Goal: Task Accomplishment & Management: Complete application form

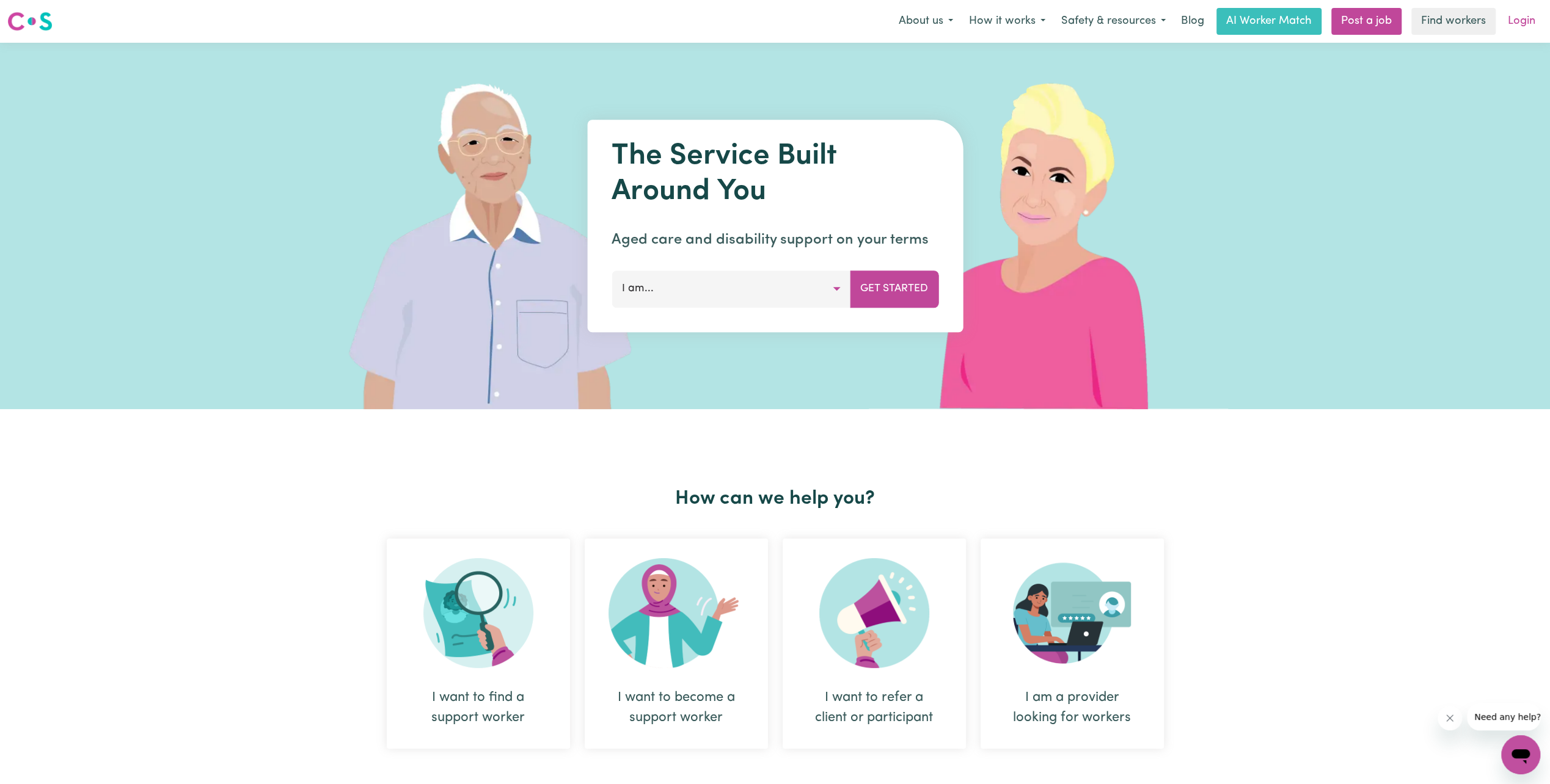
click at [1514, 22] on link "Login" at bounding box center [1521, 21] width 42 height 27
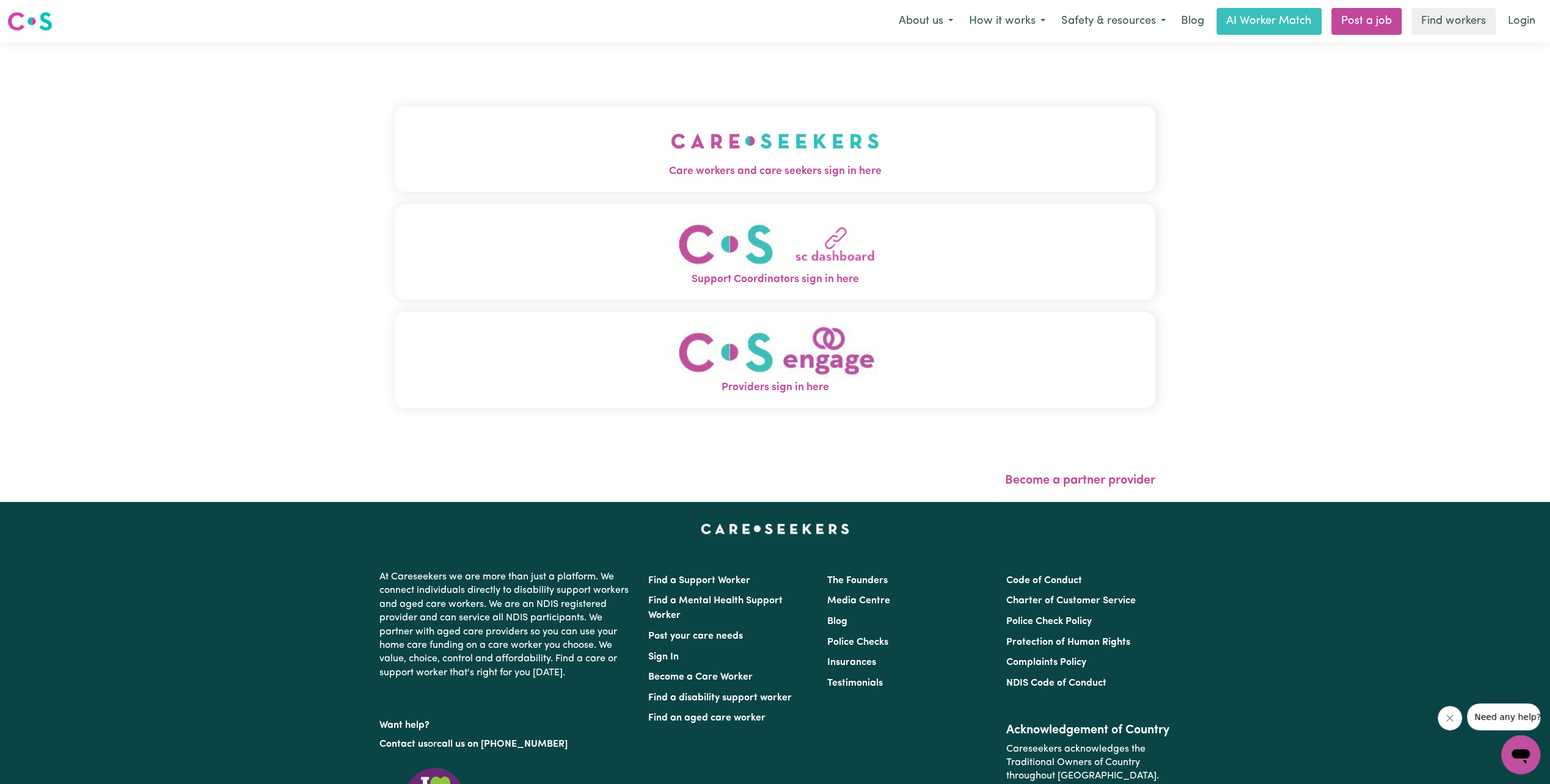
click at [829, 179] on span "Care workers and care seekers sign in here" at bounding box center [775, 171] width 761 height 16
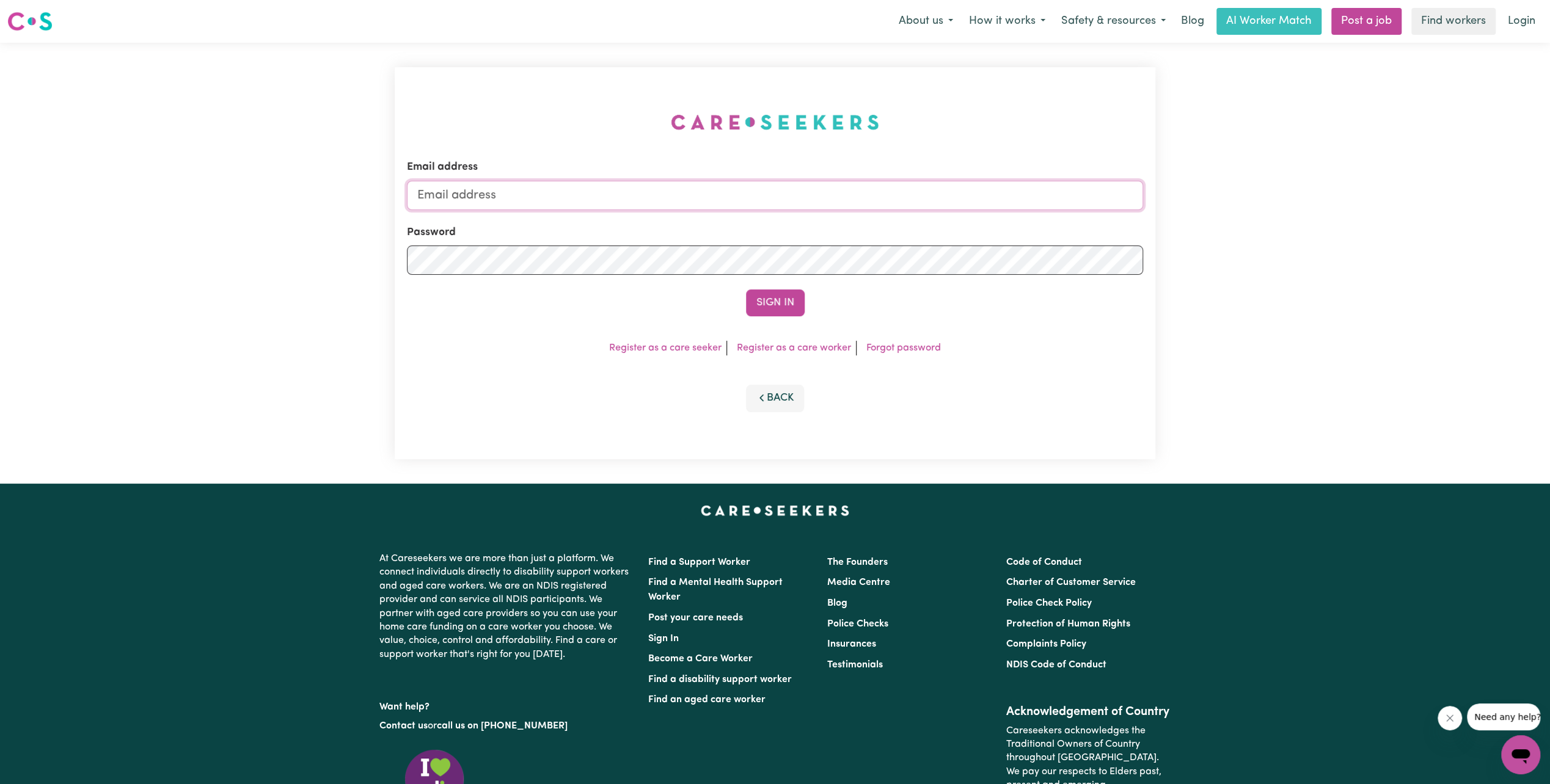
click at [720, 198] on input "Email address" at bounding box center [775, 195] width 736 height 29
paste input "[EMAIL_ADDRESS][DOMAIN_NAME]"
type input "[EMAIL_ADDRESS][DOMAIN_NAME]"
click at [774, 293] on button "Sign In" at bounding box center [775, 303] width 59 height 27
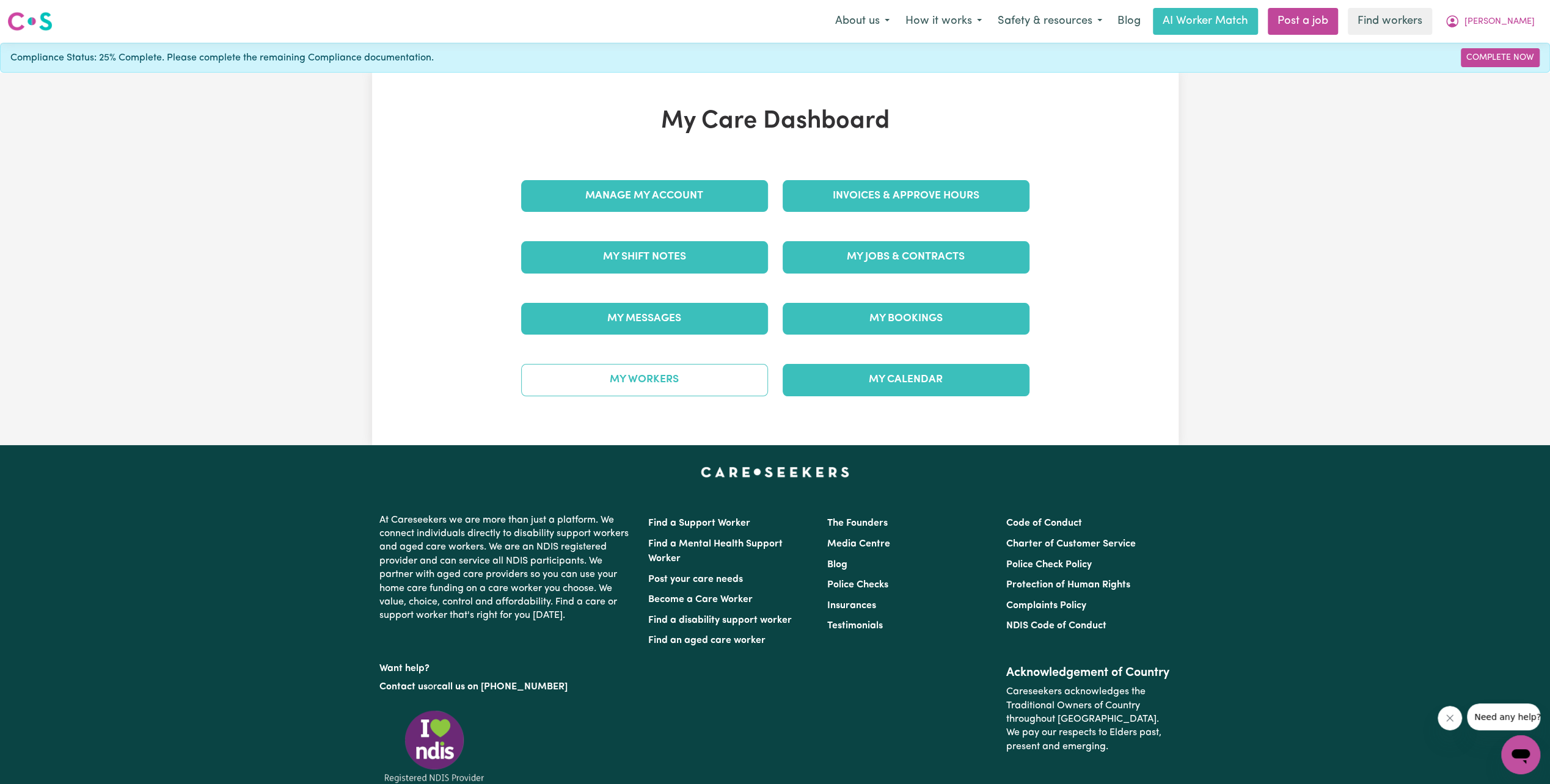
click at [700, 375] on link "My Workers" at bounding box center [644, 380] width 246 height 32
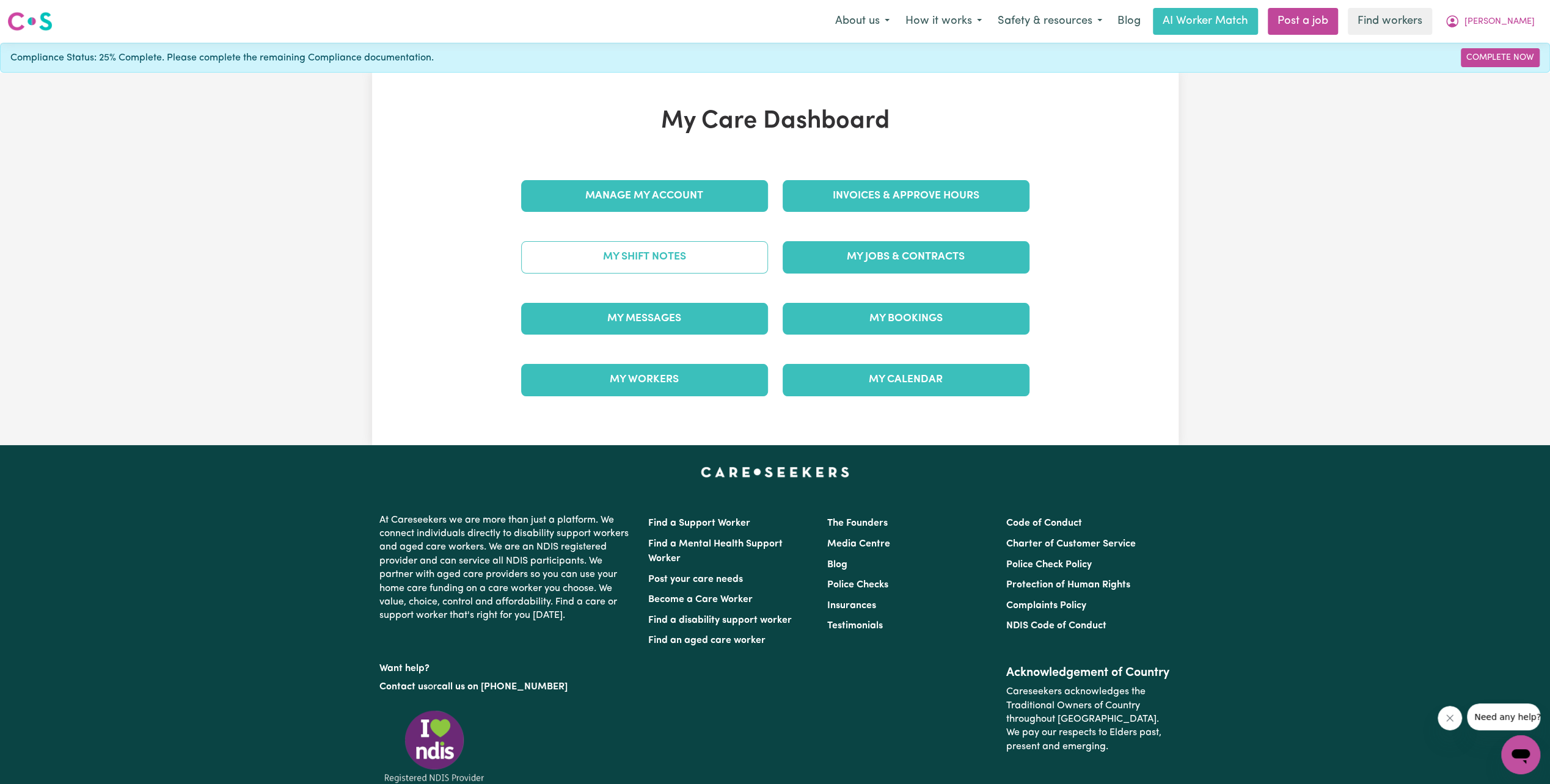
click at [647, 258] on link "My Shift Notes" at bounding box center [644, 257] width 246 height 32
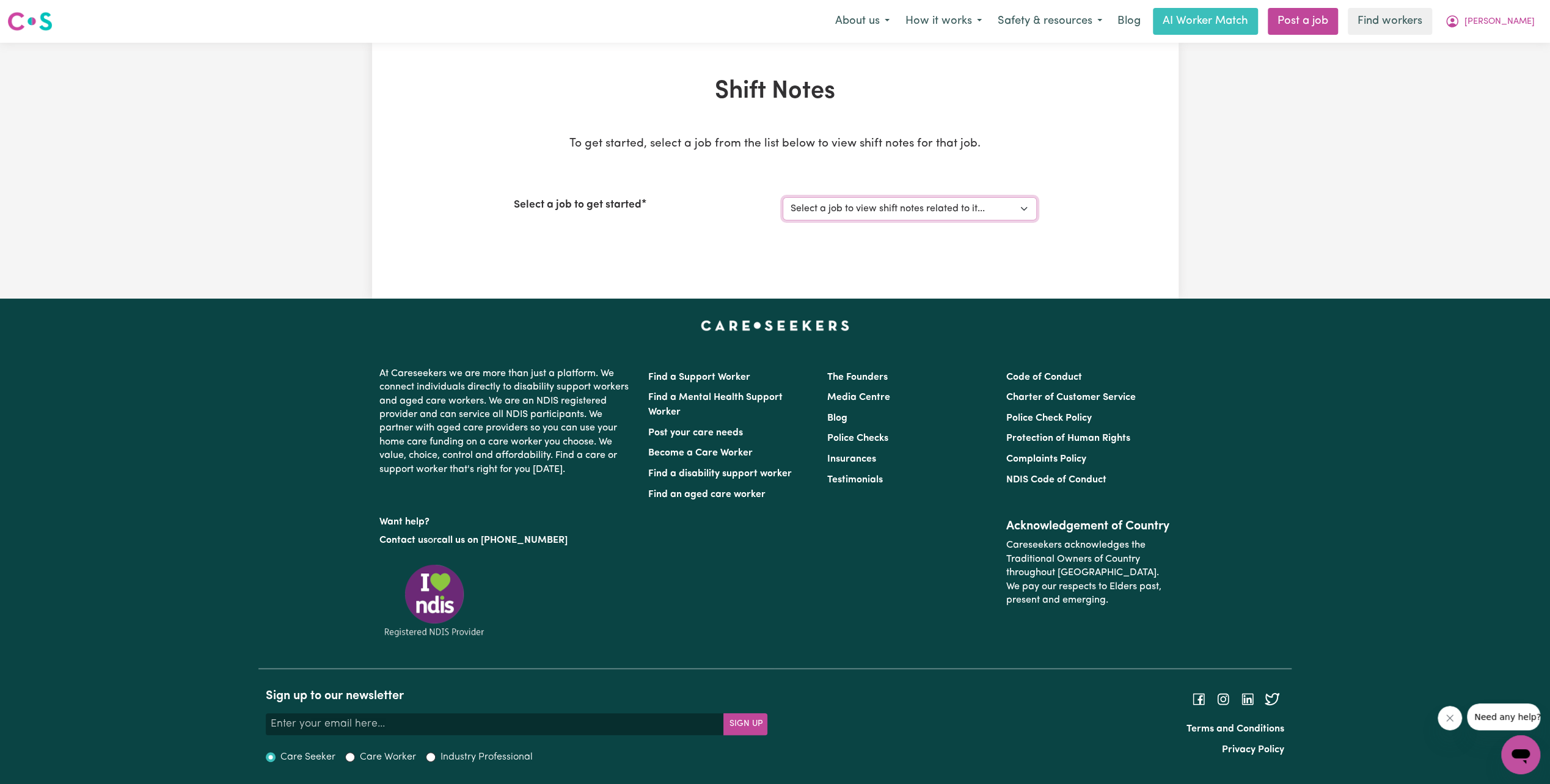
click at [852, 217] on select "Select a job to view shift notes related to it... Support Worker Needed Every F…" at bounding box center [910, 209] width 254 height 23
select select "11040"
click at [783, 197] on select "Select a job to view shift notes related to it... Support Worker Needed Every F…" at bounding box center [910, 209] width 254 height 23
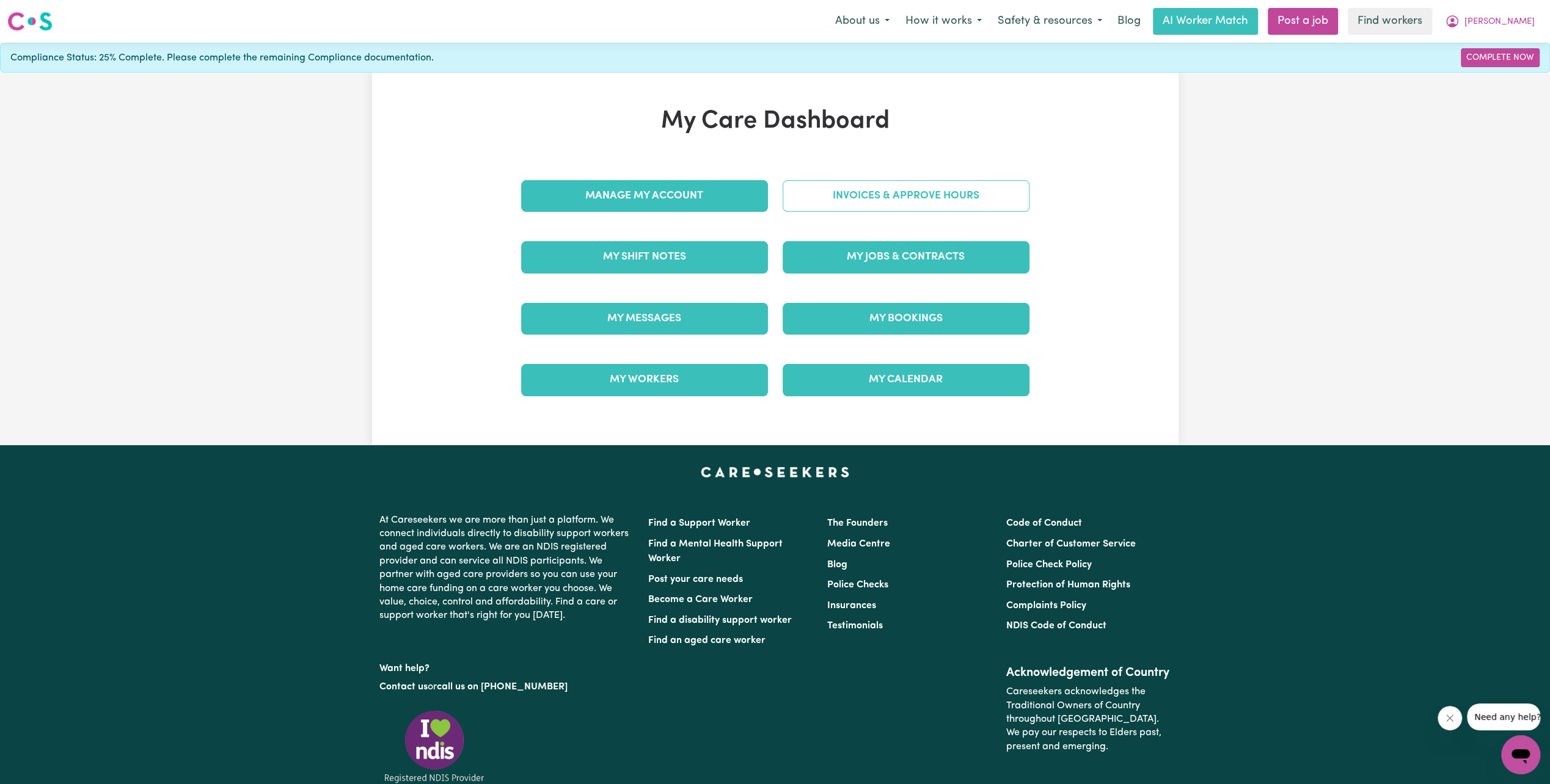
click at [911, 194] on link "Invoices & Approve Hours" at bounding box center [906, 196] width 246 height 32
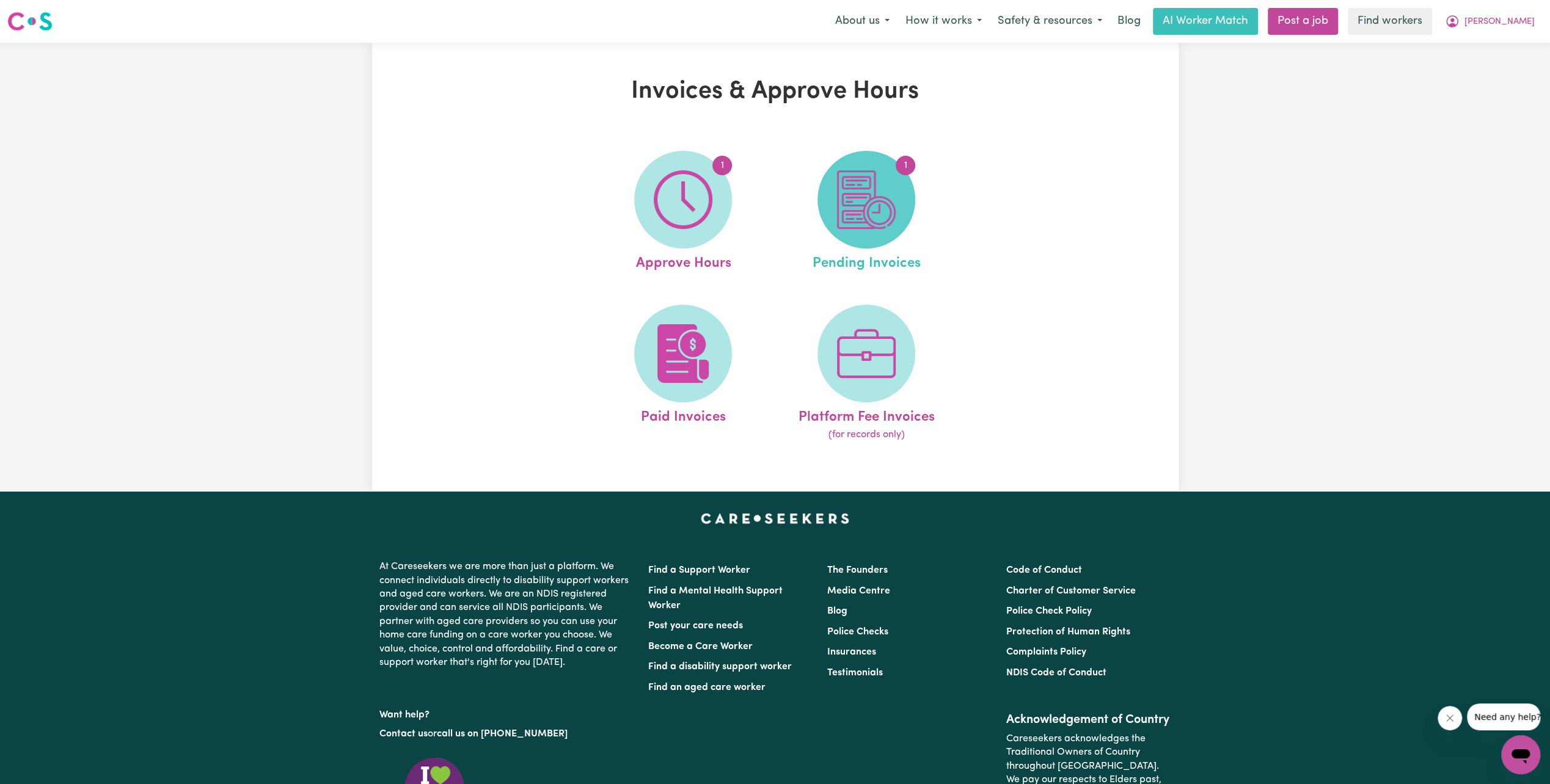
click at [899, 224] on span "1" at bounding box center [867, 200] width 98 height 98
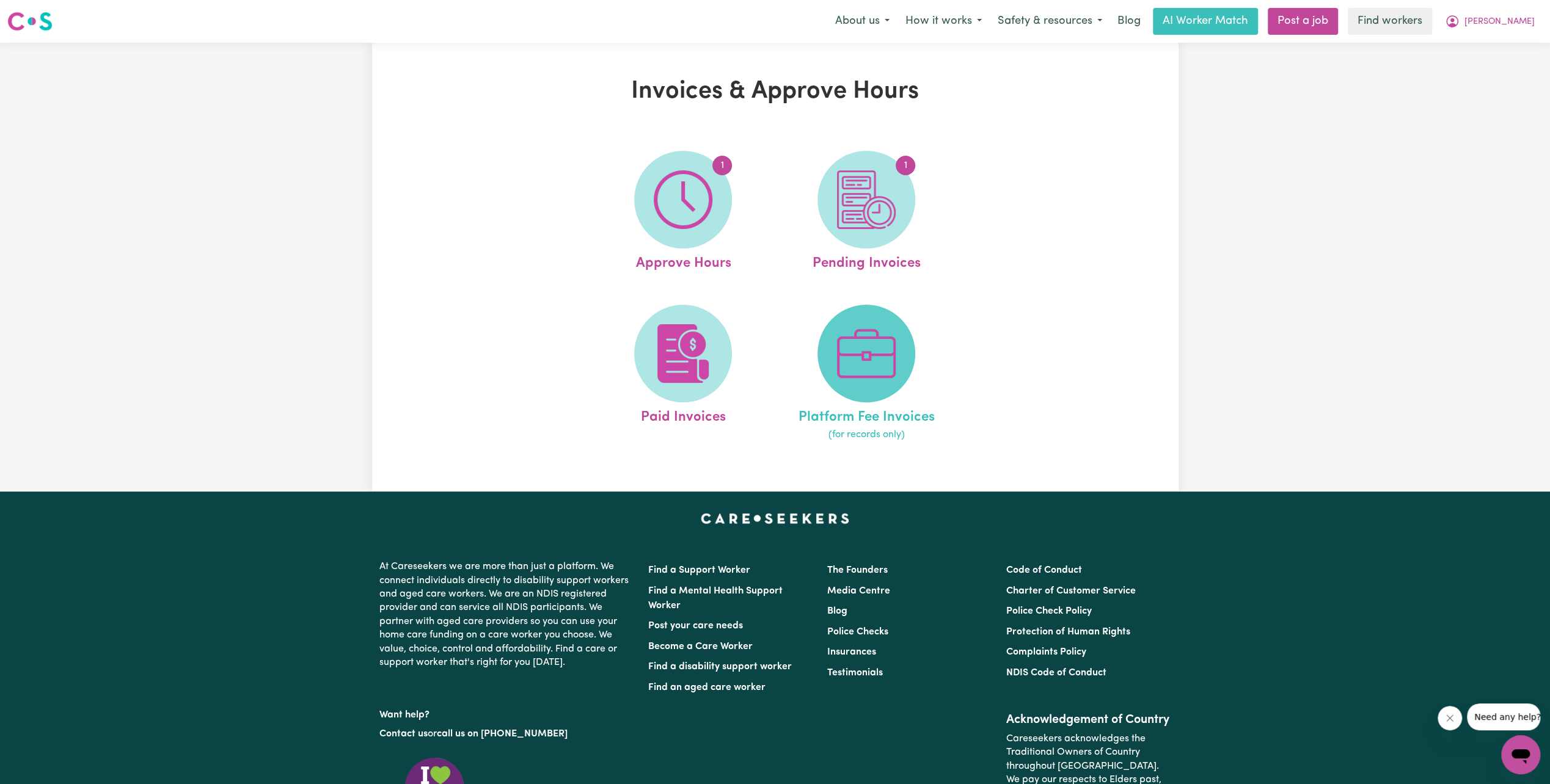
click at [865, 384] on span at bounding box center [867, 354] width 98 height 98
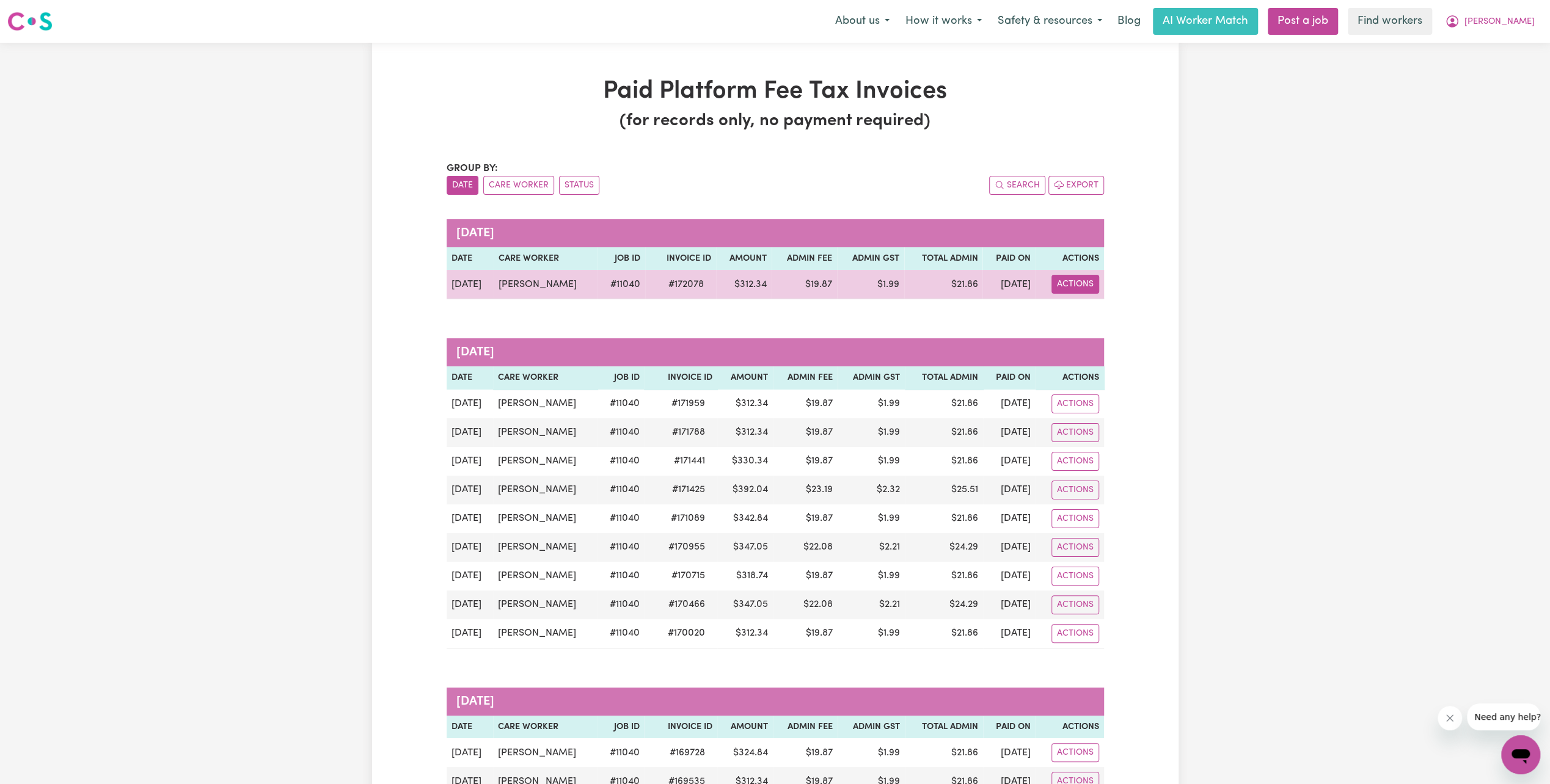
click at [1072, 286] on button "Actions" at bounding box center [1075, 284] width 48 height 19
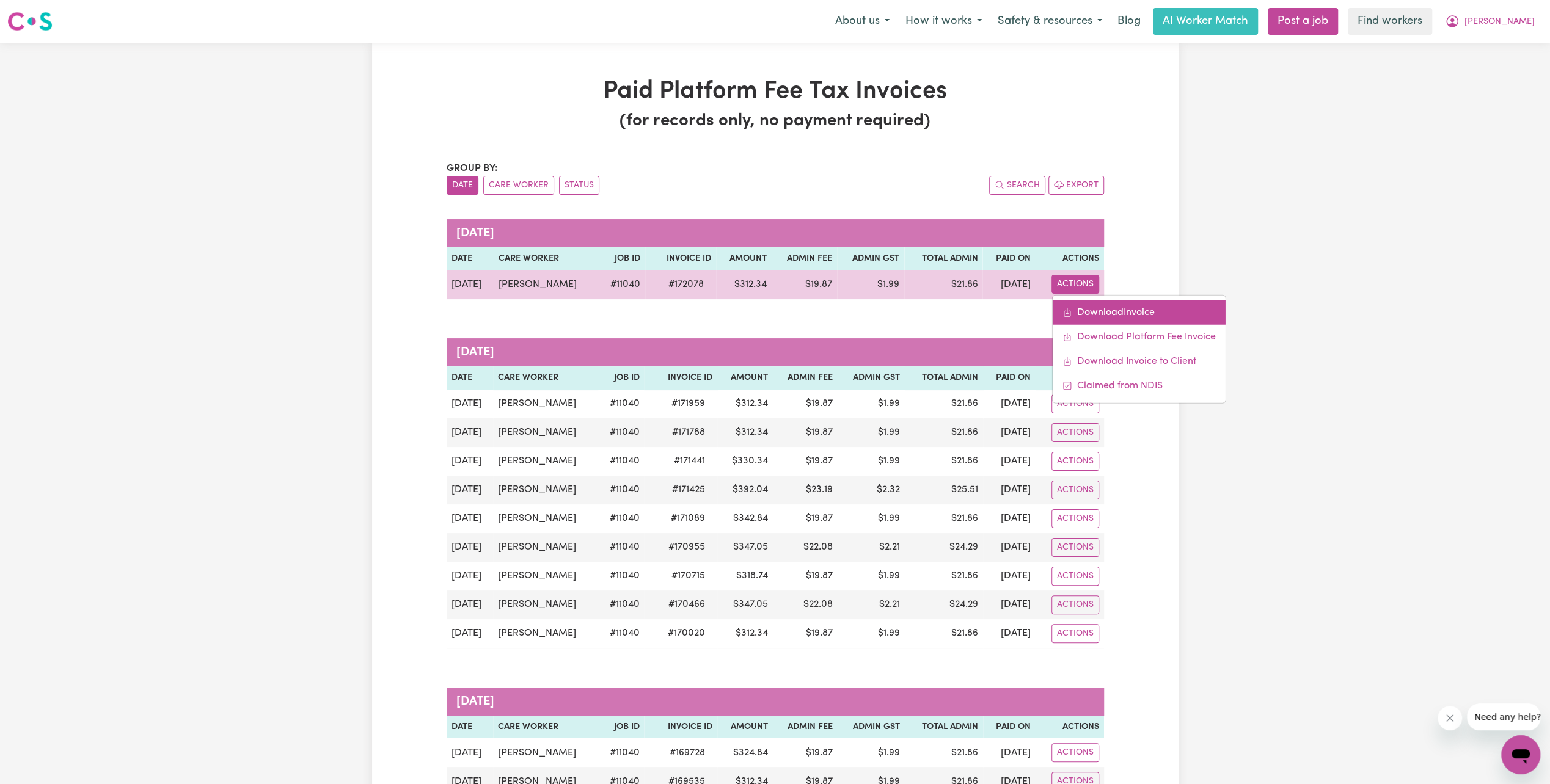
click at [1098, 307] on link "Download Invoice" at bounding box center [1139, 312] width 173 height 24
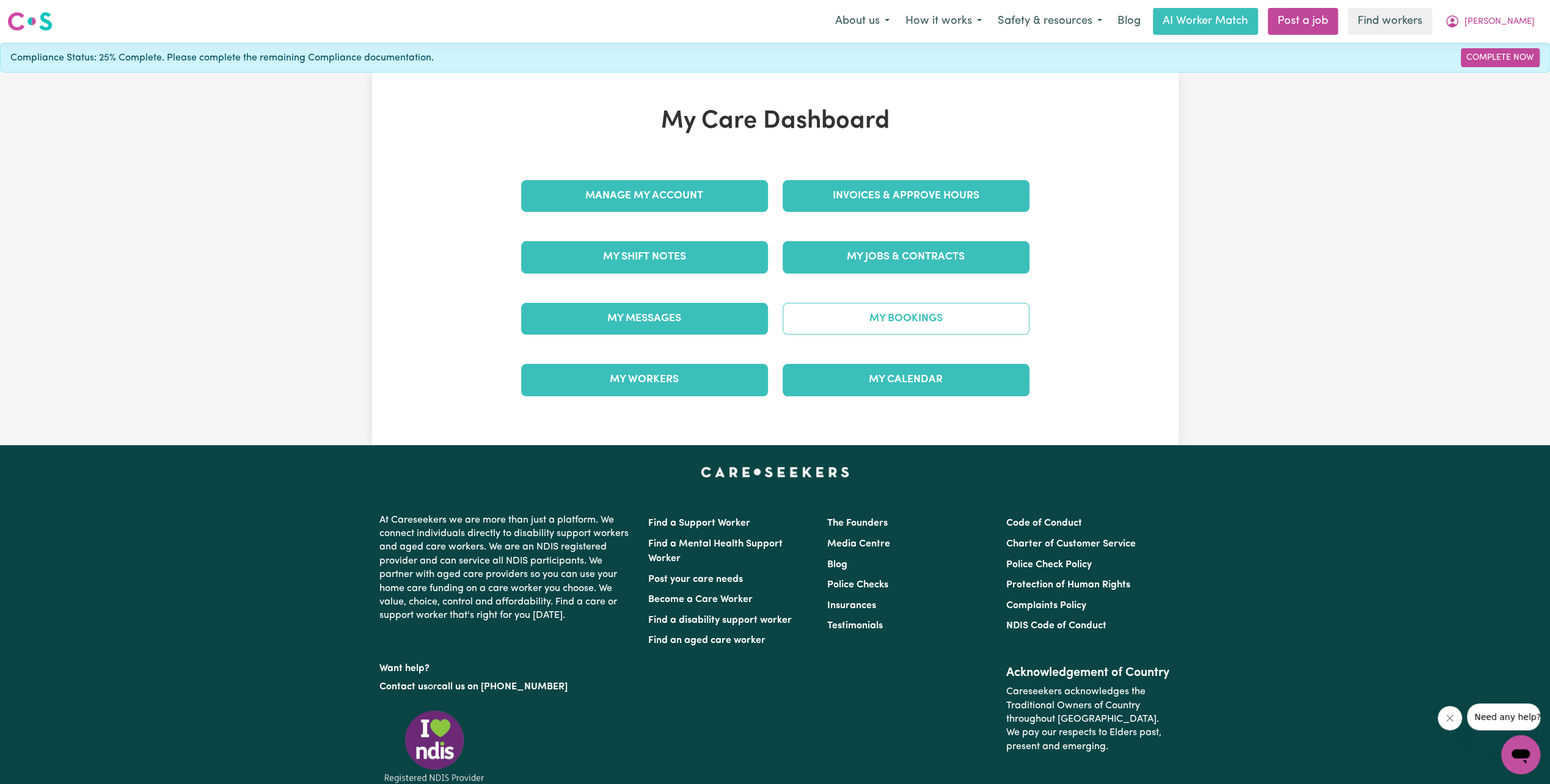
click at [908, 315] on link "My Bookings" at bounding box center [906, 319] width 246 height 32
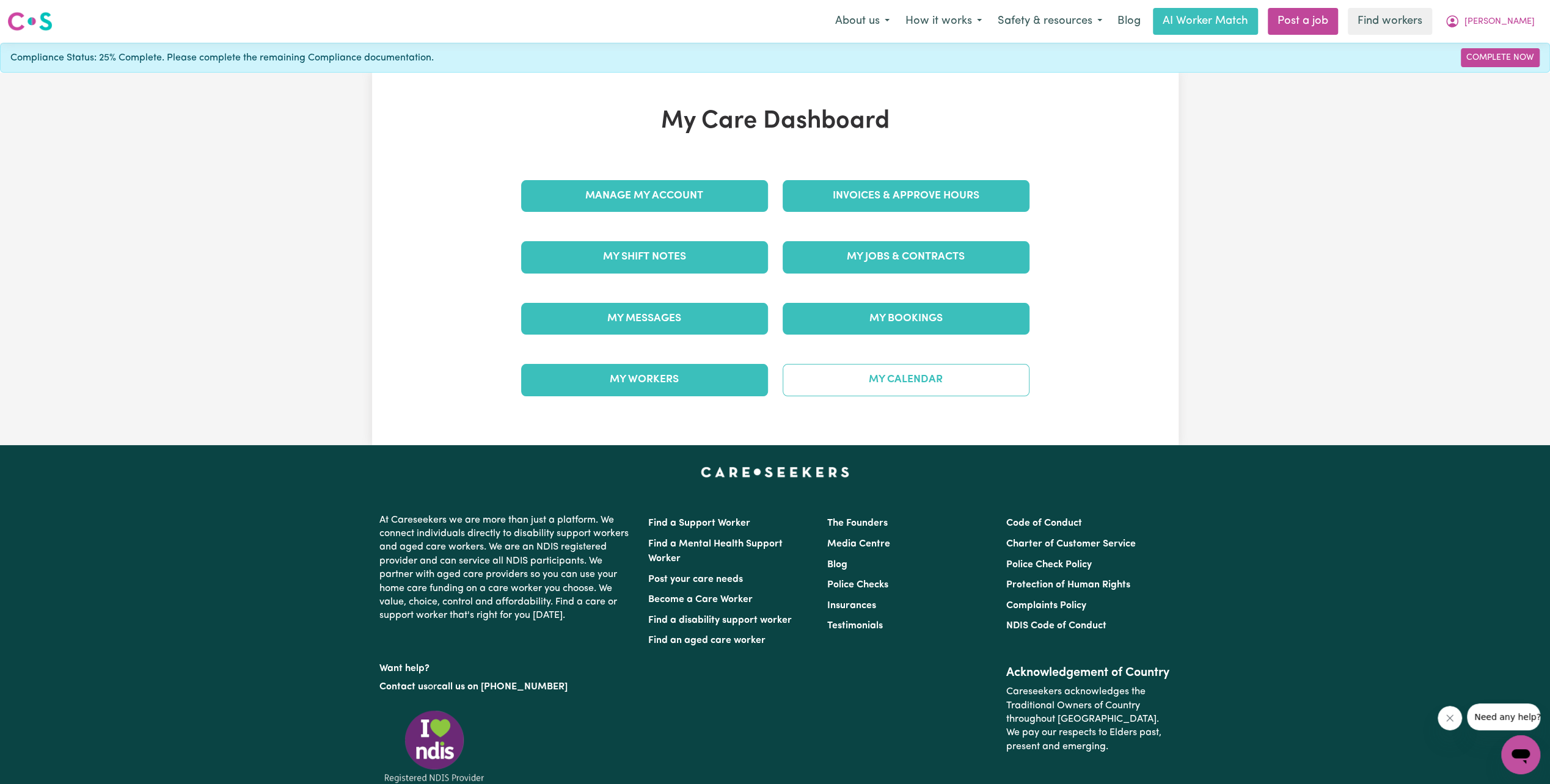
click at [917, 378] on link "My Calendar" at bounding box center [906, 380] width 246 height 32
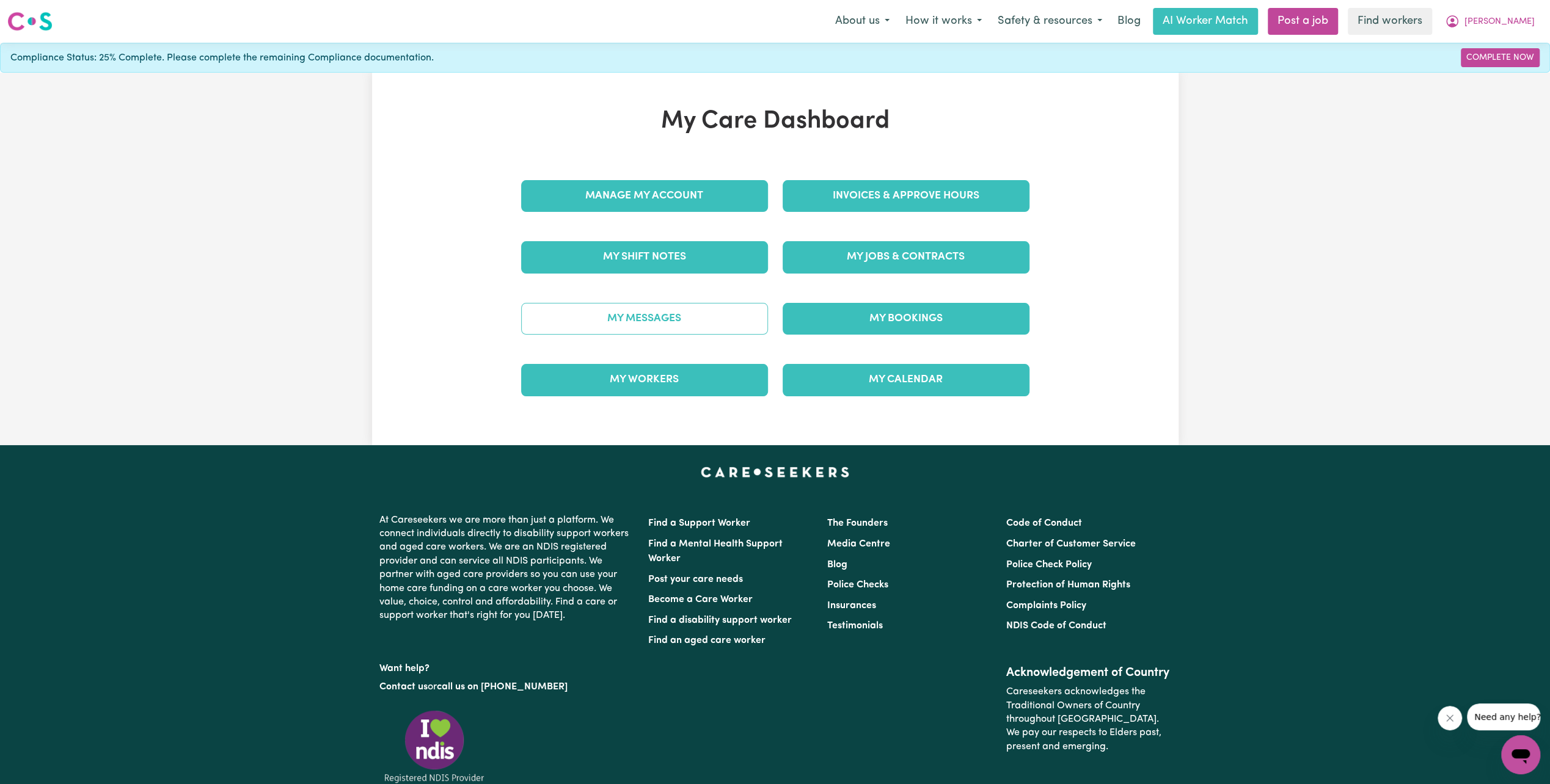
click at [670, 325] on link "My Messages" at bounding box center [644, 319] width 246 height 32
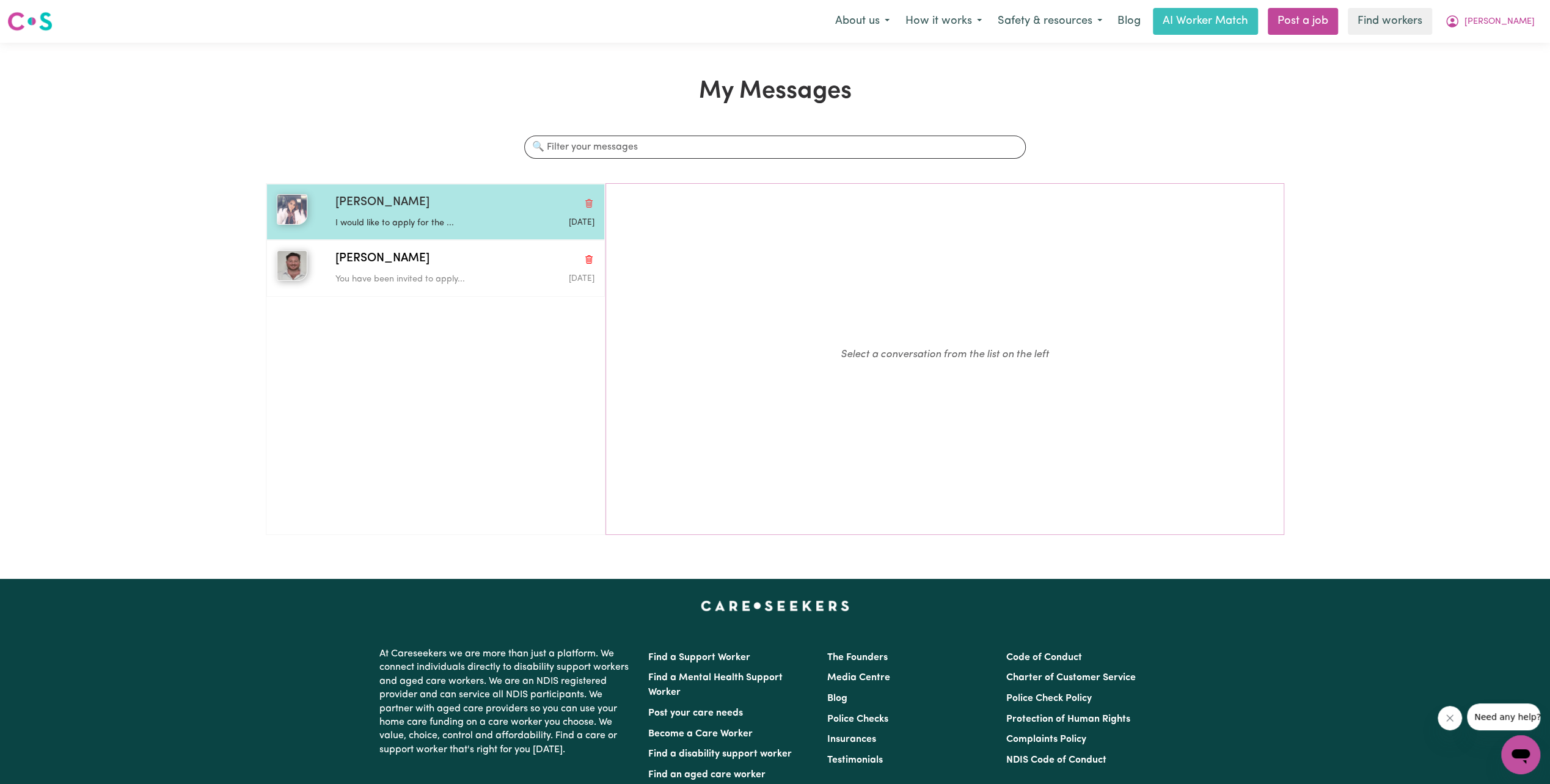
click at [389, 222] on p "I would like to apply for the ..." at bounding box center [421, 223] width 173 height 13
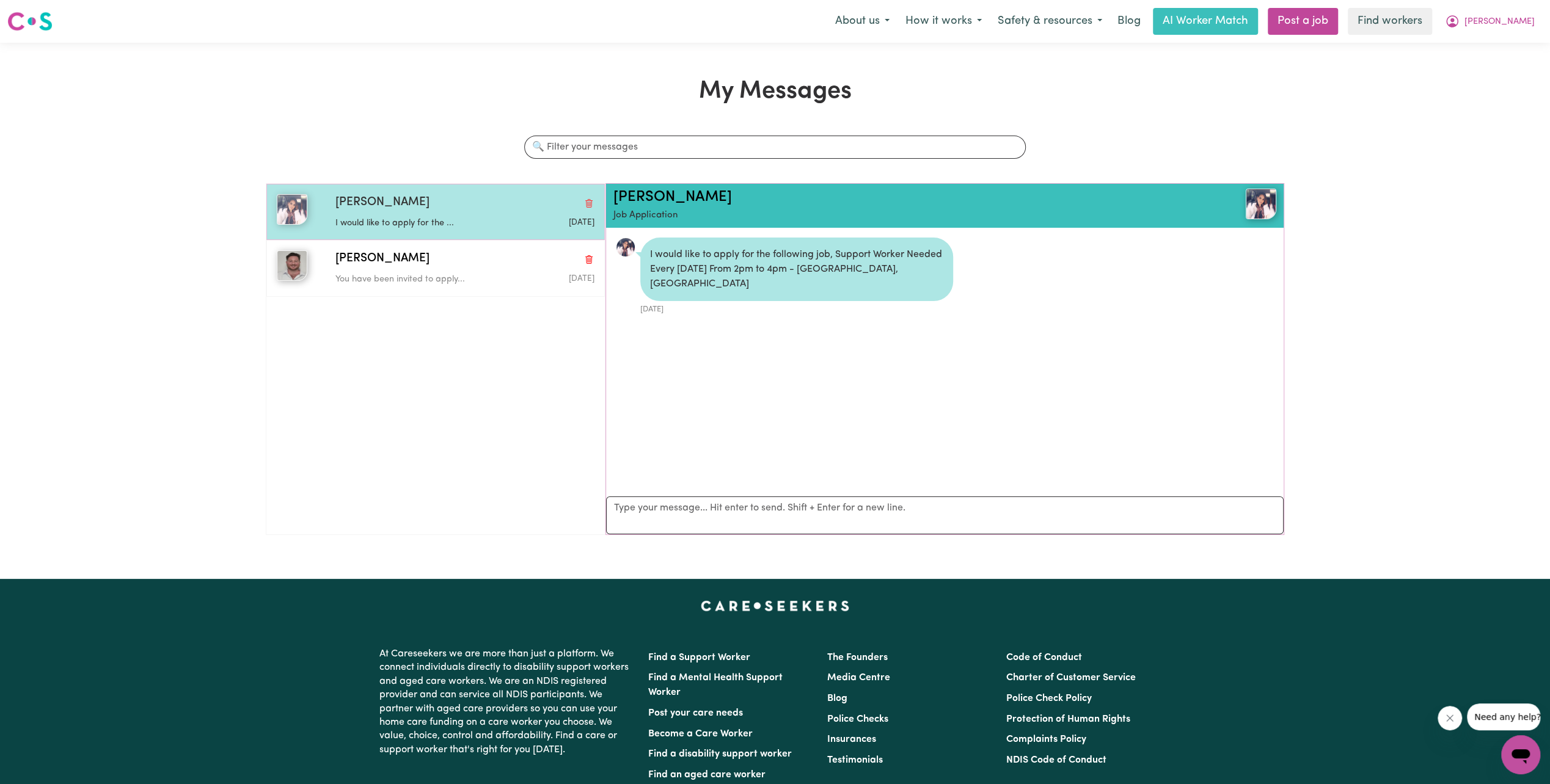
scroll to position [6, 0]
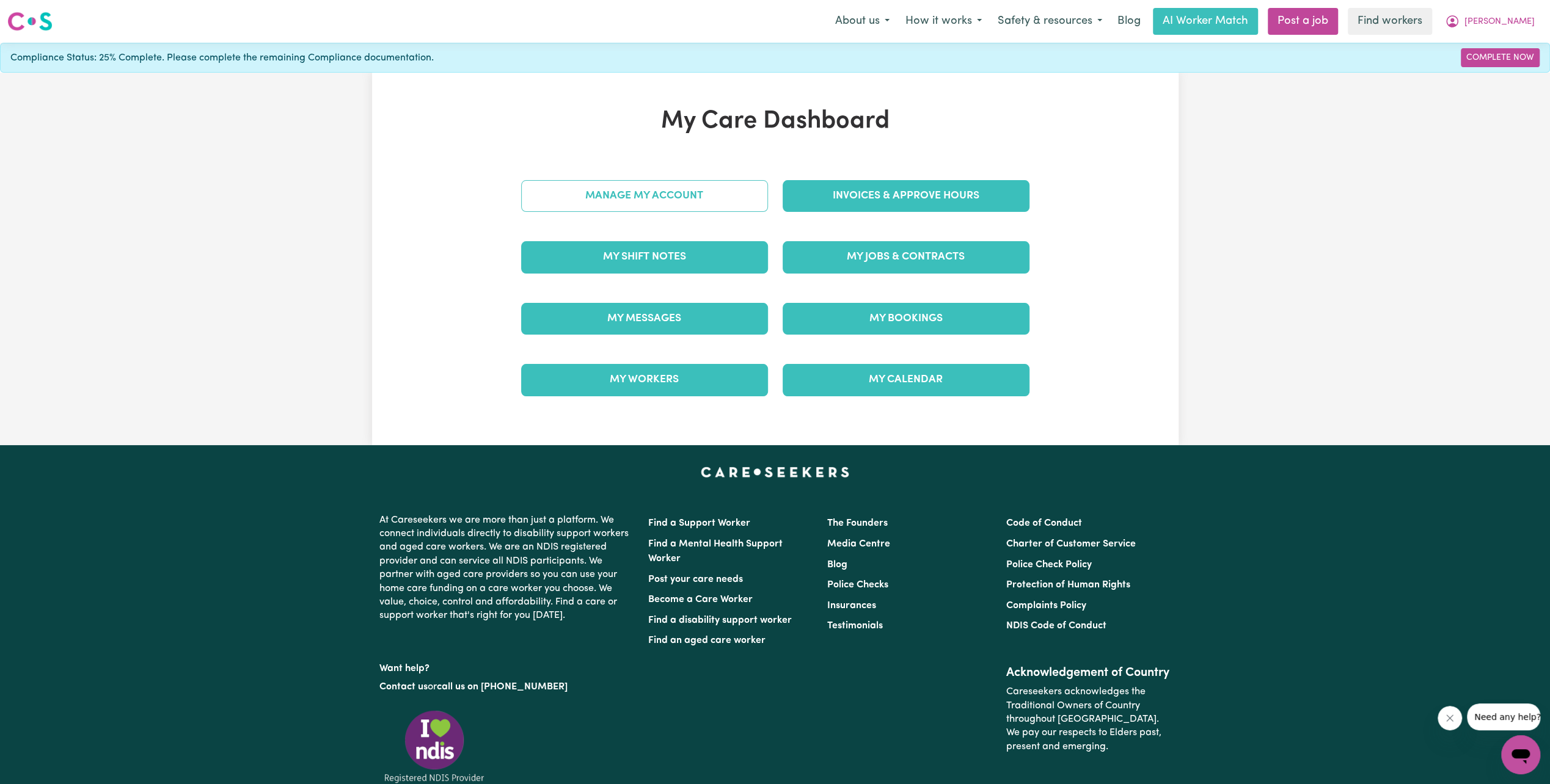
click at [665, 203] on link "Manage My Account" at bounding box center [644, 196] width 246 height 32
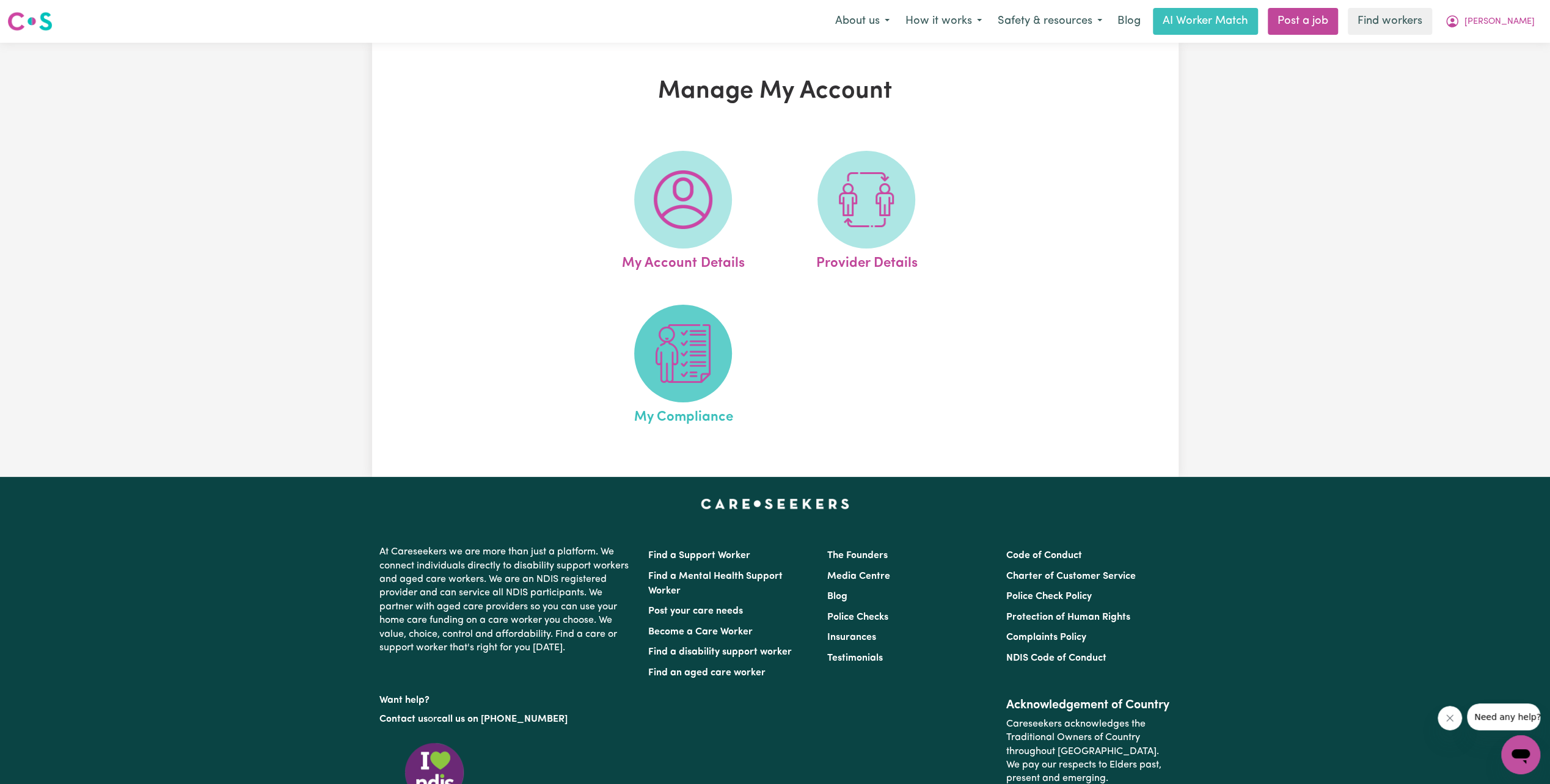
click at [685, 342] on img at bounding box center [683, 354] width 59 height 59
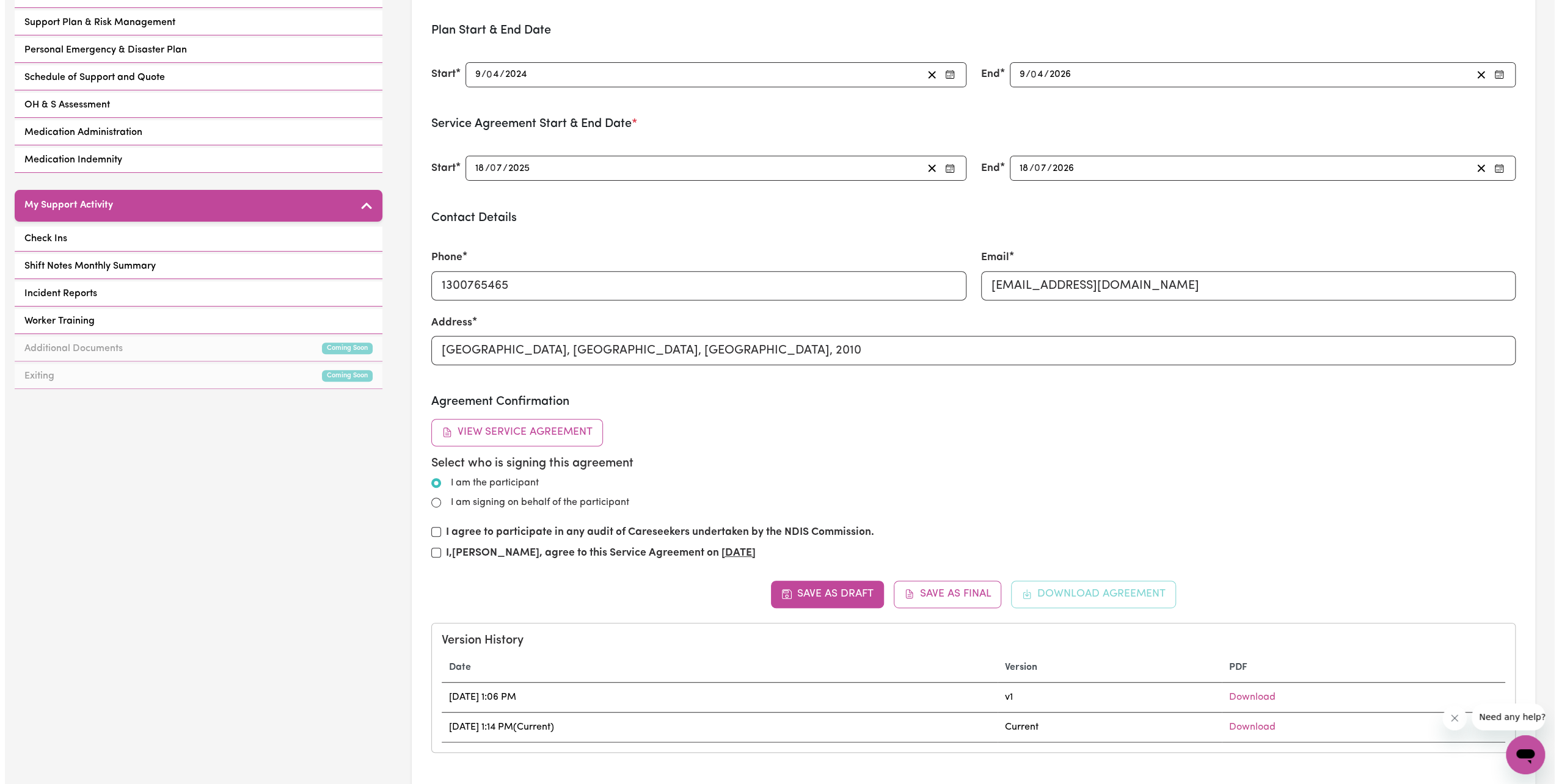
scroll to position [305, 0]
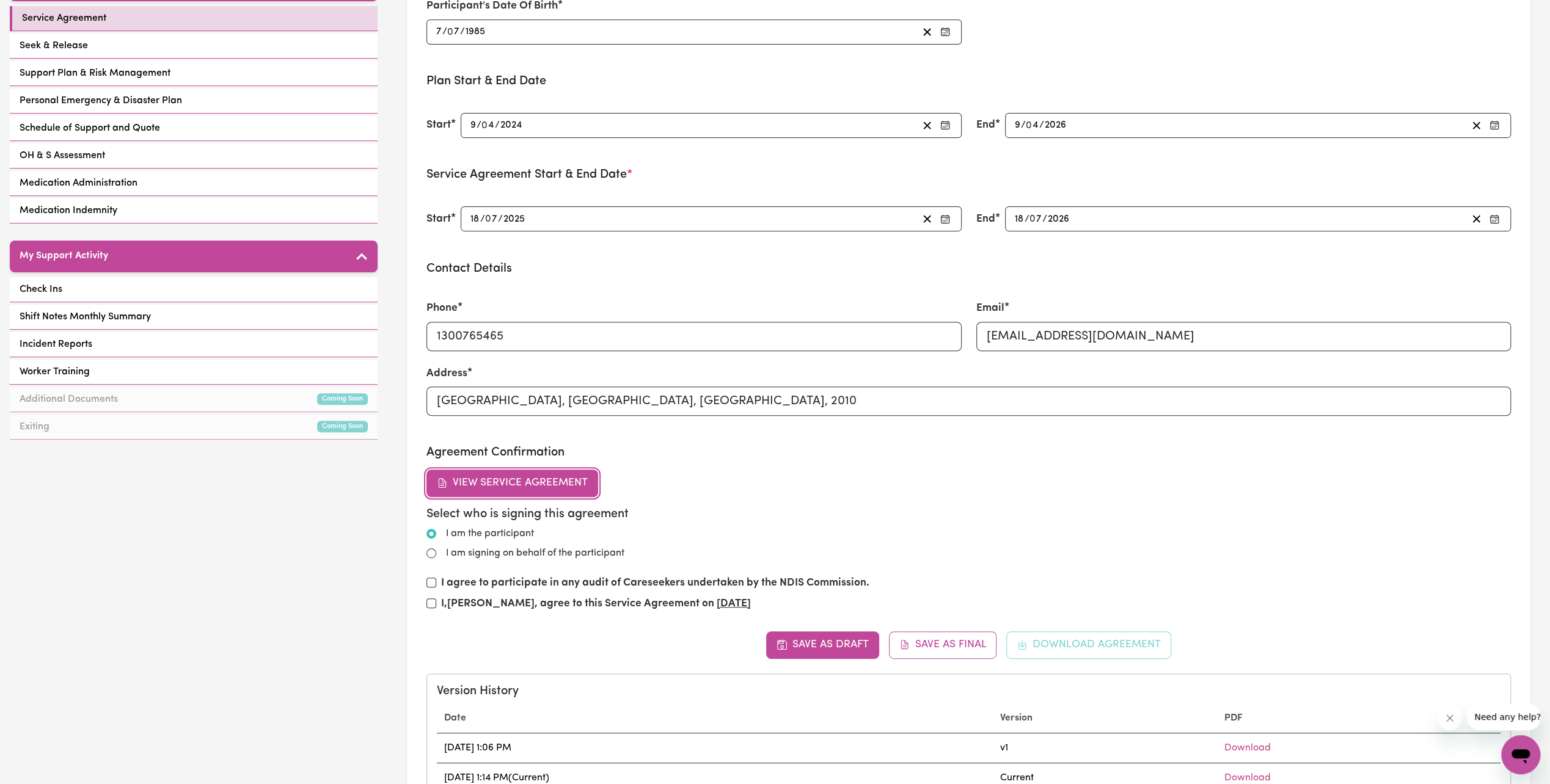
click at [499, 485] on button "View Service Agreement" at bounding box center [512, 483] width 172 height 27
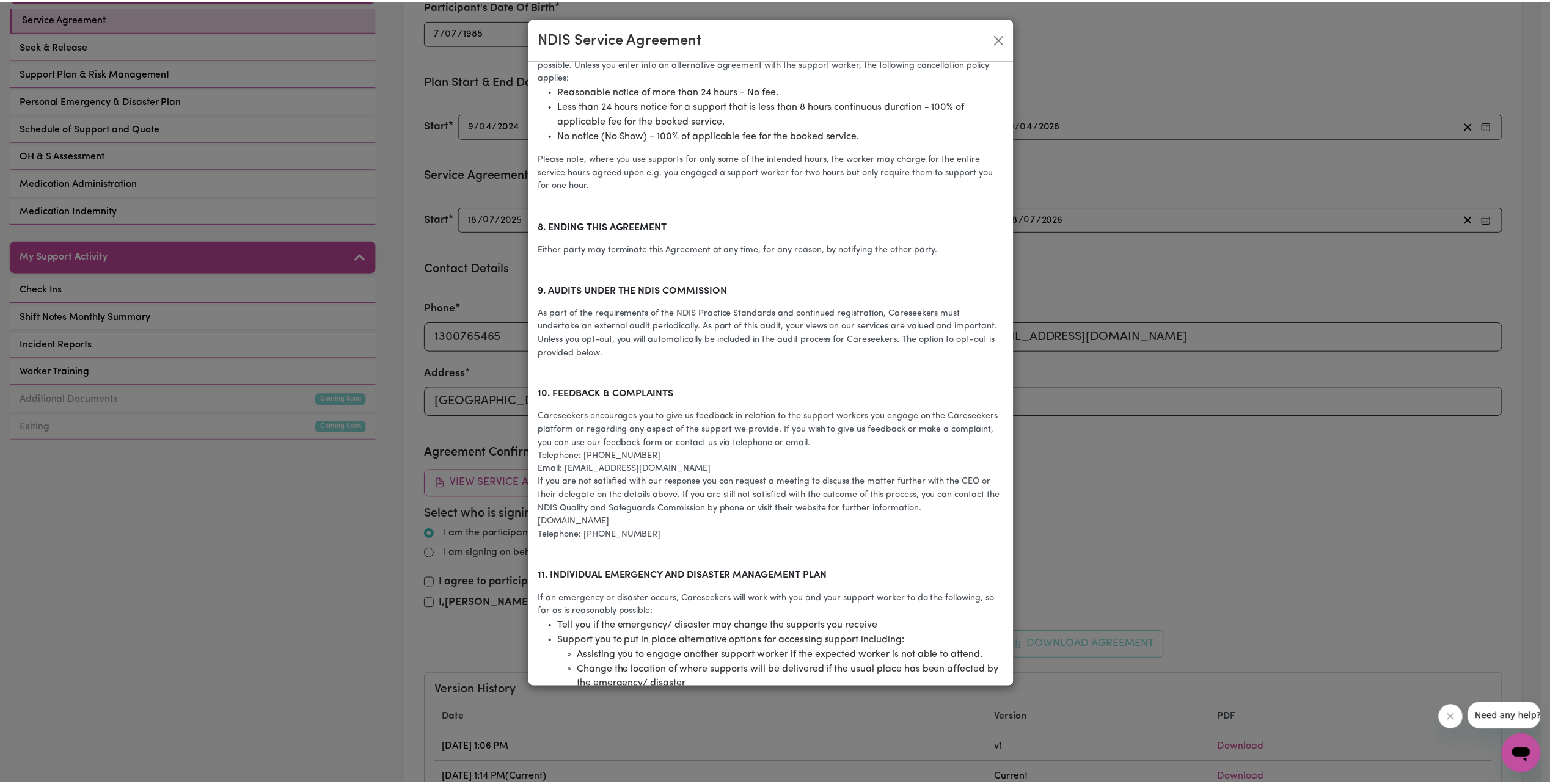
scroll to position [2194, 0]
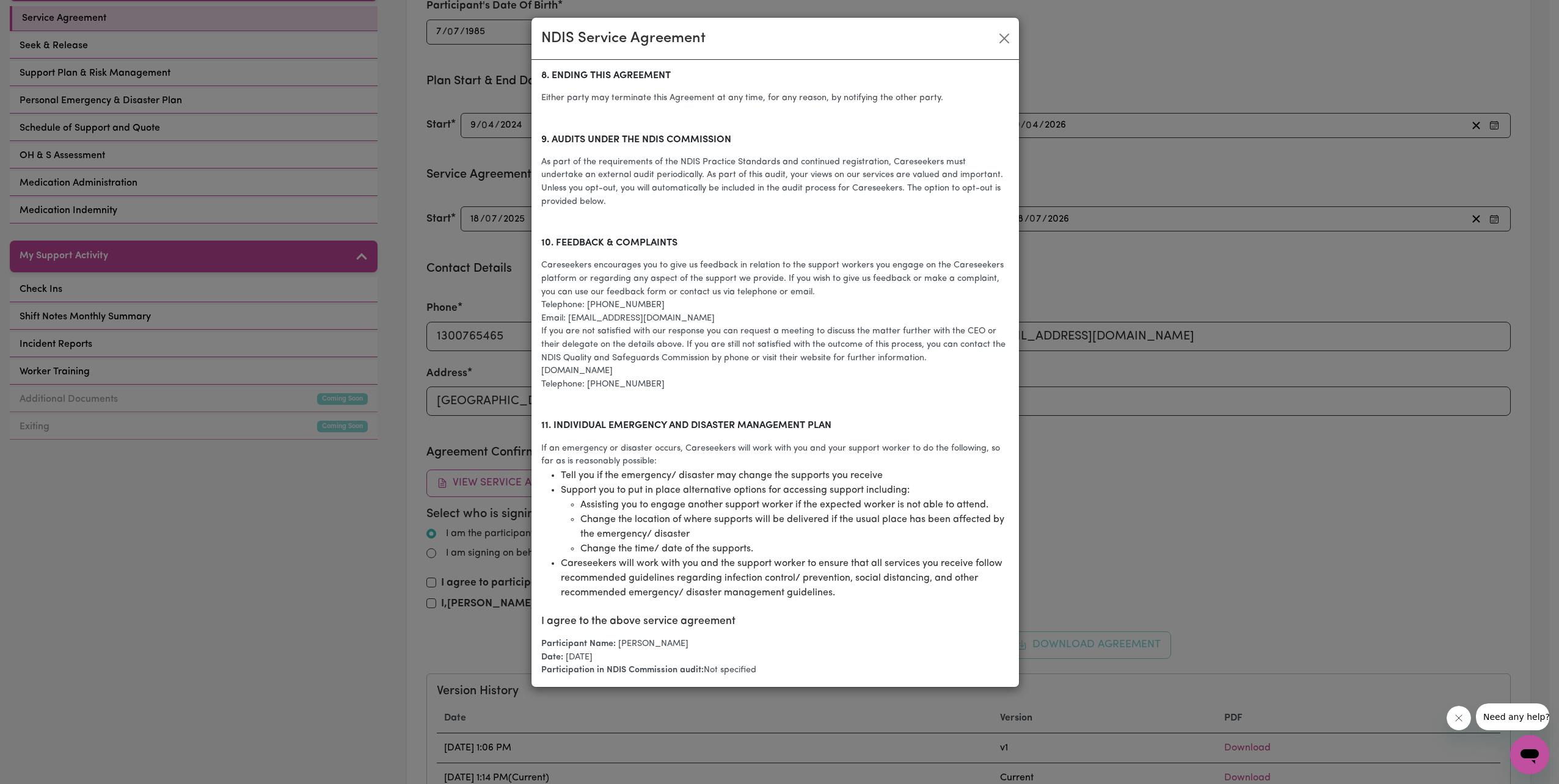
click at [276, 638] on div "NDIS Service Agreement Participant contact details: Participant Name: Murray Hu…" at bounding box center [779, 392] width 1559 height 784
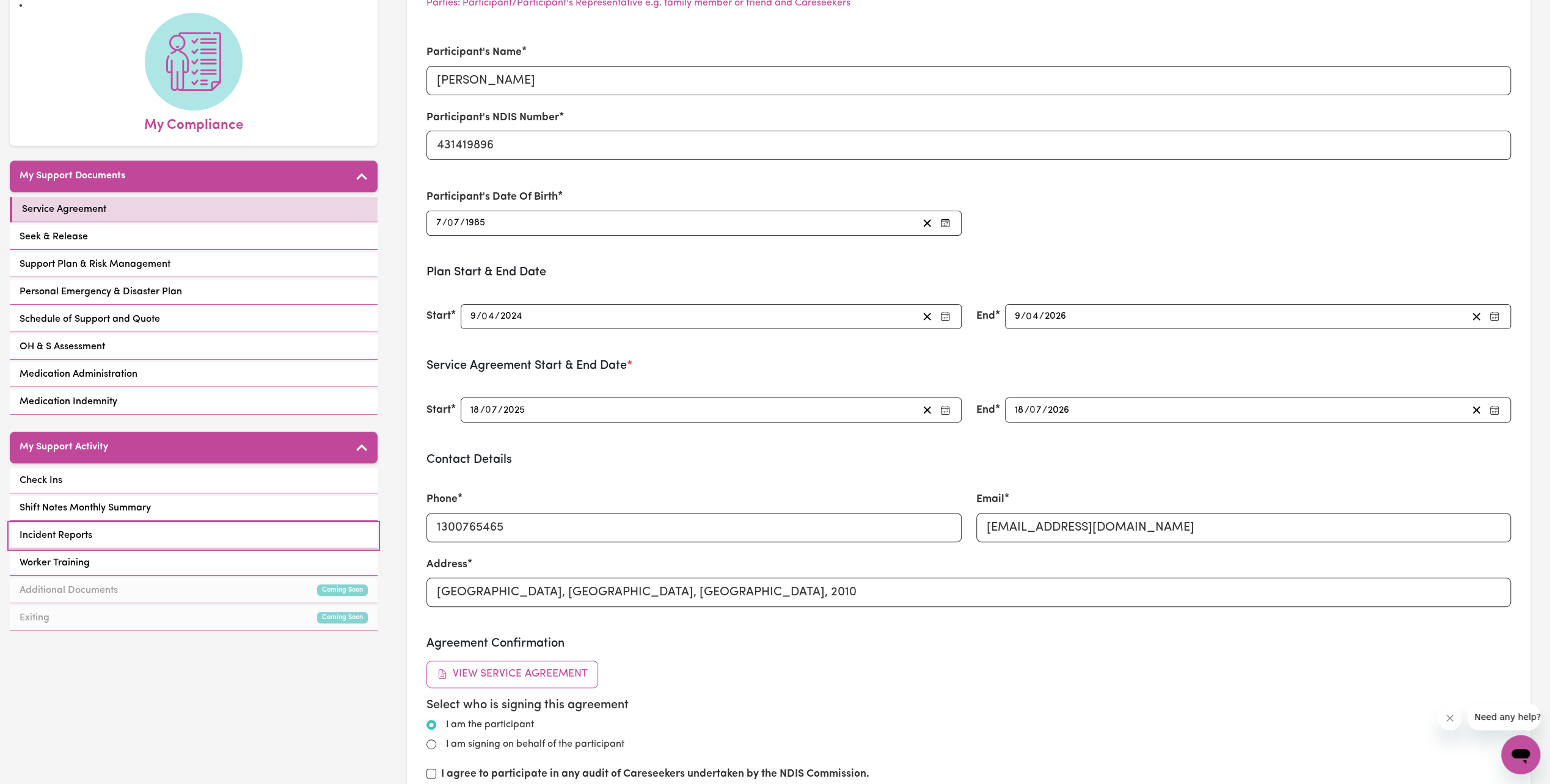
scroll to position [0, 0]
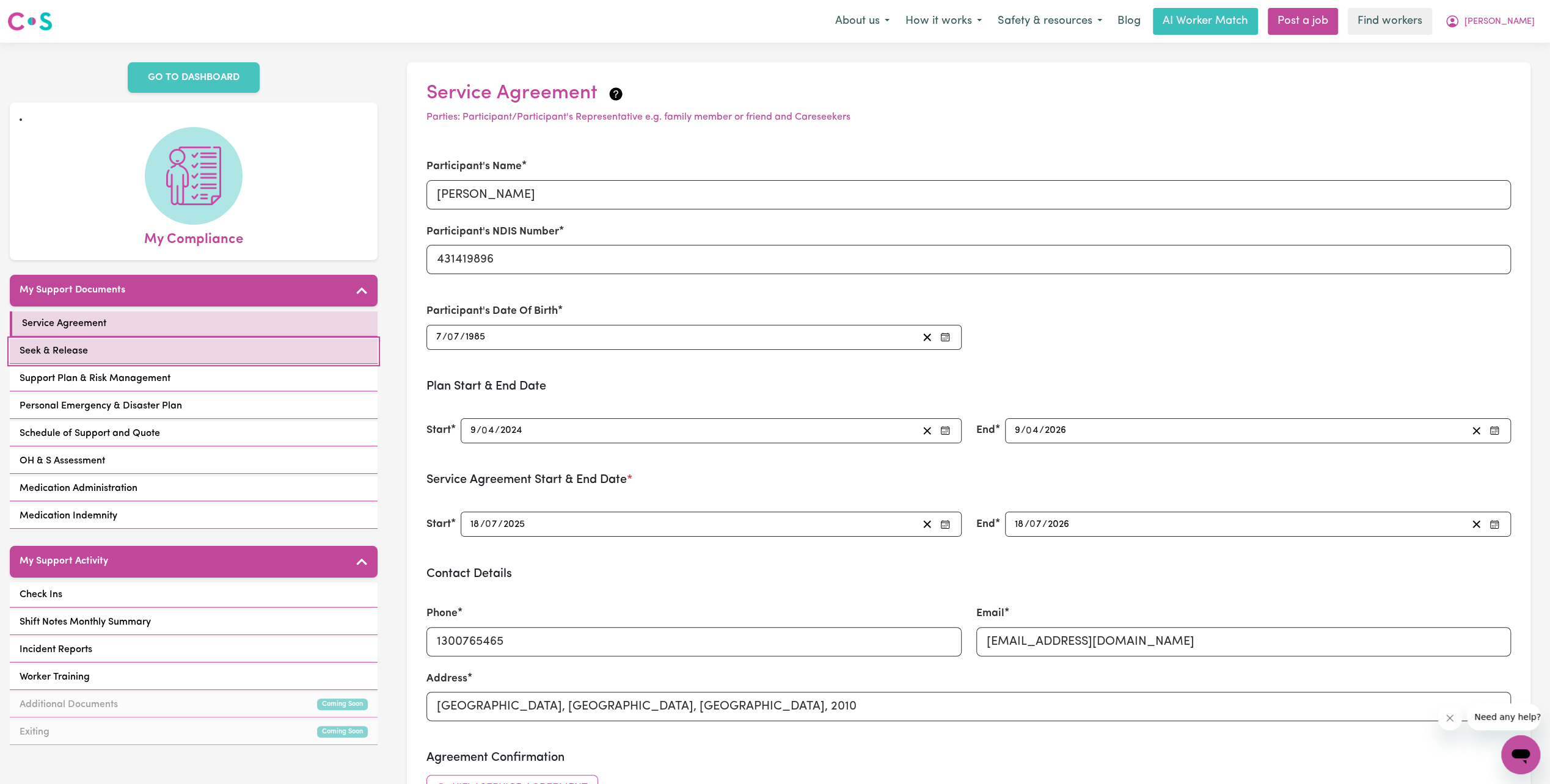
click at [94, 341] on link "Seek & Release" at bounding box center [194, 351] width 368 height 25
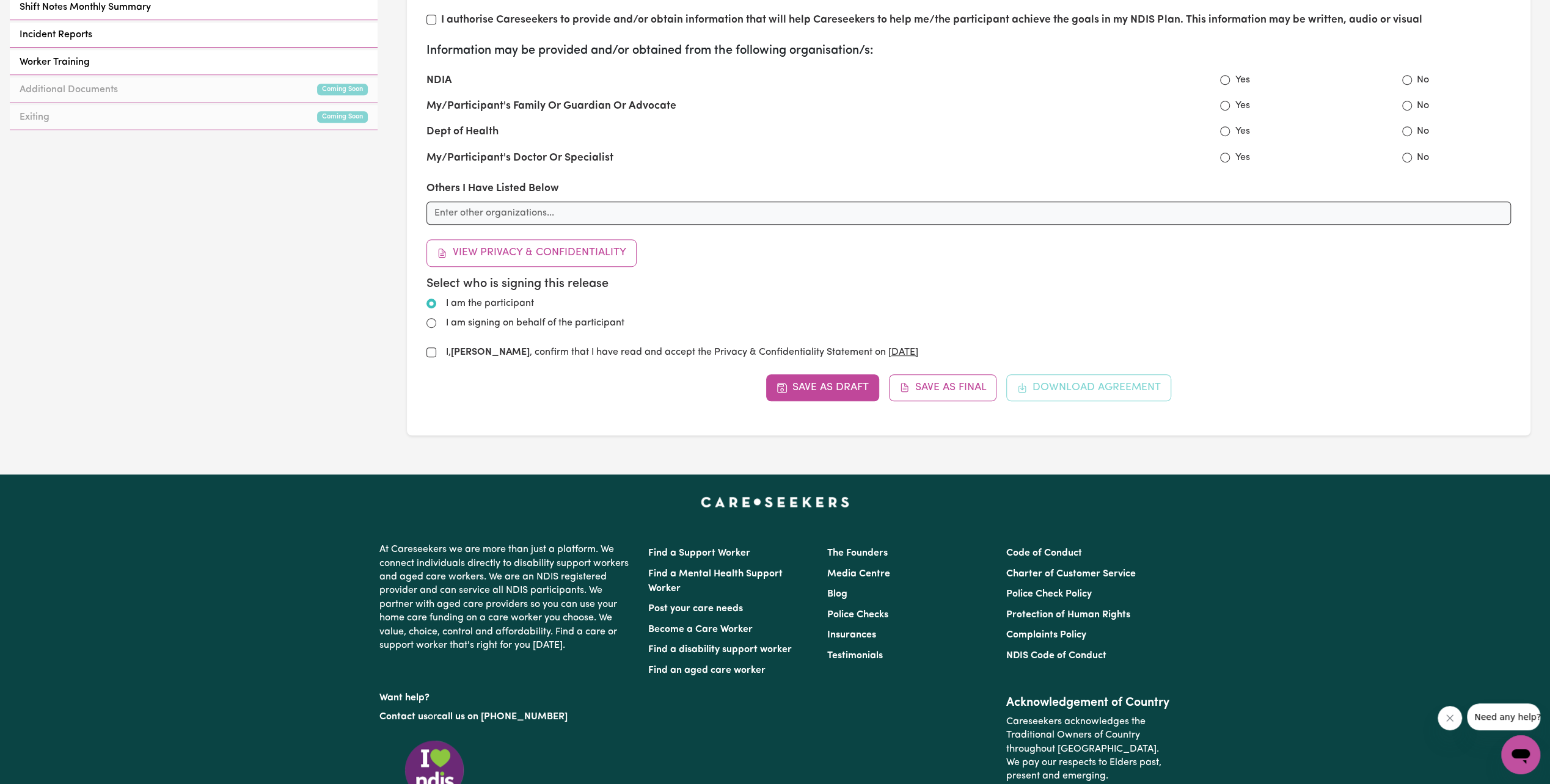
scroll to position [793, 0]
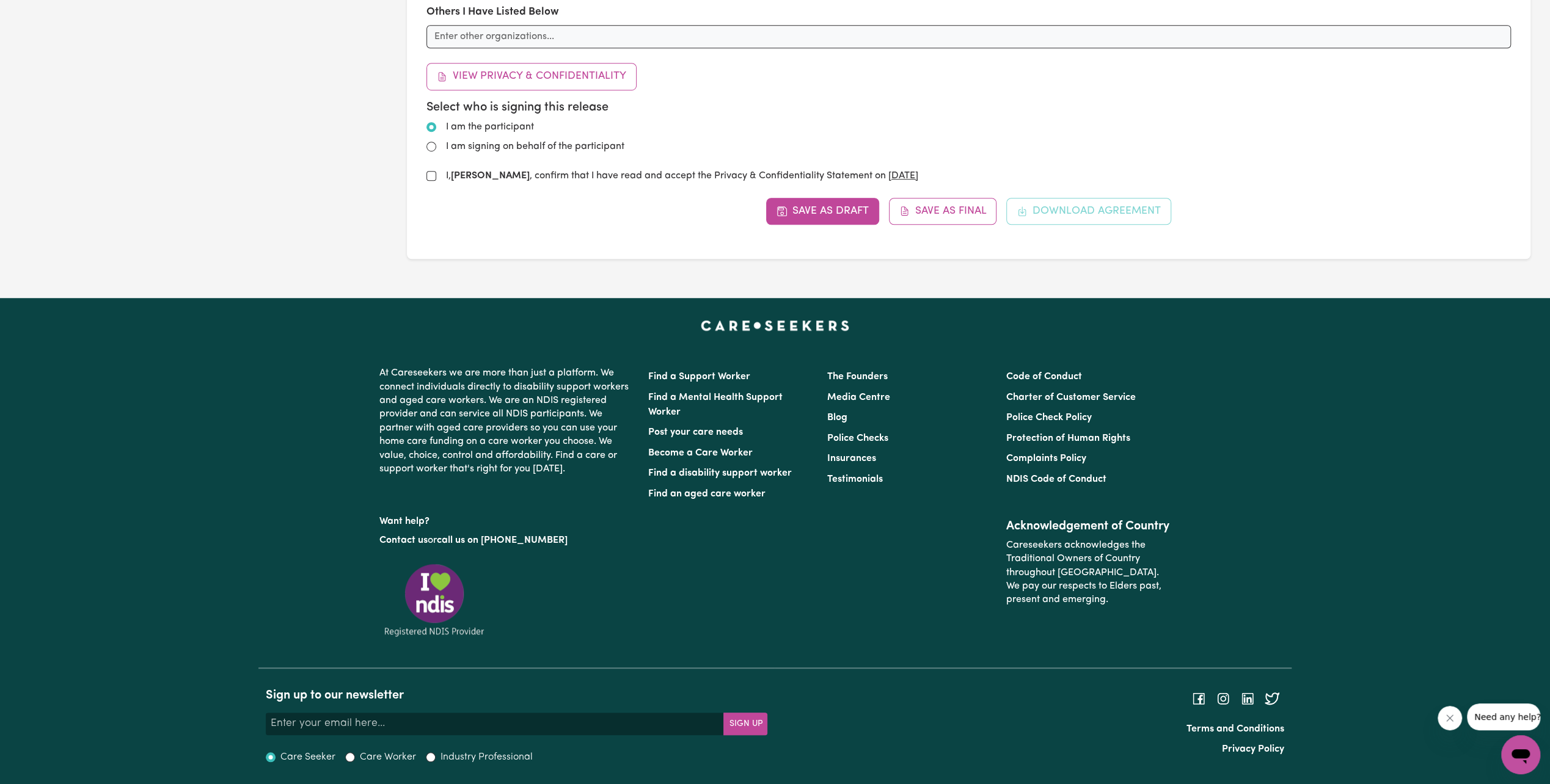
click at [1447, 714] on icon "Close message from company" at bounding box center [1450, 719] width 10 height 10
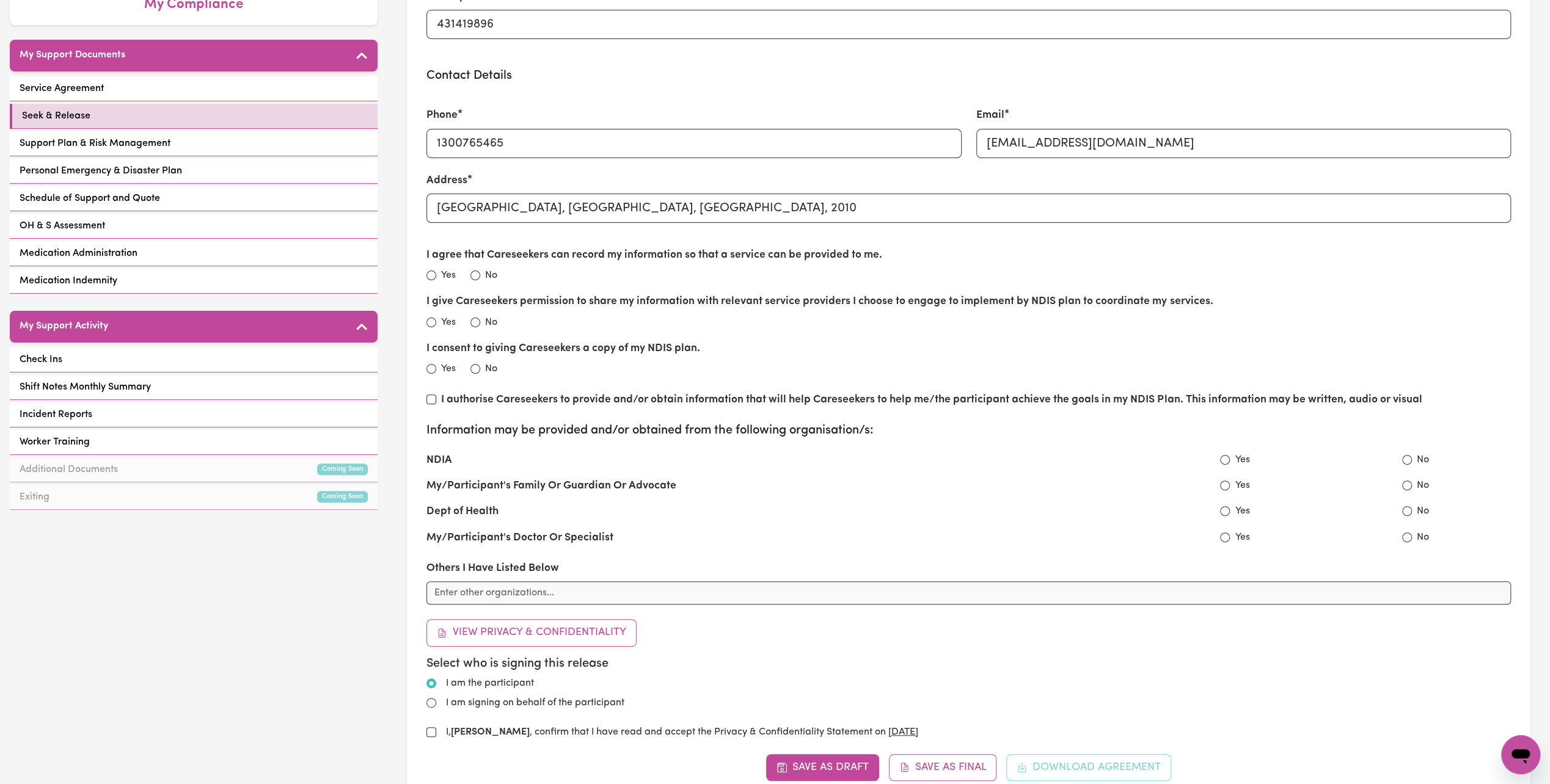
scroll to position [122, 0]
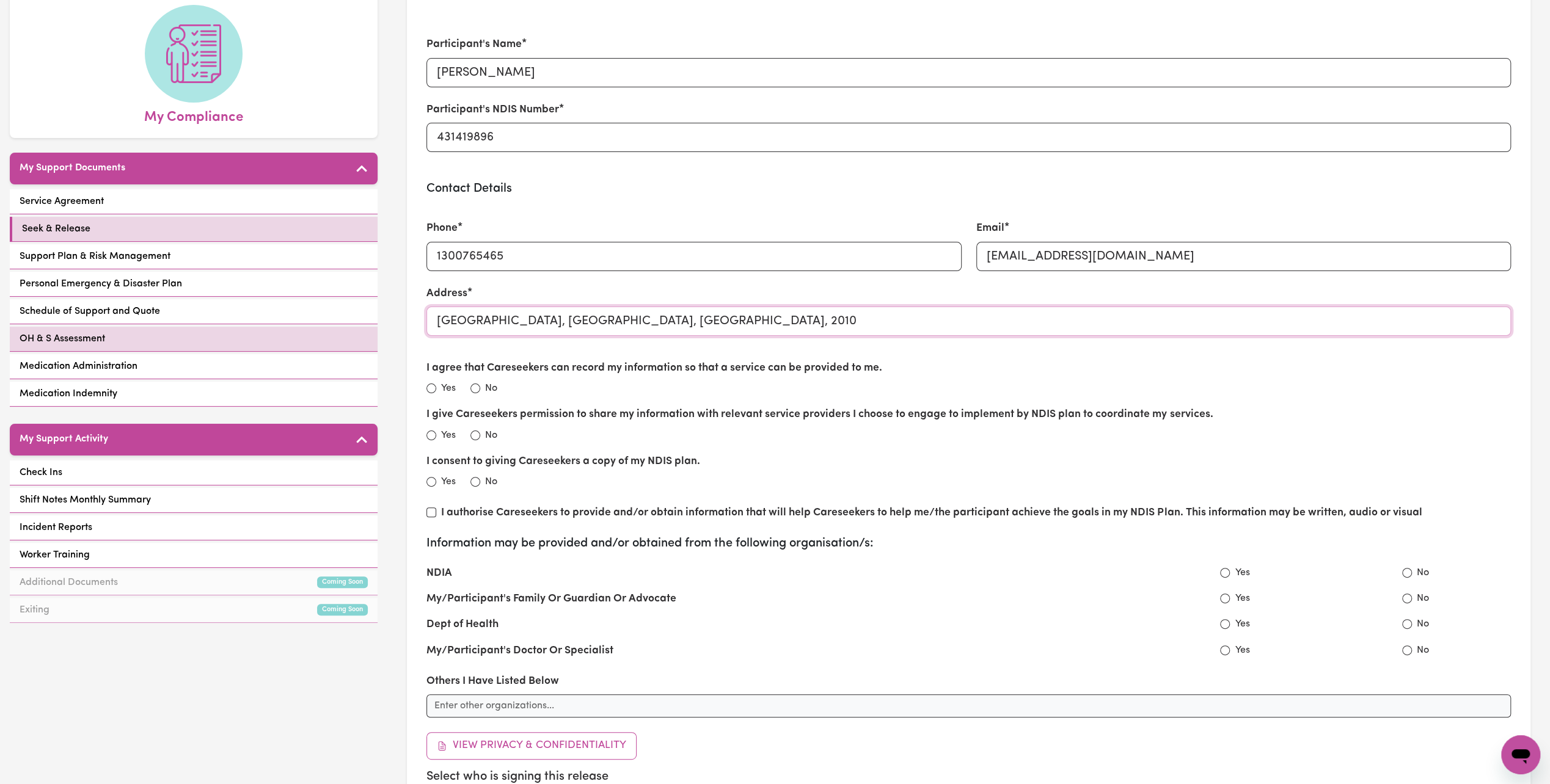
drag, startPoint x: 750, startPoint y: 327, endPoint x: 344, endPoint y: 328, distance: 406.0
click at [344, 328] on div "GO TO DASHBOARD My Compliance My Support Documents Service Agreement Seek & Rel…" at bounding box center [775, 444] width 1550 height 1047
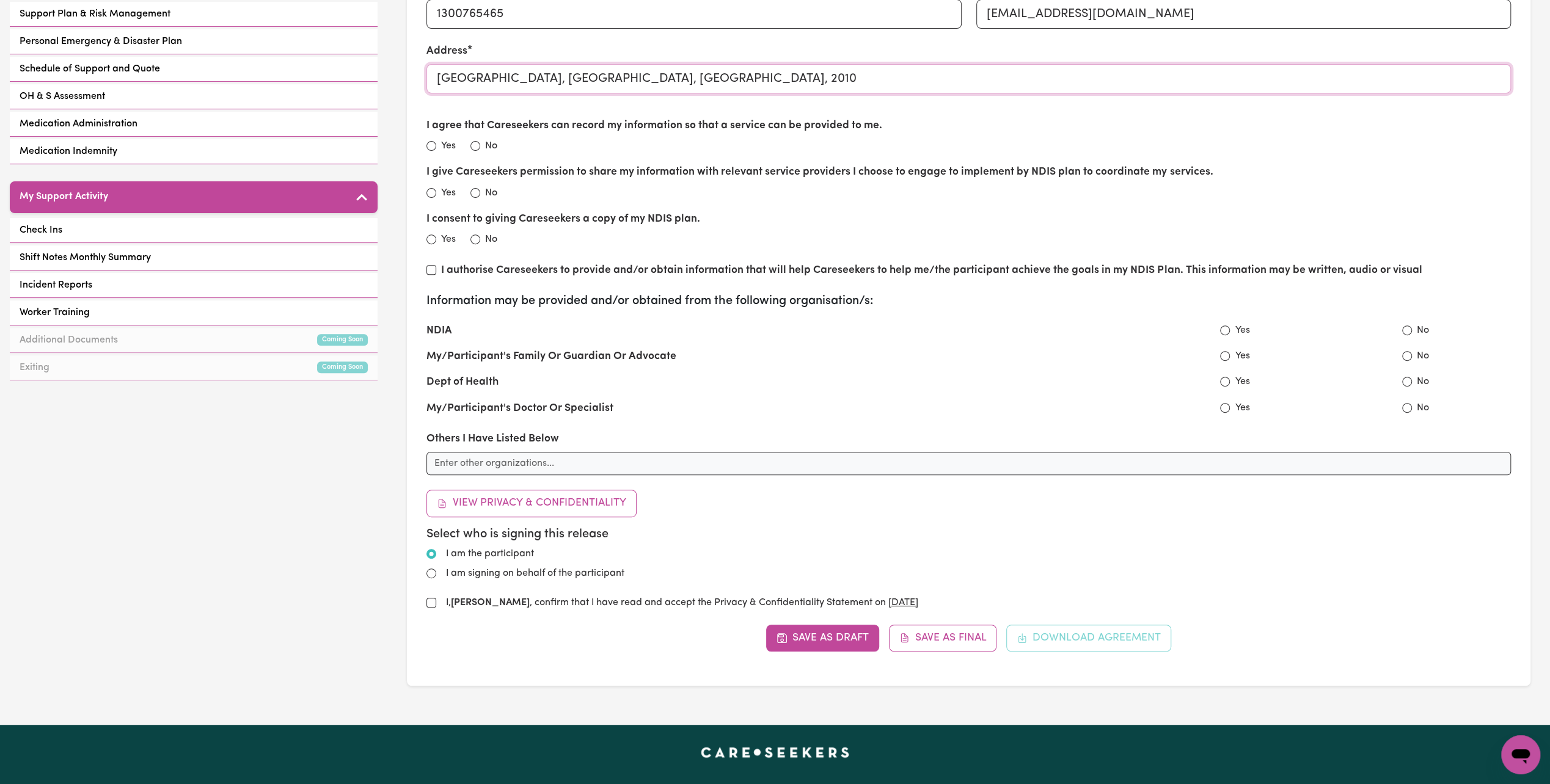
scroll to position [366, 0]
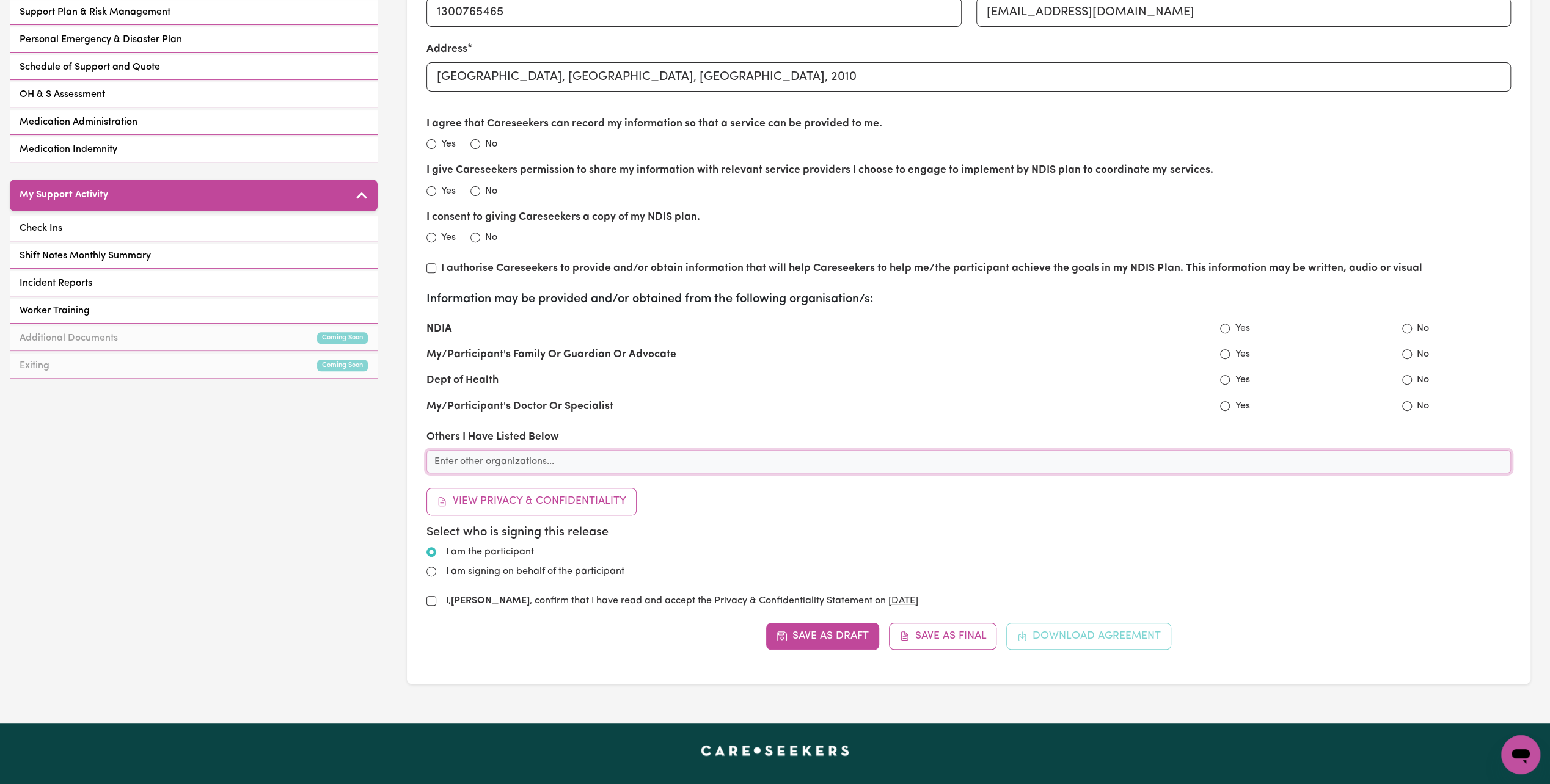
click at [943, 455] on input "text" at bounding box center [968, 462] width 1085 height 23
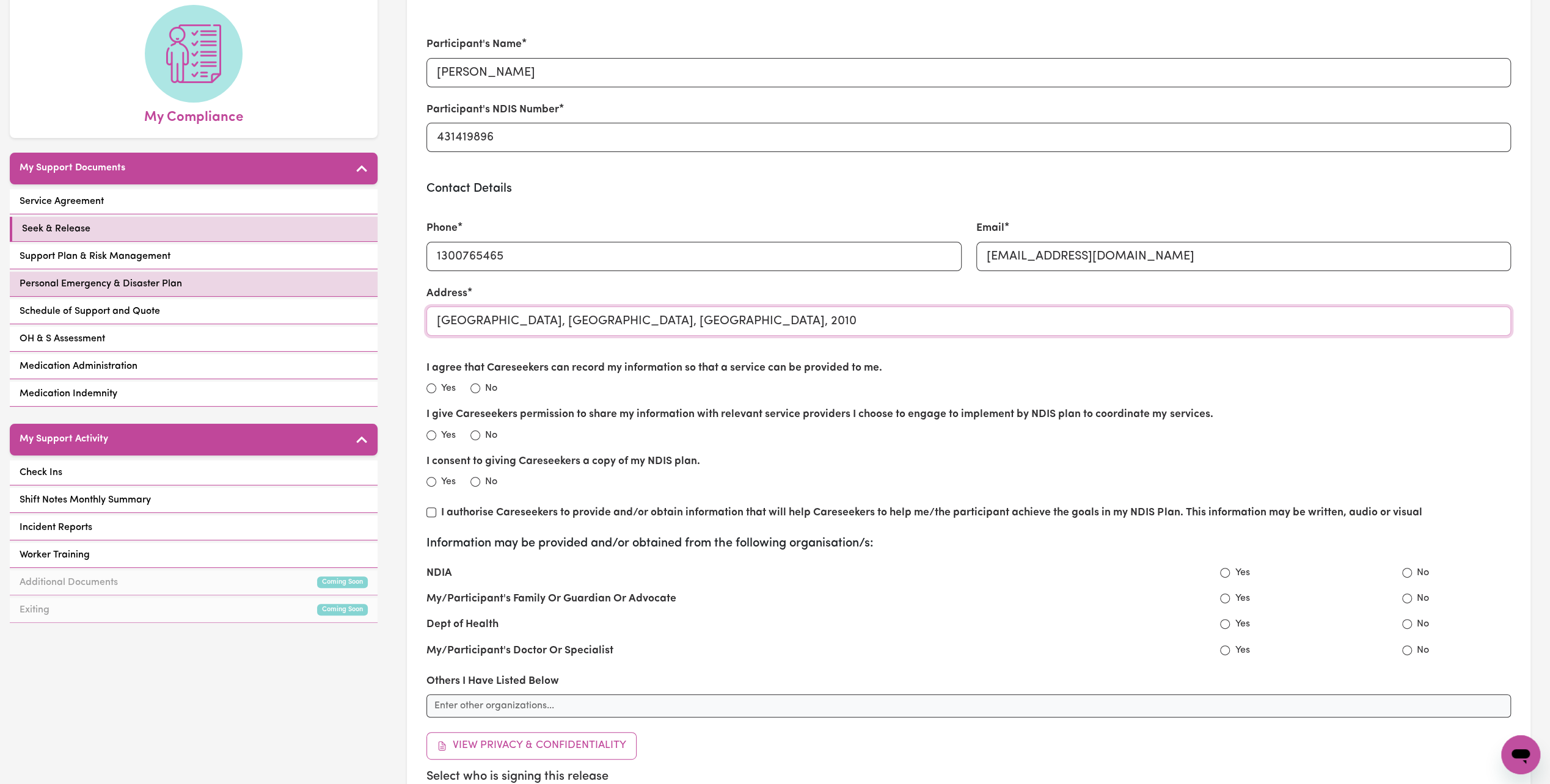
drag, startPoint x: 775, startPoint y: 321, endPoint x: 173, endPoint y: 261, distance: 605.0
click at [173, 261] on div "GO TO DASHBOARD My Compliance My Support Documents Service Agreement Seek & Rel…" at bounding box center [775, 444] width 1550 height 1047
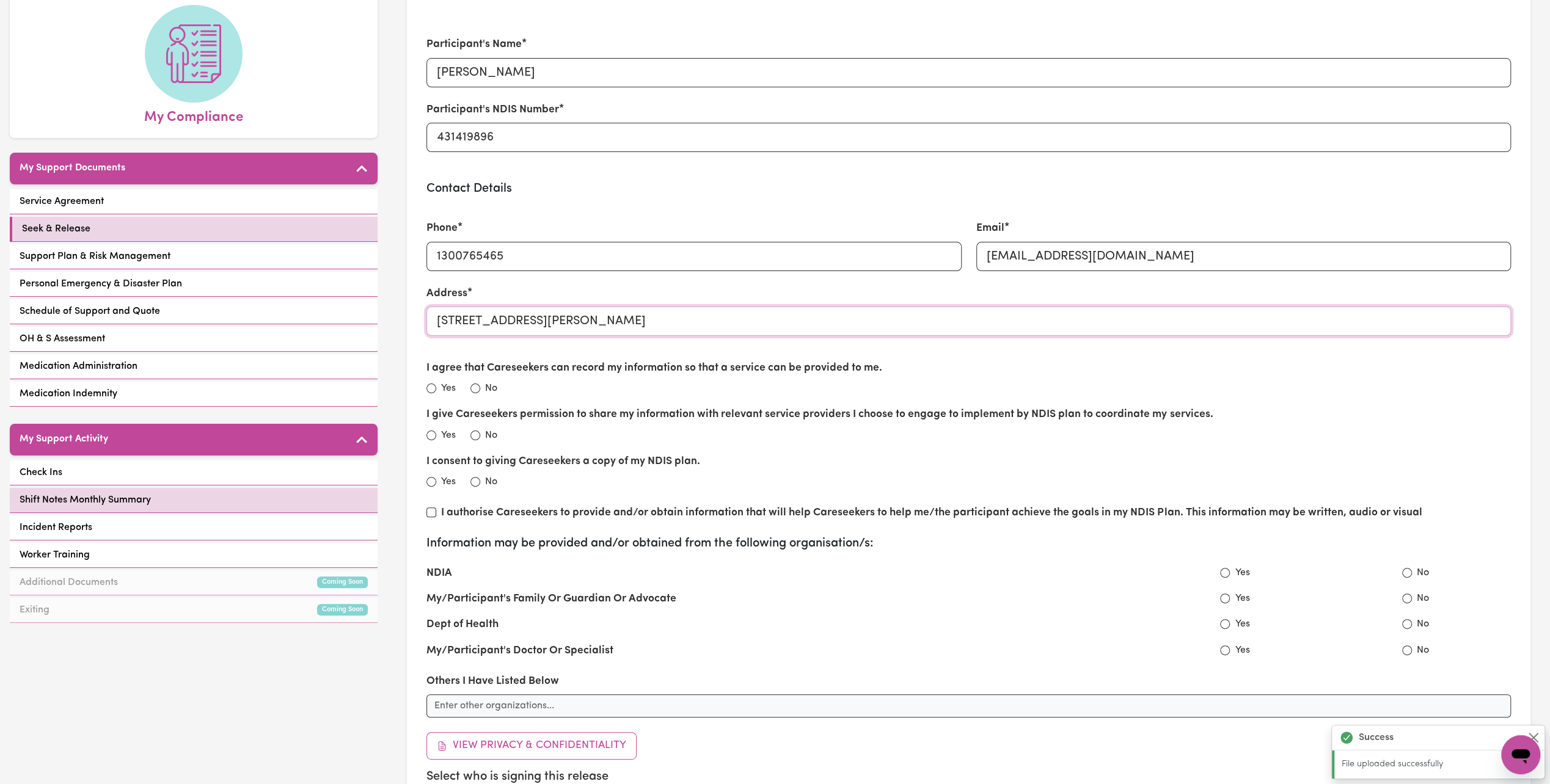
scroll to position [0, 0]
type input "52/1-19 Allen Street, Pyrmont"
click at [441, 392] on label "Yes" at bounding box center [448, 388] width 15 height 15
click at [436, 392] on input "Yes" at bounding box center [431, 388] width 10 height 10
radio input "true"
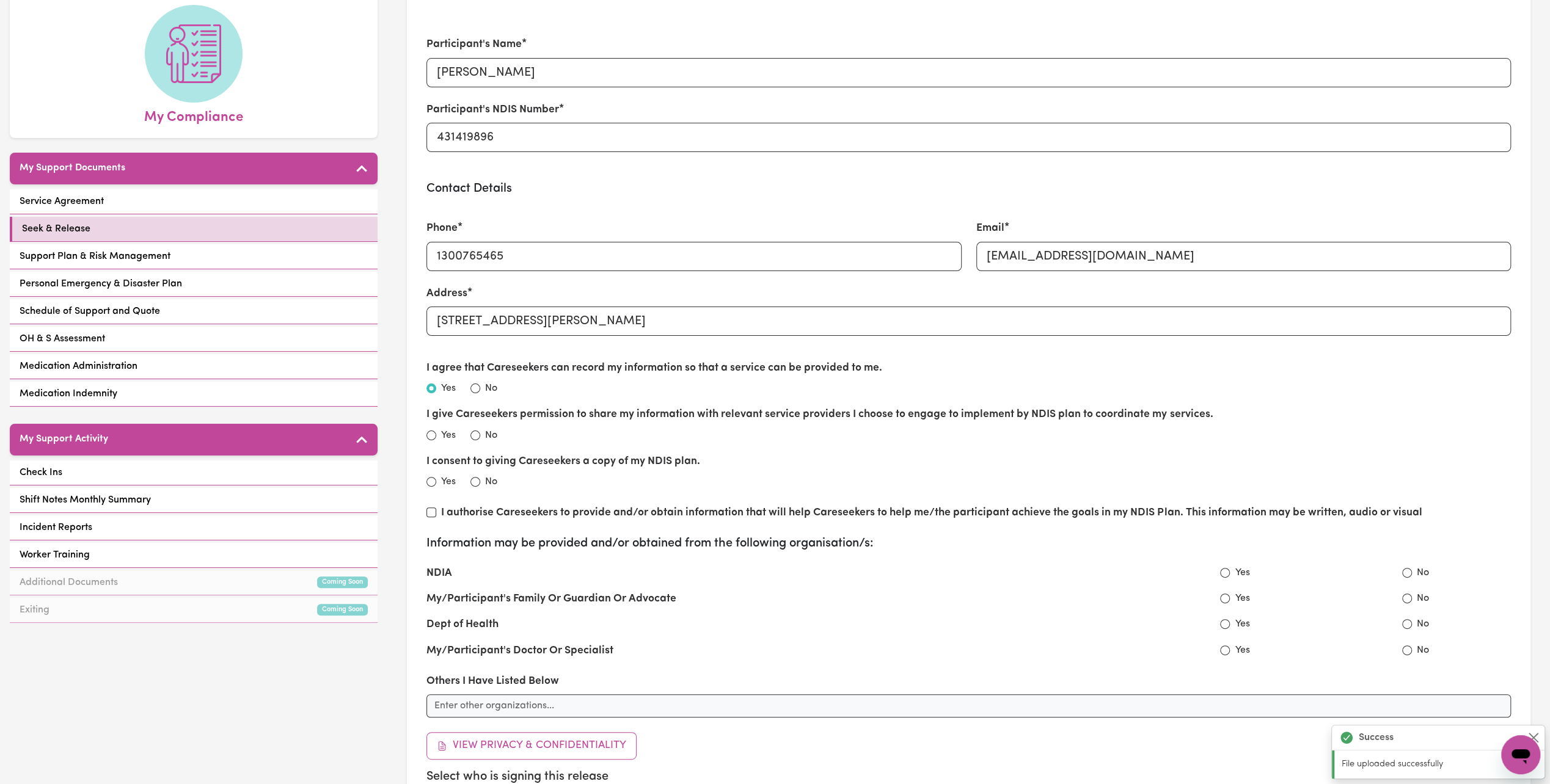
click at [443, 434] on label "Yes" at bounding box center [448, 435] width 15 height 15
click at [434, 433] on body "Menu About us How it works Safety & resources Blog AI Worker Match Post a job F…" at bounding box center [775, 665] width 1550 height 1576
click at [429, 440] on div "Yes" at bounding box center [440, 435] width 29 height 15
click at [434, 434] on input "Yes" at bounding box center [431, 435] width 10 height 10
radio input "false"
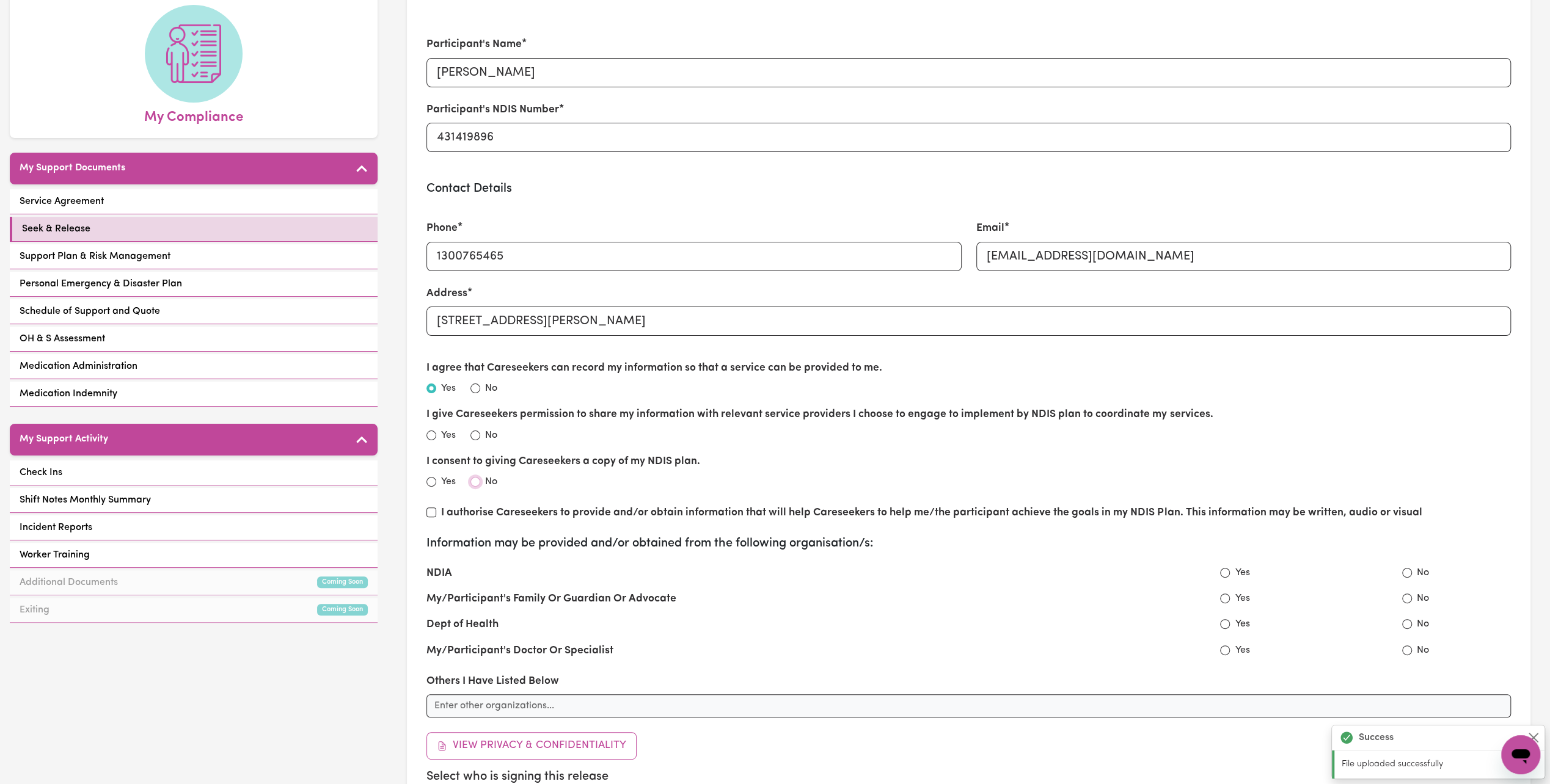
click at [475, 480] on input "No" at bounding box center [475, 482] width 10 height 10
radio input "true"
click at [1220, 600] on input "Yes" at bounding box center [1225, 599] width 10 height 10
radio input "true"
click at [1221, 626] on input "Yes" at bounding box center [1225, 624] width 10 height 10
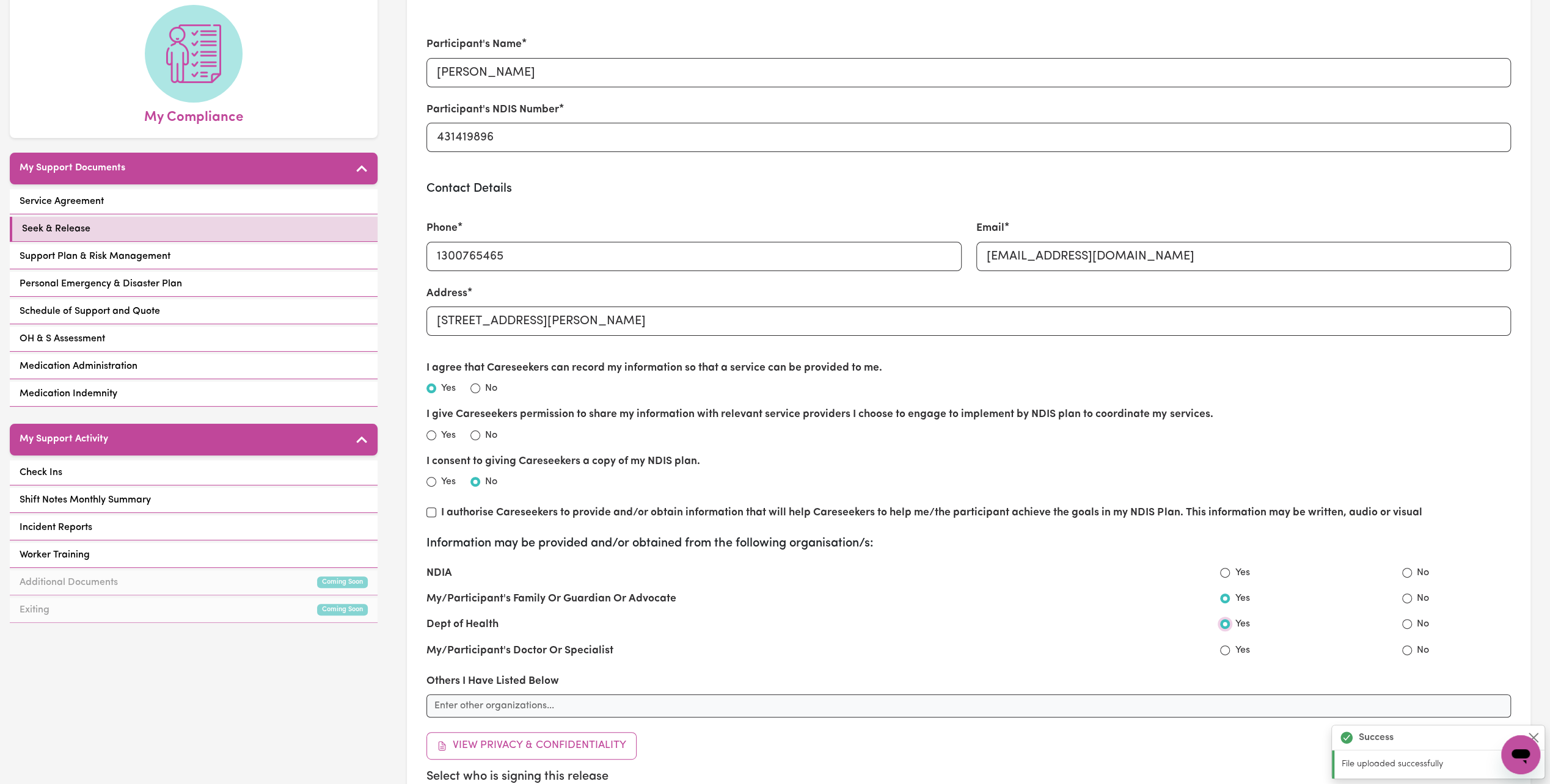
radio input "true"
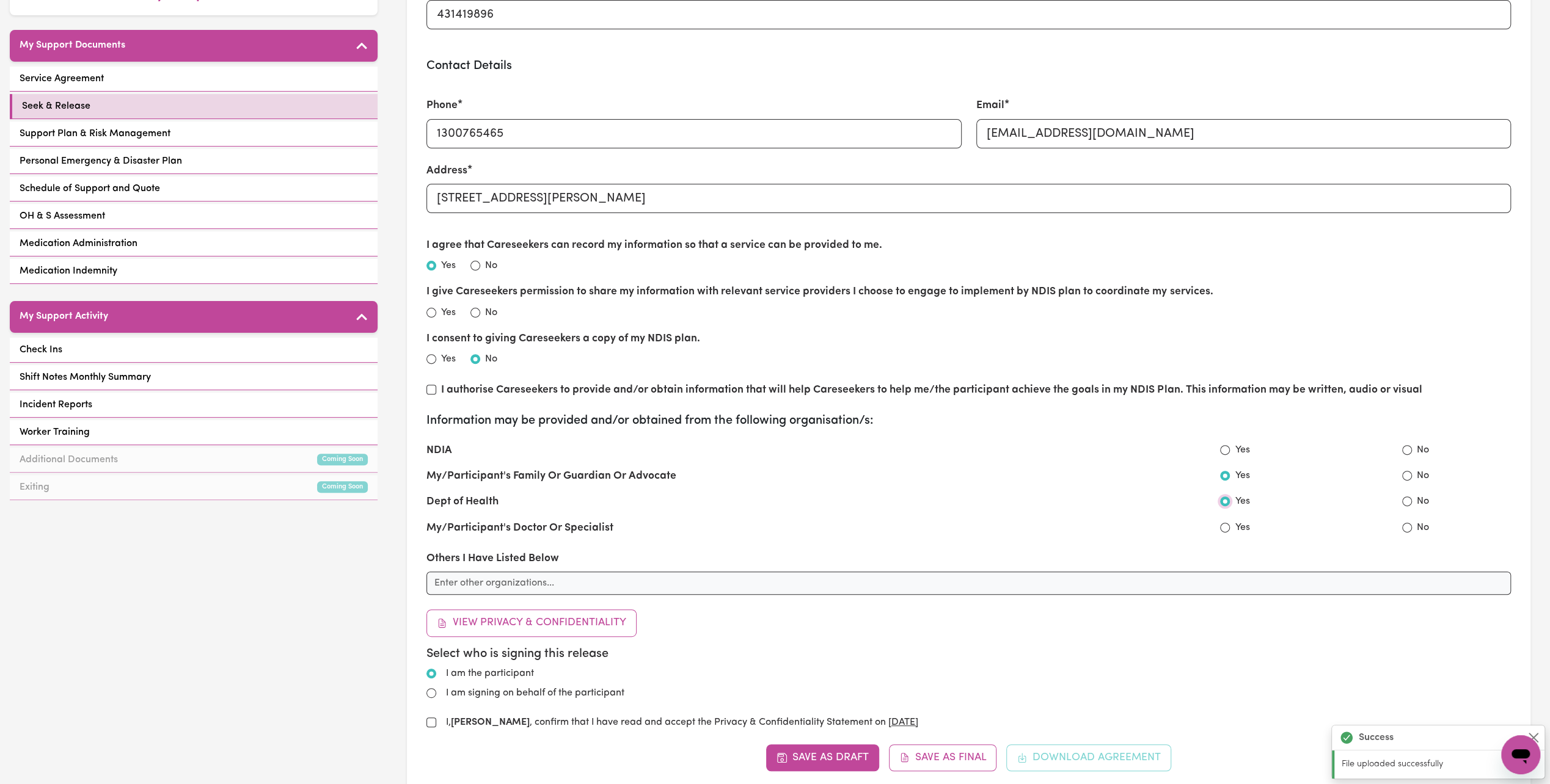
scroll to position [305, 0]
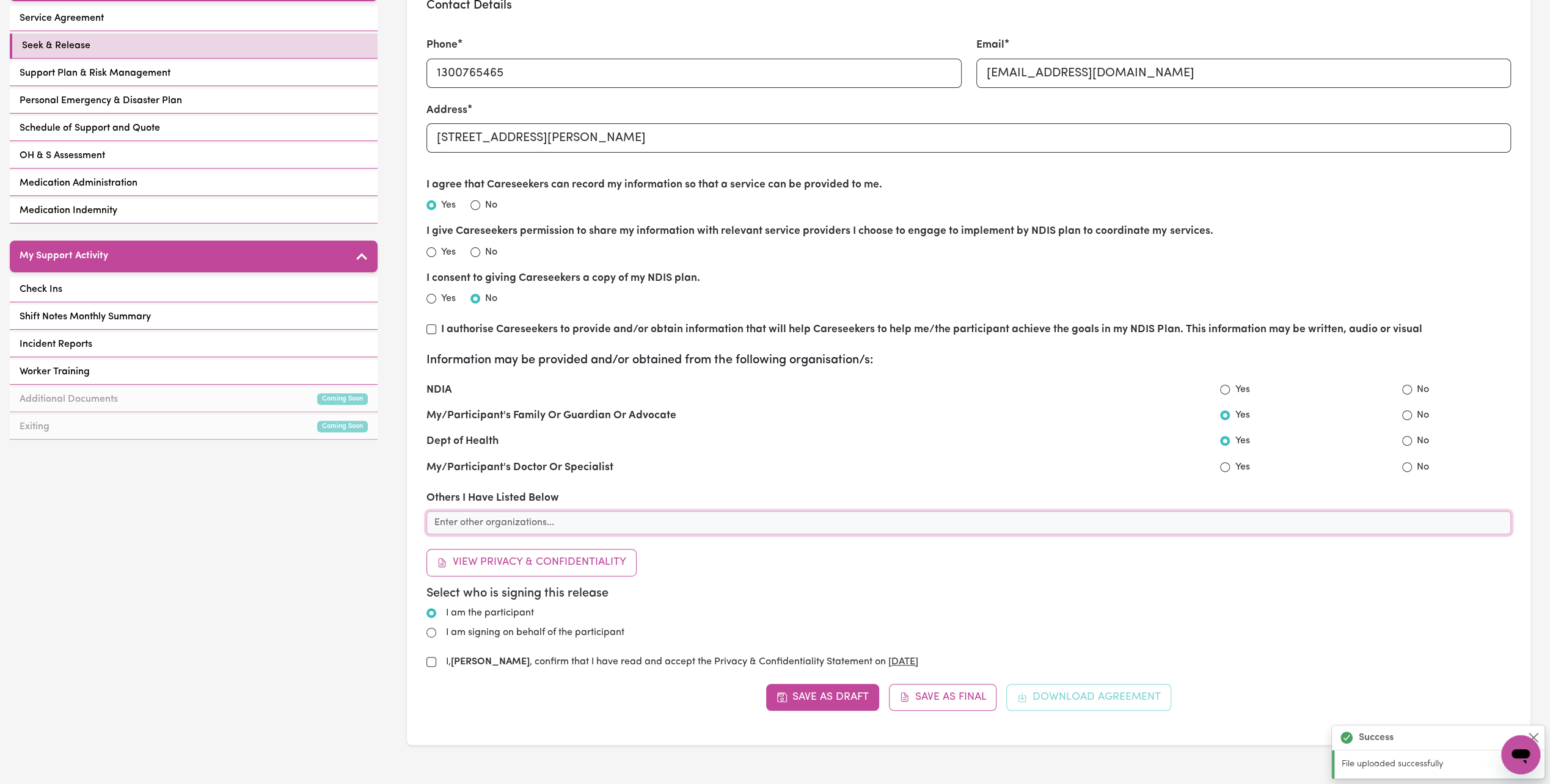
click at [553, 523] on input "text" at bounding box center [968, 523] width 1085 height 23
type input "Sister Julie Factor - 0431 847 312"
click at [434, 330] on input "I authorise Careseekers to provide and/or obtain information that will help Car…" at bounding box center [431, 330] width 10 height 10
checkbox input "false"
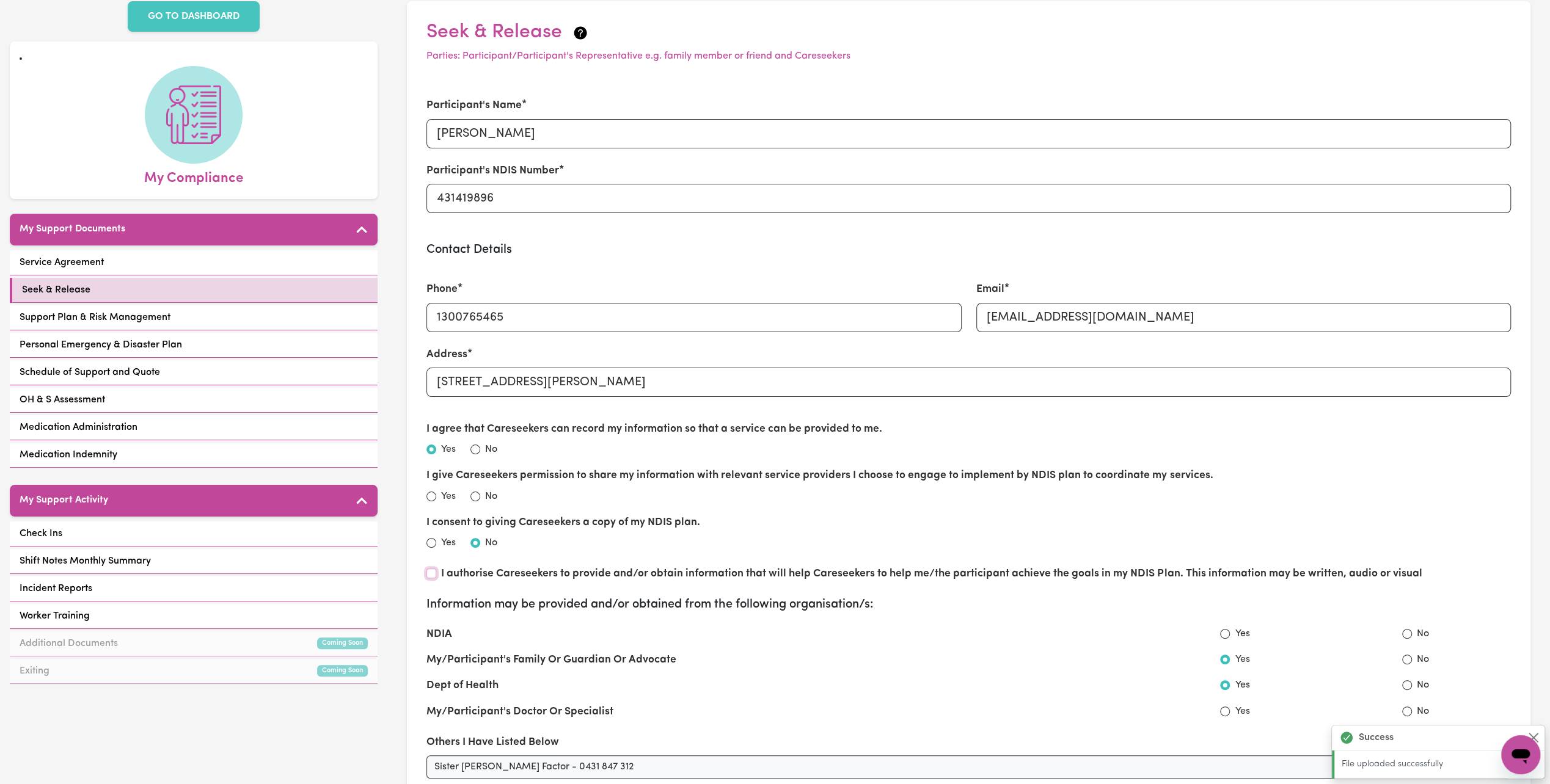
scroll to position [0, 0]
click at [699, 390] on input "52/1-19 Allen Street, Pyrmont" at bounding box center [968, 382] width 1085 height 29
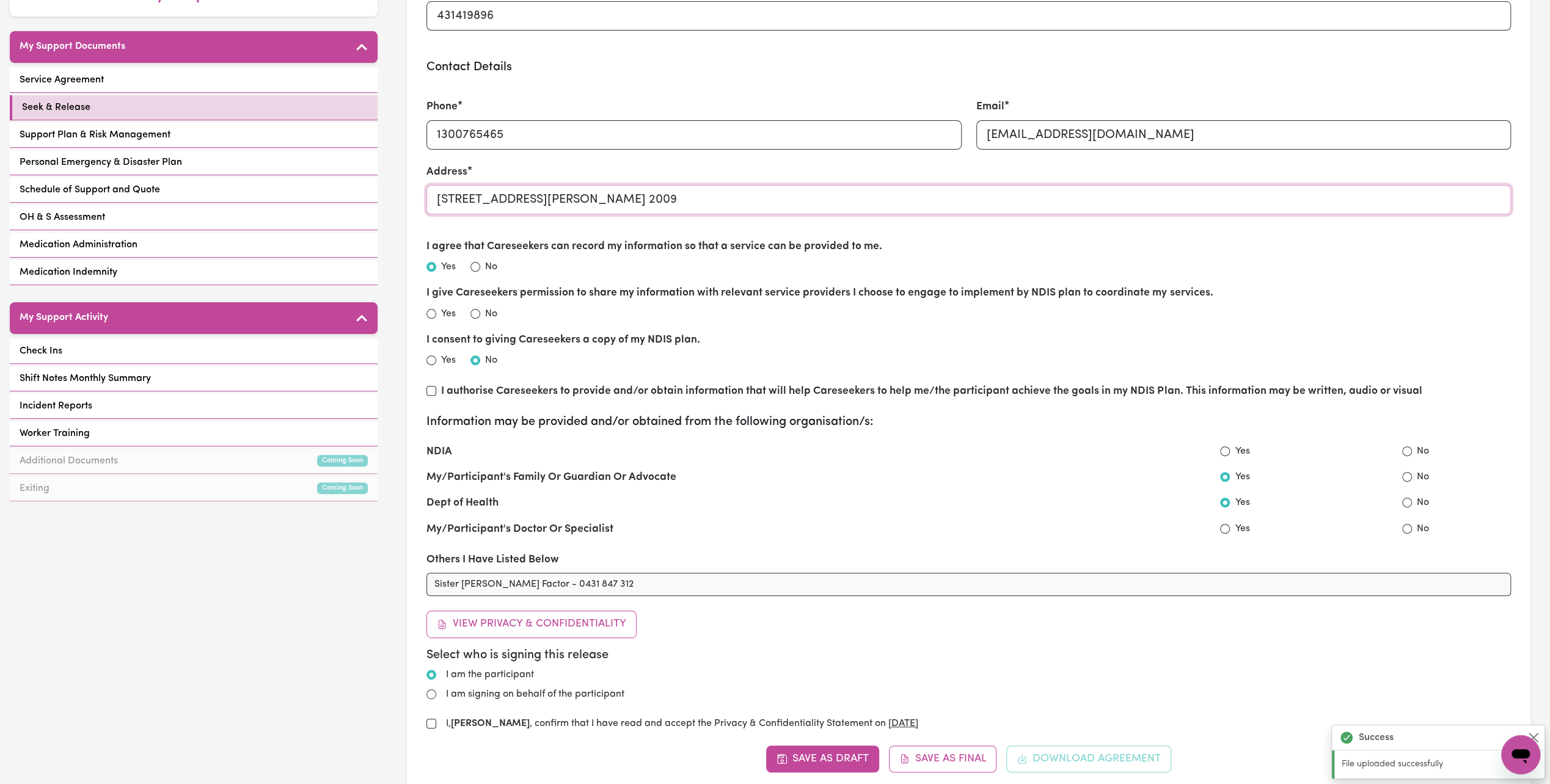
scroll to position [244, 0]
type input "[STREET_ADDRESS][PERSON_NAME] 2009"
click at [432, 391] on input "I authorise Careseekers to provide and/or obtain information that will help Car…" at bounding box center [431, 391] width 10 height 10
checkbox input "true"
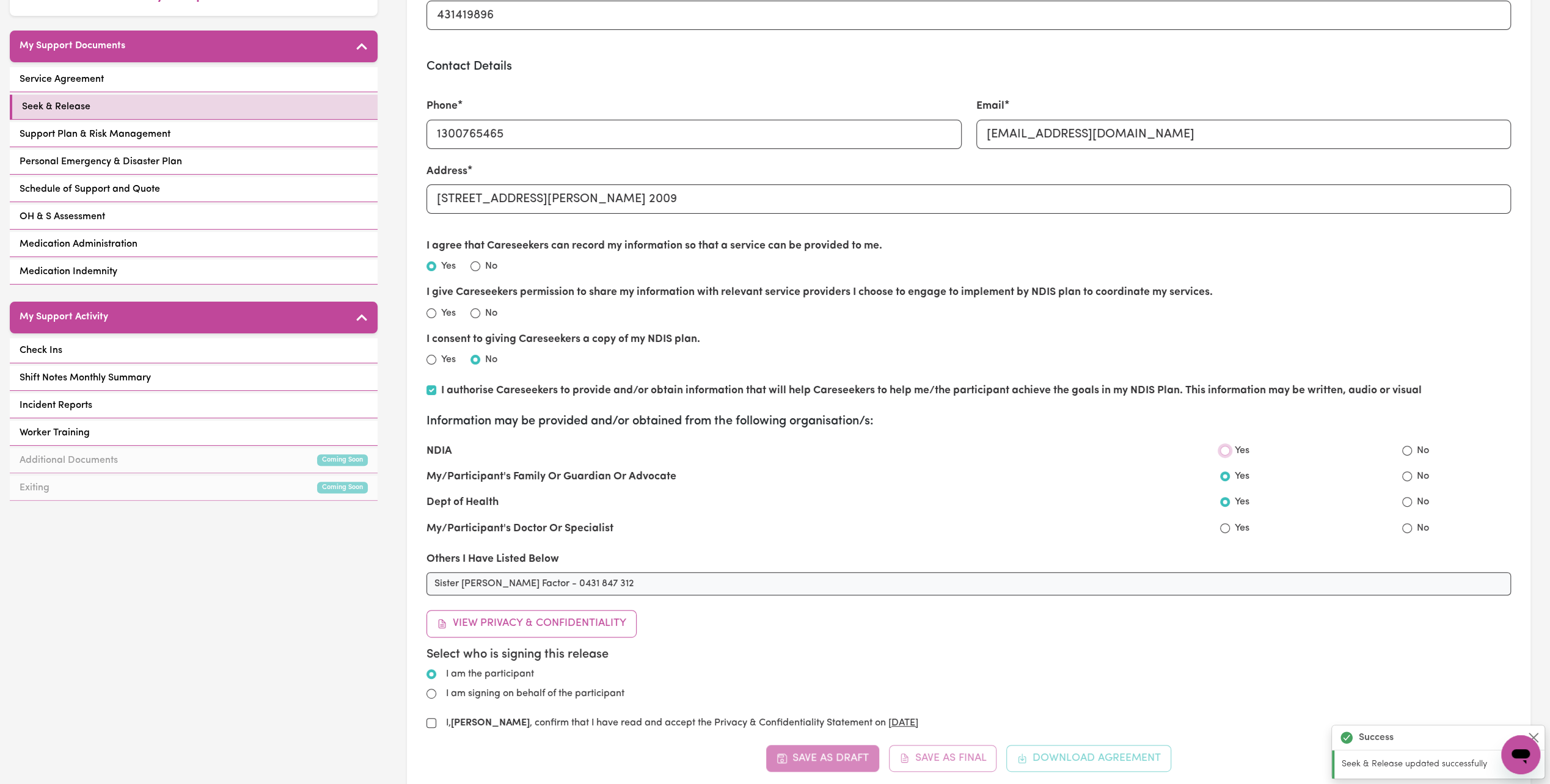
click at [1227, 451] on input "Yes" at bounding box center [1225, 451] width 10 height 10
radio input "true"
click at [1232, 531] on div "Yes" at bounding box center [1235, 528] width 29 height 15
click at [1225, 529] on input "Yes" at bounding box center [1225, 528] width 10 height 10
radio input "true"
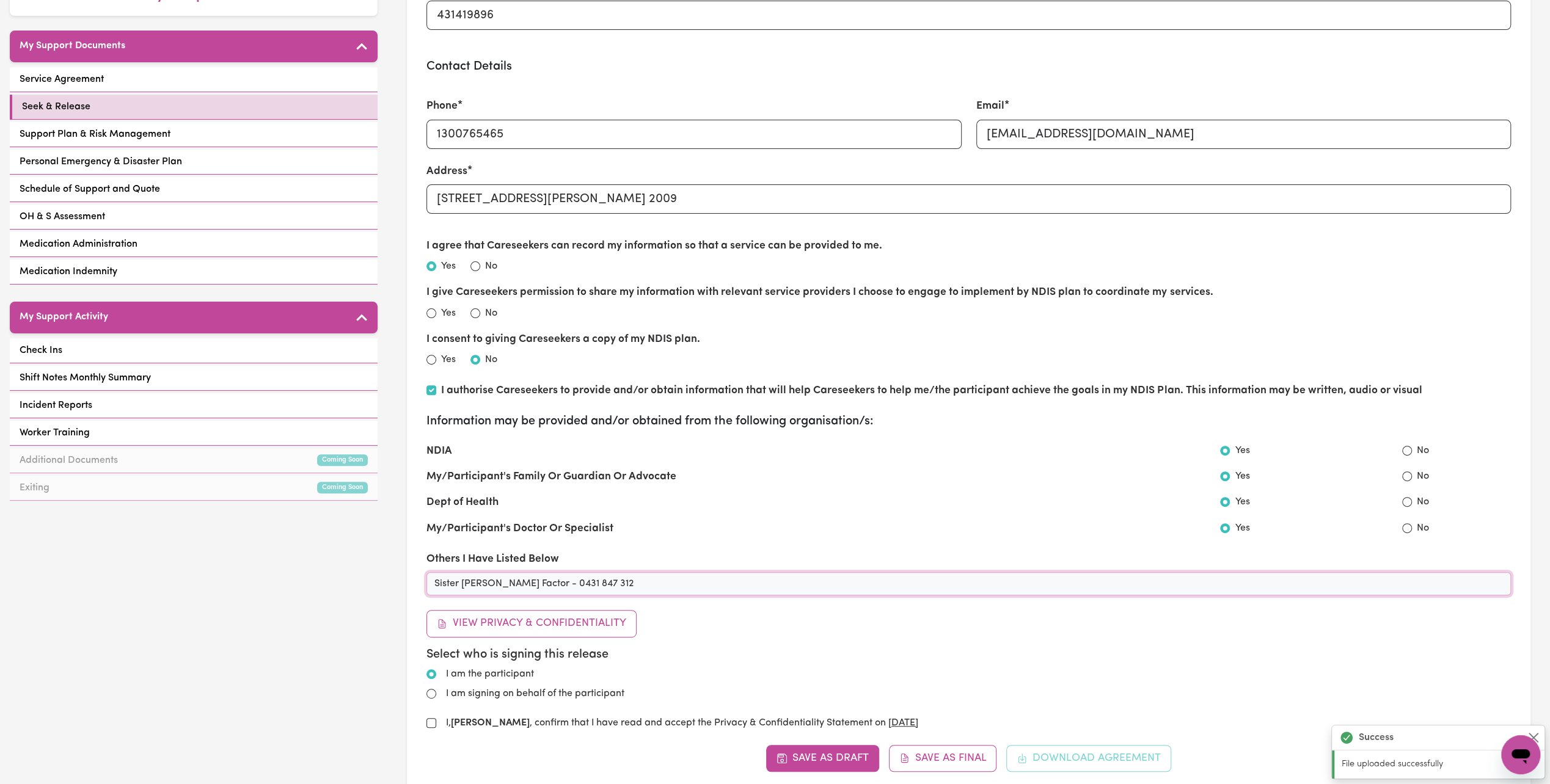
click at [660, 590] on input "Sister Julie Factor - 0431 847 312" at bounding box center [968, 584] width 1085 height 23
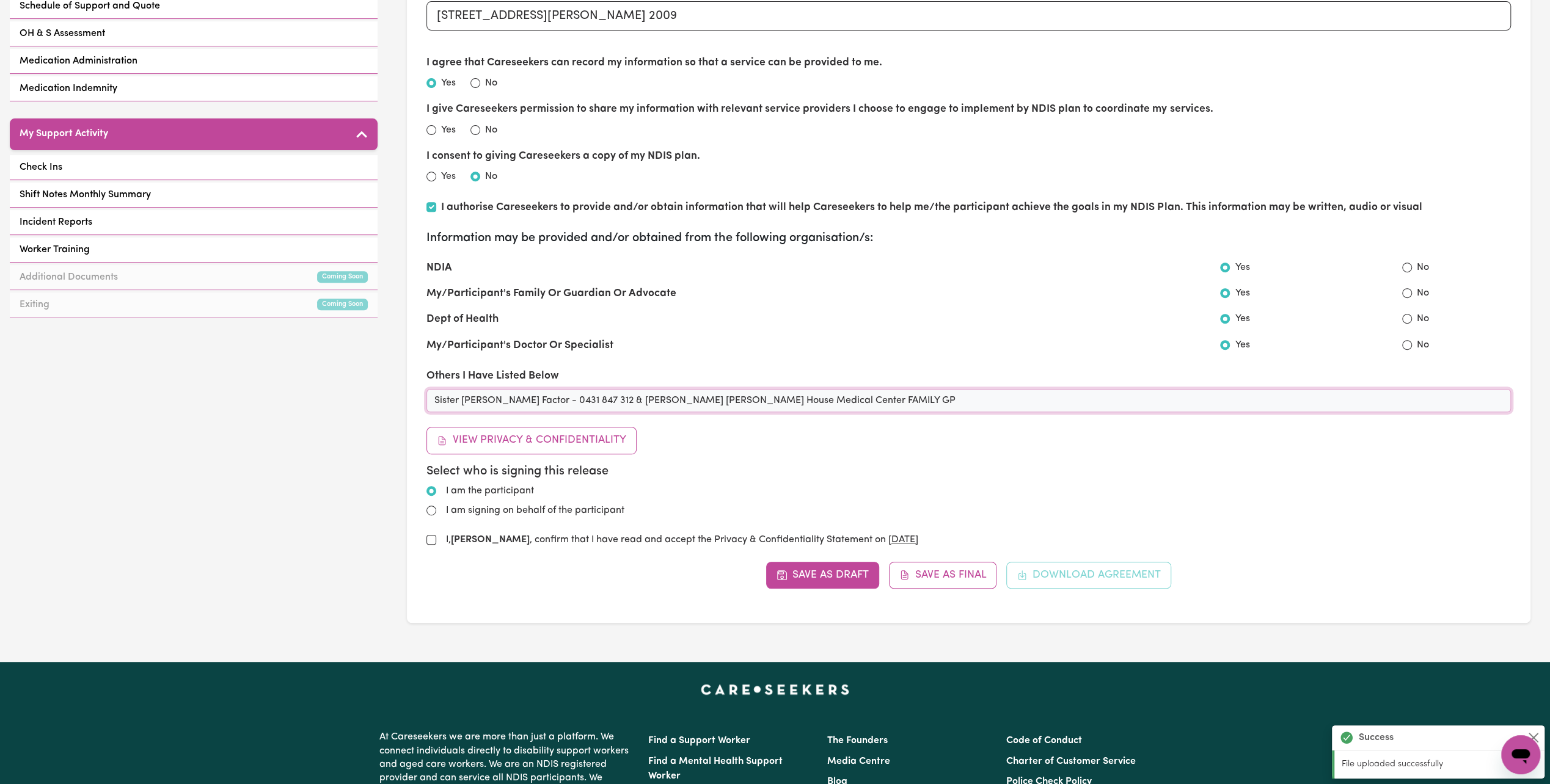
type input "Sister [PERSON_NAME] Factor - 0431 847 312 & [PERSON_NAME] [PERSON_NAME] House …"
click at [434, 540] on input "I, Murray Hurst , confirm that I have read and accept the Privacy & Confidentia…" at bounding box center [431, 540] width 10 height 10
checkbox input "true"
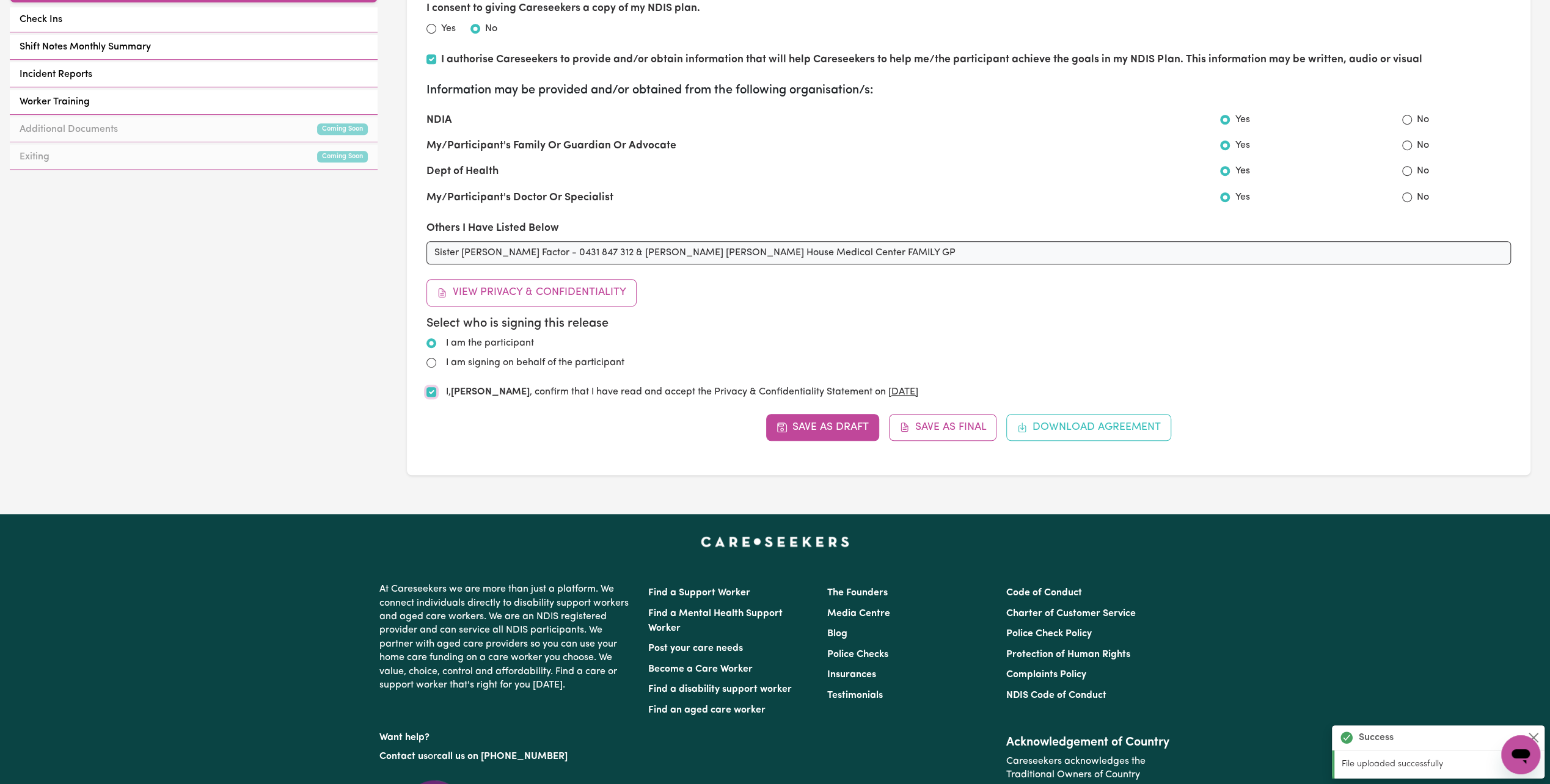
scroll to position [550, 0]
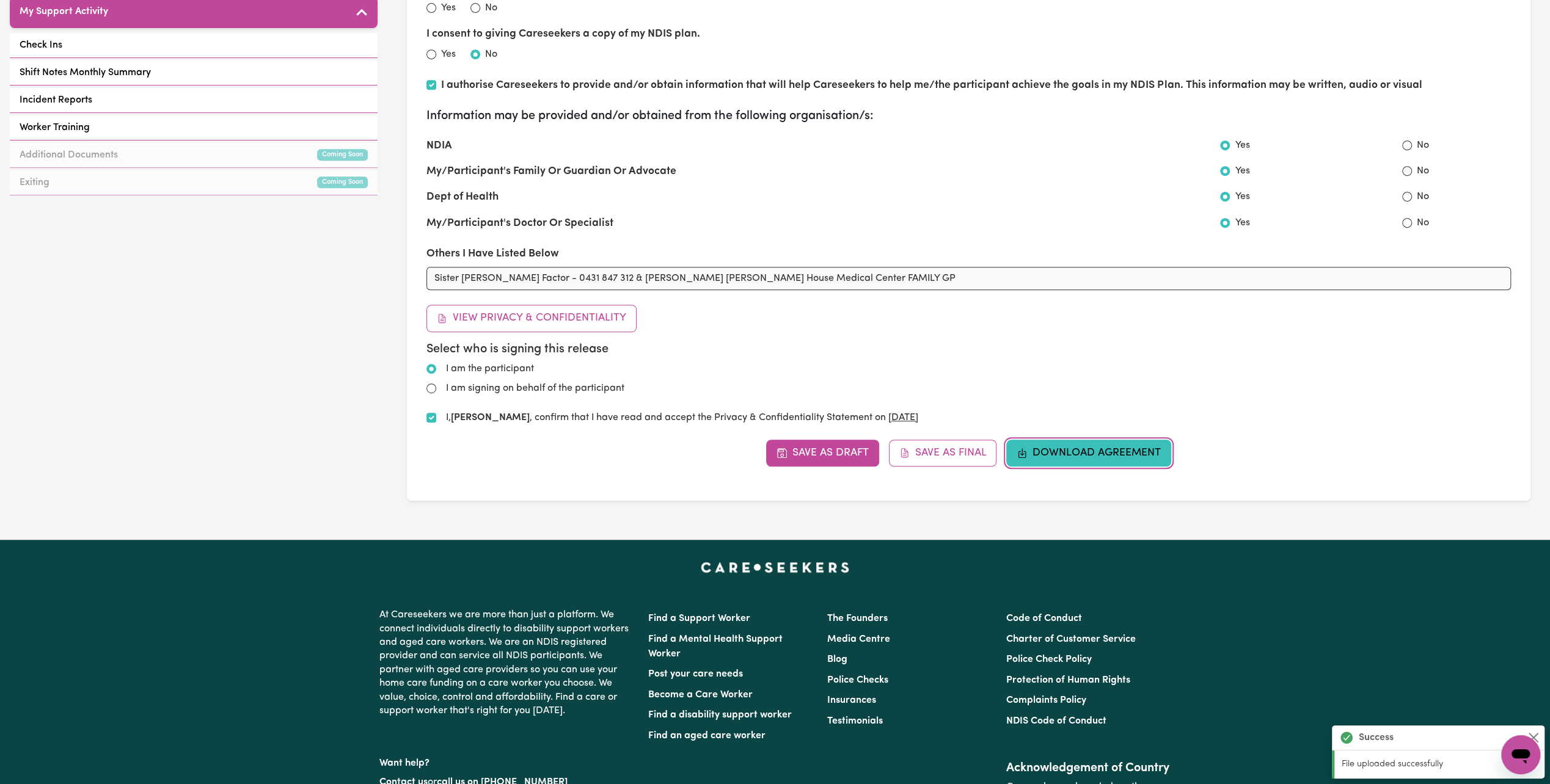
click at [1072, 455] on button "Download Agreement" at bounding box center [1088, 453] width 165 height 27
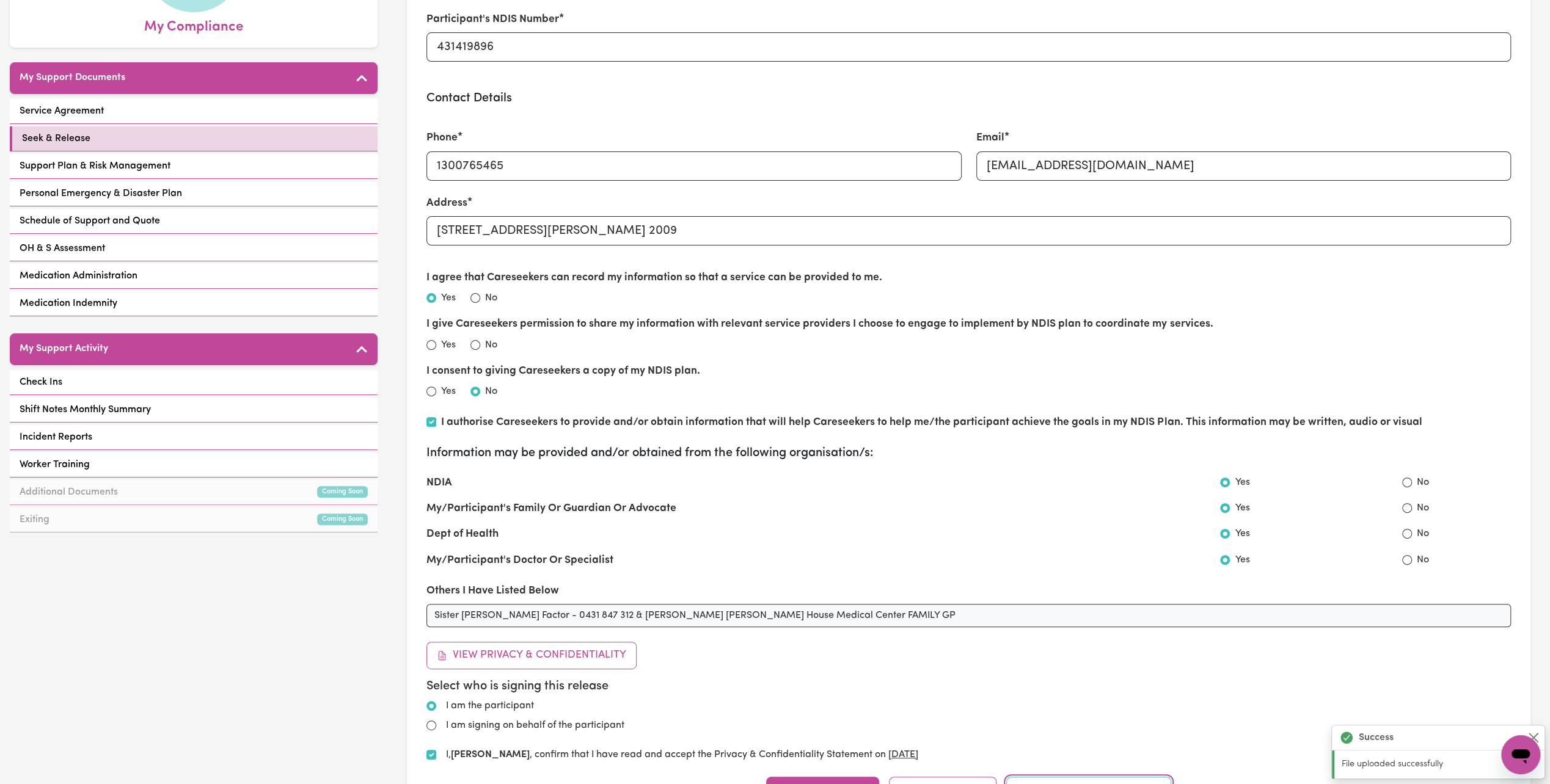
scroll to position [61, 0]
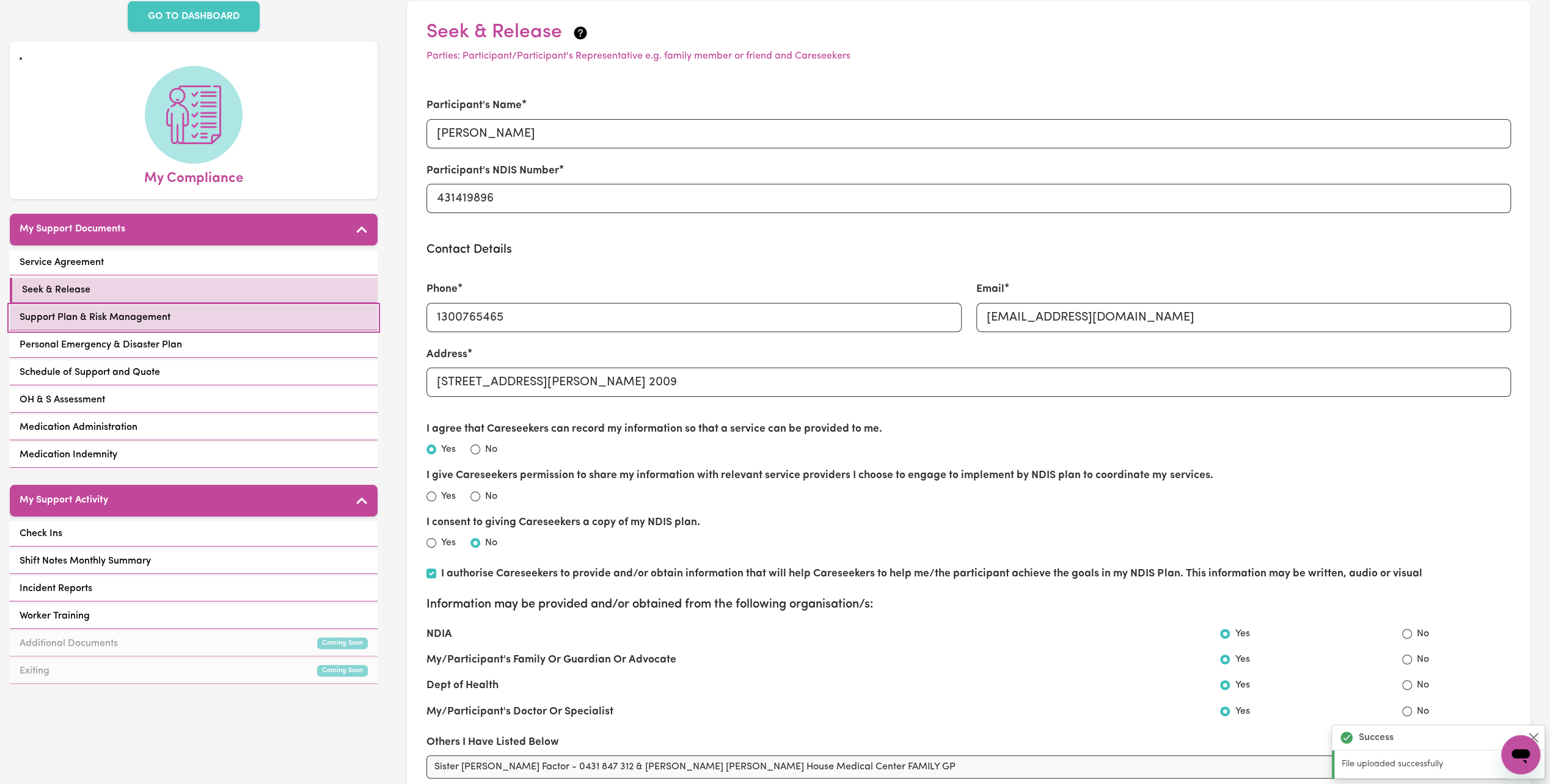
click at [175, 305] on link "Support Plan & Risk Management" at bounding box center [194, 317] width 368 height 25
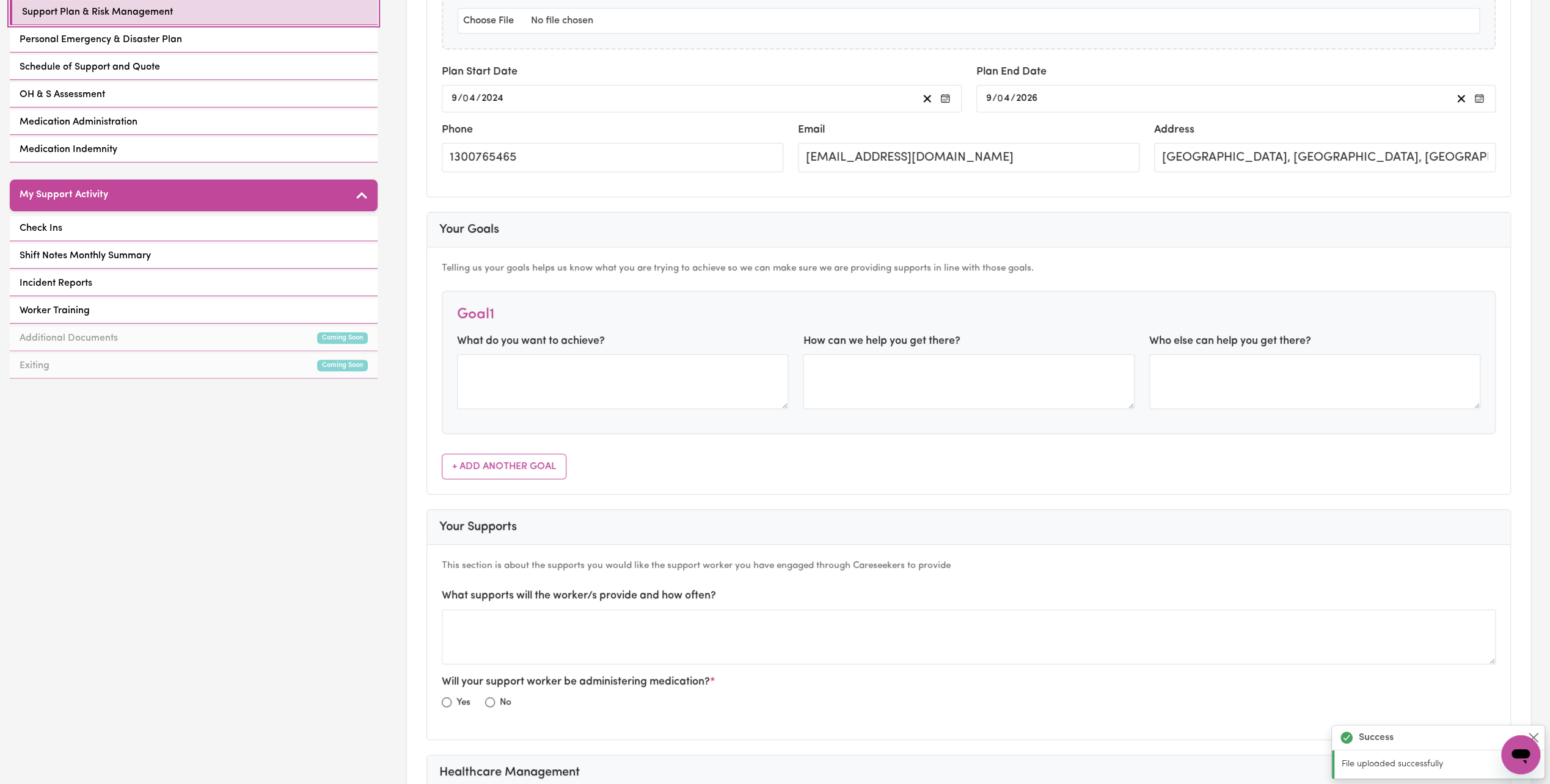
scroll to position [61, 0]
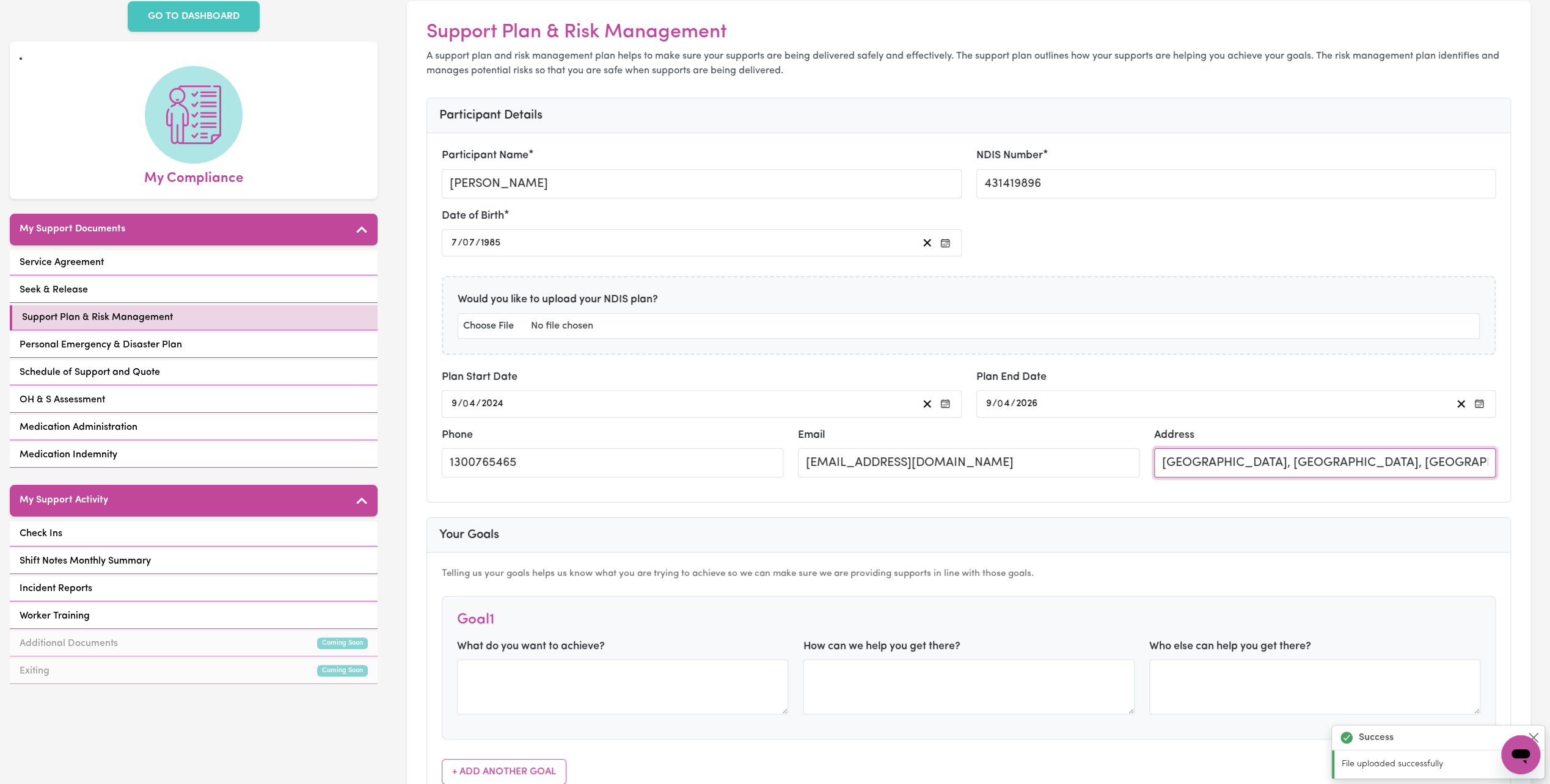
drag, startPoint x: 1463, startPoint y: 462, endPoint x: 1105, endPoint y: 453, distance: 358.1
click at [1105, 453] on div "Phone 1300765465 Email murrayhurstANG@careseekers.com.au Address Darlinghurst, …" at bounding box center [968, 457] width 1068 height 60
type input "[STREET_ADDRESS][PERSON_NAME], 2009"
drag, startPoint x: 641, startPoint y: 460, endPoint x: 562, endPoint y: 439, distance: 81.7
click at [562, 439] on div "Phone 1300765465" at bounding box center [612, 452] width 342 height 50
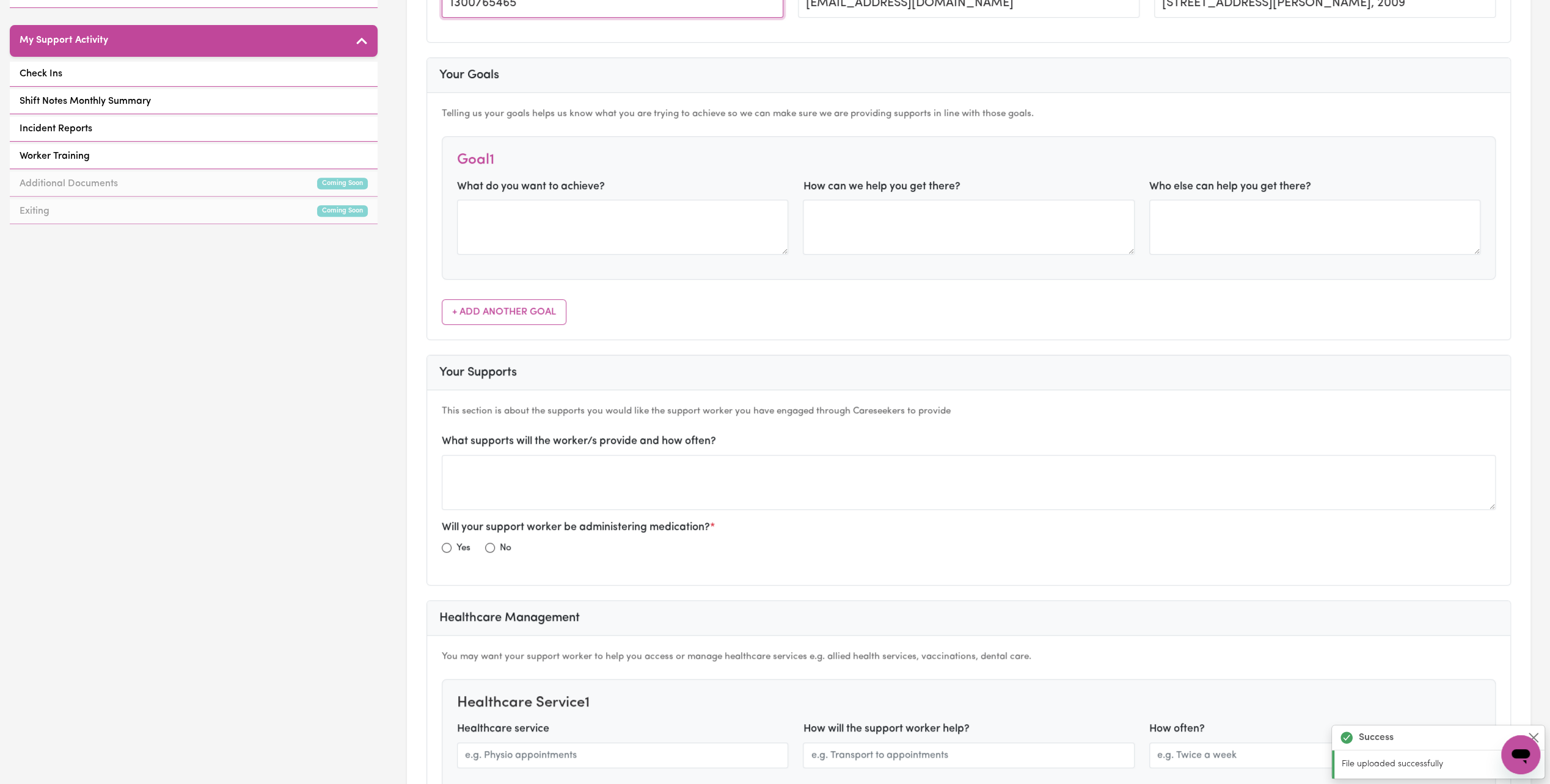
scroll to position [366, 0]
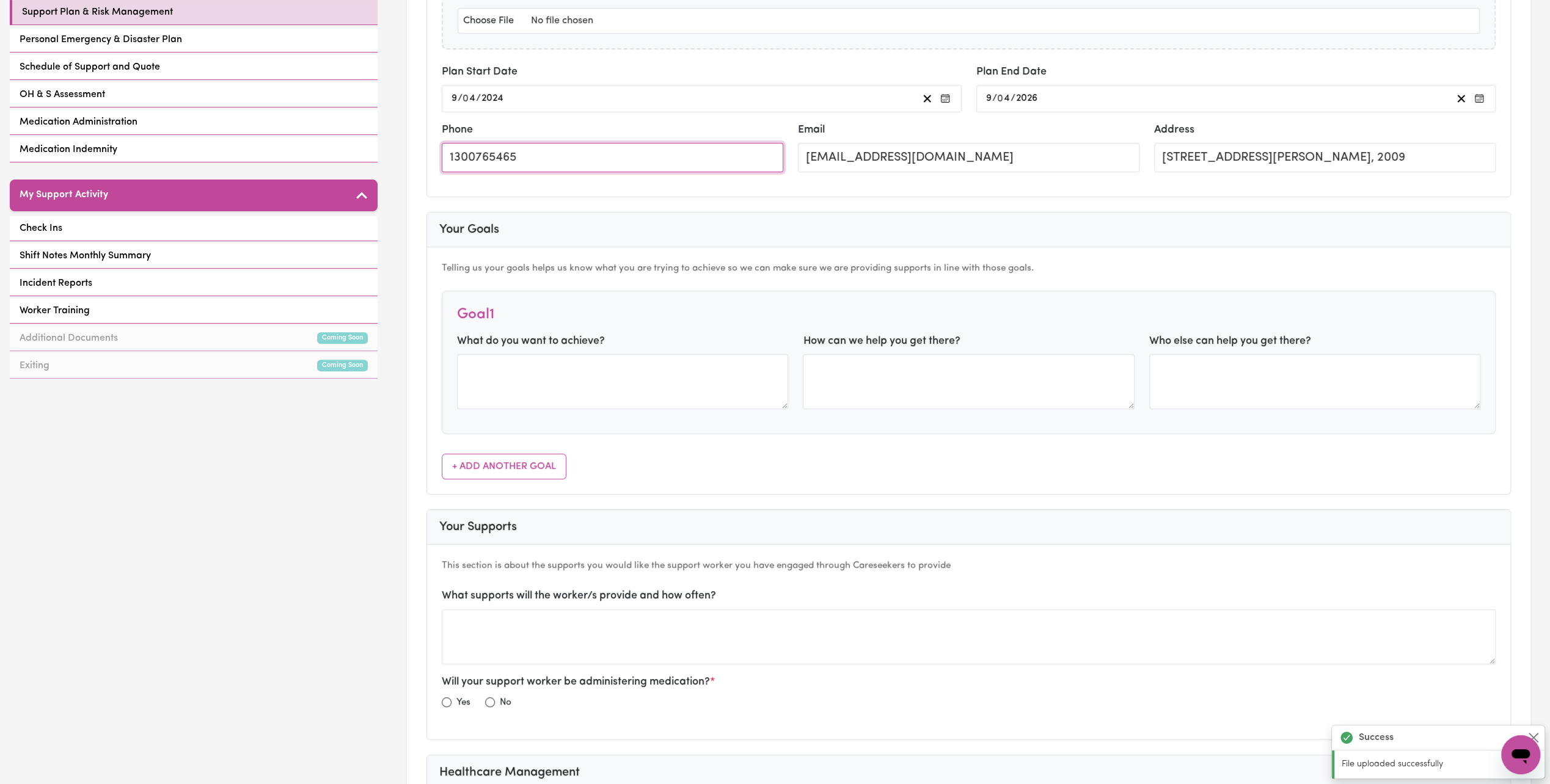
drag, startPoint x: 565, startPoint y: 160, endPoint x: 224, endPoint y: 149, distance: 341.2
click at [576, 368] on textarea at bounding box center [622, 381] width 331 height 55
type textarea "Social"
click at [494, 697] on input "radio" at bounding box center [490, 702] width 10 height 10
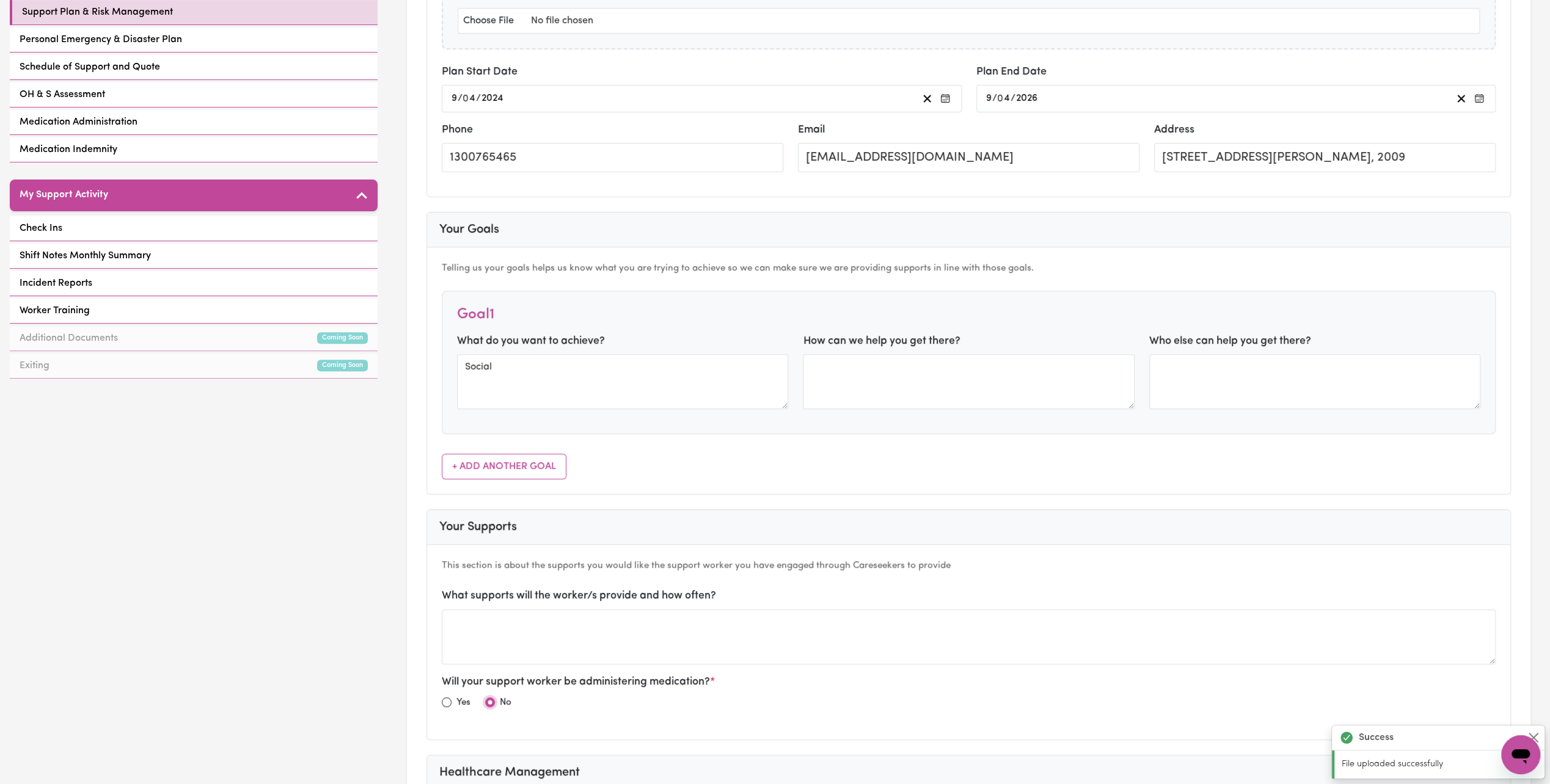
radio input "true"
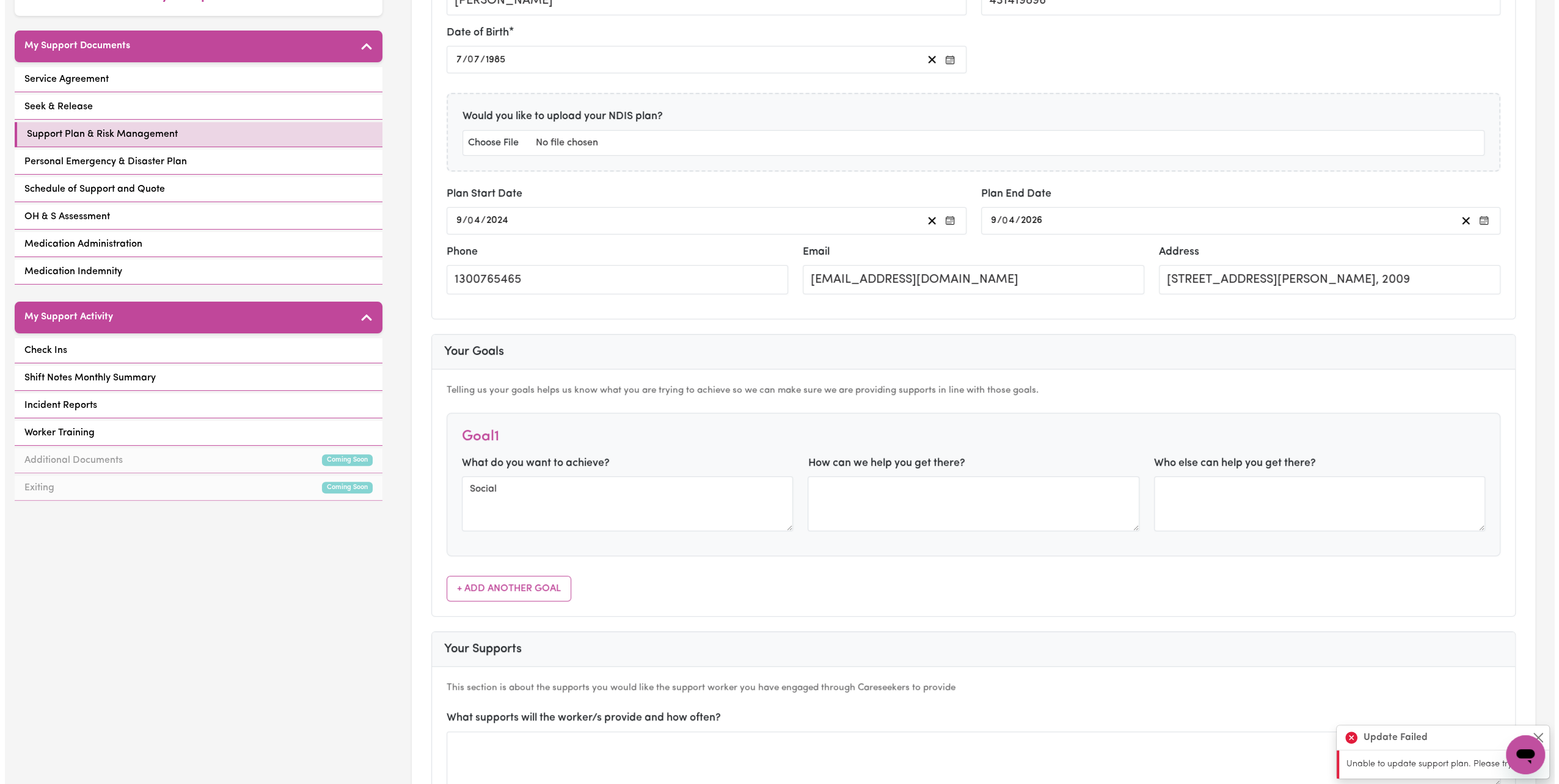
scroll to position [0, 0]
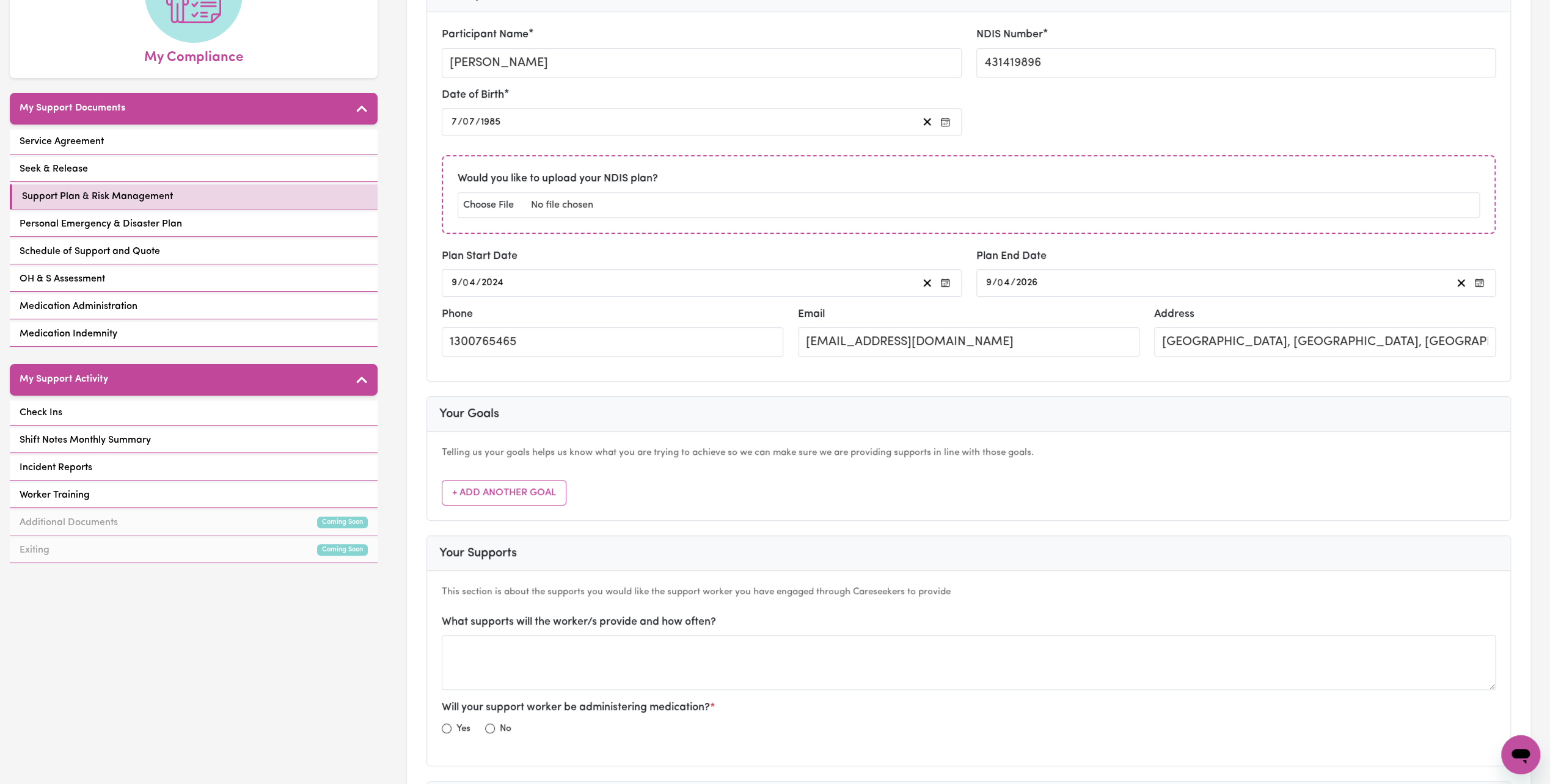
scroll to position [183, 0]
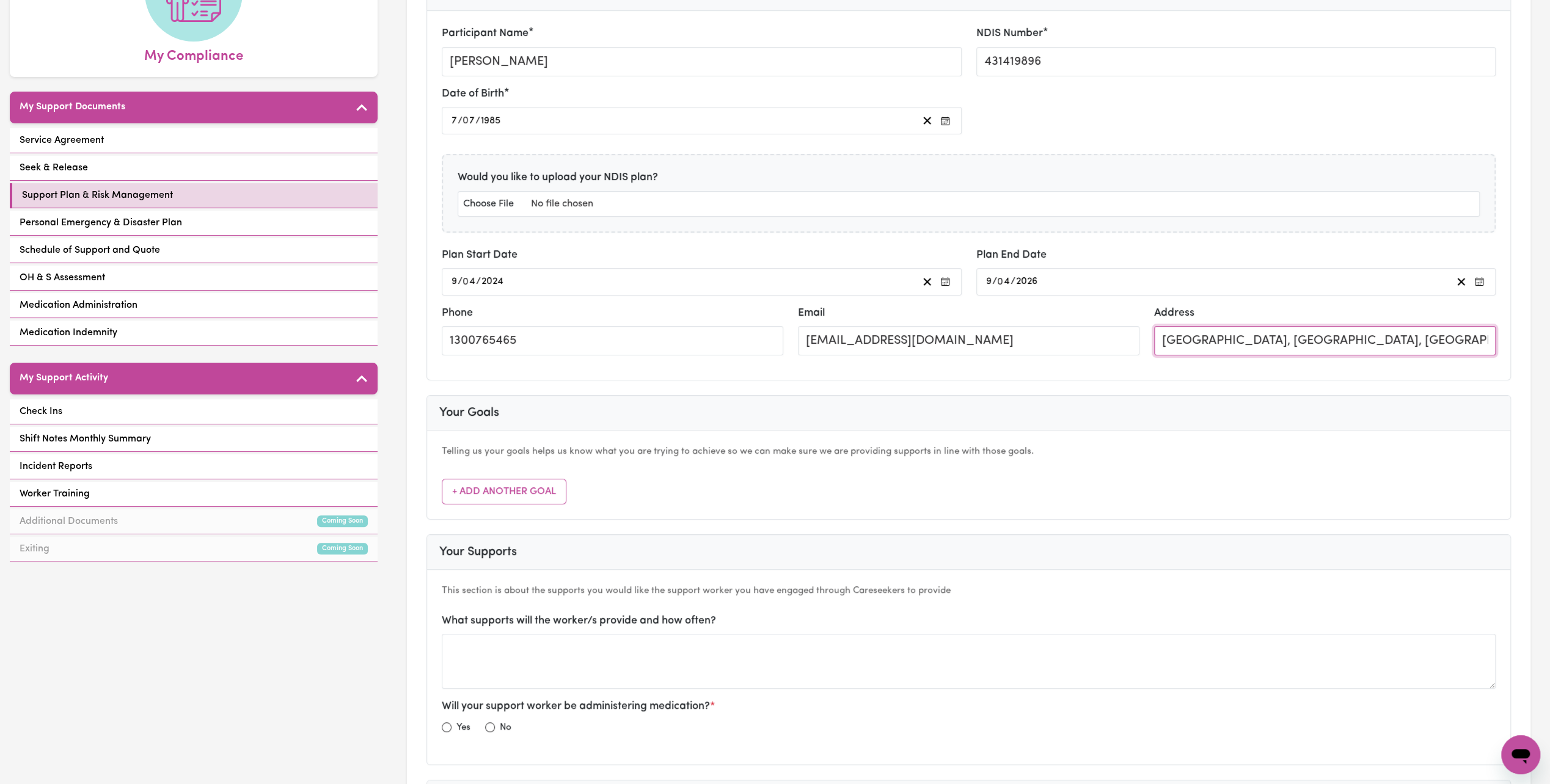
drag, startPoint x: 1161, startPoint y: 338, endPoint x: 1561, endPoint y: 329, distance: 400.1
type input "[STREET_ADDRESS][PERSON_NAME], 2009"
click at [1106, 368] on div "Participant Name [PERSON_NAME] NDIS Number 431419896 Date of Birth [DEMOGRAPHIC…" at bounding box center [968, 195] width 1083 height 369
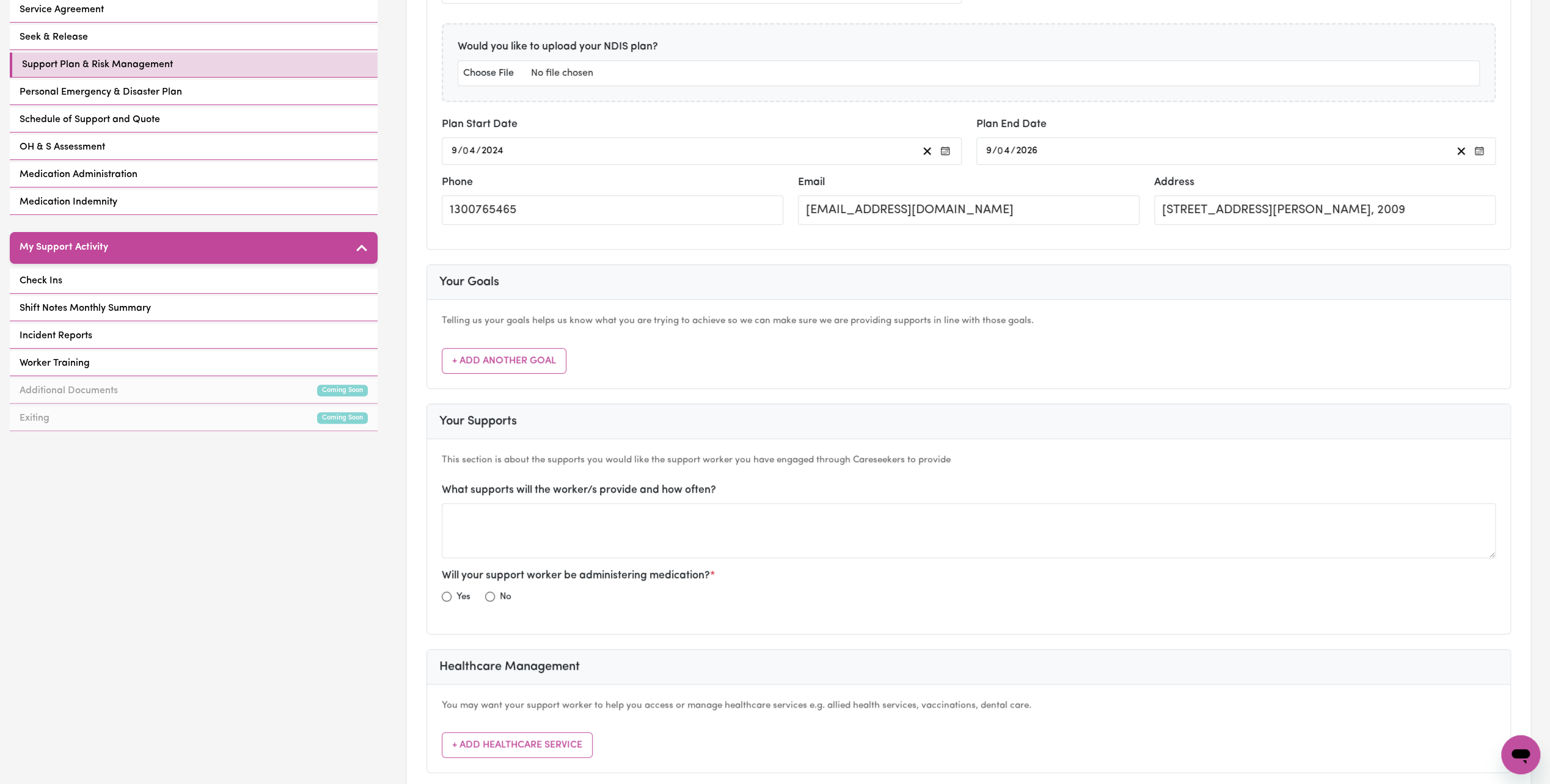
scroll to position [428, 0]
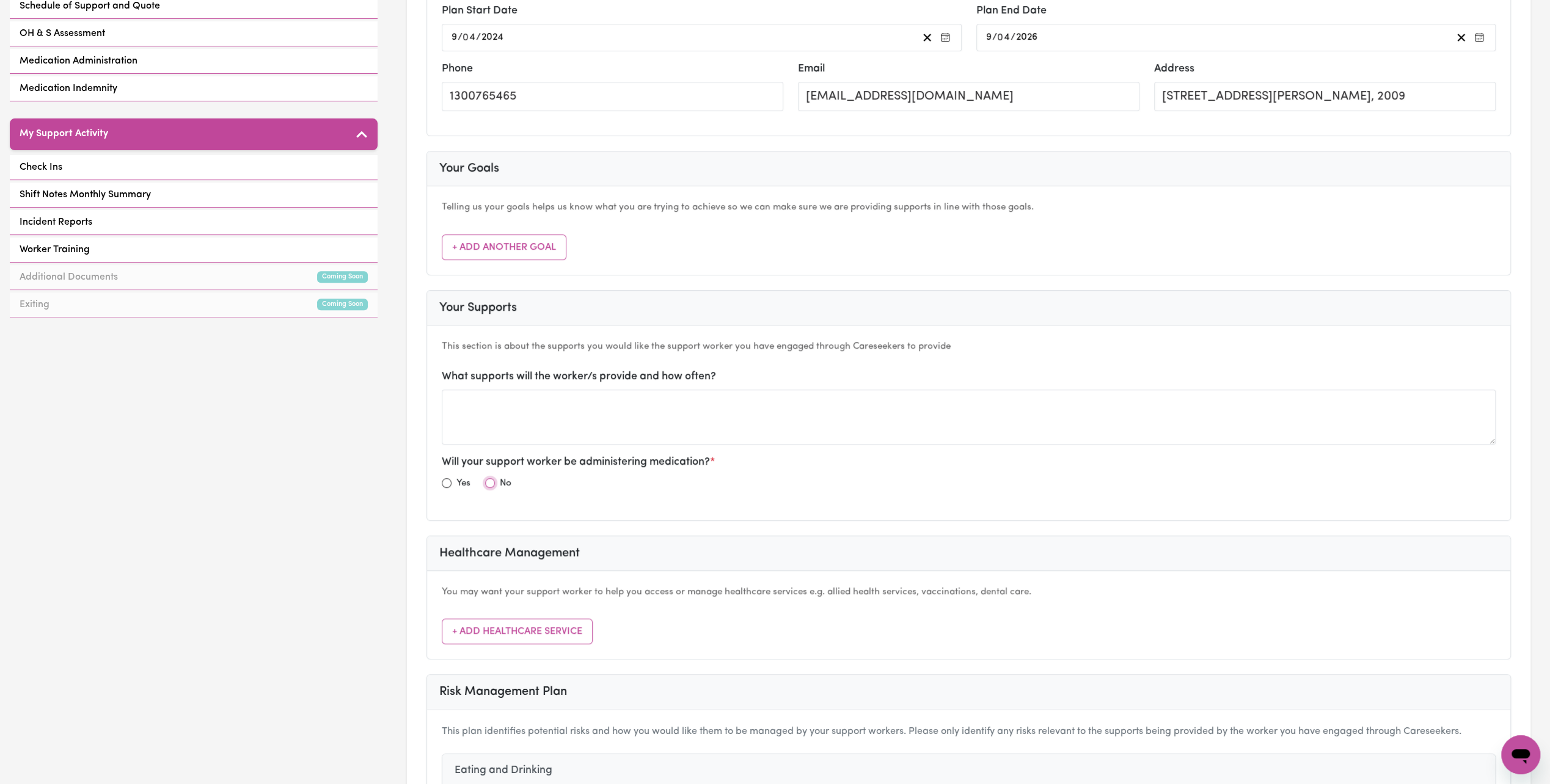
click at [487, 480] on input "radio" at bounding box center [490, 483] width 10 height 10
radio input "true"
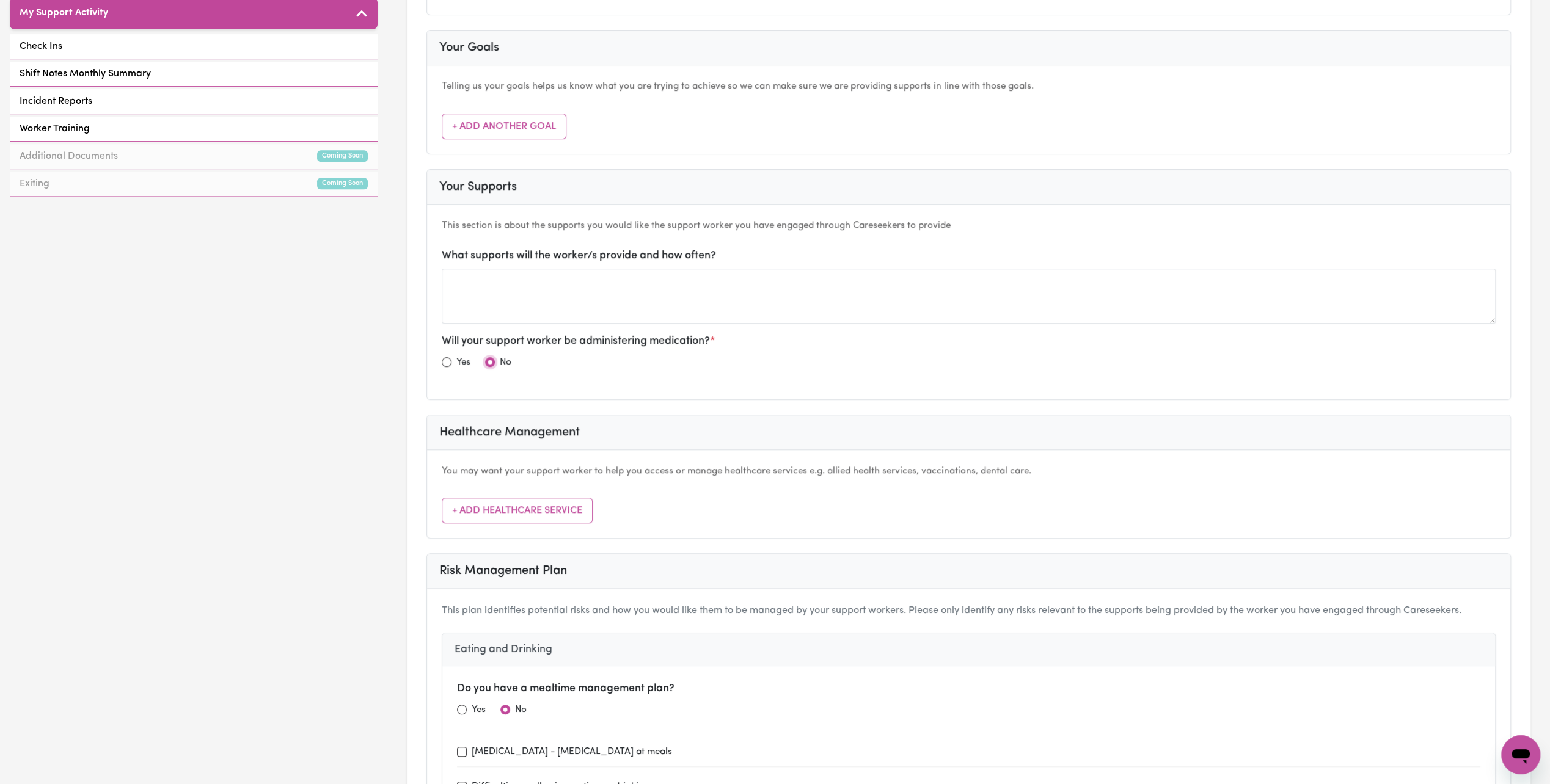
scroll to position [550, 0]
click at [561, 508] on button "+ Add Healthcare Service" at bounding box center [517, 509] width 151 height 26
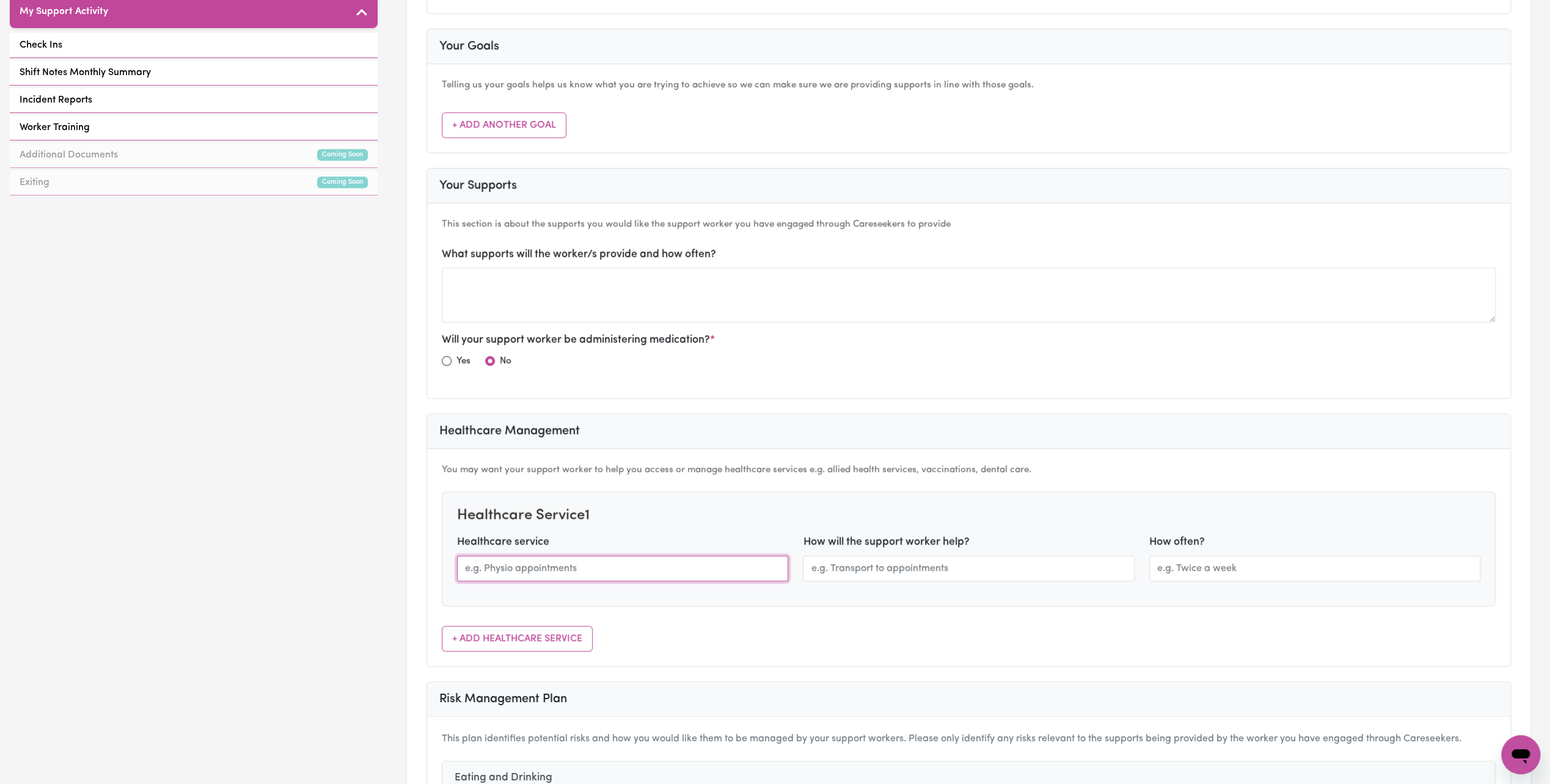
click at [524, 558] on input "text" at bounding box center [622, 569] width 331 height 26
type input "Holdsworth House"
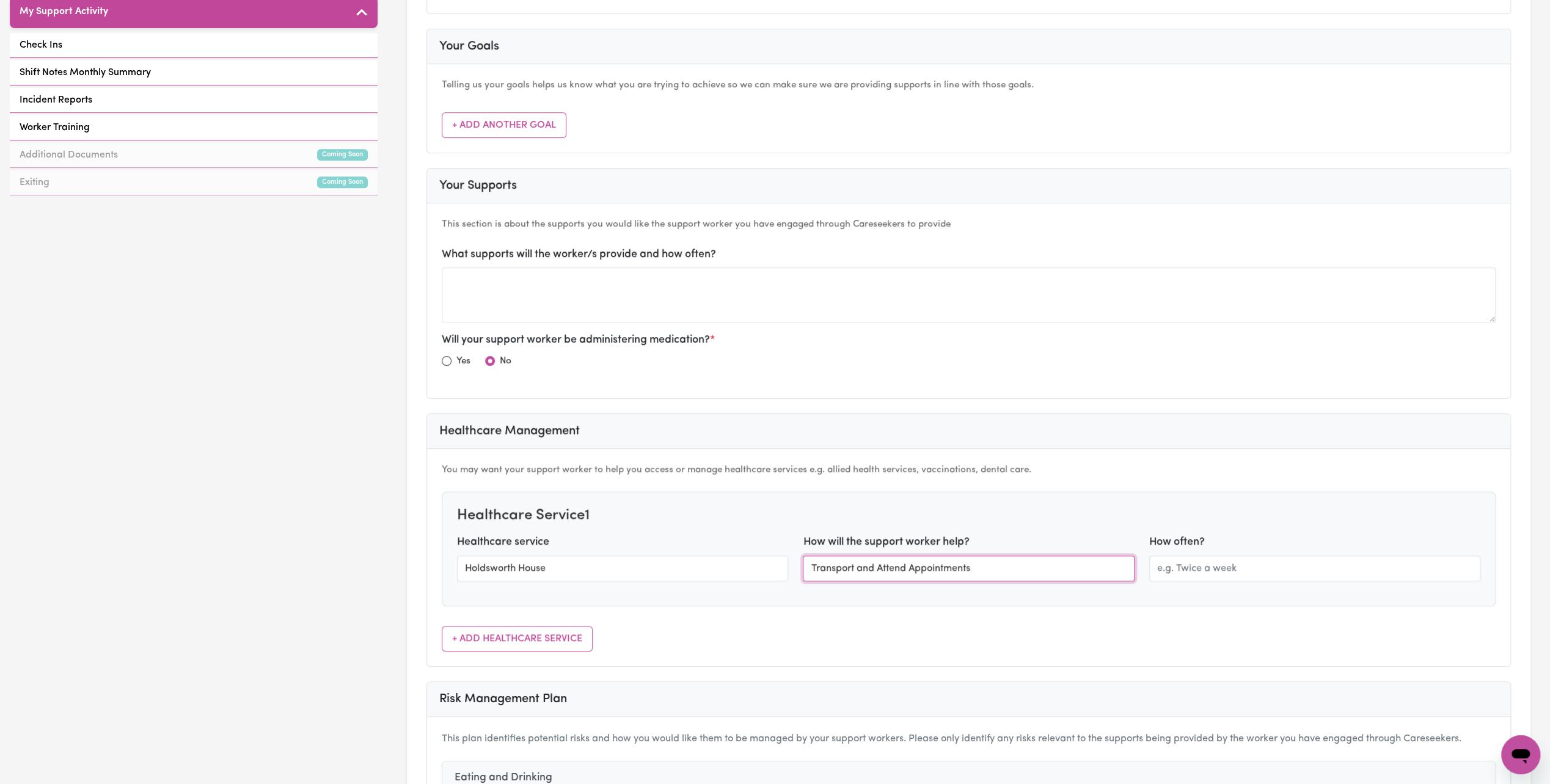
type input "Transport and Attend Appointments"
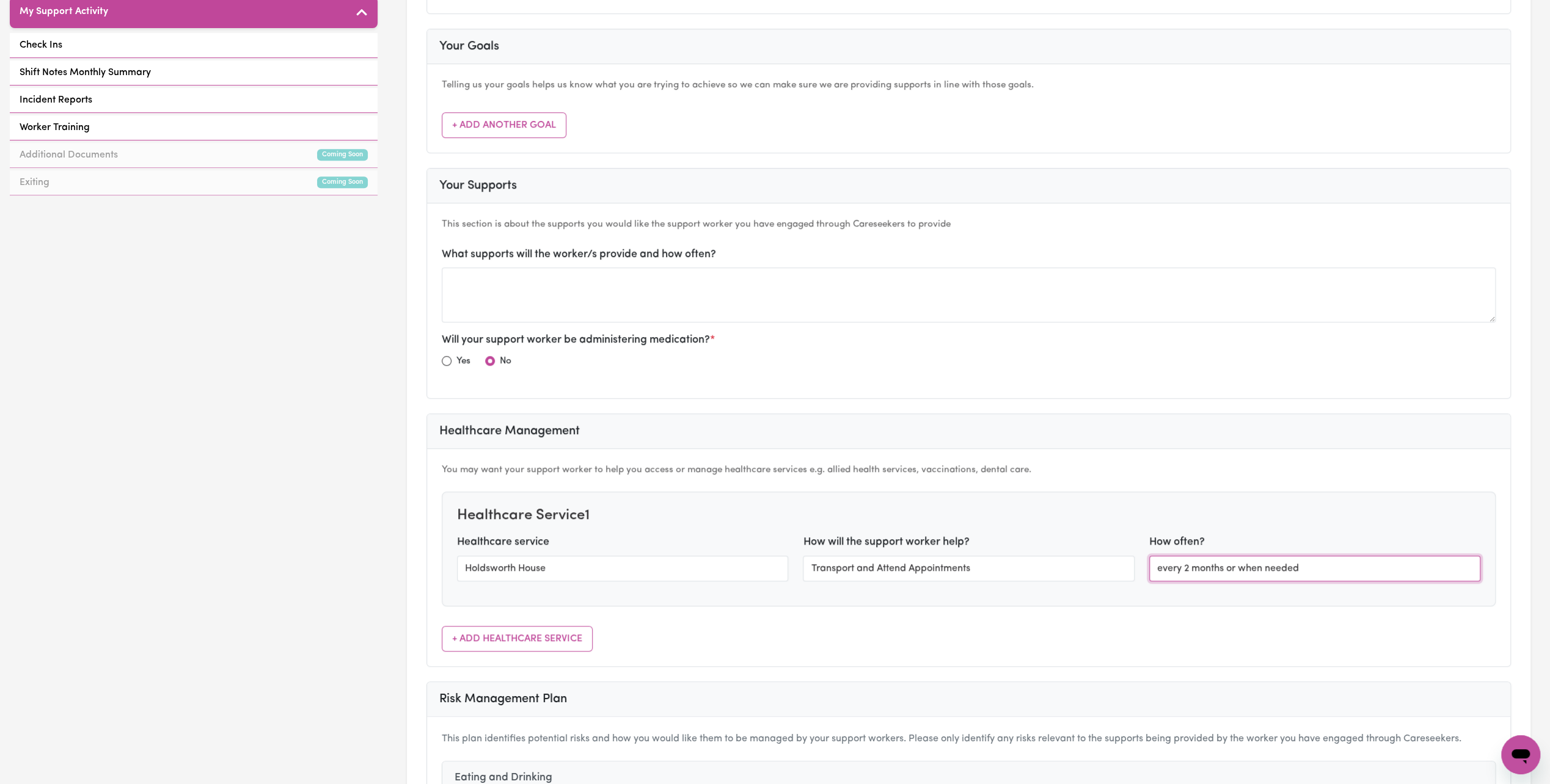
type input "every 2 months or when needed"
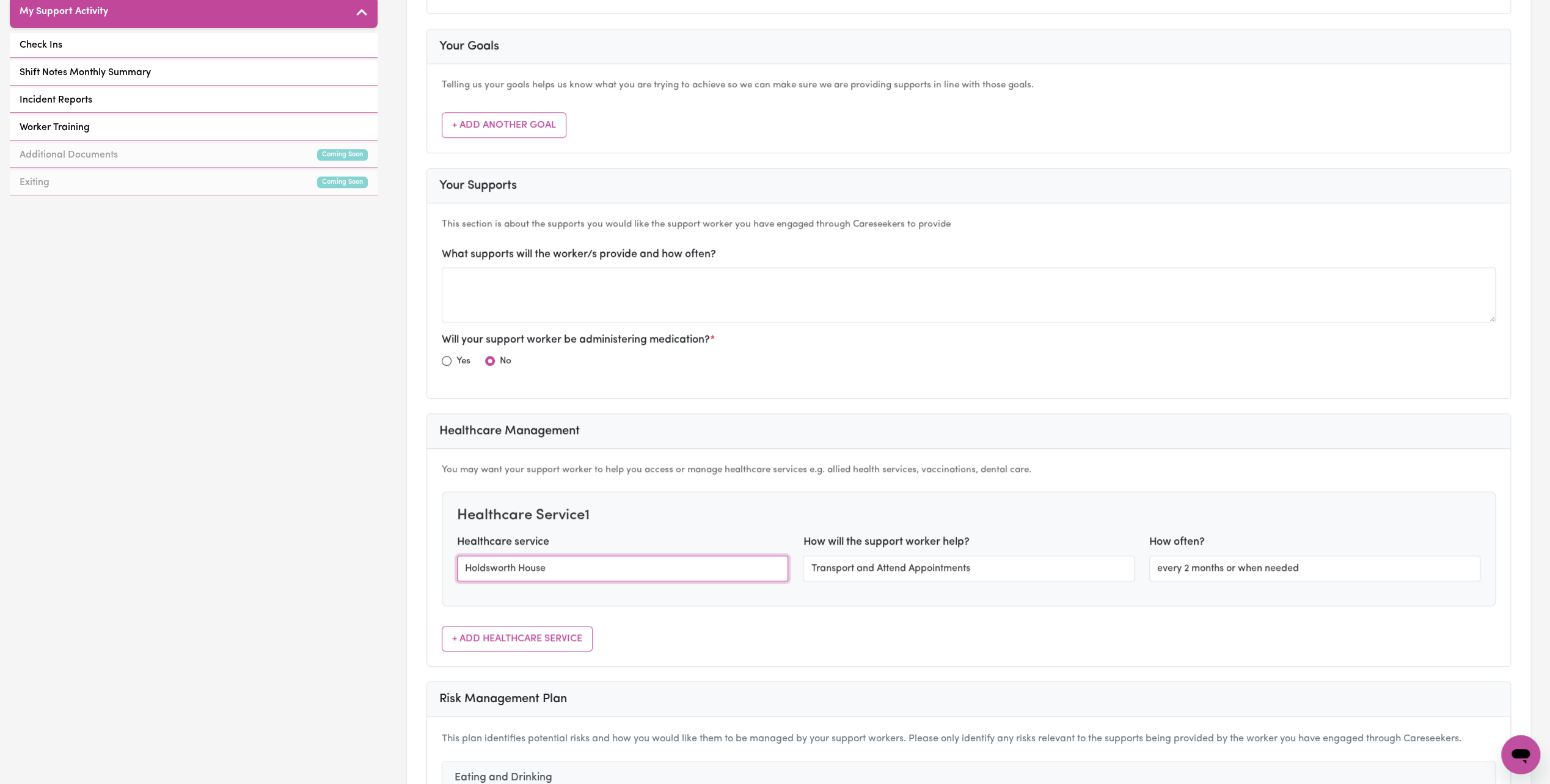
click at [555, 557] on input "Holdsworth House" at bounding box center [622, 569] width 331 height 26
click at [552, 562] on input "Holdsworth House" at bounding box center [622, 569] width 331 height 26
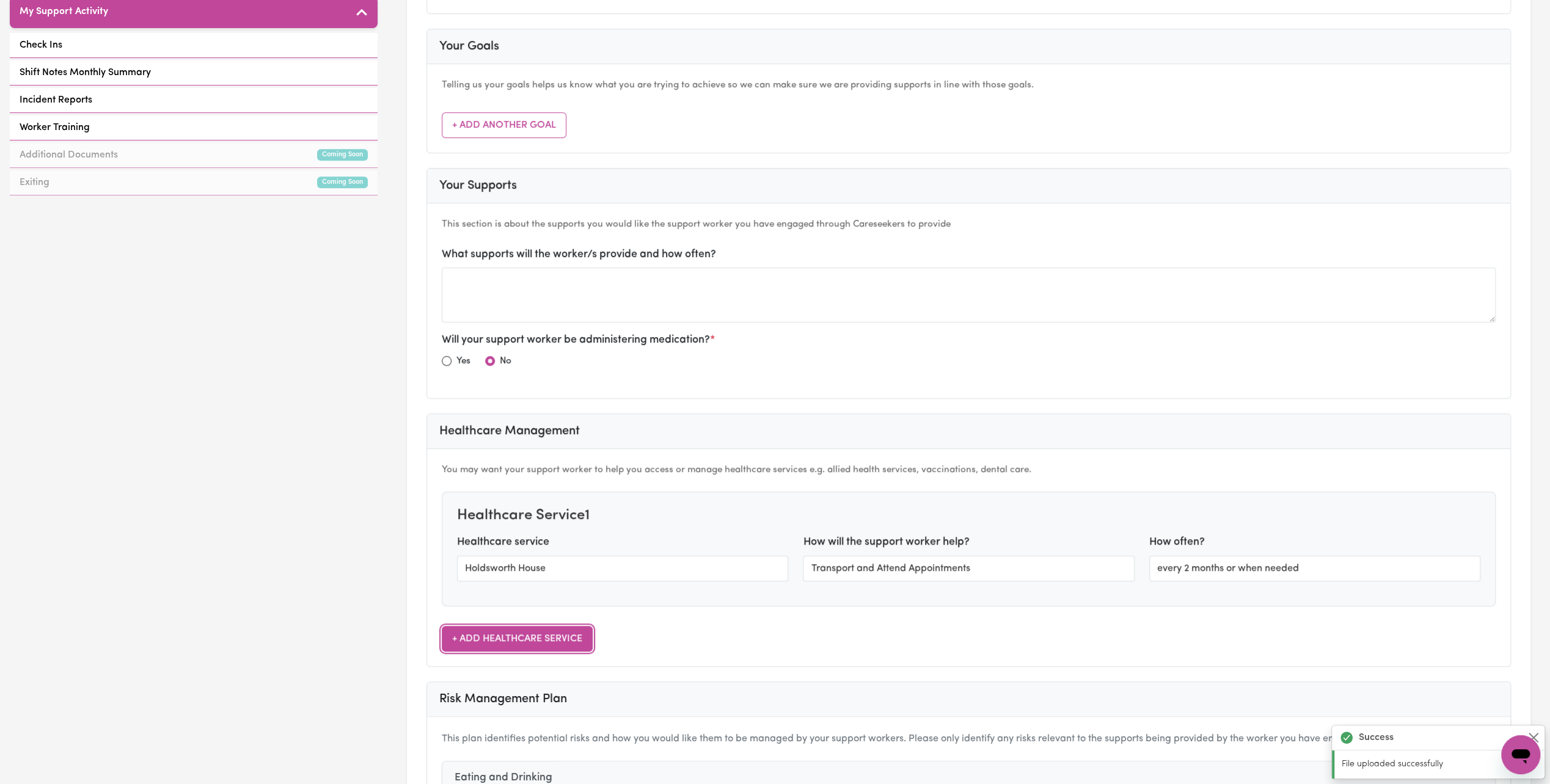
click at [571, 626] on button "+ Add Healthcare Service" at bounding box center [517, 639] width 151 height 26
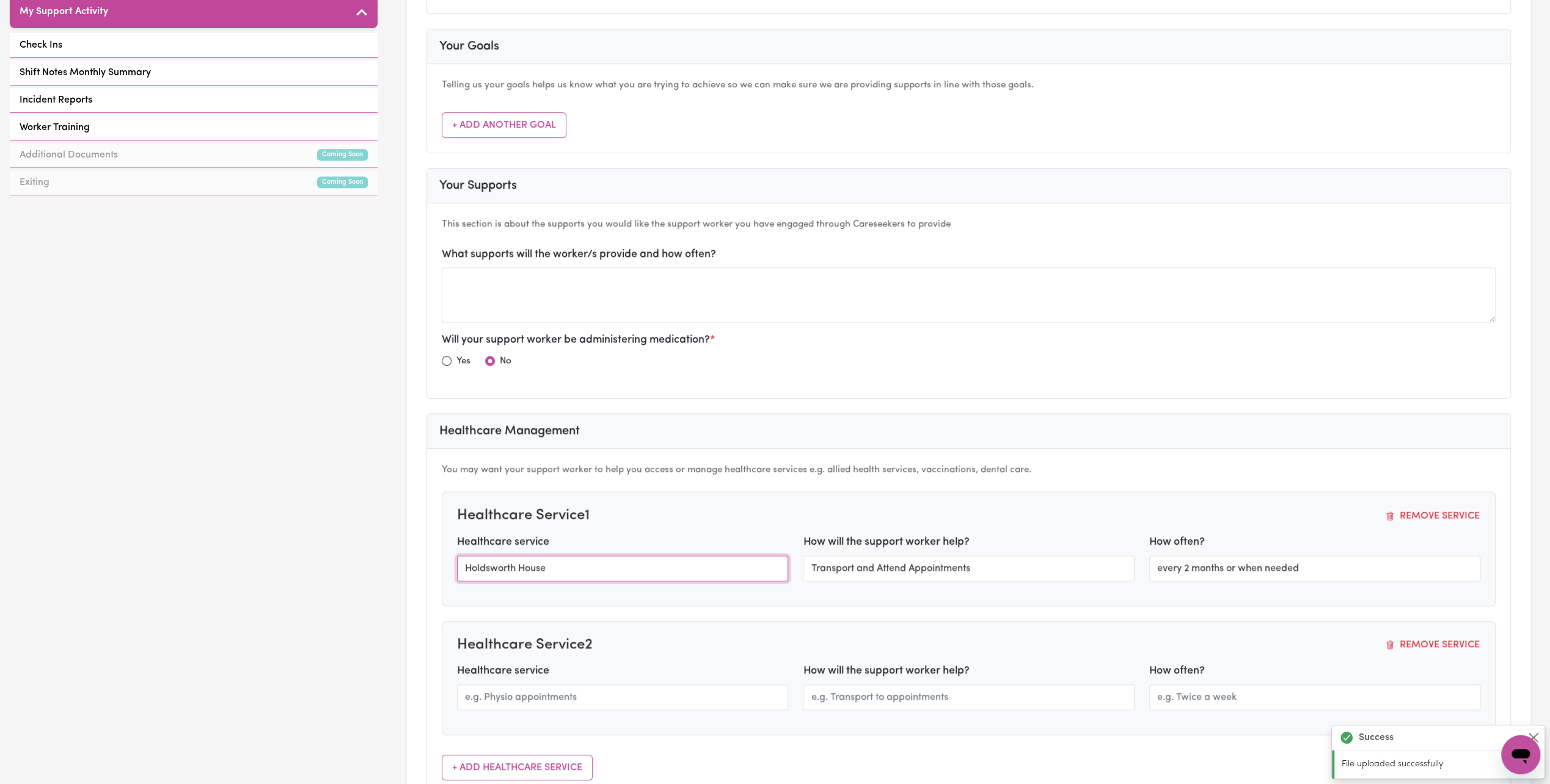
click at [585, 565] on input "Holdsworth House" at bounding box center [622, 569] width 331 height 26
click at [590, 560] on input "Holdsworth House" at bounding box center [622, 569] width 331 height 26
type input "Holdsworth House Medical pracice"
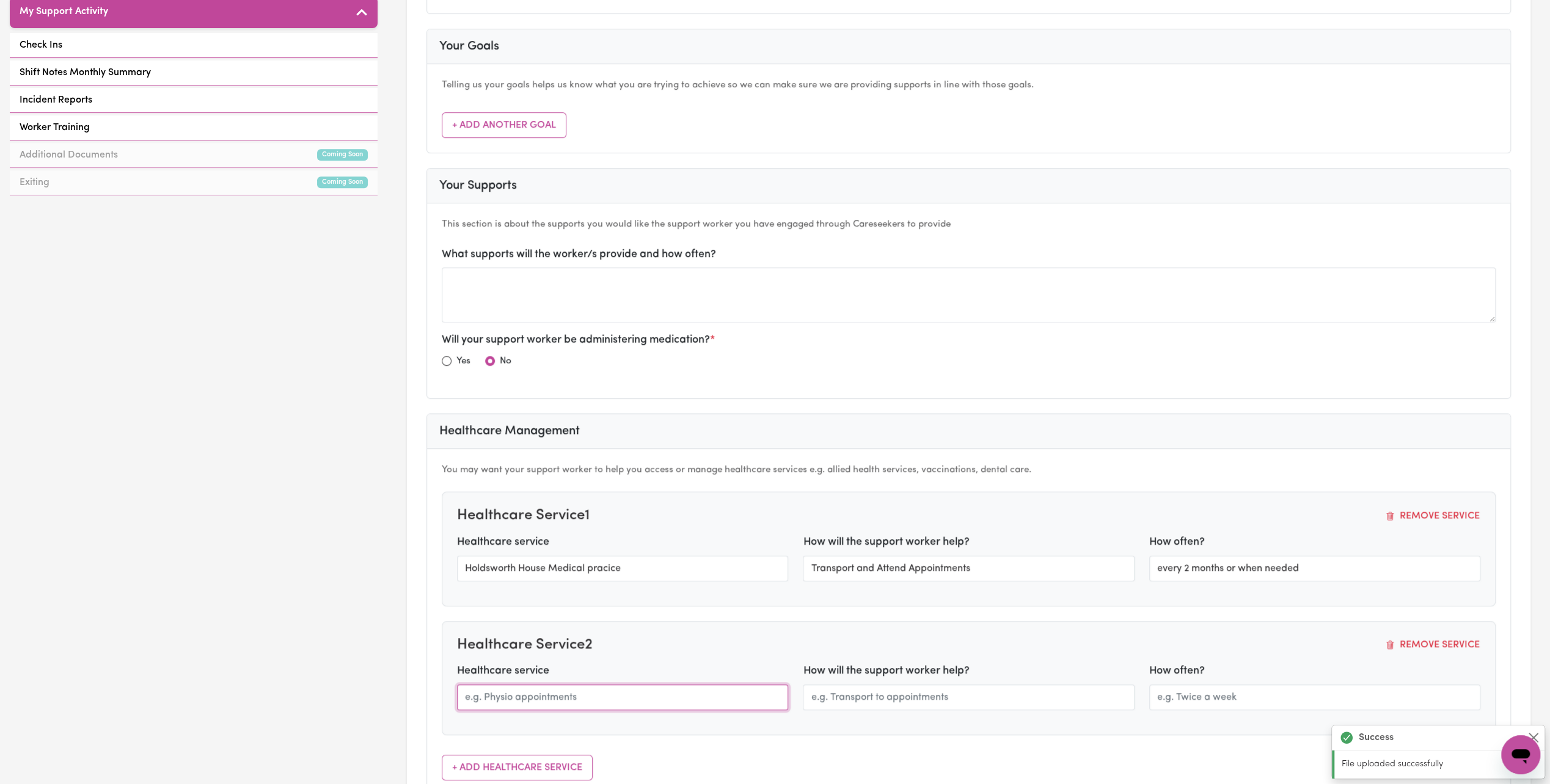
click at [509, 690] on input "text" at bounding box center [622, 697] width 331 height 26
type input "Uplift Psychology -"
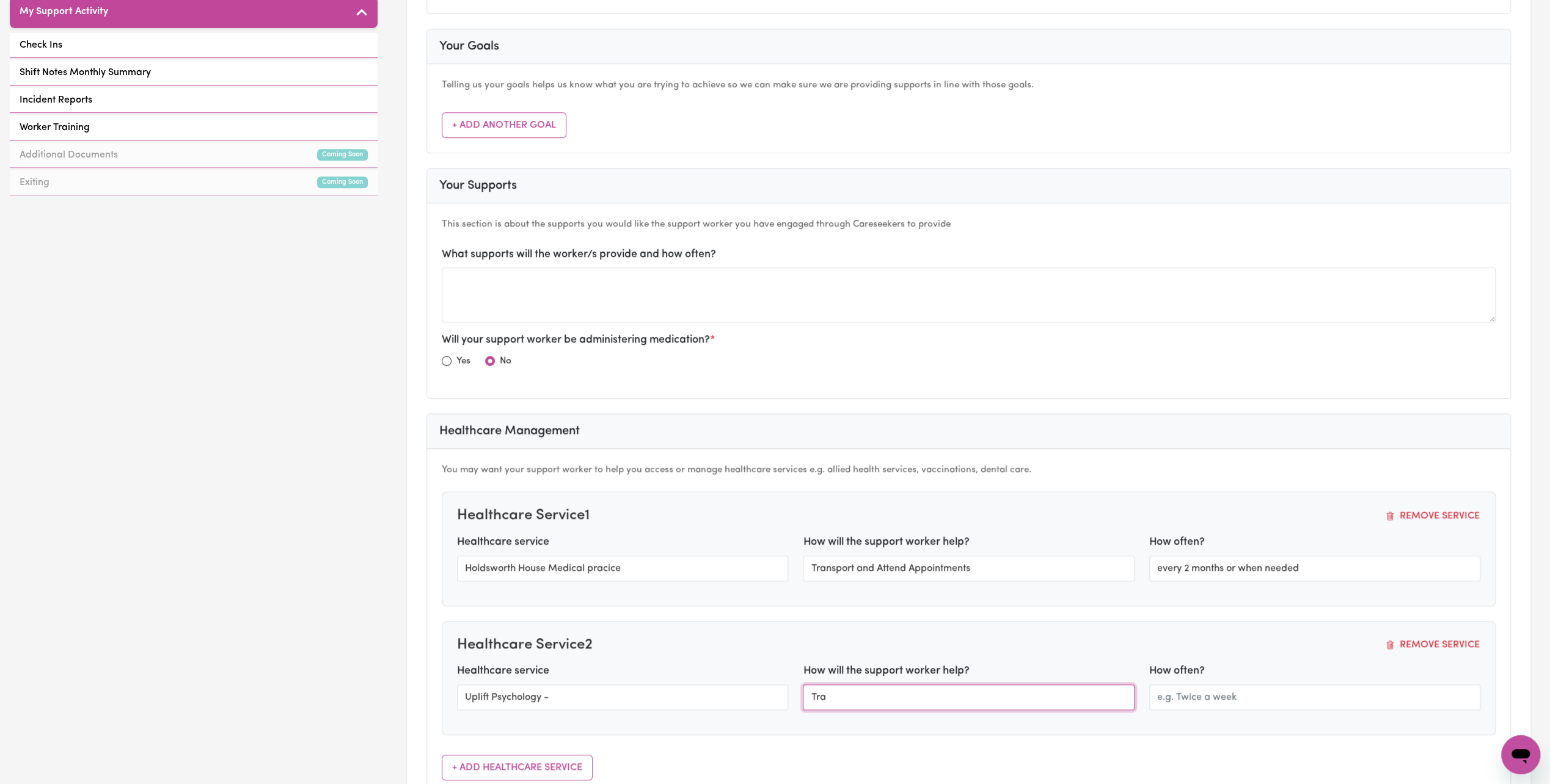
type input "[PERSON_NAME]"
type input "sp"
type input "o"
type input "Transport to and from"
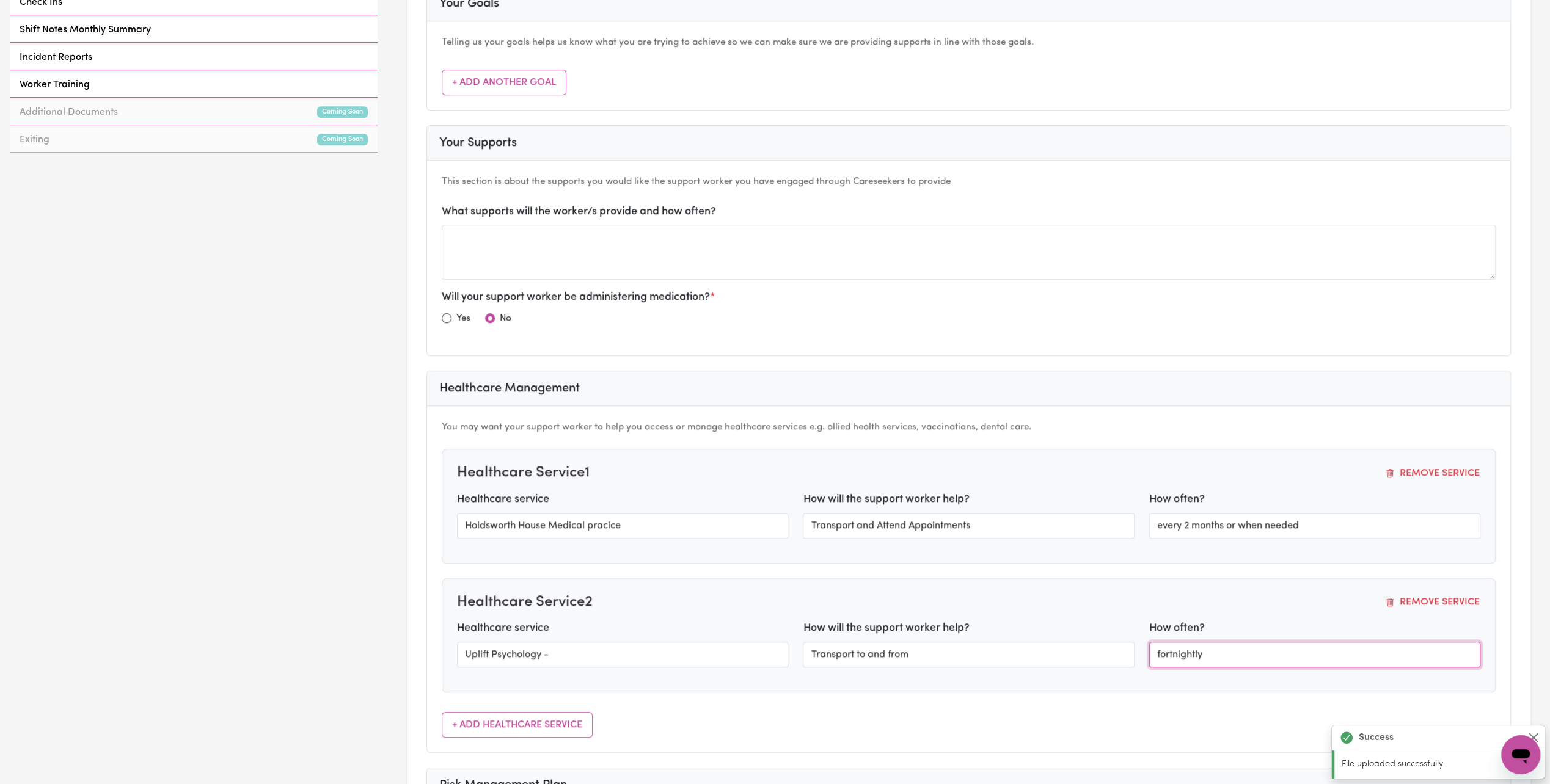
scroll to position [672, 0]
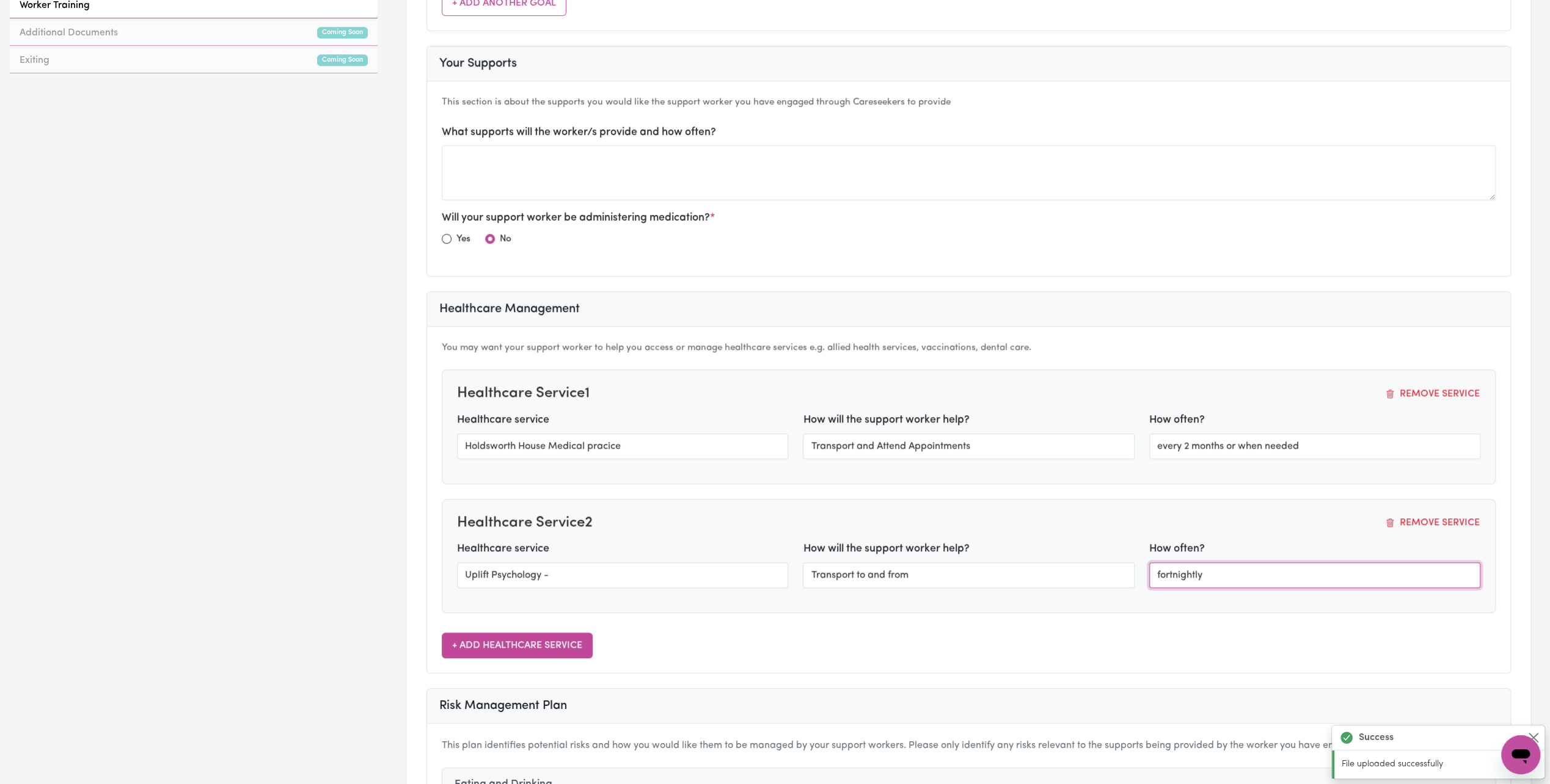
type input "fortnightly"
click at [482, 639] on button "+ Add Healthcare Service" at bounding box center [517, 646] width 151 height 26
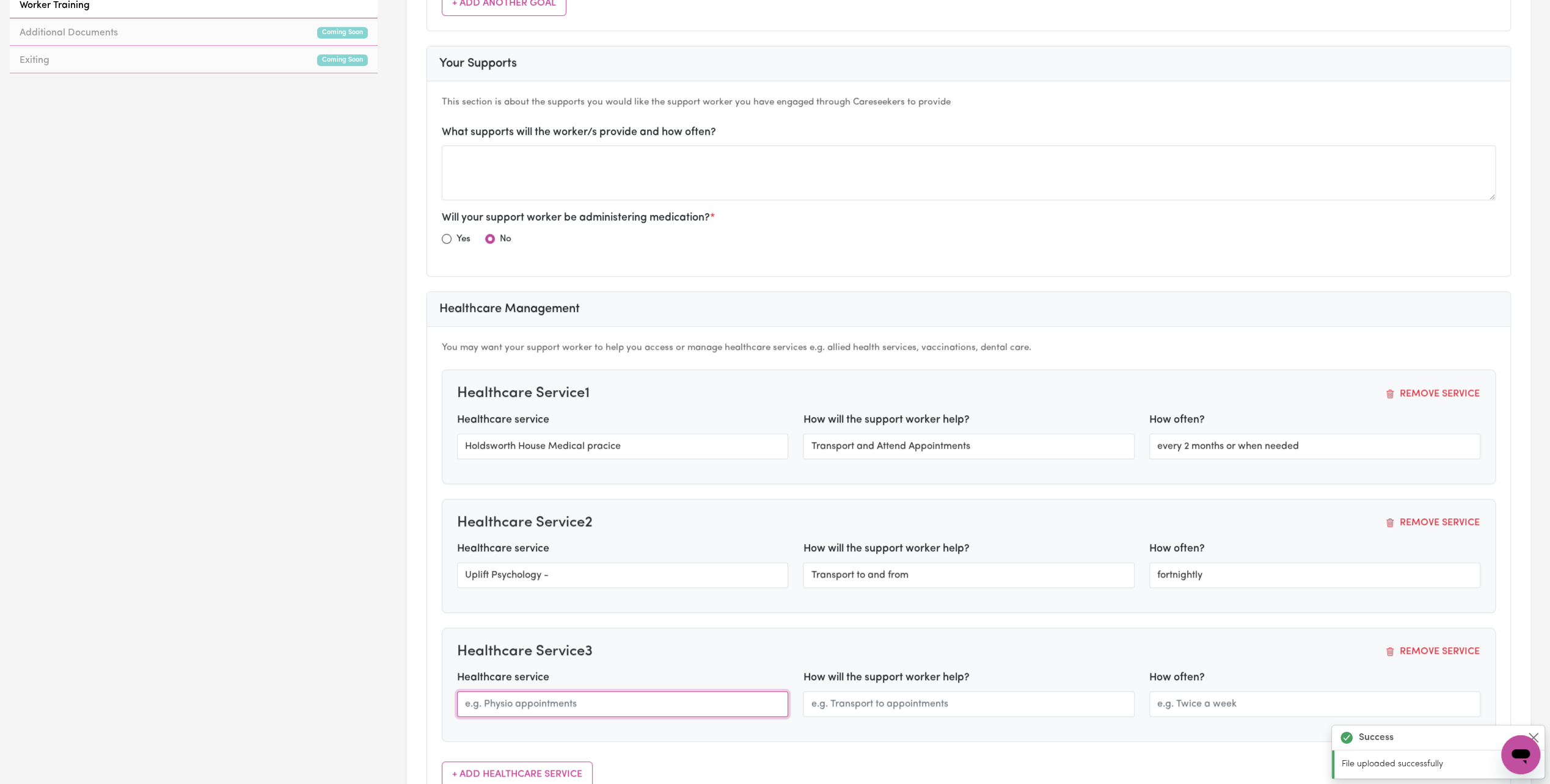
click at [506, 702] on input "text" at bounding box center [622, 704] width 331 height 26
type input "Bounce Rehab Pyrmont"
drag, startPoint x: 917, startPoint y: 567, endPoint x: 791, endPoint y: 563, distance: 126.1
click at [791, 563] on div "Healthcare service Uplift Psychology - How will the support worker help? Transp…" at bounding box center [968, 569] width 1038 height 56
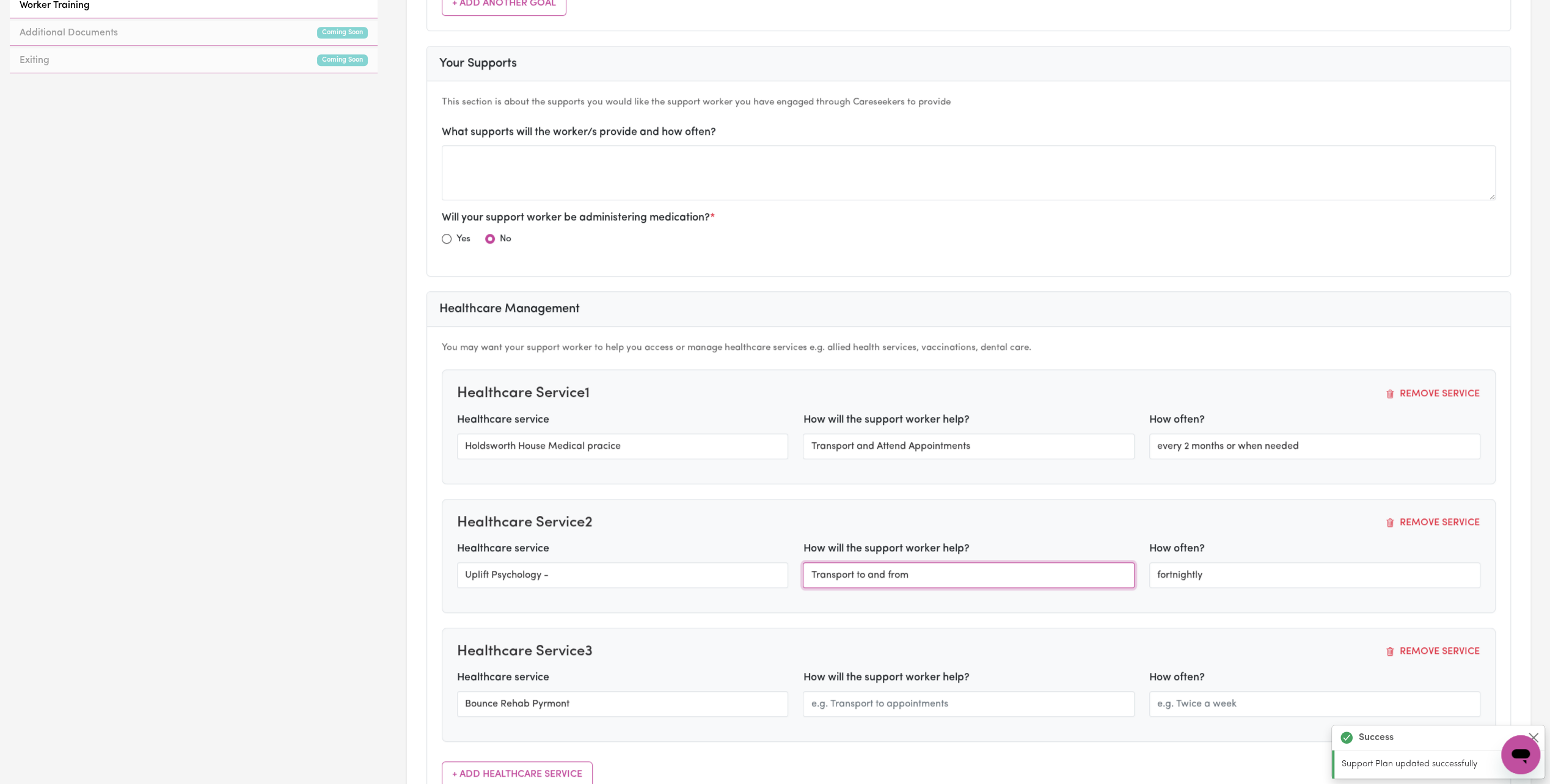
type input "Uplift Psychology -"
type input "Transport to and from"
type input "fortnightly"
type input "Holdsworth House Medical pracice"
type input "Transport and Attend Appointments"
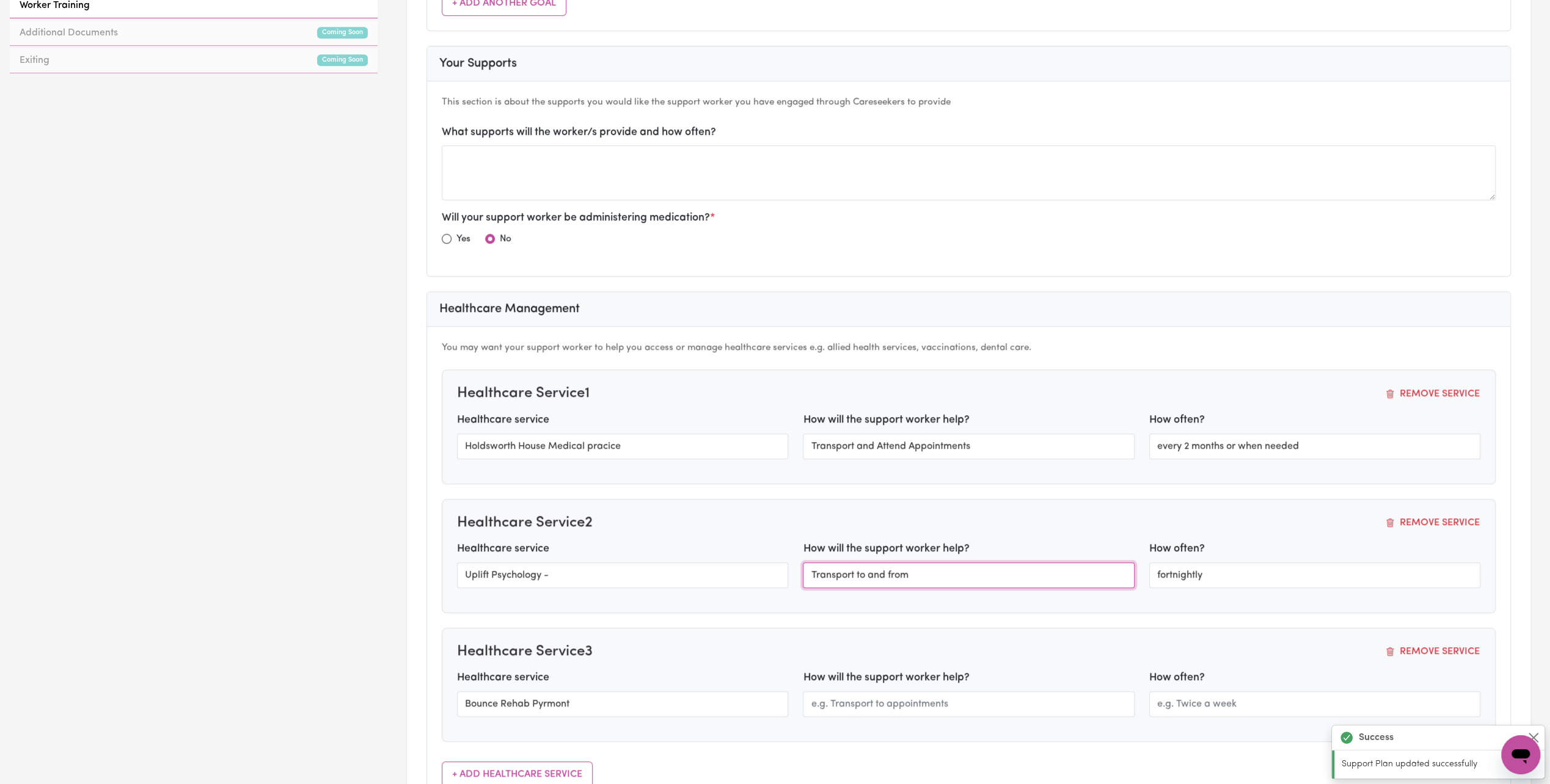
type input "every 2 months or when needed"
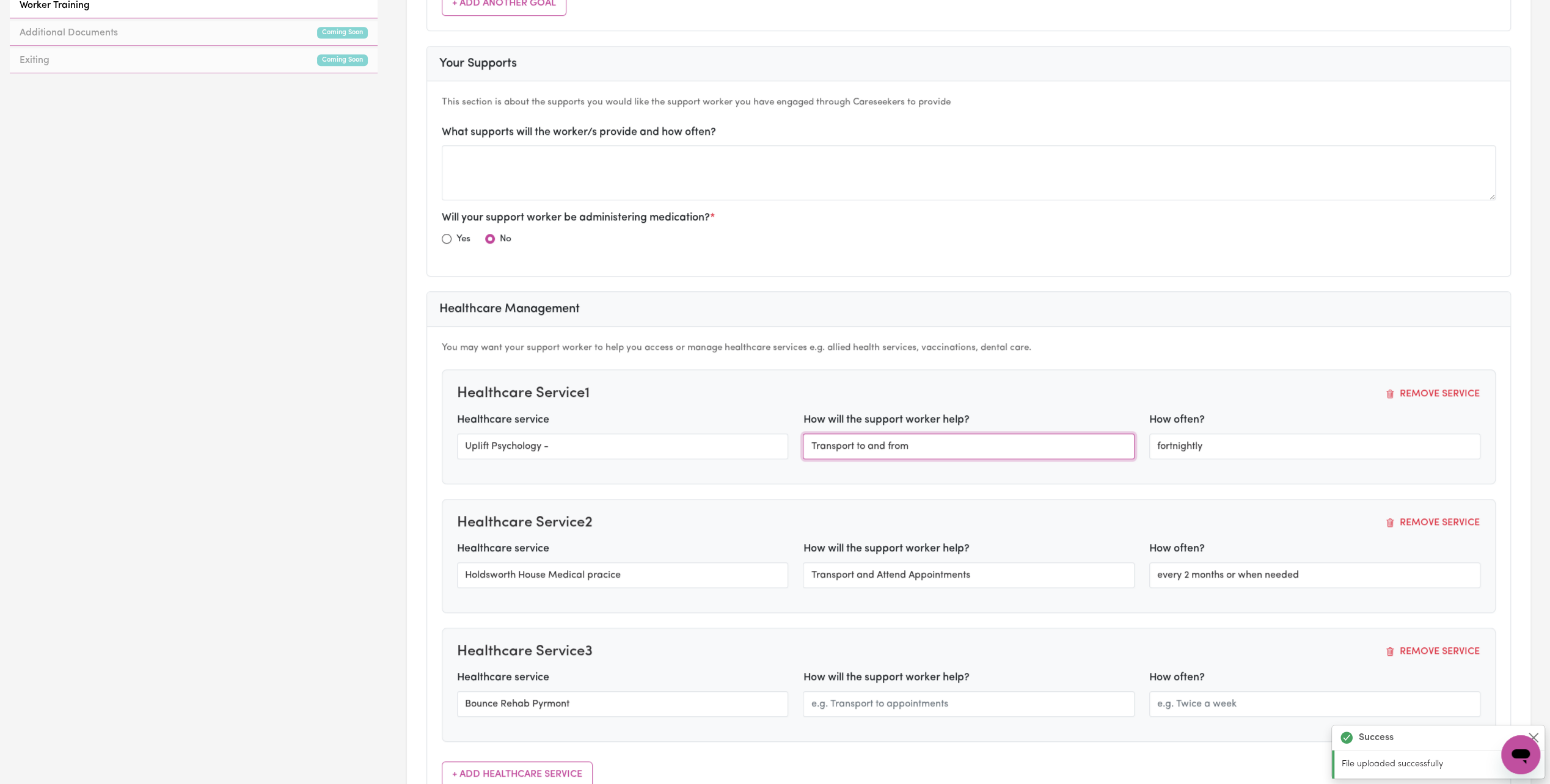
click at [979, 446] on input "Transport to and from" at bounding box center [968, 447] width 331 height 26
drag, startPoint x: 995, startPoint y: 570, endPoint x: 823, endPoint y: 555, distance: 172.7
click at [823, 562] on input "Transport and Attend Appointments" at bounding box center [968, 575] width 331 height 26
click at [974, 574] on input "Transport and Attend Appointments" at bounding box center [968, 575] width 331 height 26
click at [984, 566] on input "Transport and Attend Appointments" at bounding box center [968, 575] width 331 height 26
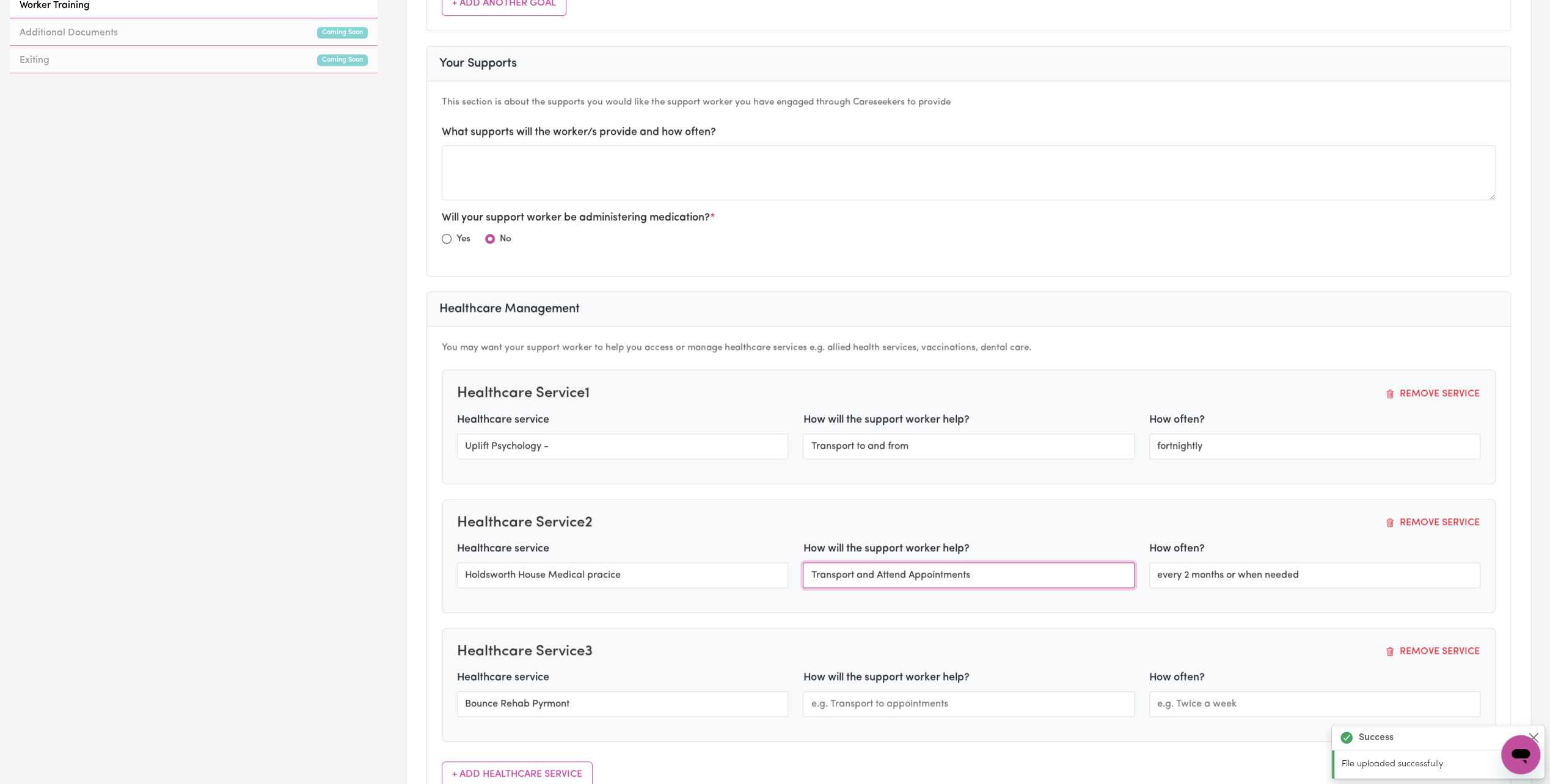
drag, startPoint x: 984, startPoint y: 565, endPoint x: 747, endPoint y: 563, distance: 237.0
click at [747, 563] on div "Healthcare service [GEOGRAPHIC_DATA] Medical pracice How will the support worke…" at bounding box center [968, 569] width 1038 height 56
click at [865, 692] on input "text" at bounding box center [968, 704] width 331 height 26
paste input "Transport and Attend Appointments"
type input "Transport and Attend Appointments"
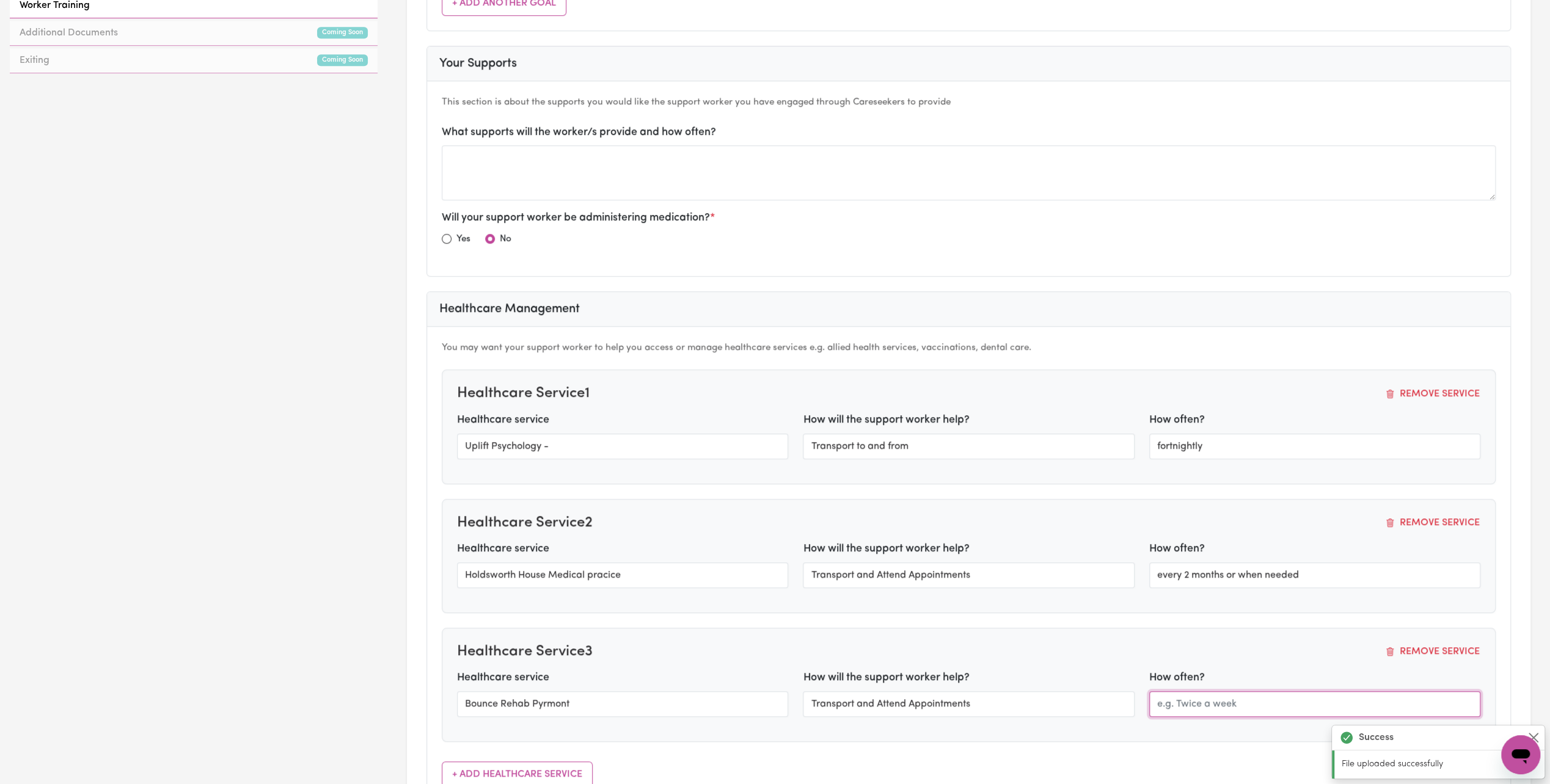
click at [1179, 695] on input "text" at bounding box center [1315, 704] width 331 height 26
type input "fortnightly or when needed"
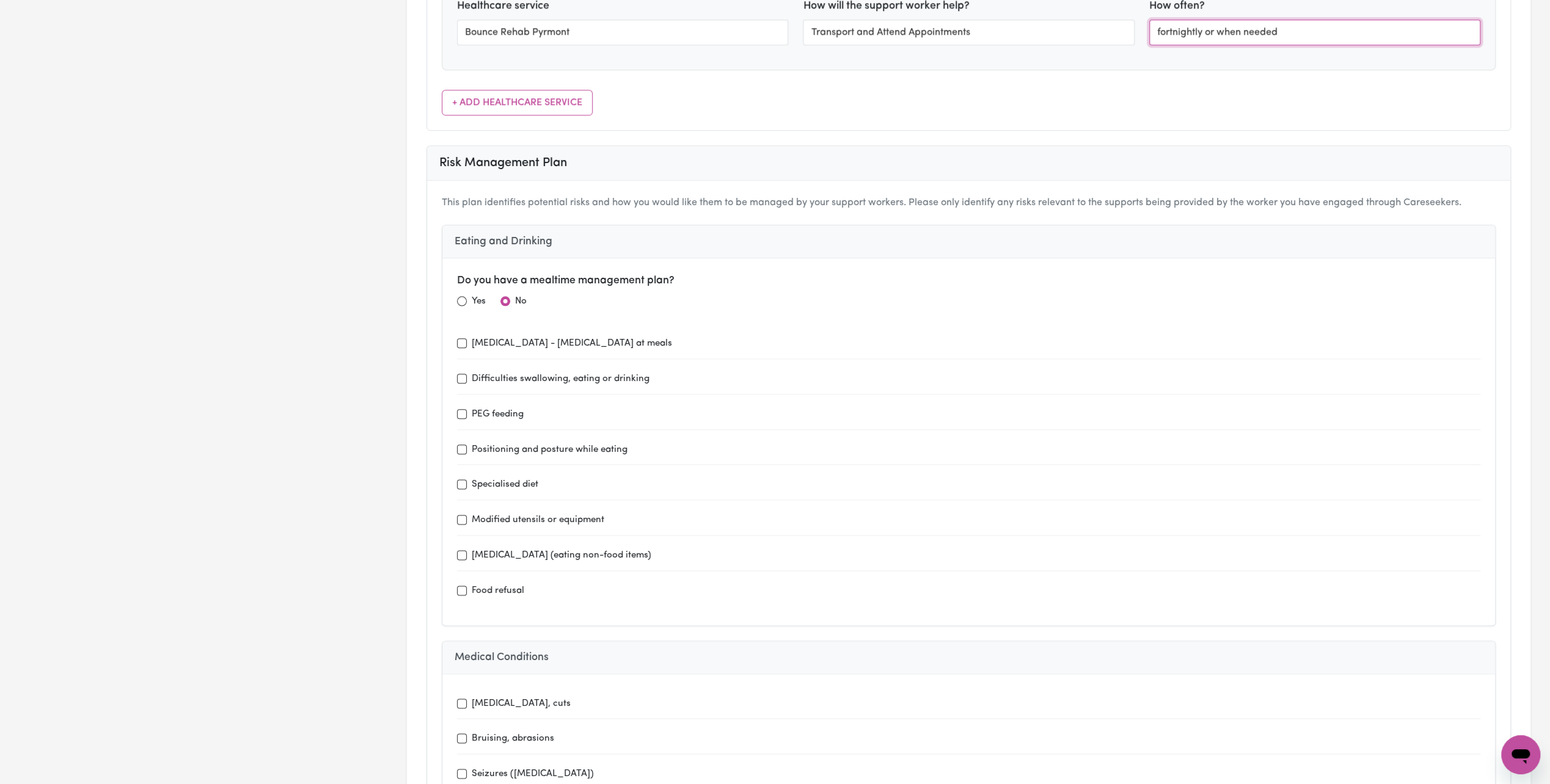
scroll to position [1405, 0]
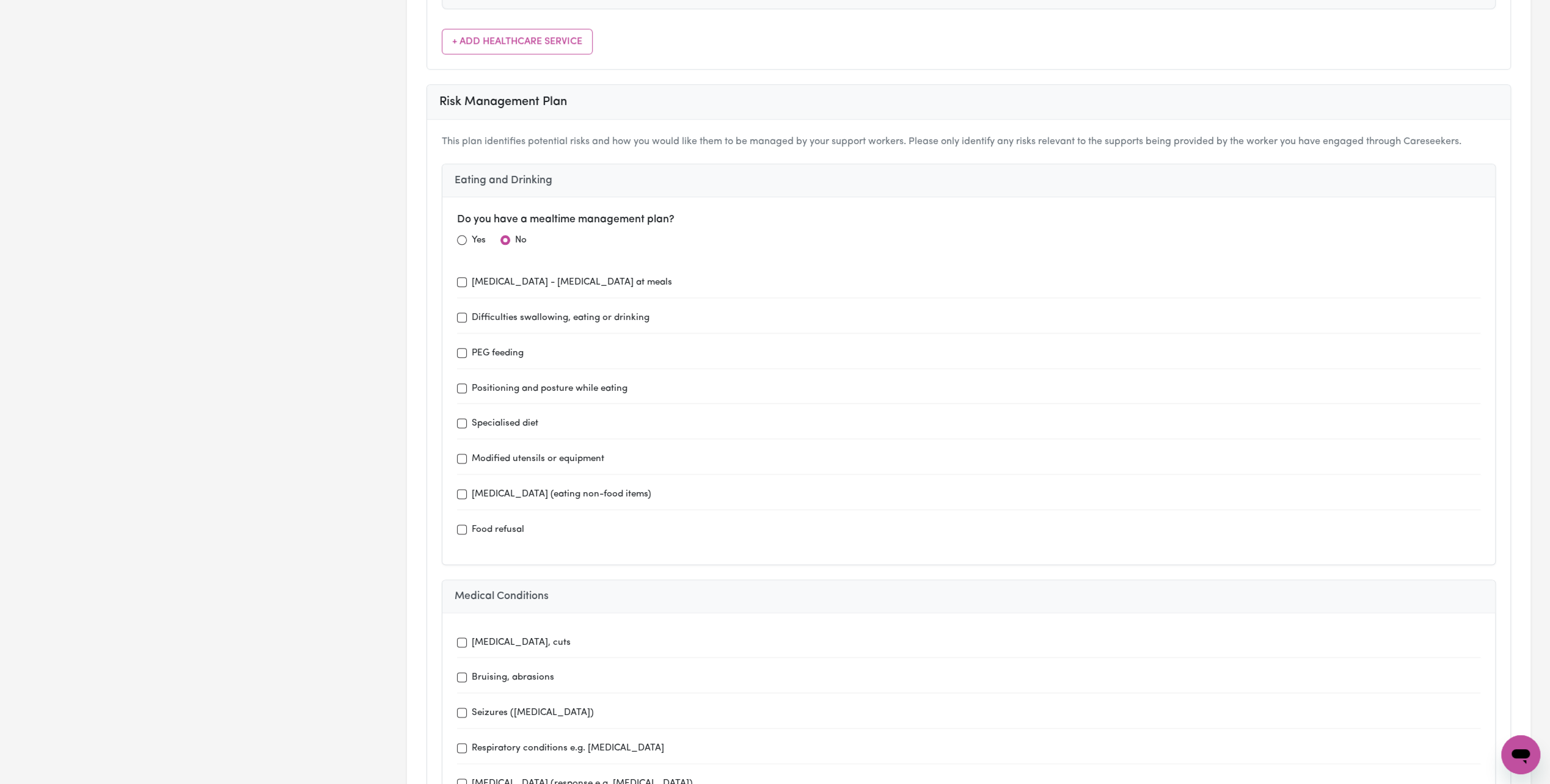
type input "Holdsworth House Medical pracice"
type input "Transport and Attend Appointments"
type input "every 2 months or when needed"
type input "Uplift Psychology -"
type input "Transport to and from"
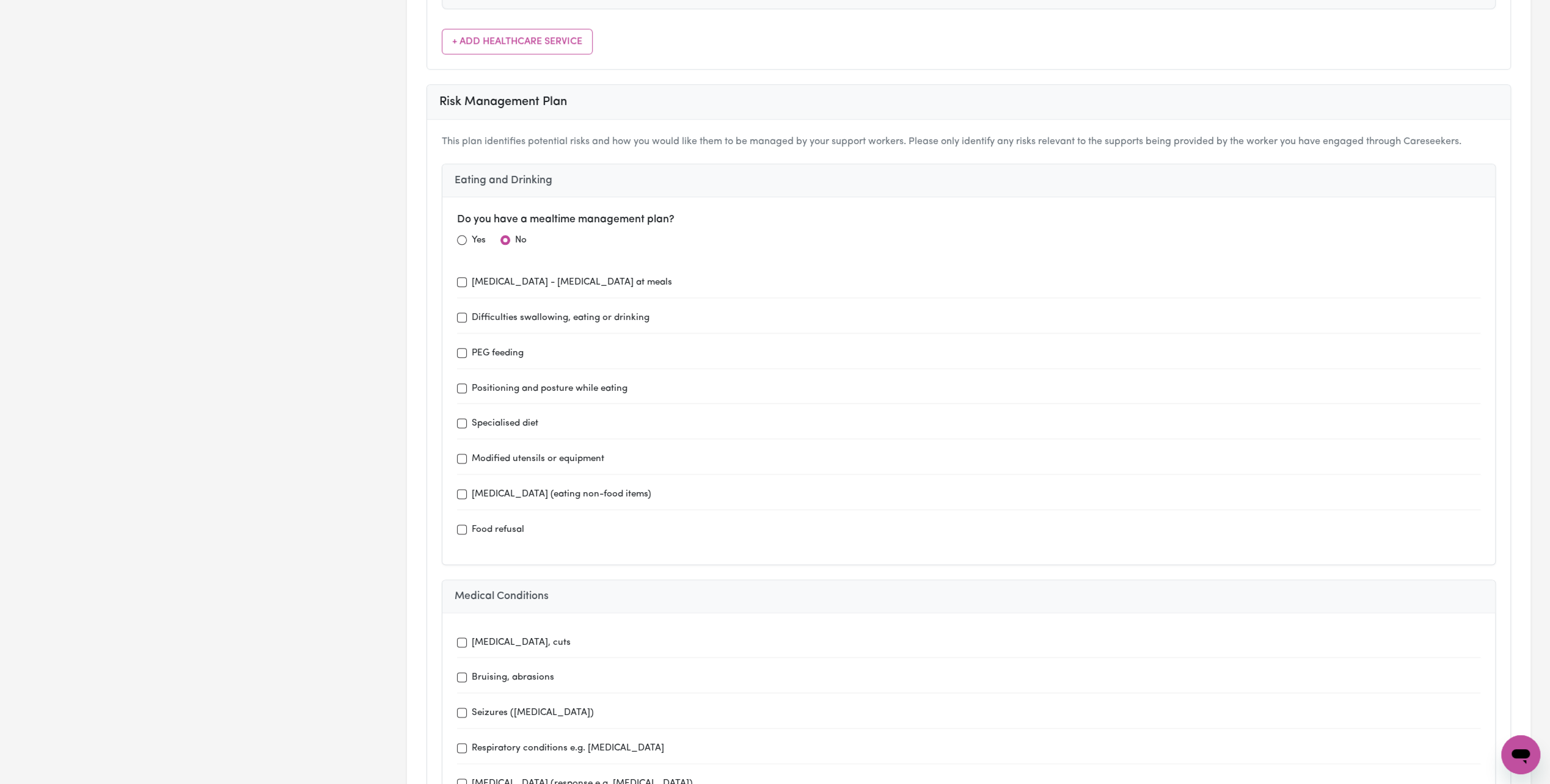
type input "fortnightly"
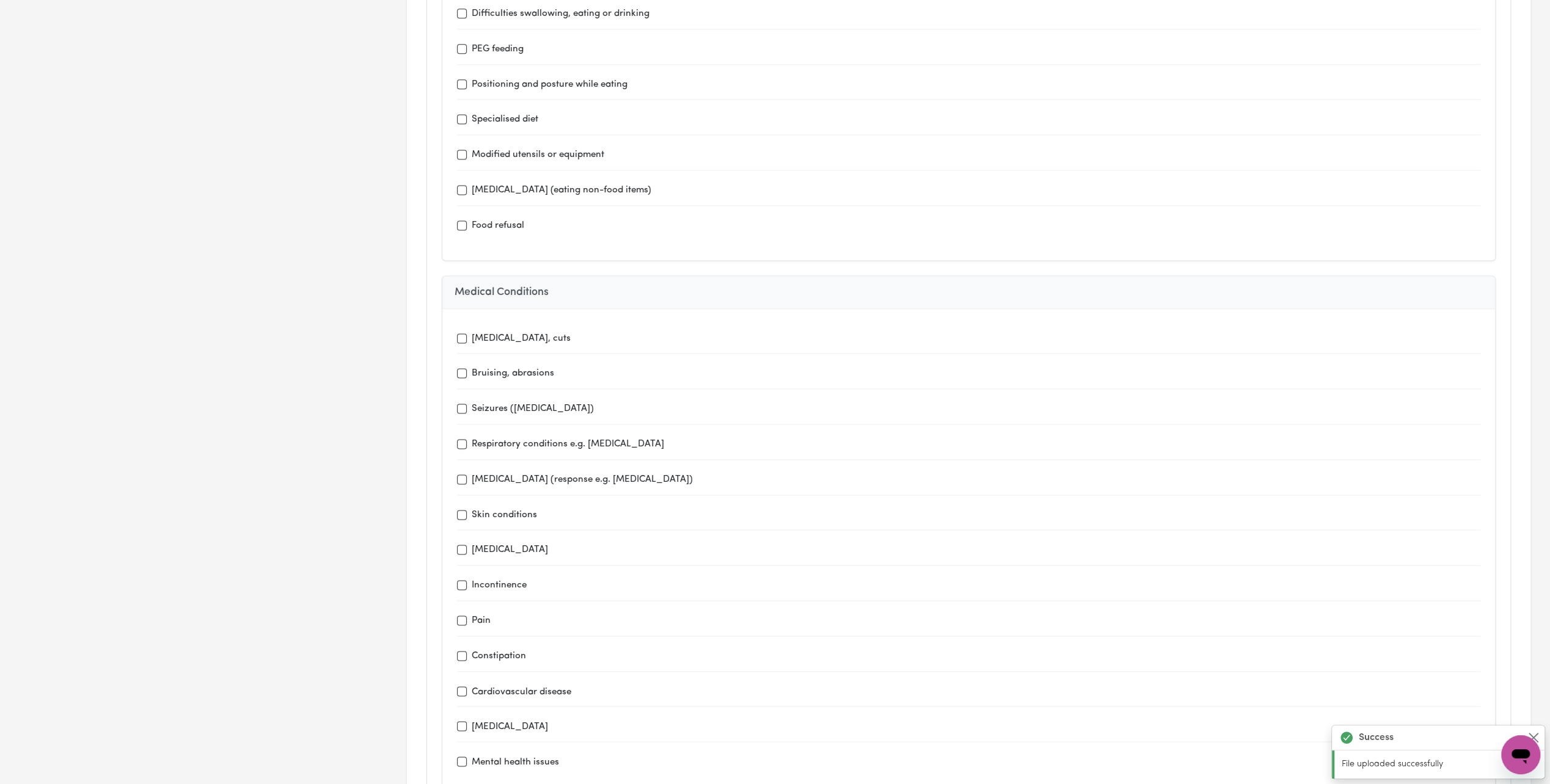
scroll to position [1832, 0]
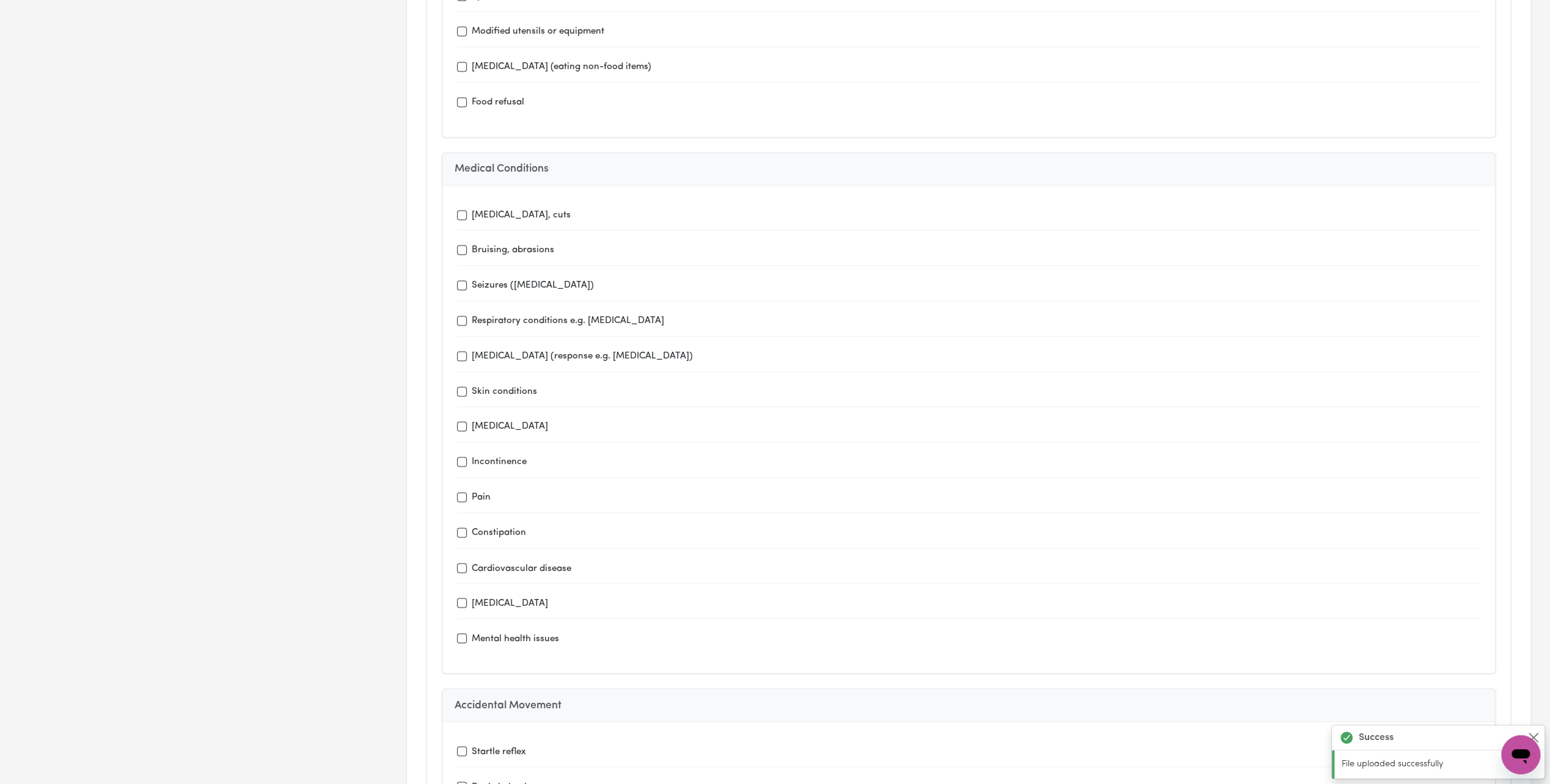
type input "fortnightly or when needed"
click at [521, 632] on label "Mental health issues" at bounding box center [515, 639] width 87 height 14
click at [467, 633] on input "Mental health issues" at bounding box center [462, 638] width 10 height 10
checkbox input "true"
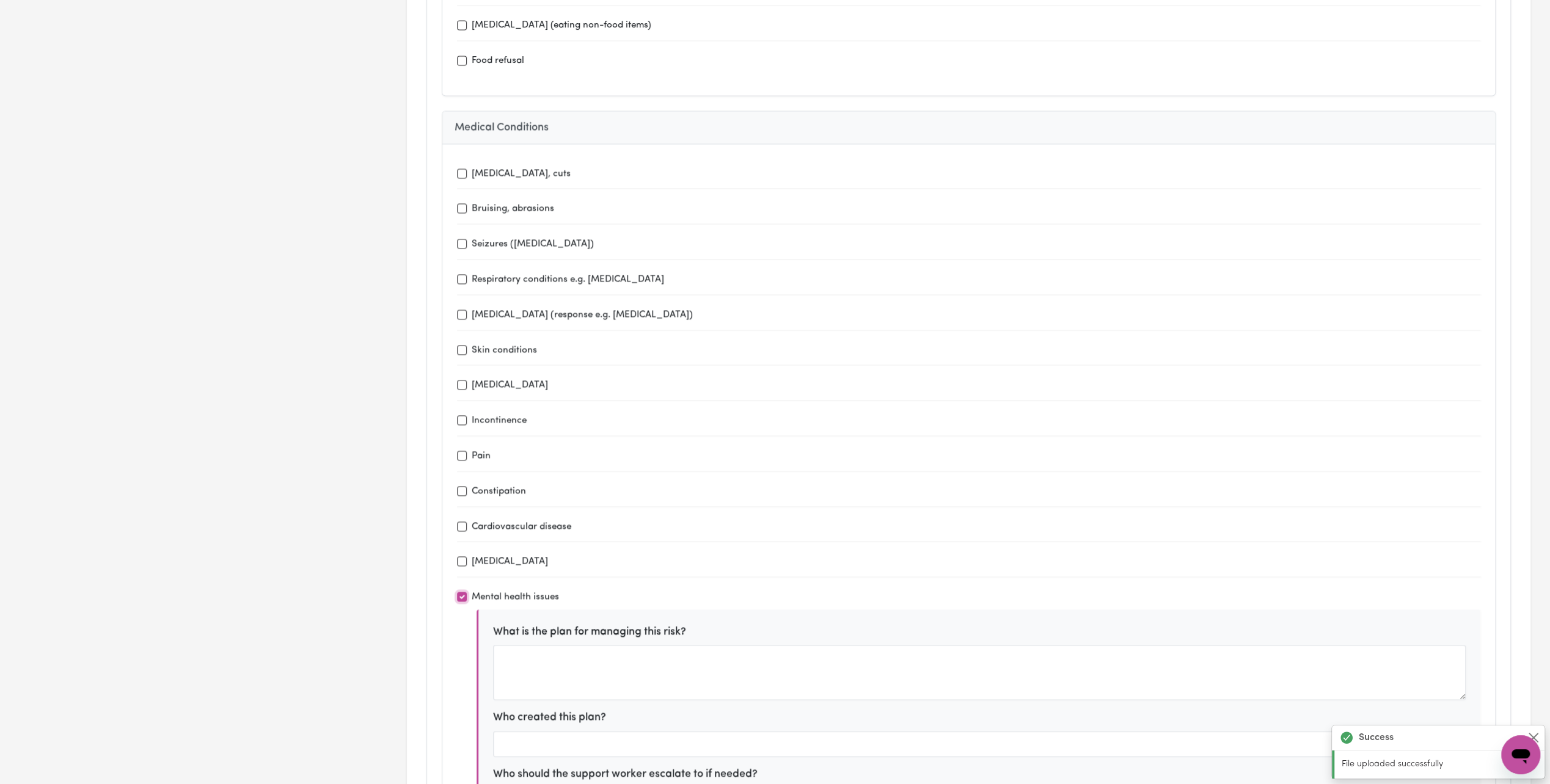
scroll to position [1893, 0]
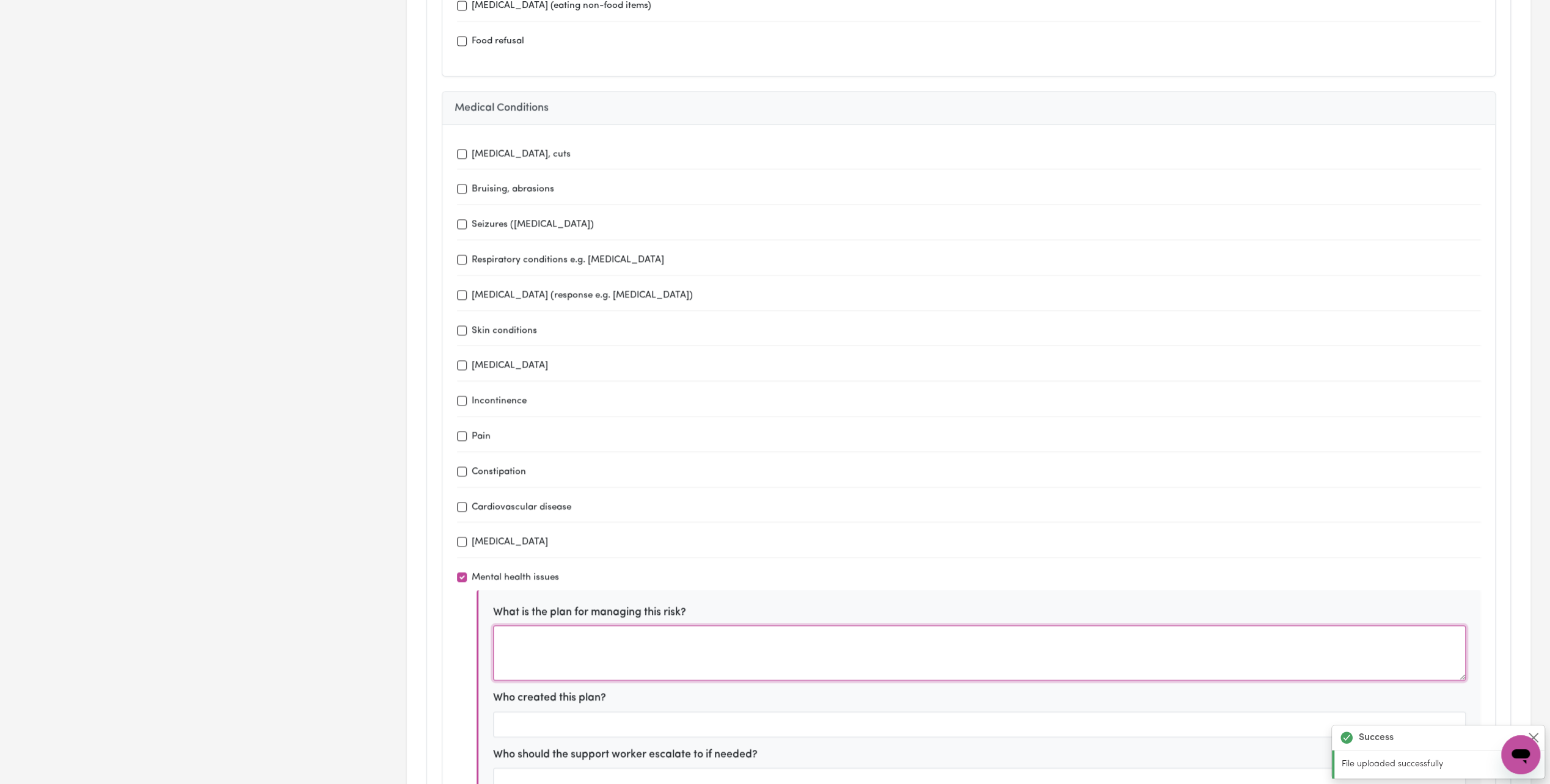
click at [582, 626] on textarea at bounding box center [979, 653] width 972 height 55
type textarea "Seeing uplift psychology [PERSON_NAME] fornightly"
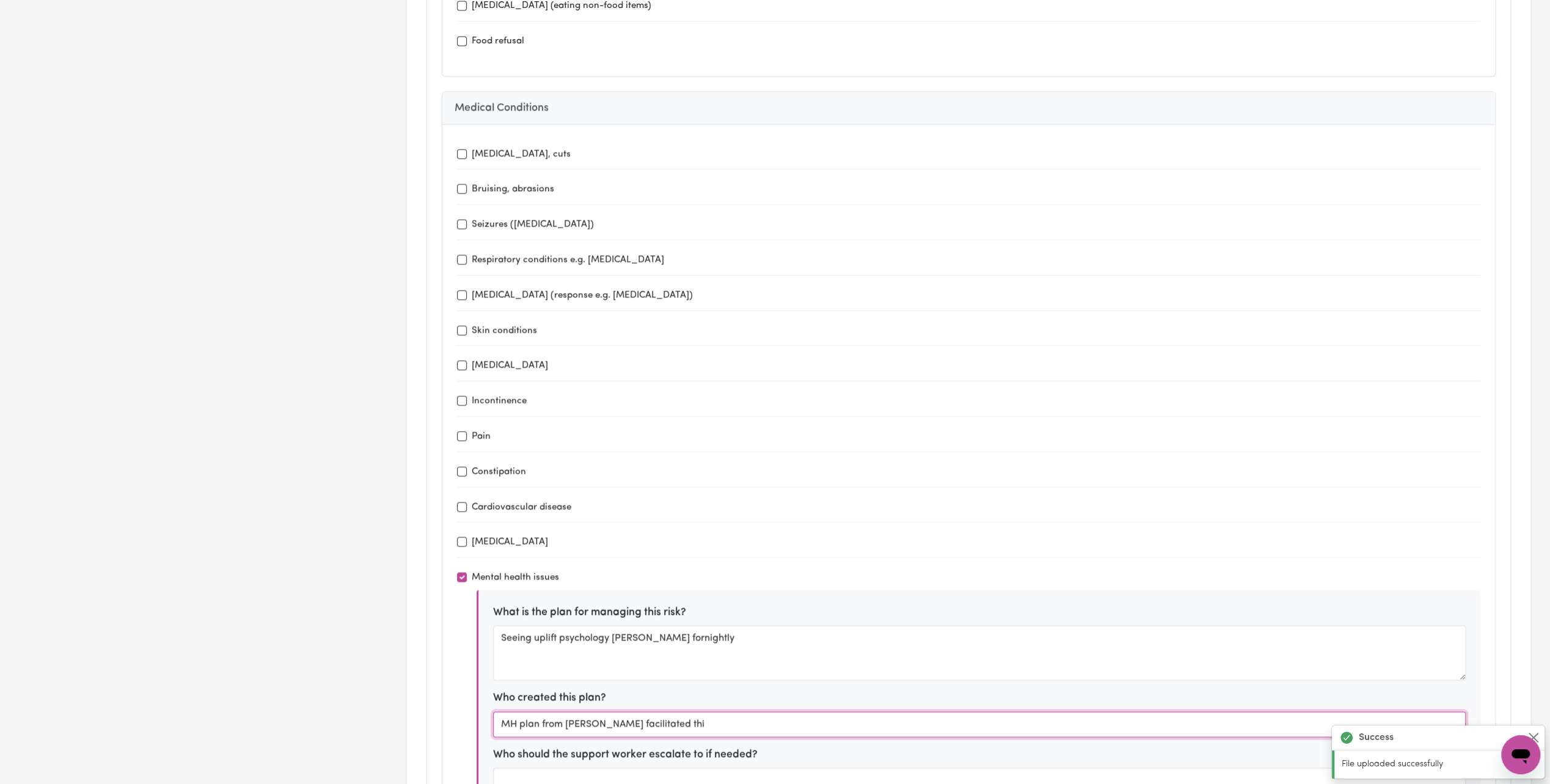
type input "MH plan from [PERSON_NAME] facilitated this"
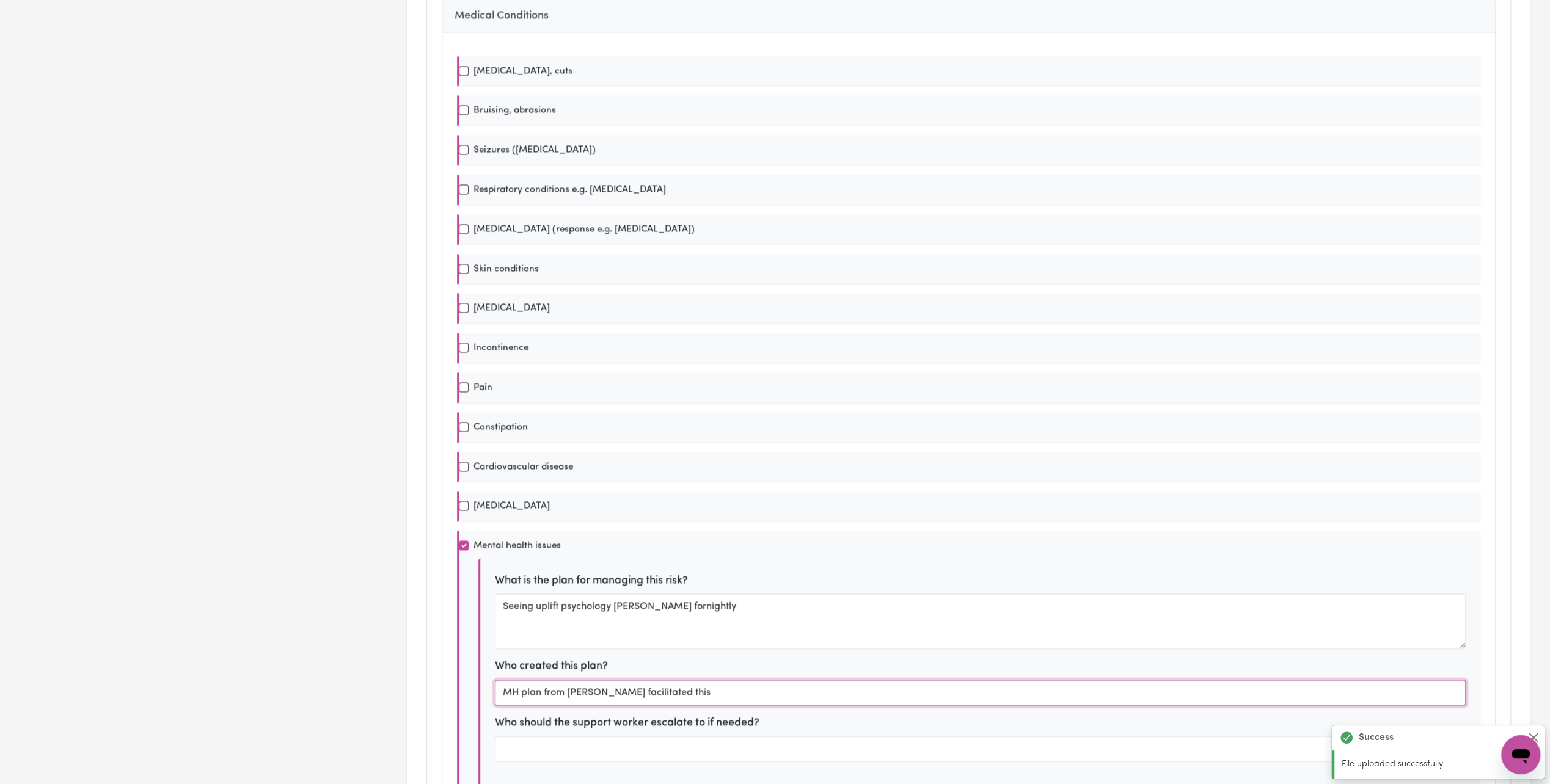
scroll to position [0, 0]
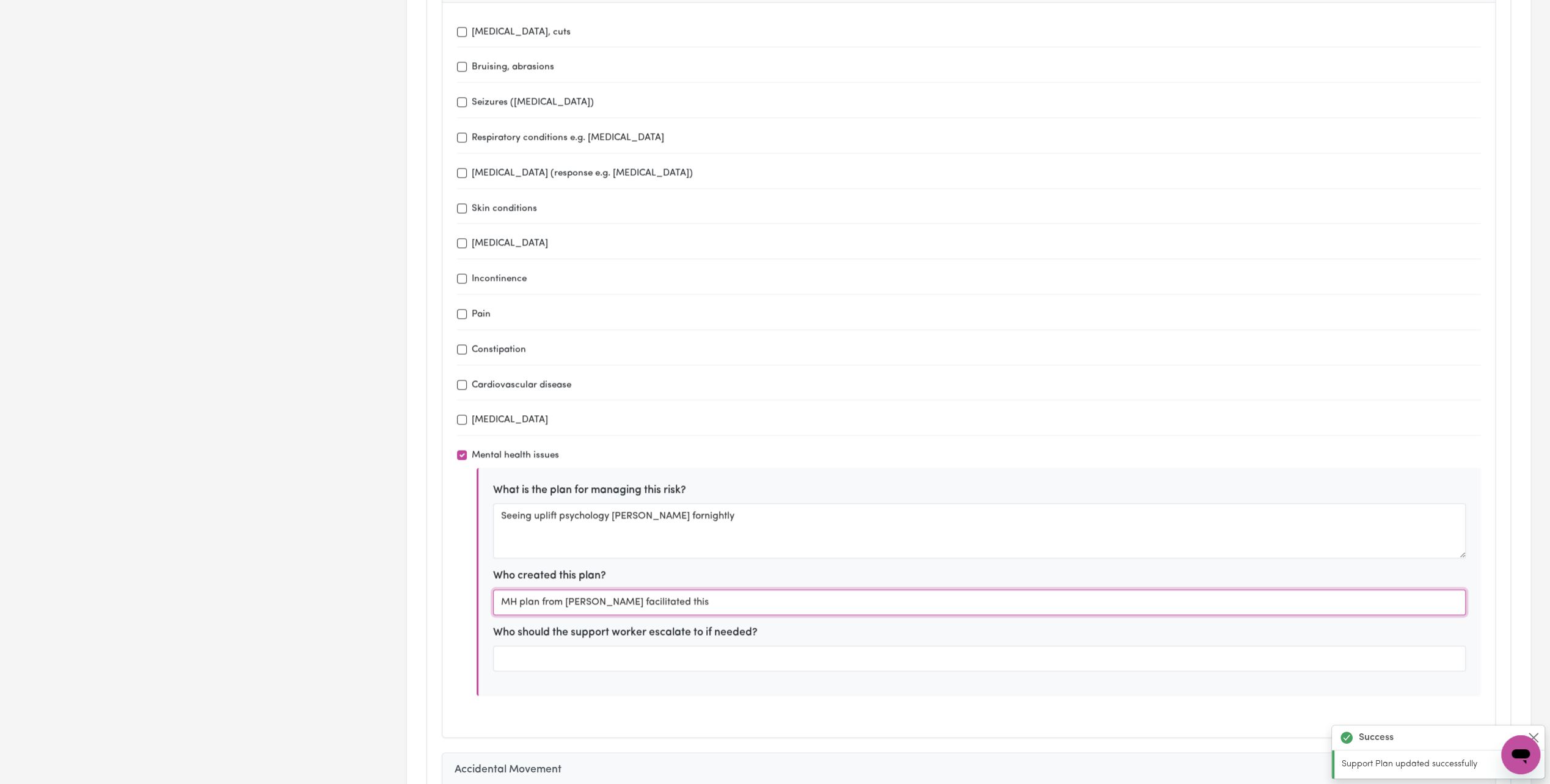
type input "Uplift Psychology -"
type input "Transport to and from"
type input "fortnightly"
type input "Holdsworth House Medical pracice"
type input "Transport and Attend Appointments"
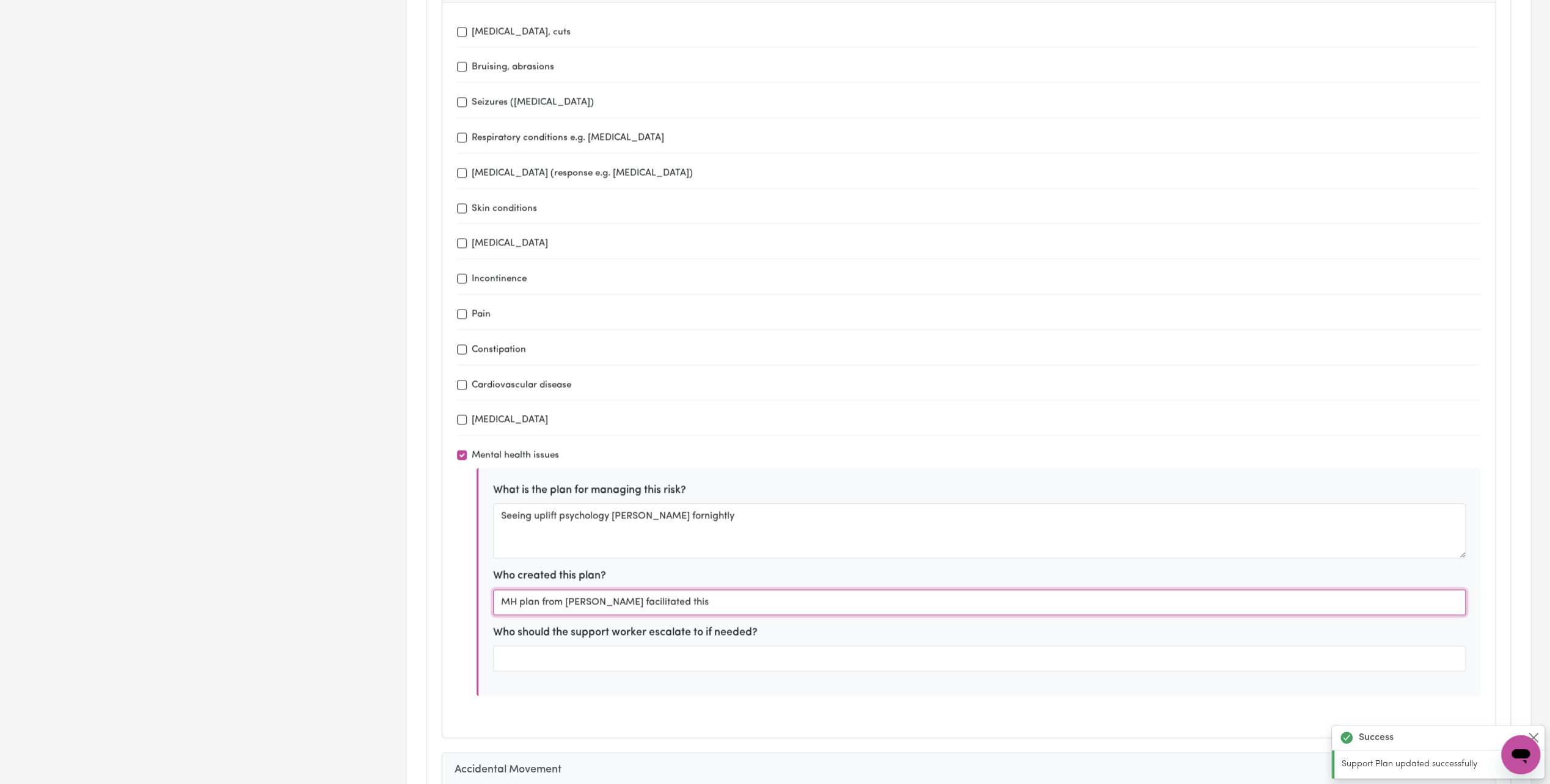
type input "every 2 months or when needed"
type input "MH plan from [PERSON_NAME] facilitated this"
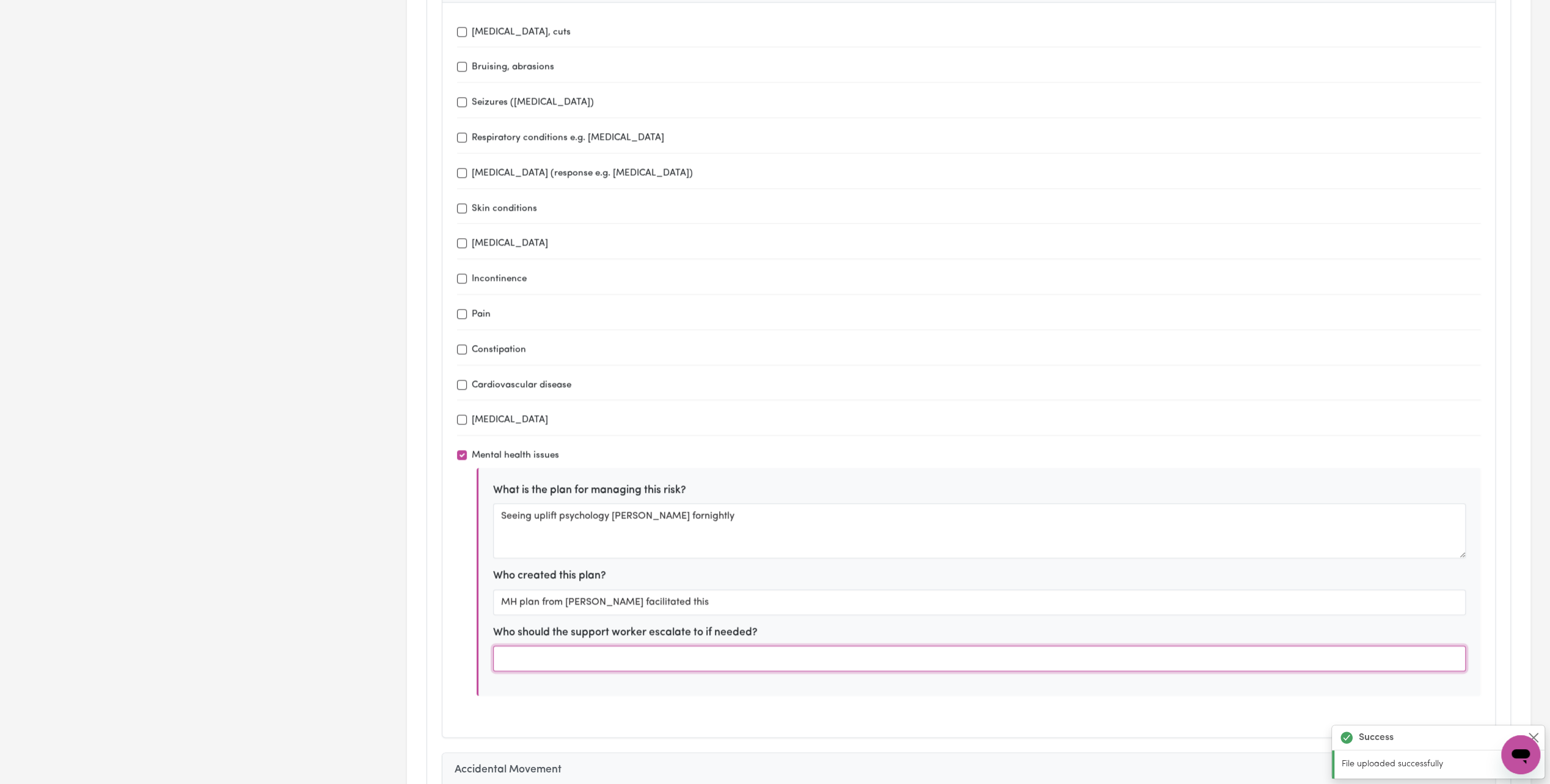
click at [559, 646] on input "text" at bounding box center [979, 658] width 972 height 26
type input "Sister [PERSON_NAME] as first point of call and [PERSON_NAME]"
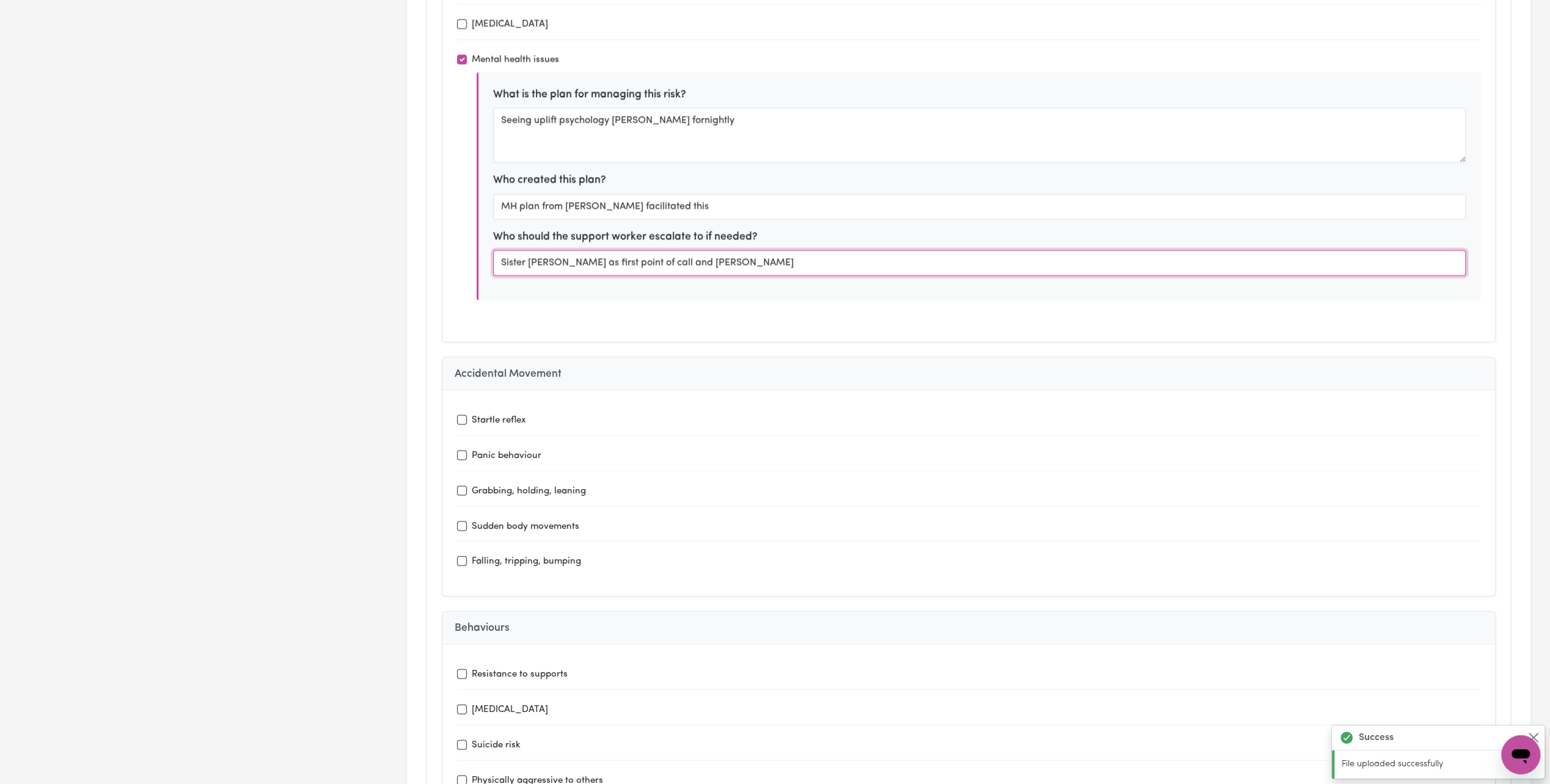
scroll to position [2504, 0]
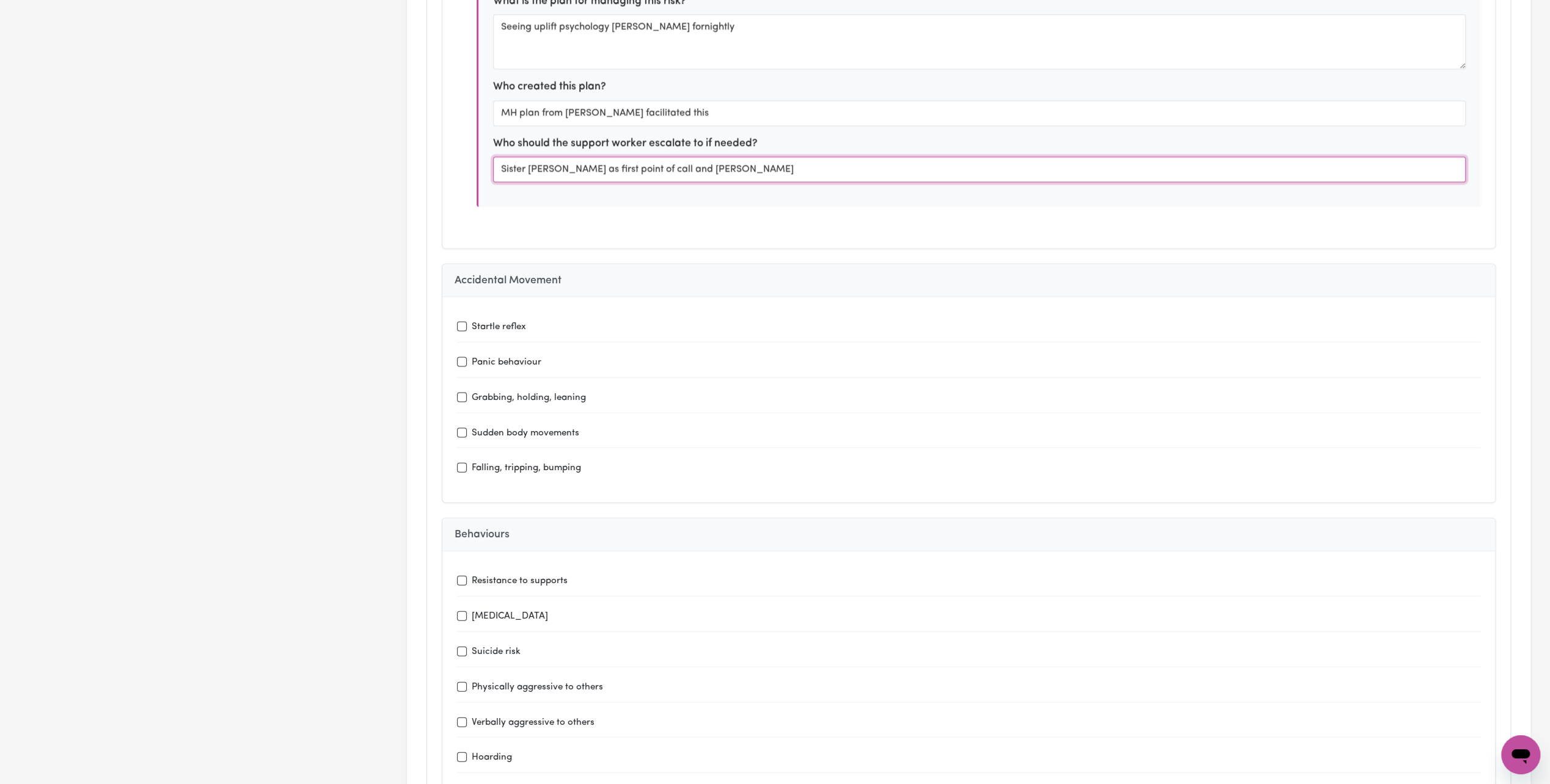
type input "Holdsworth House Medical pracice"
type input "Transport and Attend Appointments"
type input "every 2 months or when needed"
type input "Bounce Rehab Pyrmont"
type input "fortnightly or when needed"
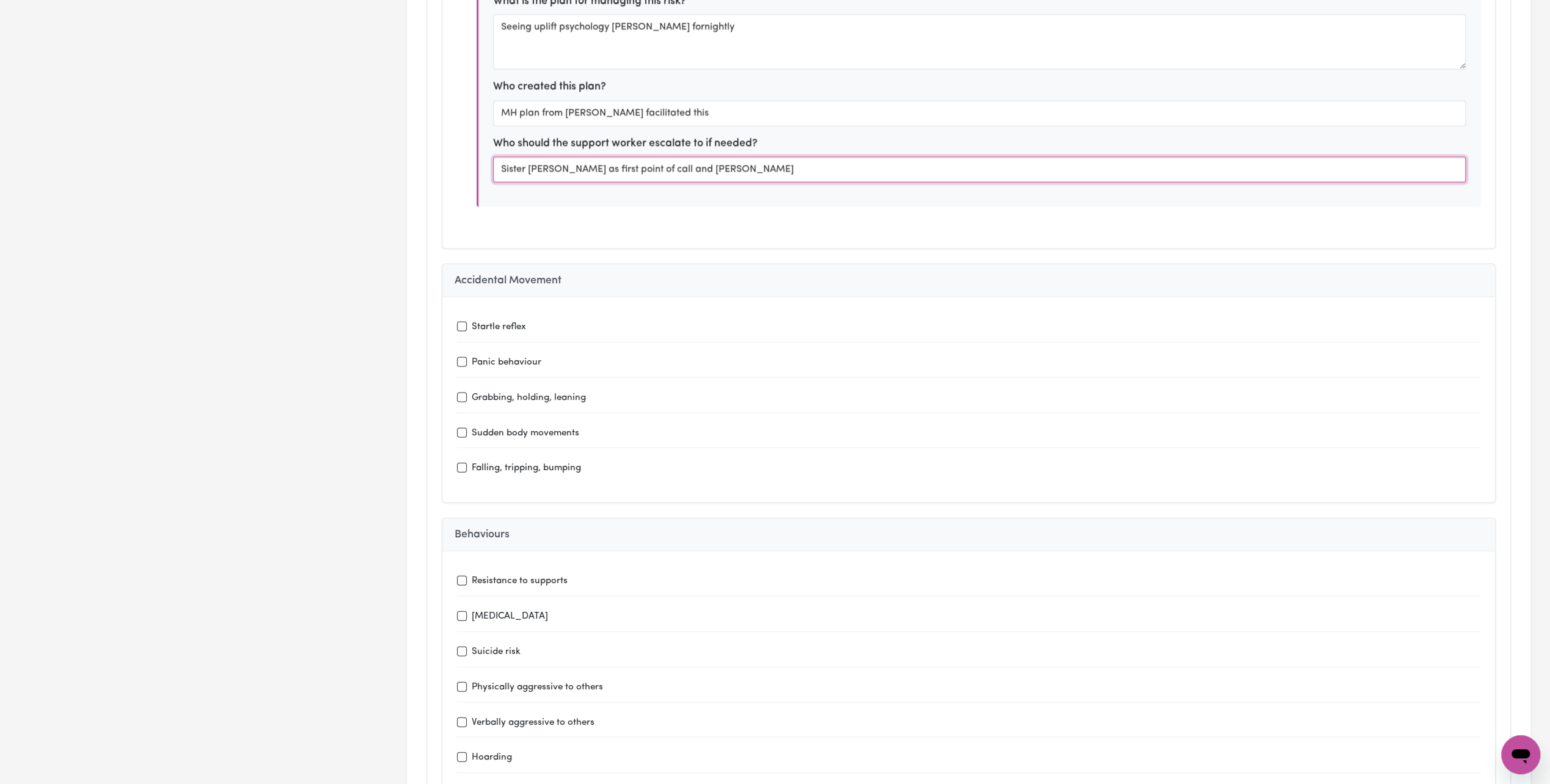
type input "Uplift Psychology -"
type input "Transport to and from"
type input "fortnightly"
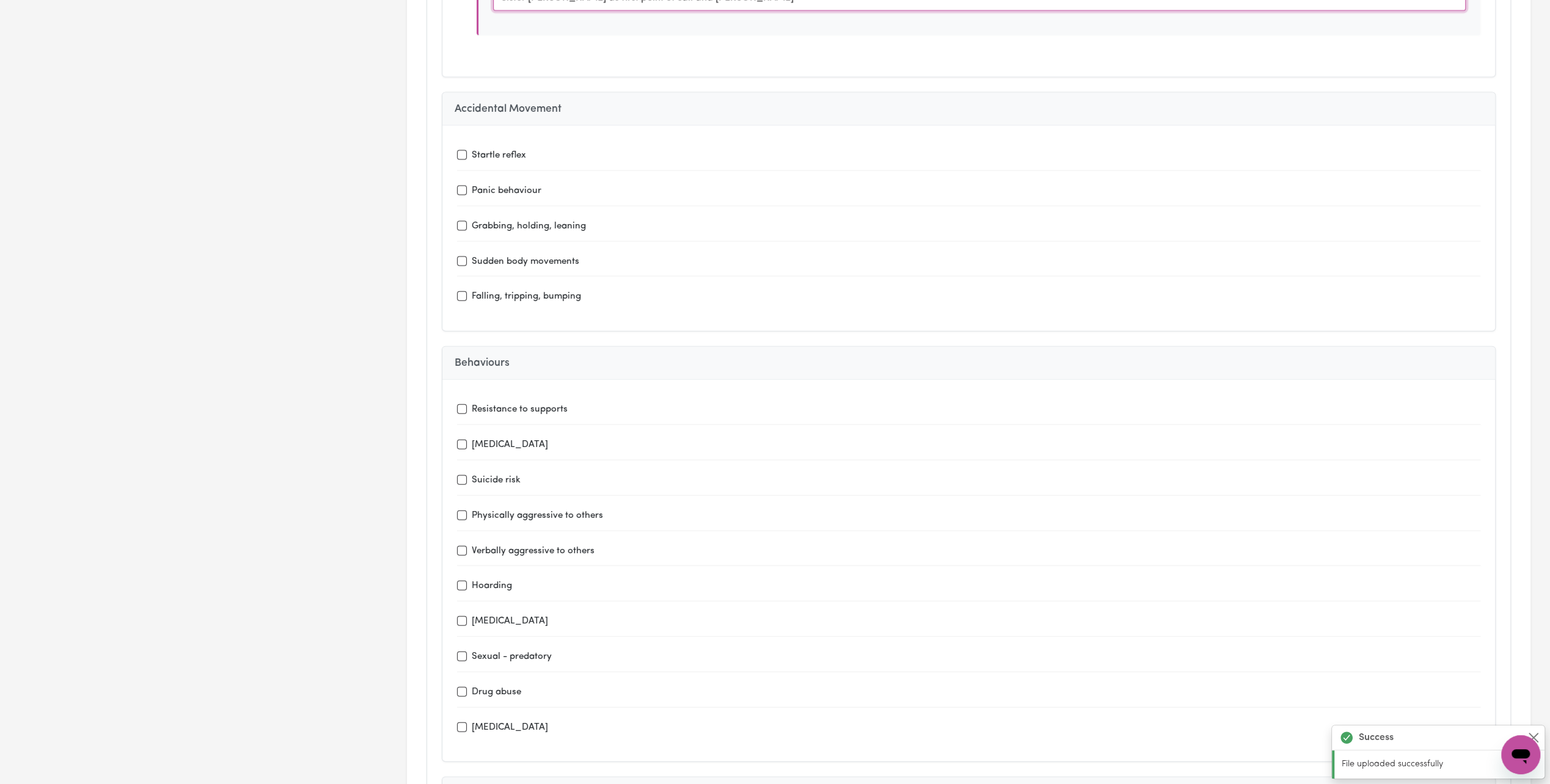
scroll to position [2687, 0]
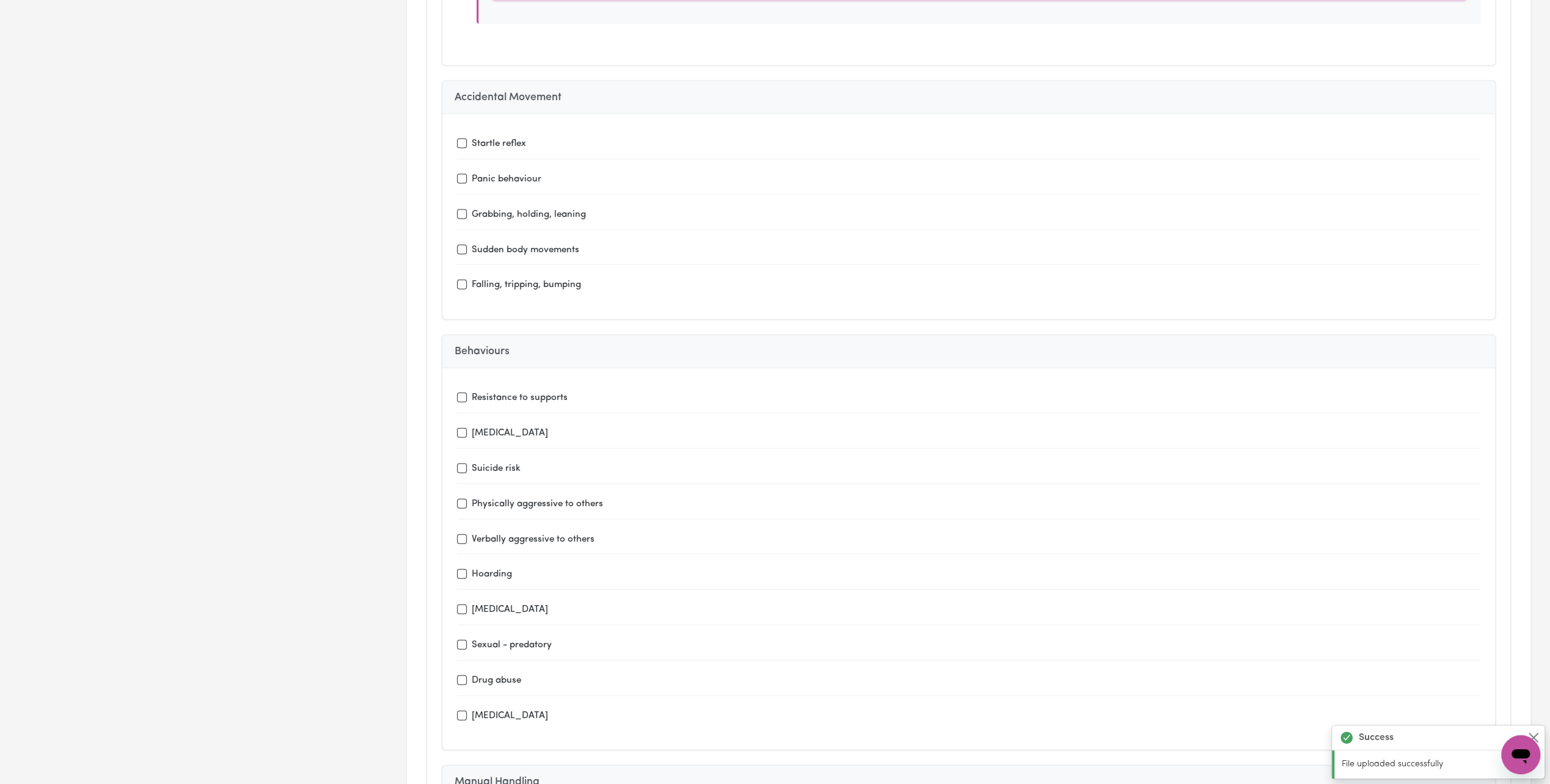
type input "Sister [PERSON_NAME] as first point of call and [PERSON_NAME]"
click at [470, 567] on div "Hoarding" at bounding box center [968, 575] width 1024 height 16
click at [459, 570] on input "Hoarding" at bounding box center [462, 575] width 10 height 10
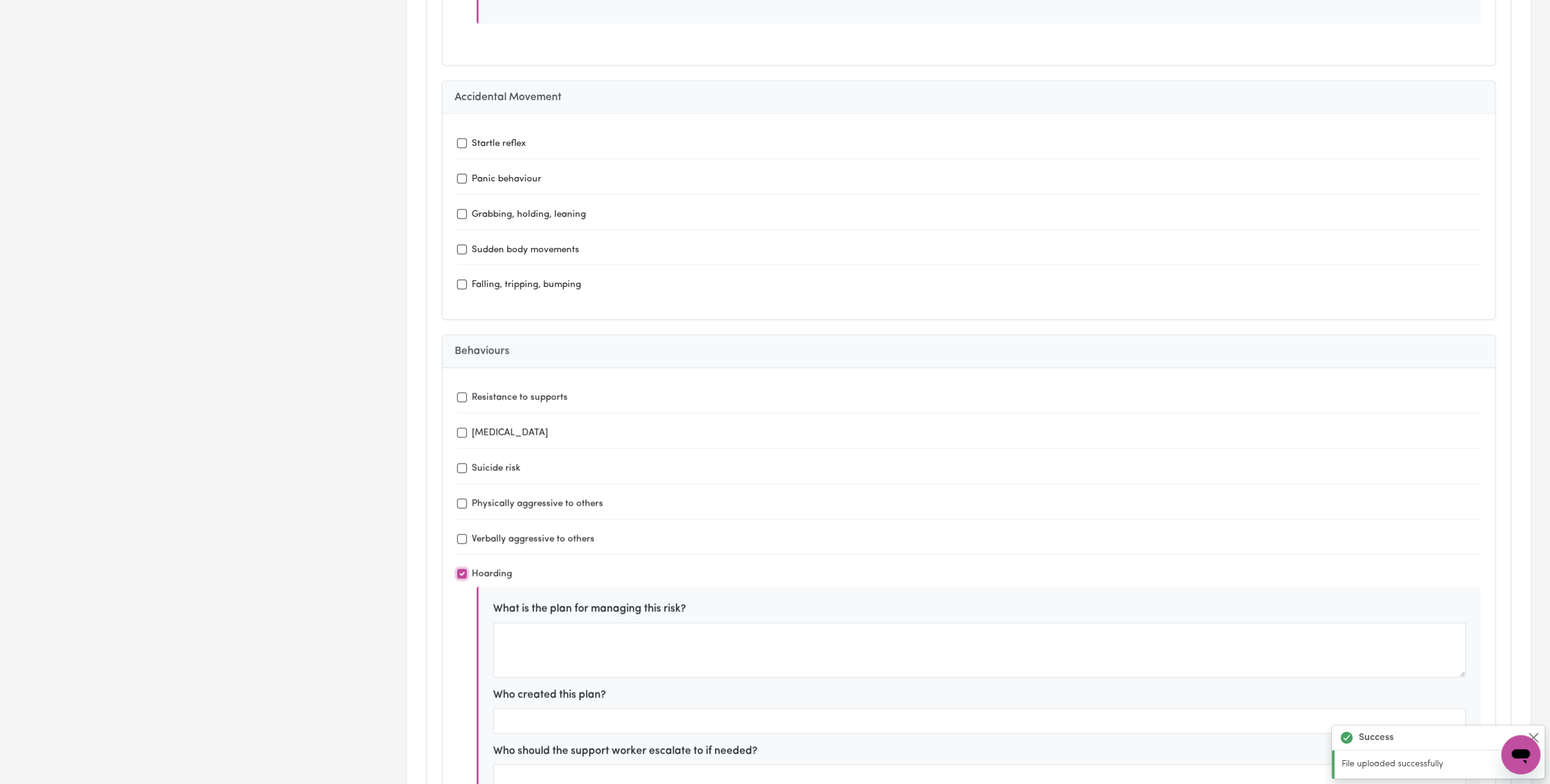
click at [459, 570] on input "Hoarding" at bounding box center [462, 575] width 10 height 10
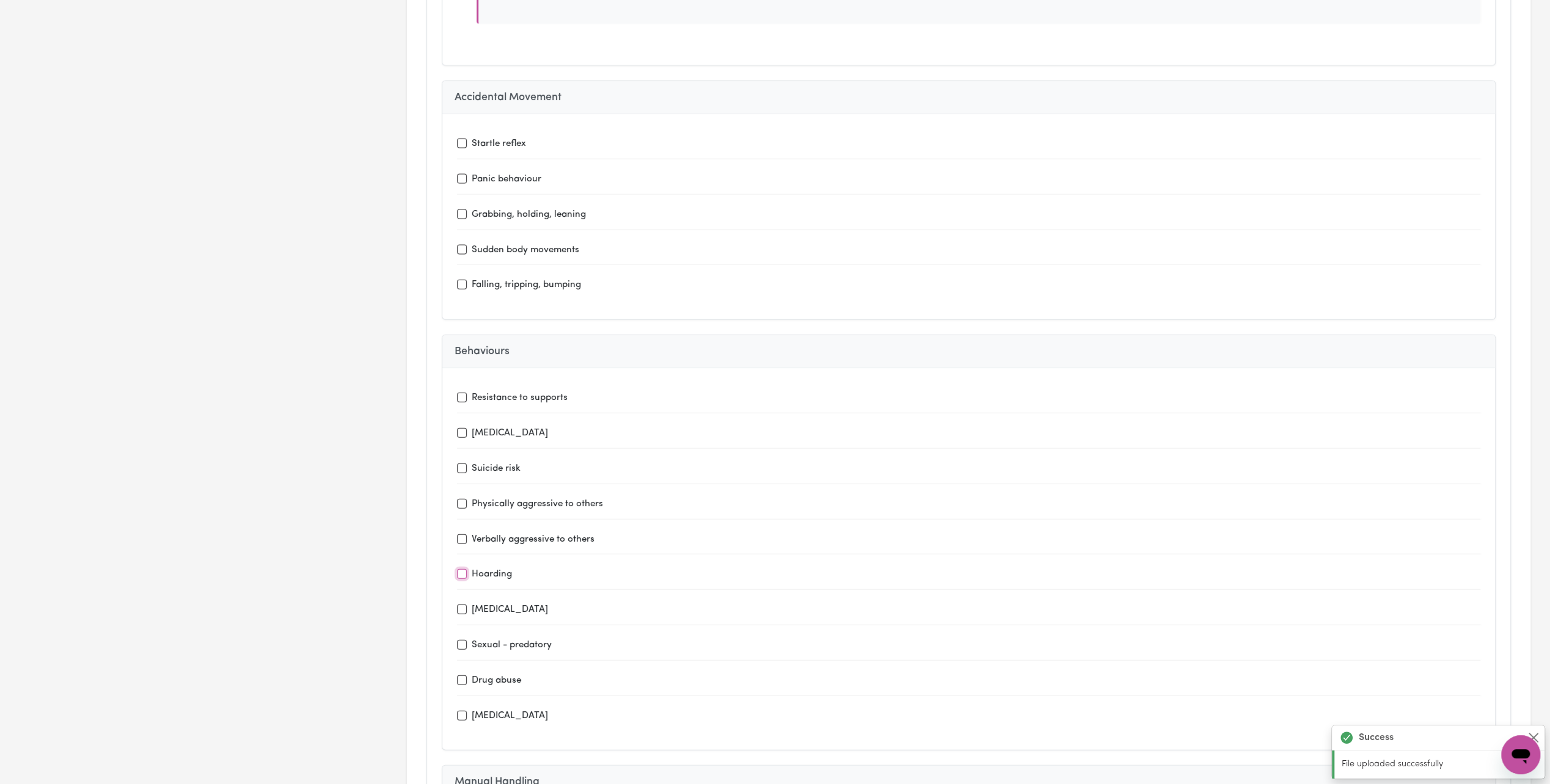
click at [459, 570] on input "Hoarding" at bounding box center [462, 575] width 10 height 10
checkbox input "true"
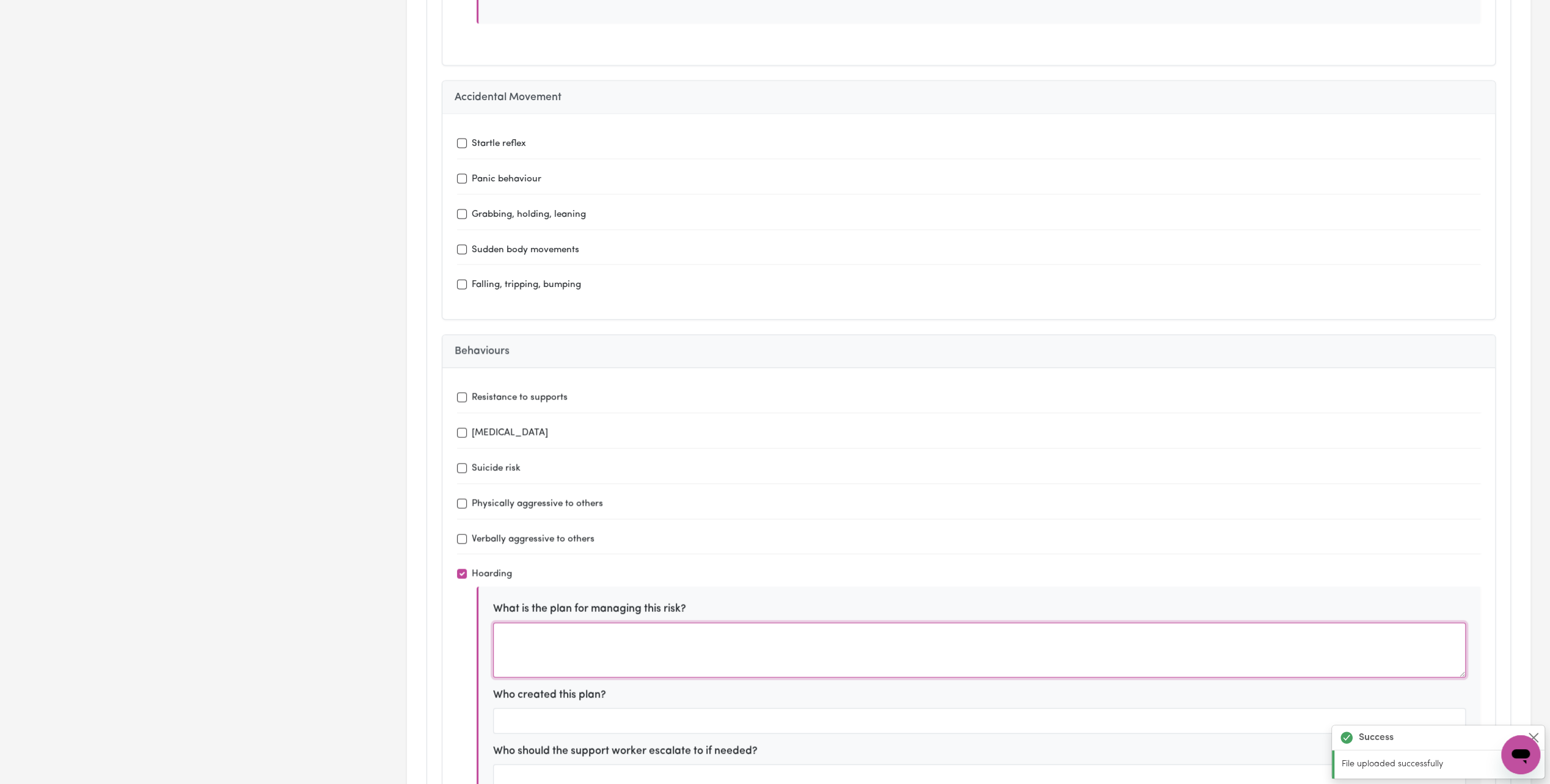
click at [561, 623] on textarea at bounding box center [979, 650] width 972 height 55
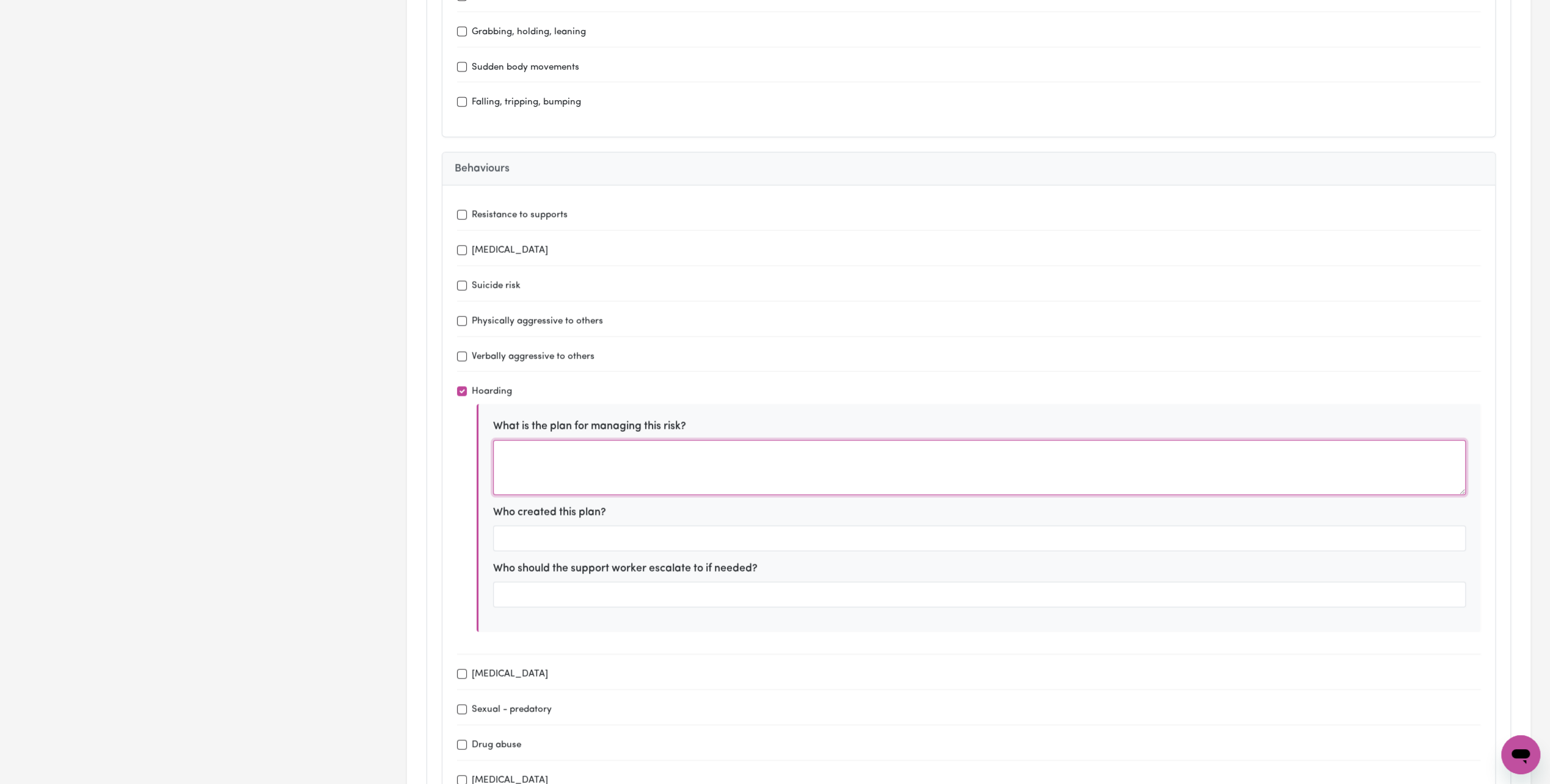
scroll to position [2870, 0]
type input "Bounce Rehab Pyrmont"
type input "fortnightly or when needed"
type input "Uplift Psychology -"
type input "Transport to and from"
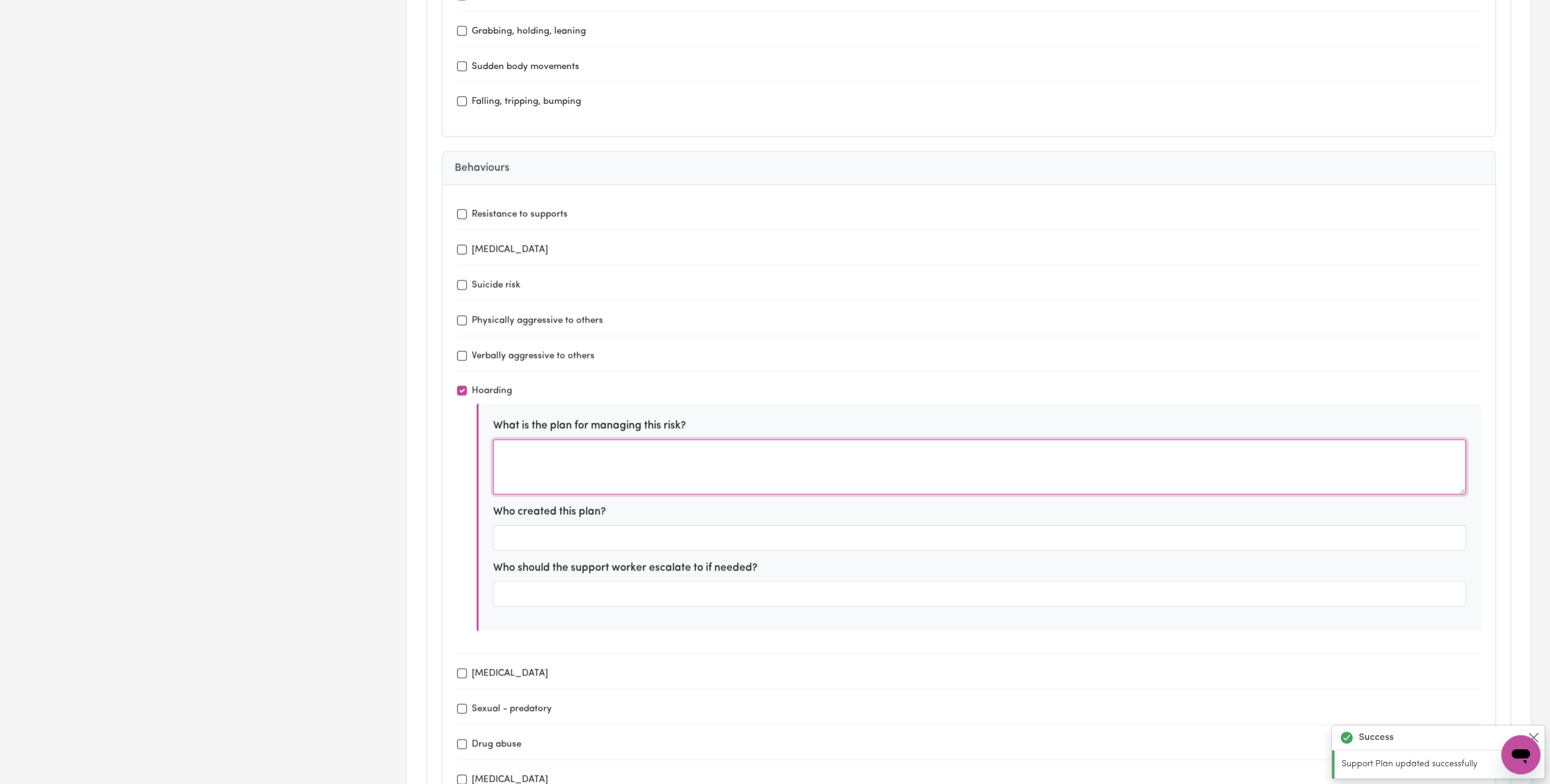
type input "fortnightly"
type input "Holdsworth House Medical pracice"
type input "Transport and Attend Appointments"
type input "every 2 months or when needed"
type textarea "J"
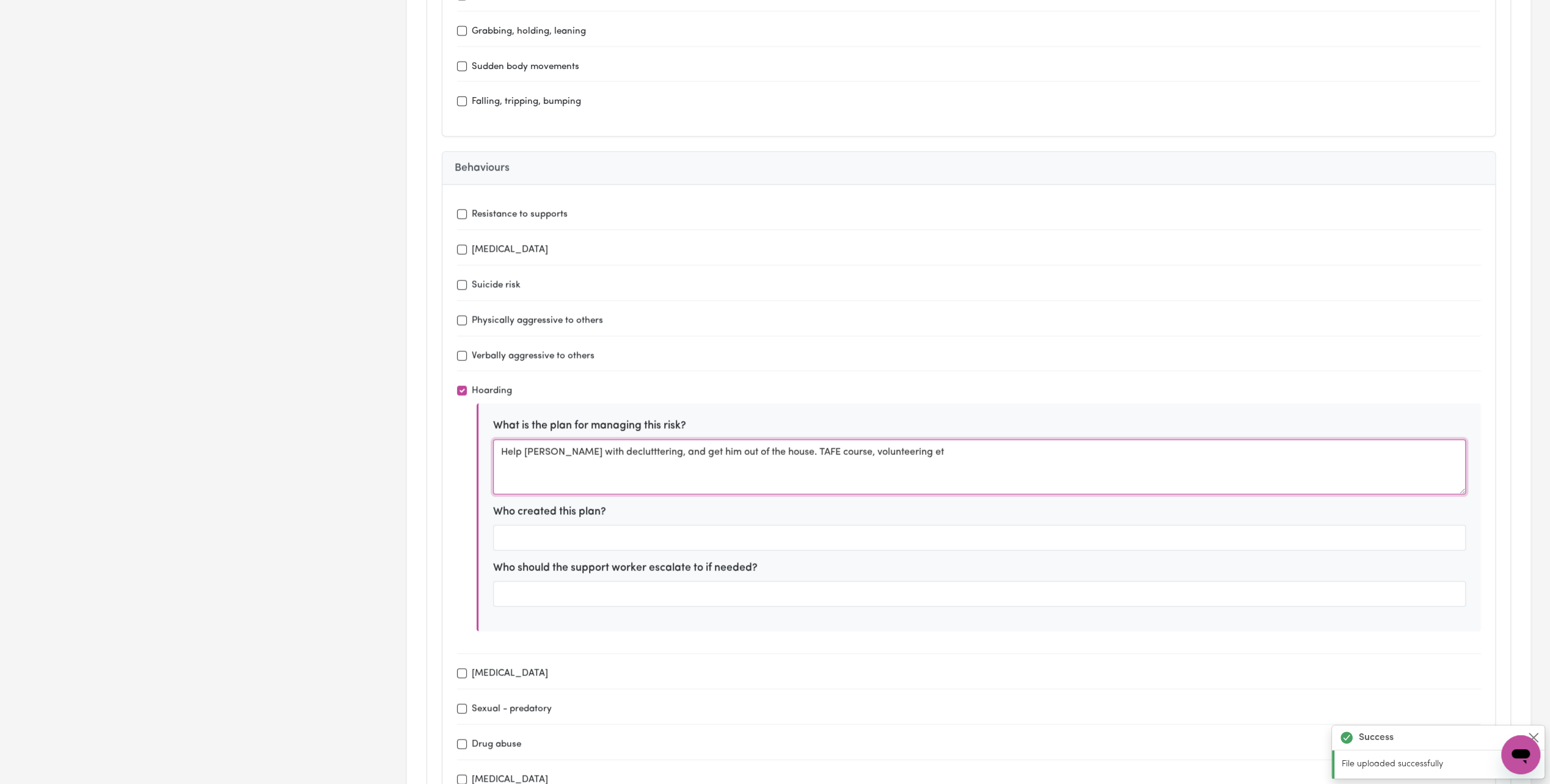
type textarea "Help [PERSON_NAME] with declutttering, and get him out of the house. TAFE cours…"
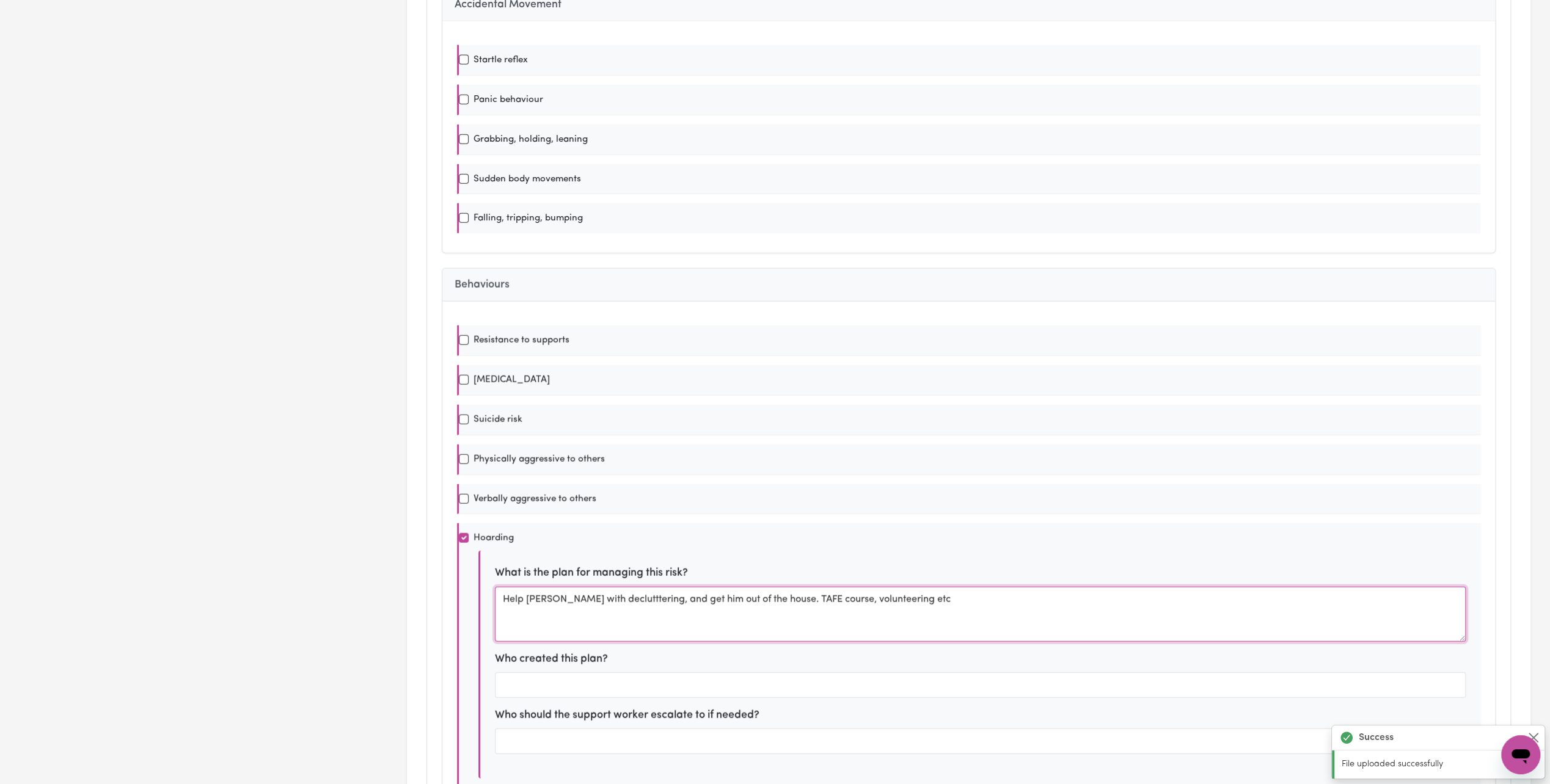
scroll to position [0, 0]
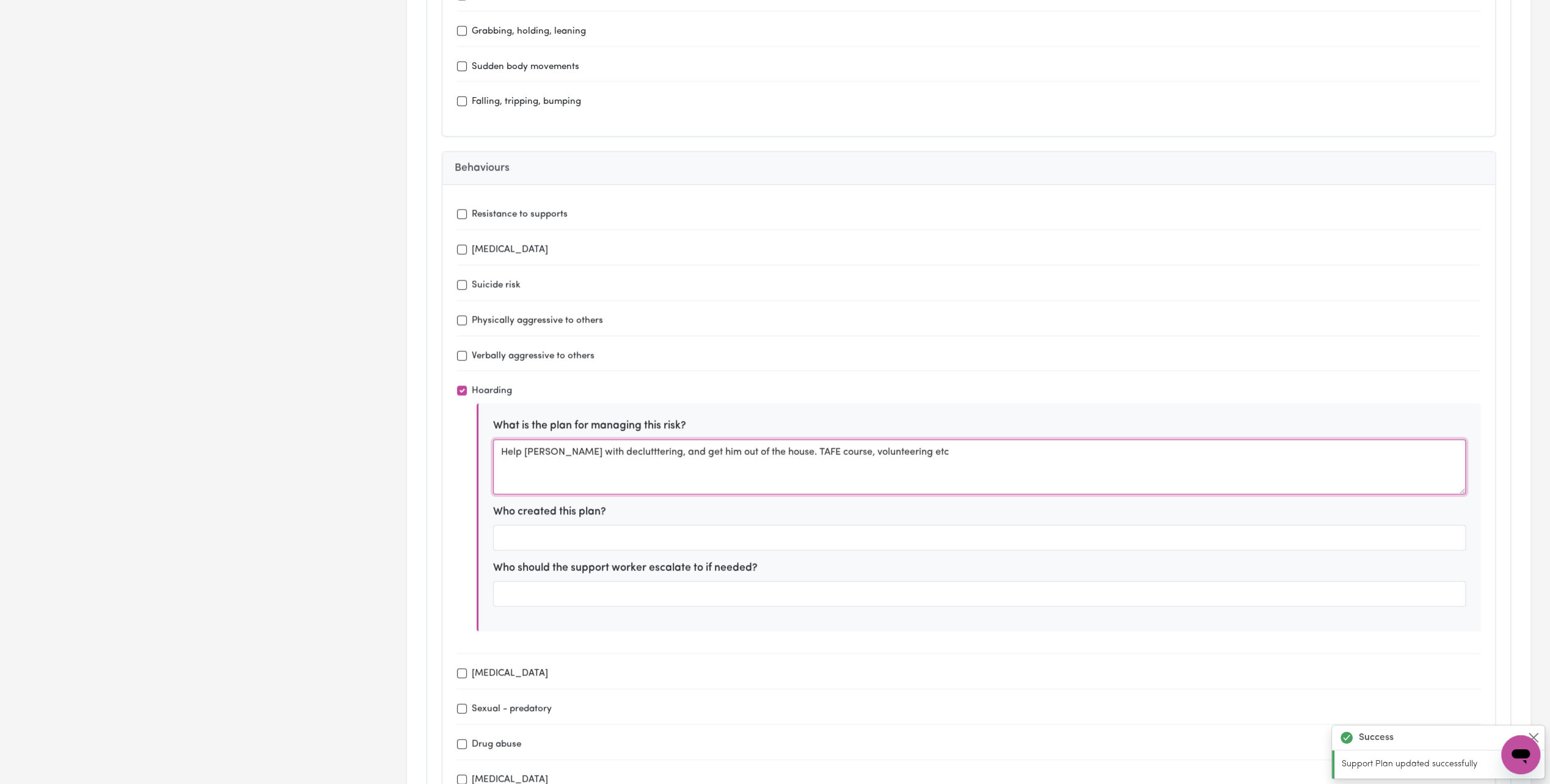
type input "Holdsworth House Medical pracice"
type input "every 2 months or when needed"
type input "Bounce Rehab Pyrmont"
type input "fortnightly or when needed"
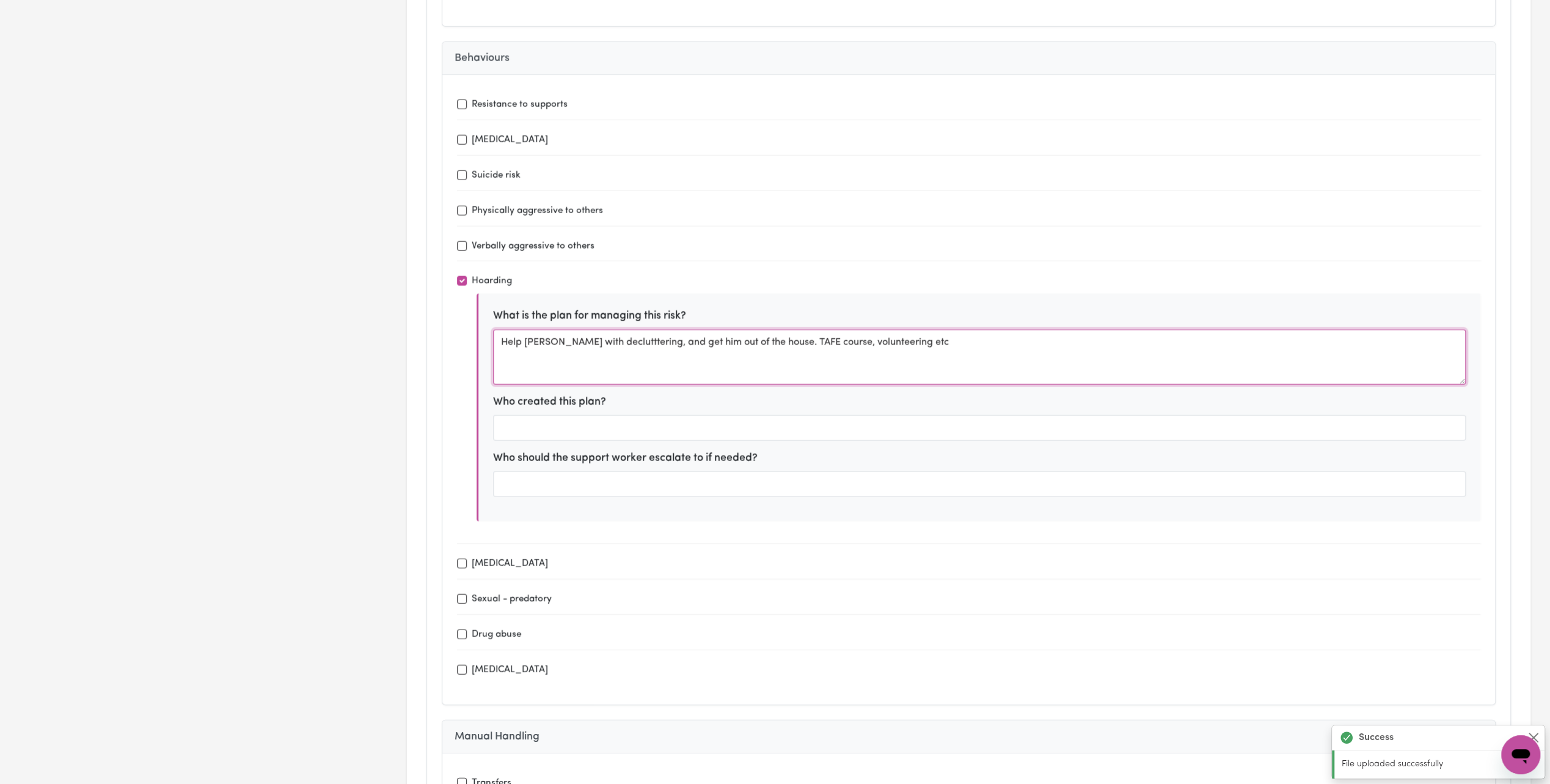
scroll to position [2993, 0]
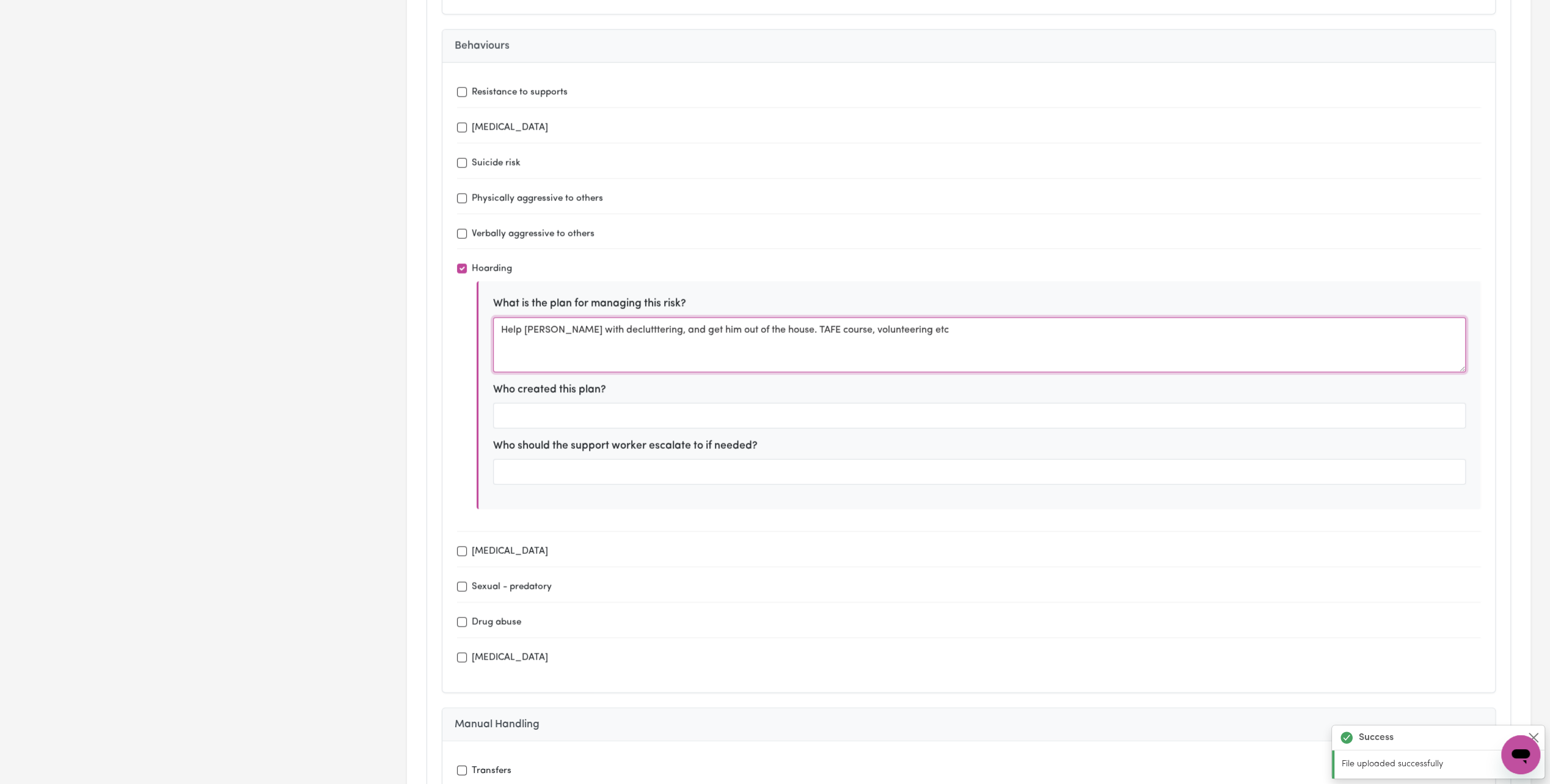
type textarea "Help [PERSON_NAME] with declutttering, and get him out of the house. TAFE cours…"
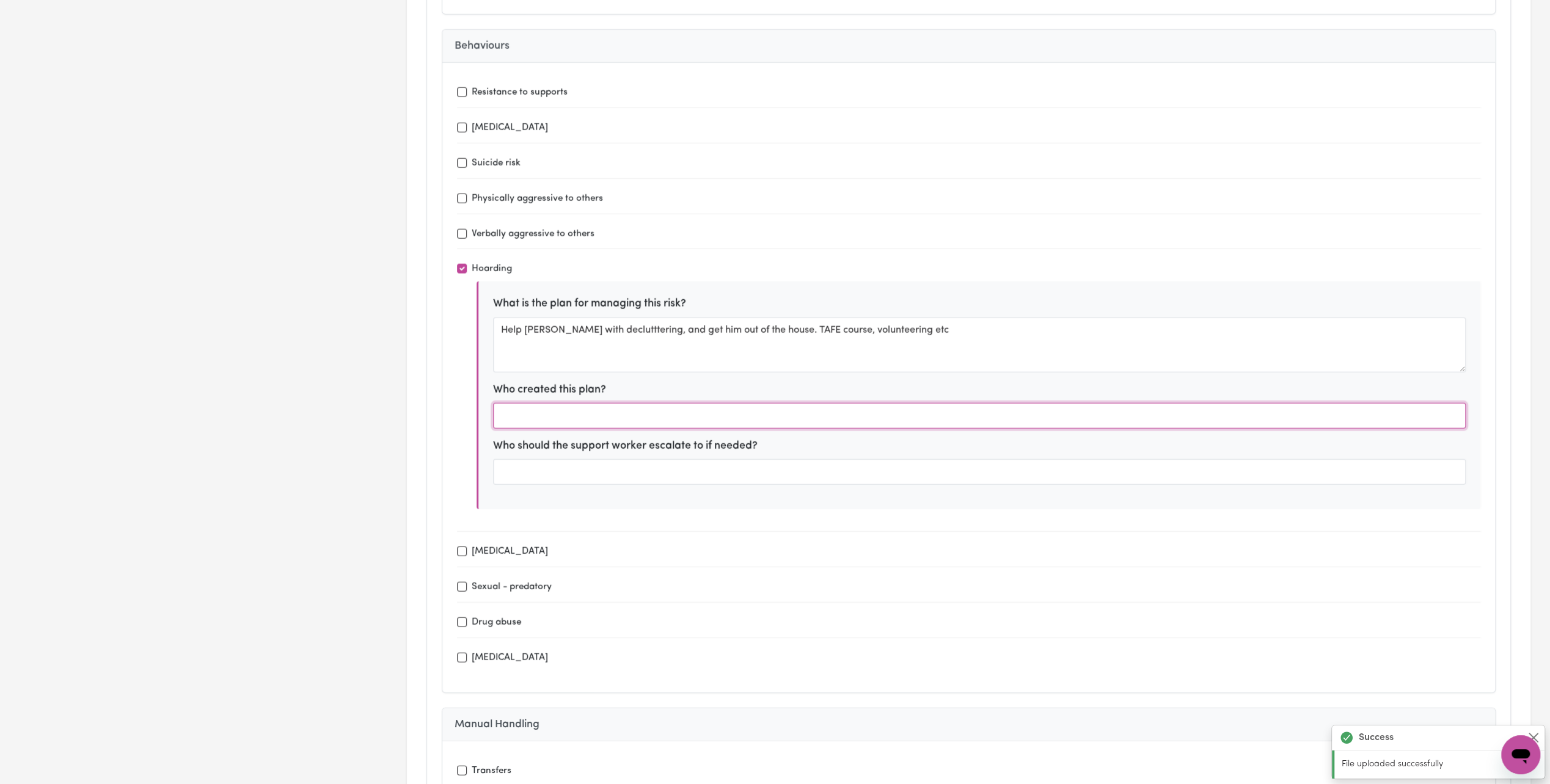
click at [563, 403] on input "text" at bounding box center [979, 416] width 972 height 26
type input "[PERSON_NAME] and Family"
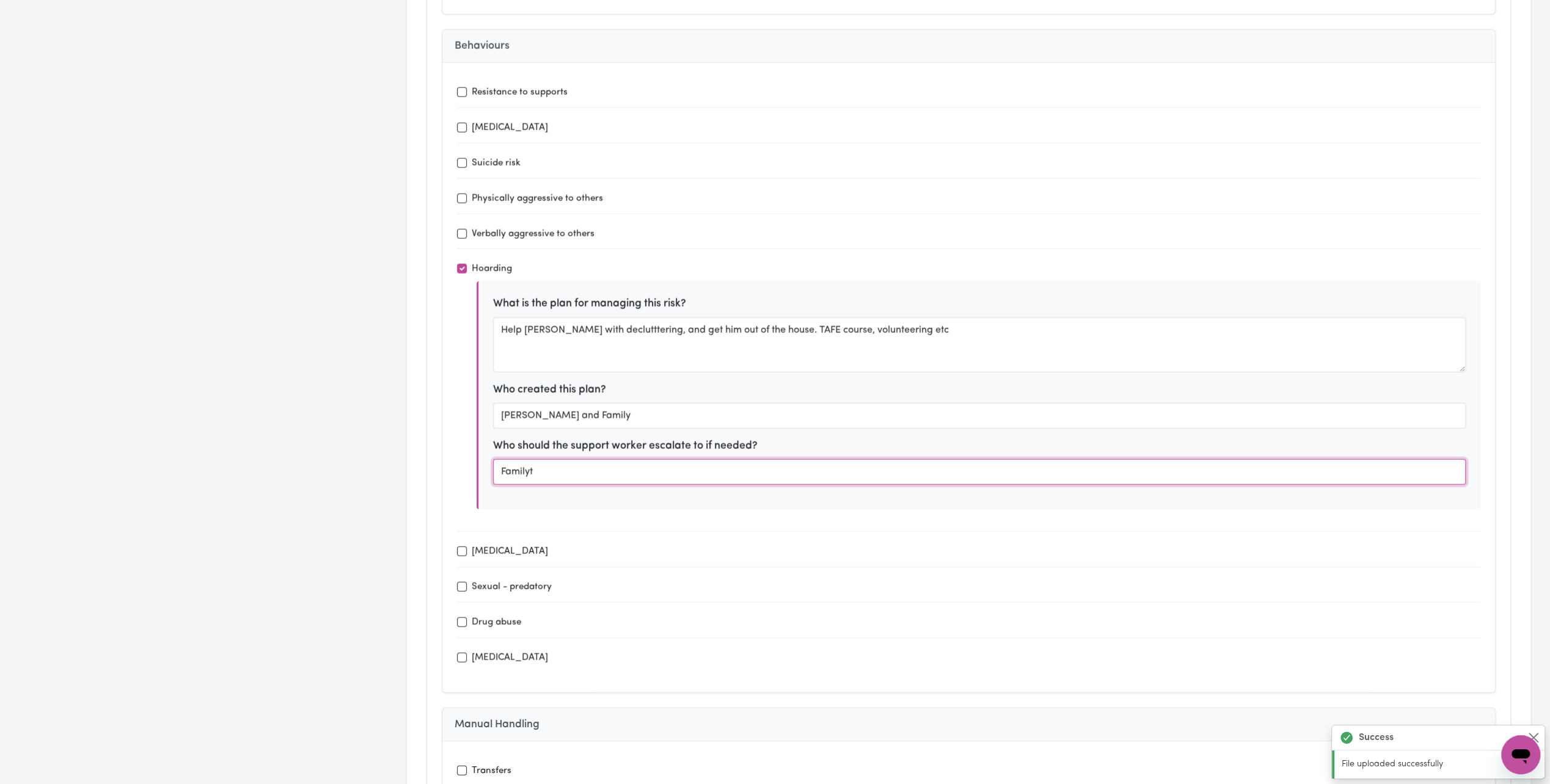
type input "Family"
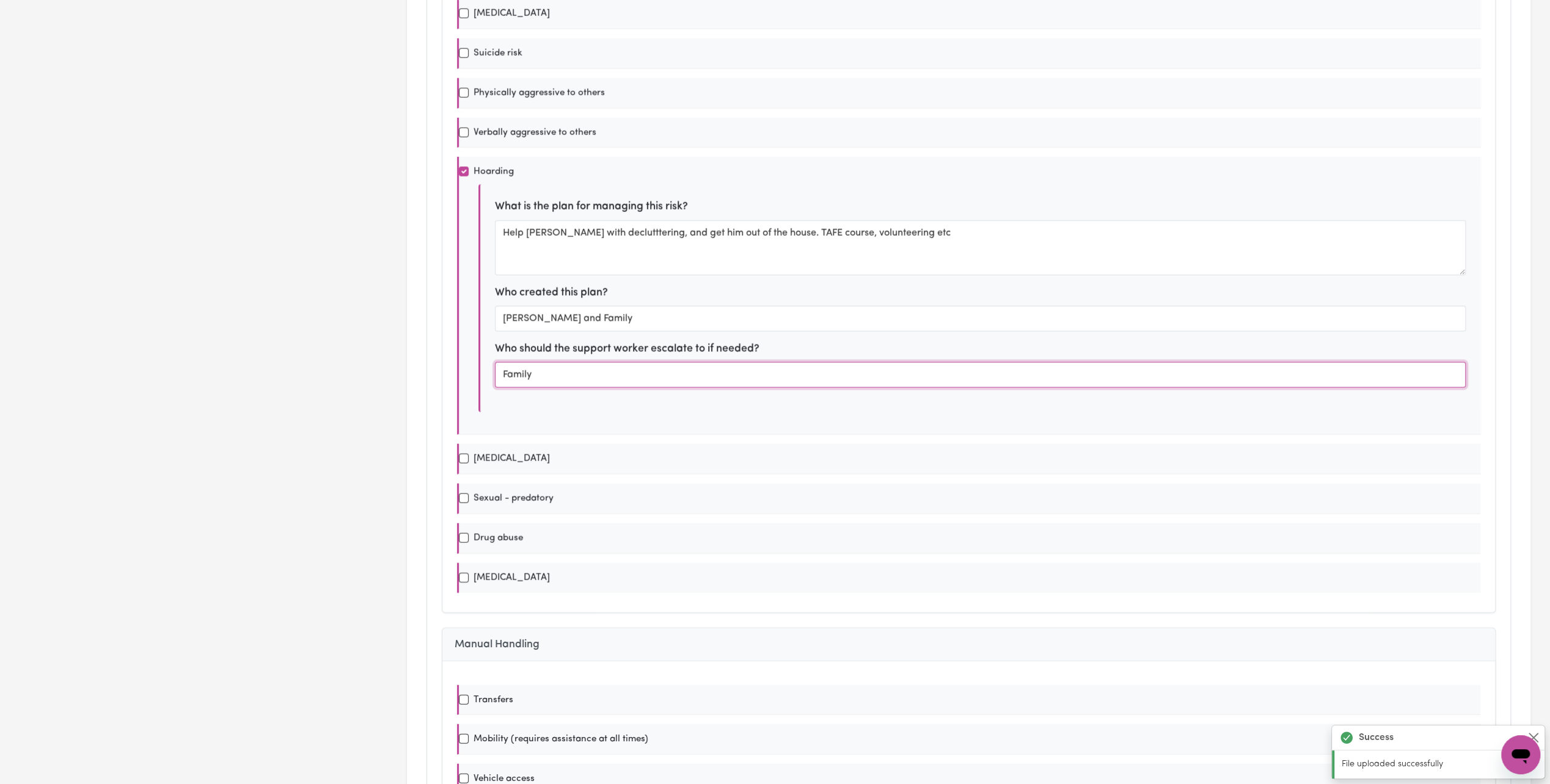
scroll to position [0, 0]
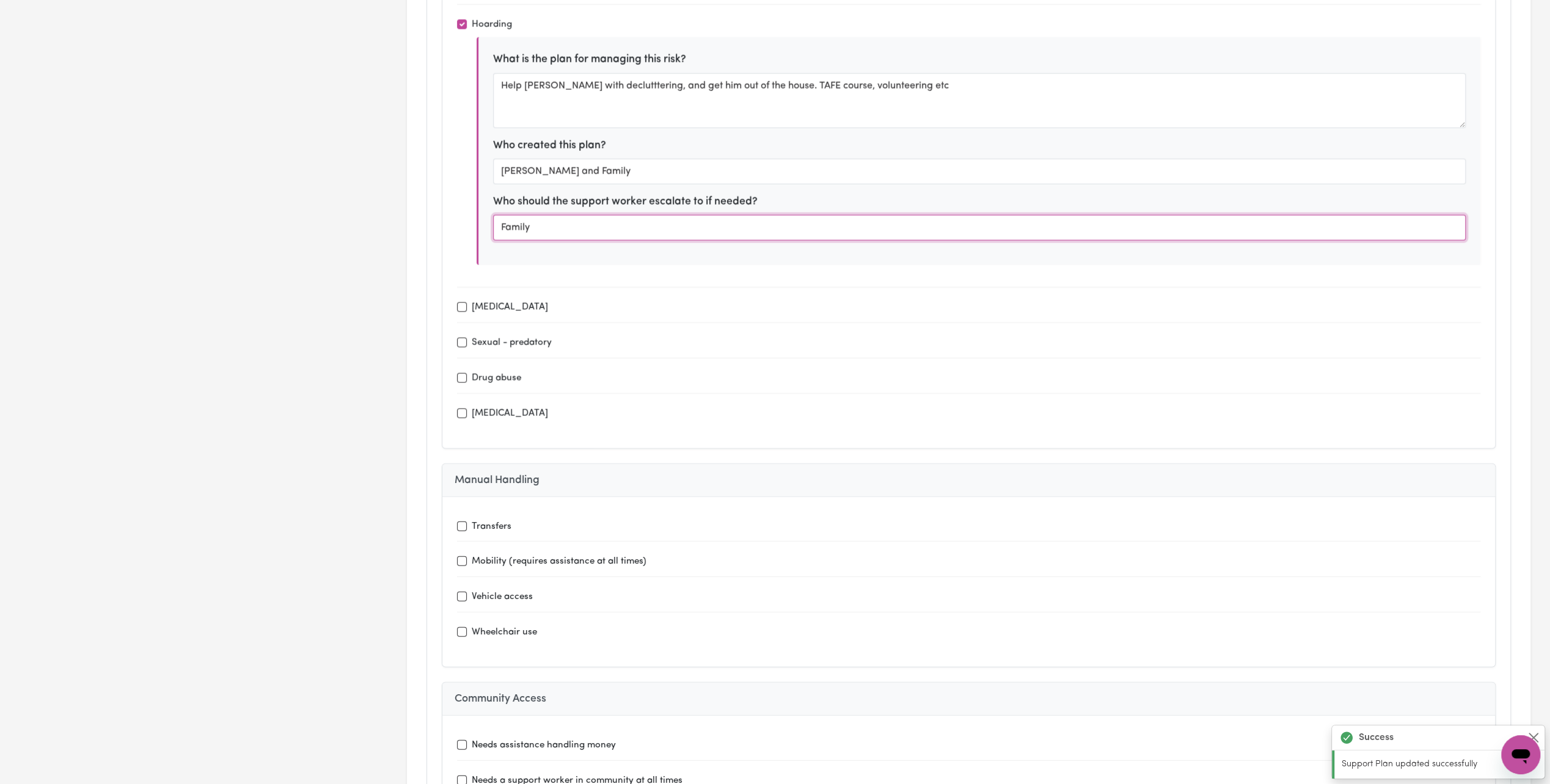
type input "Bounce Rehab Pyrmont"
type input "Transport and Attend Appointments"
type input "fortnightly or when needed"
type input "Uplift Psychology -"
type input "Transport to and from"
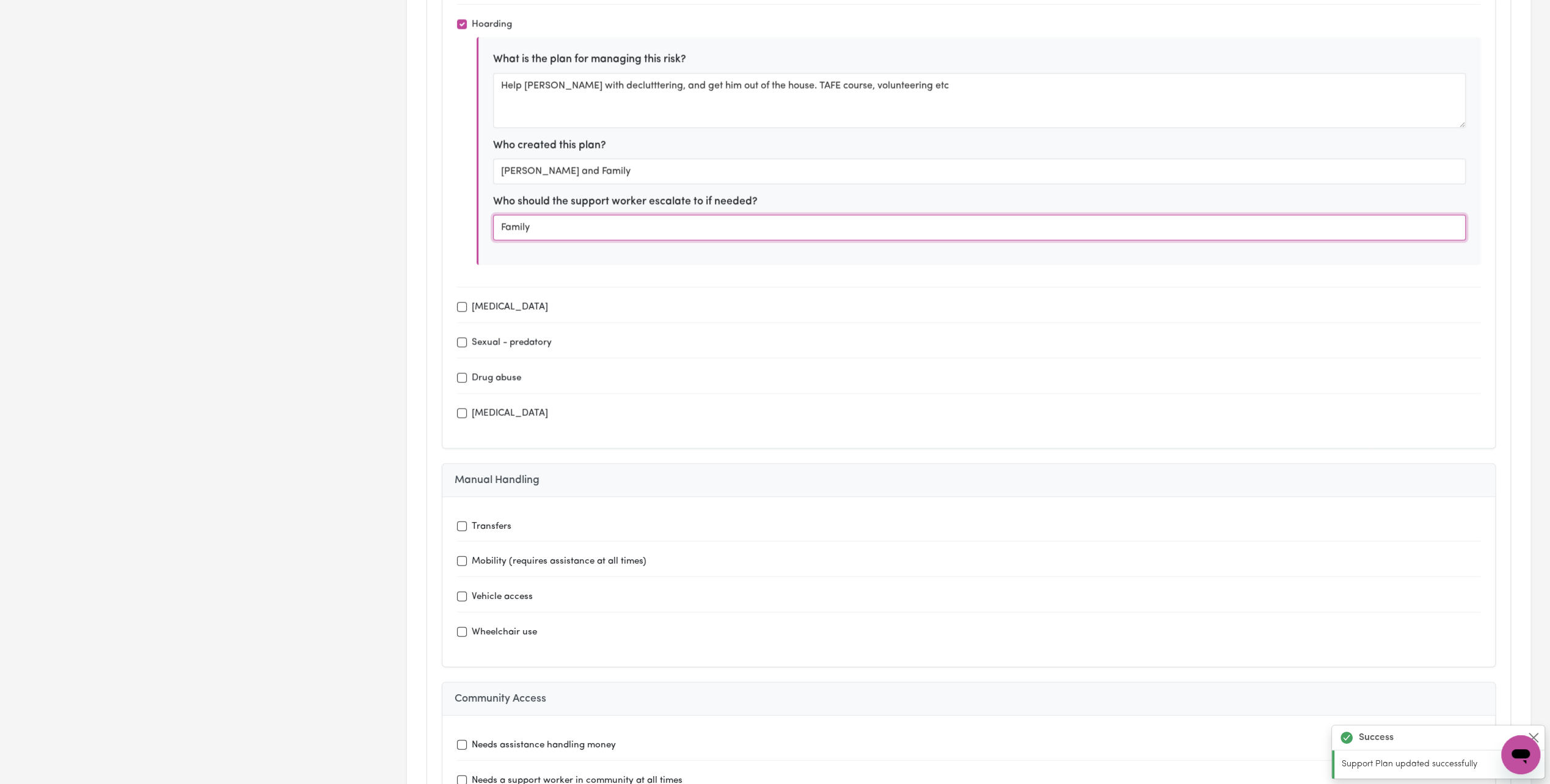
type input "fortnightly"
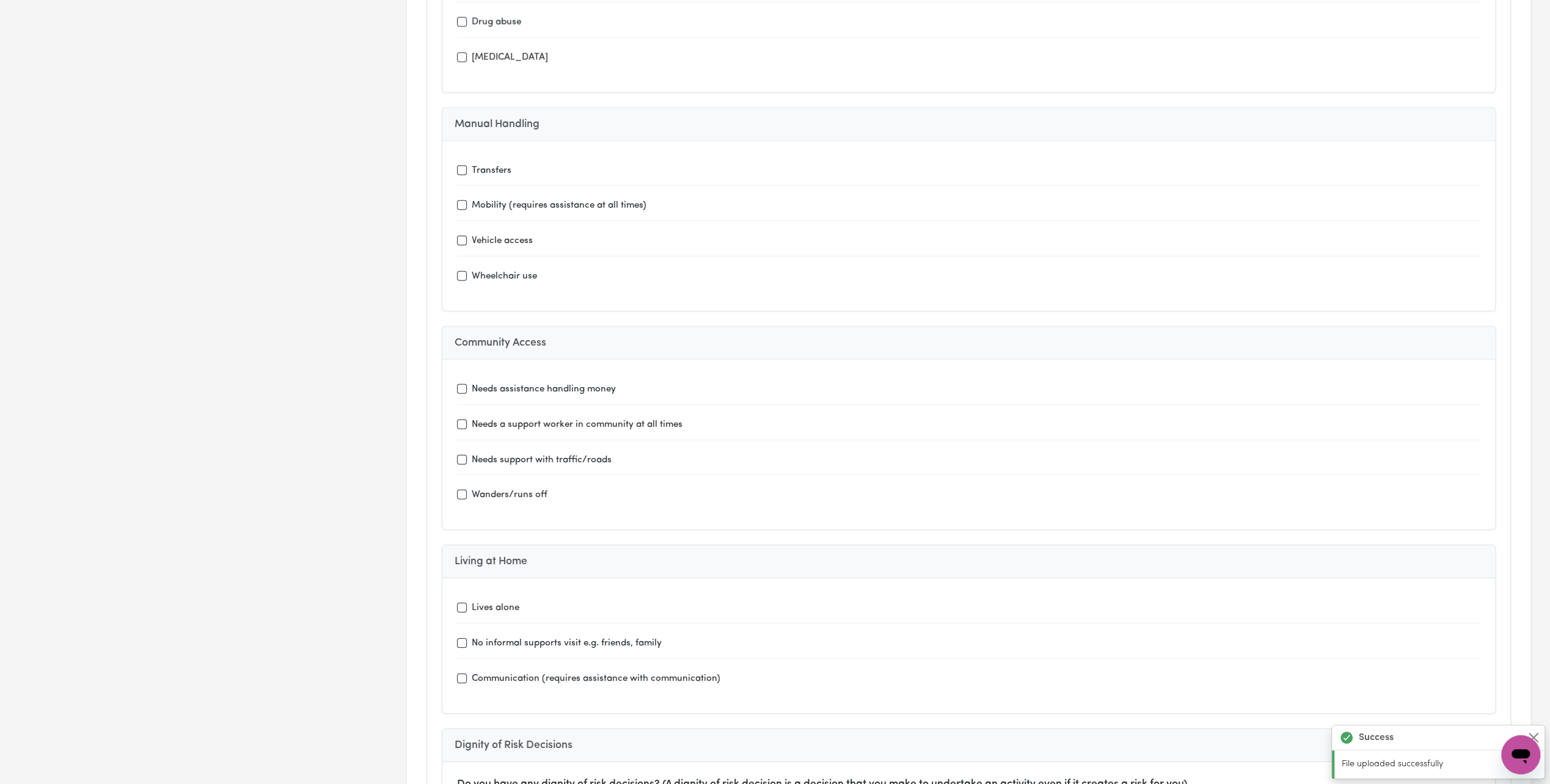
scroll to position [3664, 0]
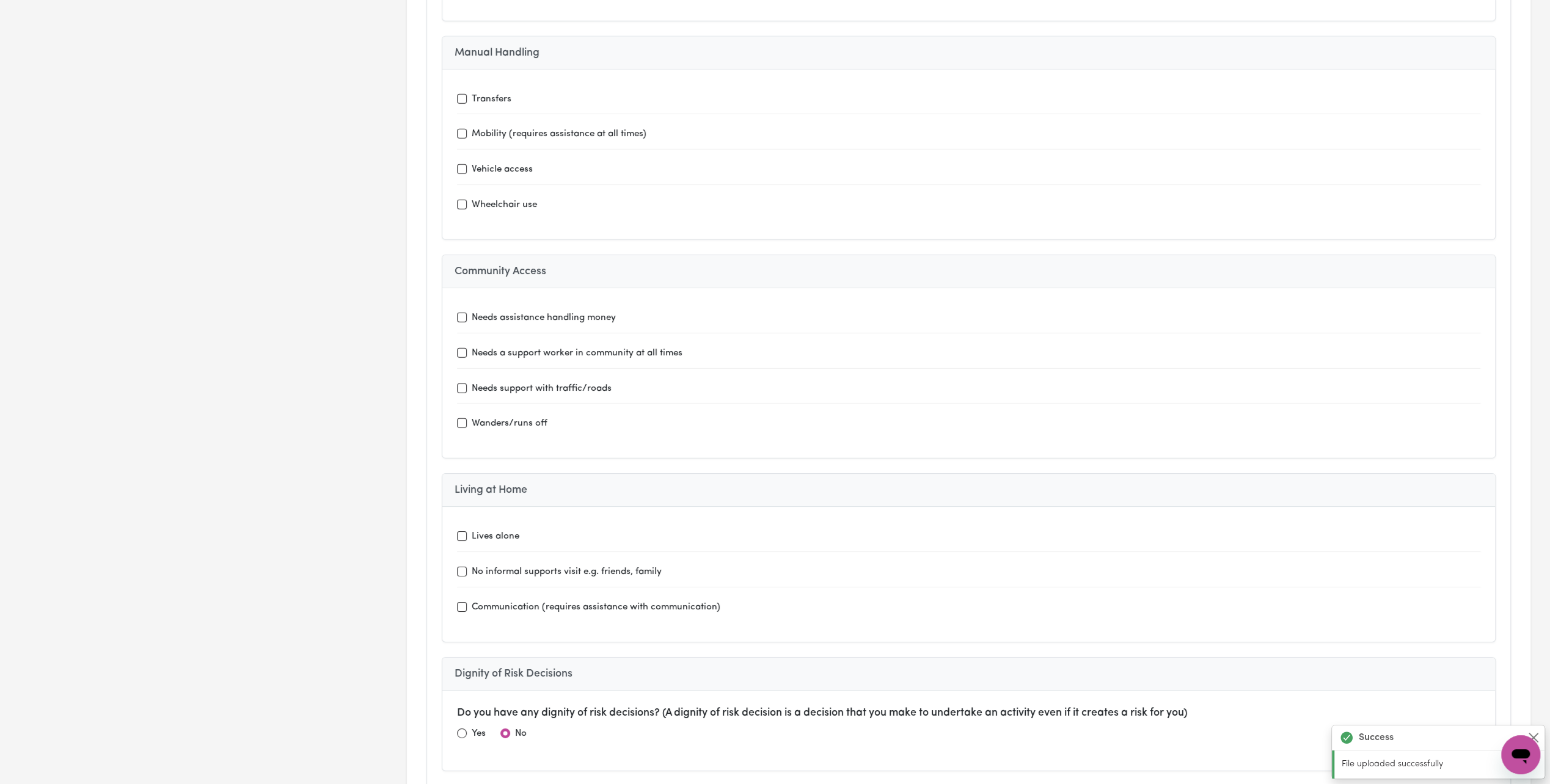
type input "Family"
click at [459, 531] on input "Lives alone" at bounding box center [462, 536] width 10 height 10
checkbox input "true"
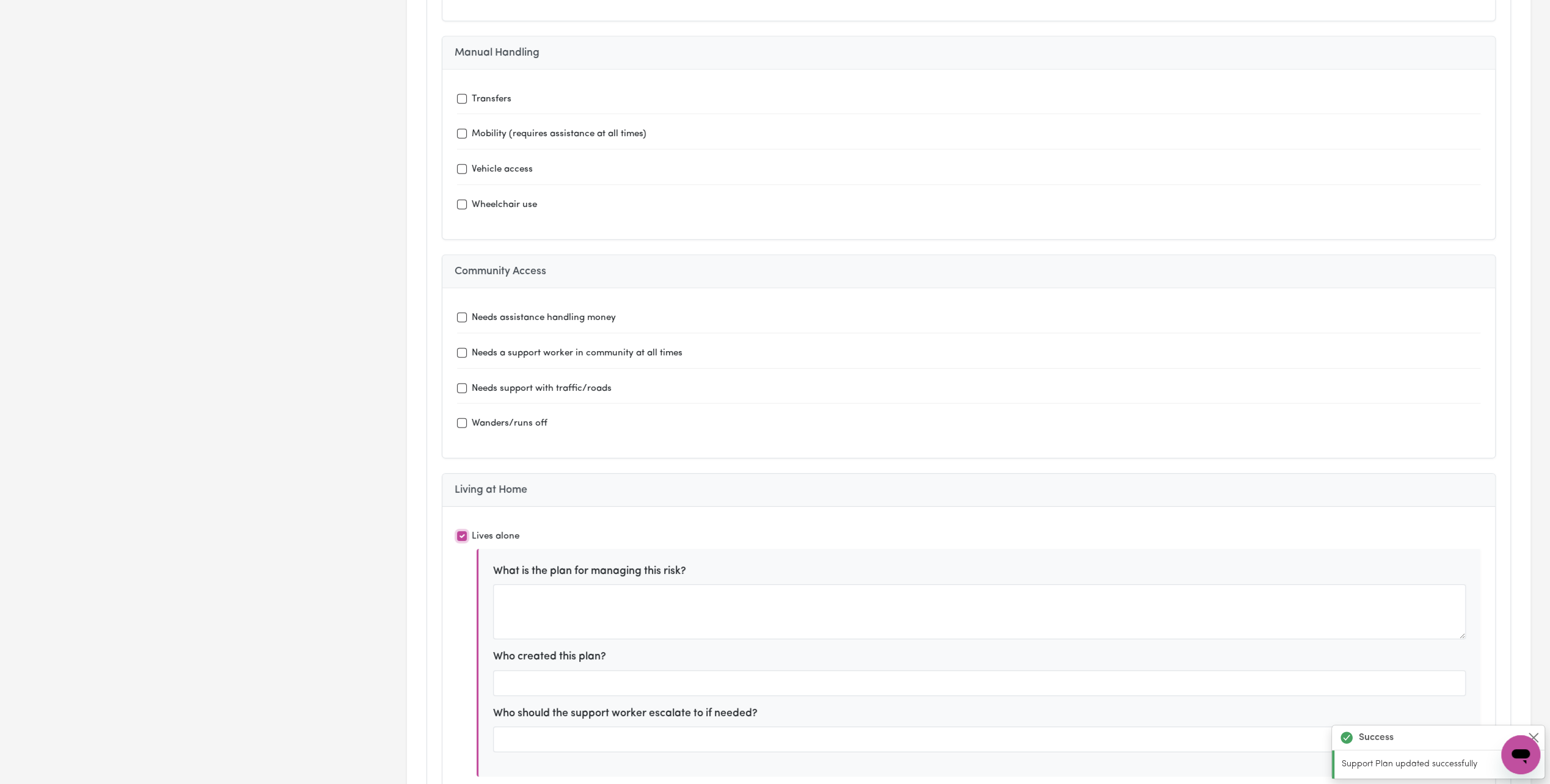
type input "Uplift Psychology -"
type input "Transport to and from"
type input "fortnightly"
type input "Holdsworth House Medical pracice"
type input "Transport and Attend Appointments"
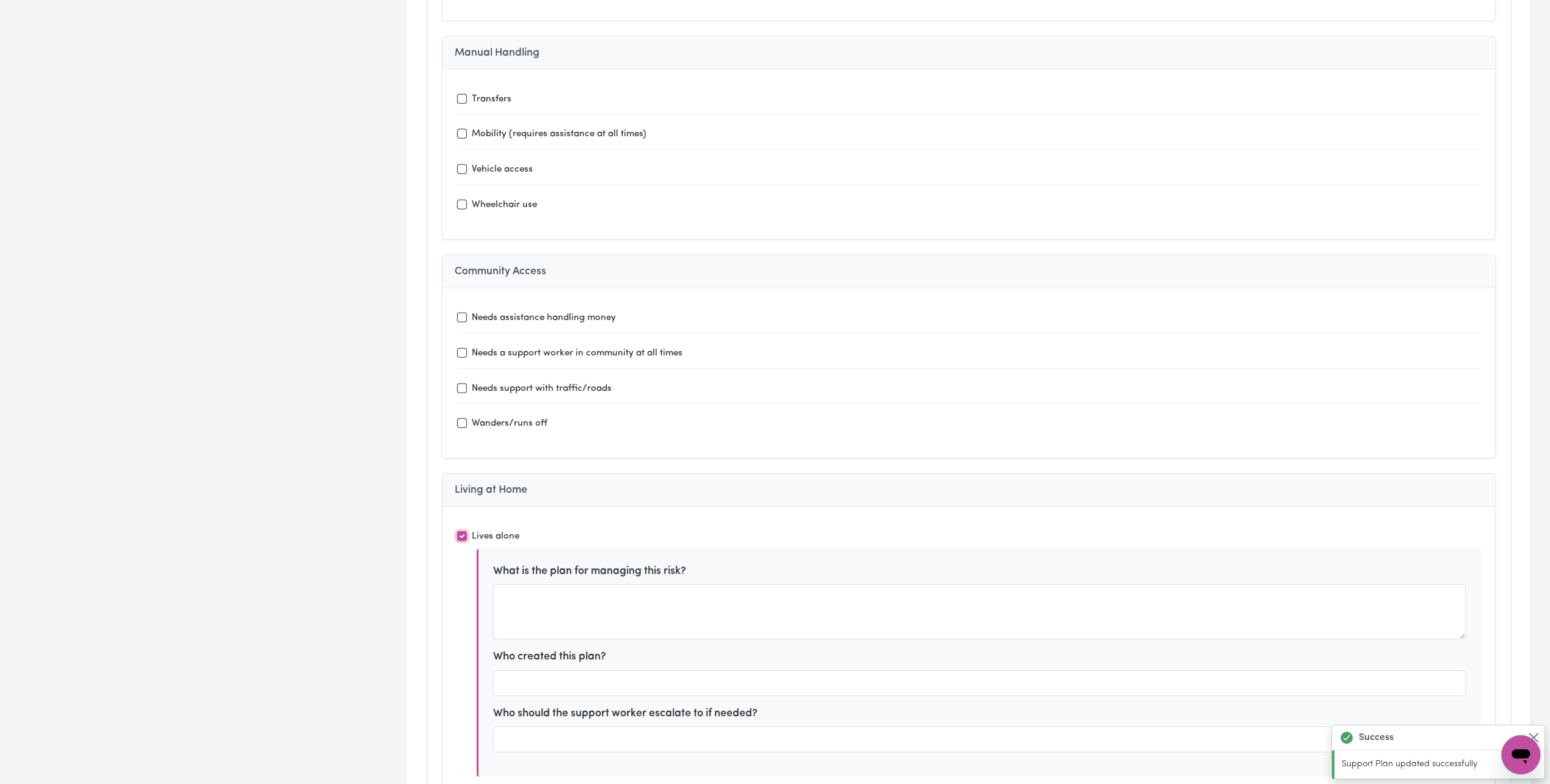
type input "every 2 months or when needed"
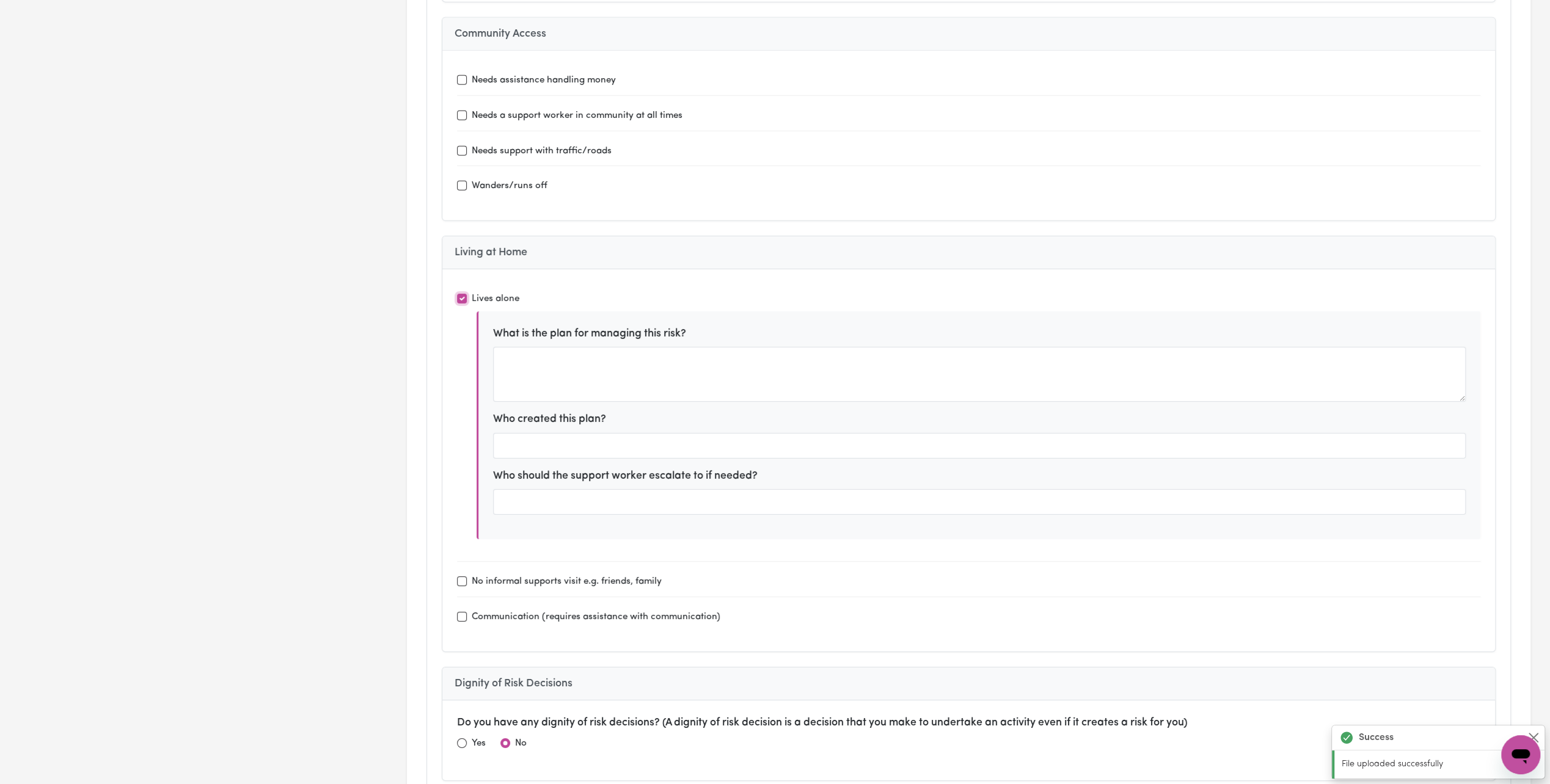
scroll to position [3909, 0]
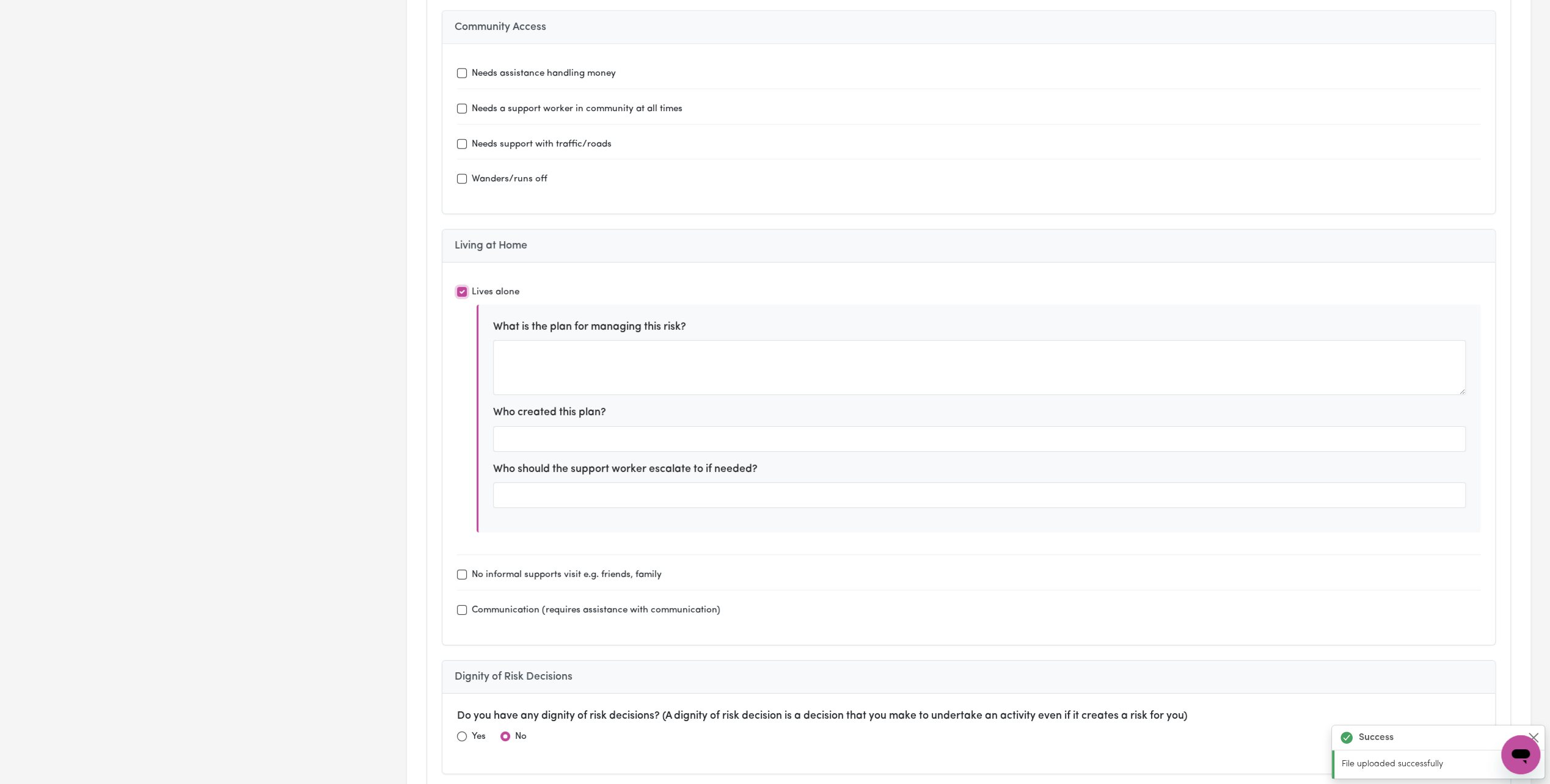
click at [463, 287] on input "Lives alone" at bounding box center [462, 292] width 10 height 10
checkbox input "false"
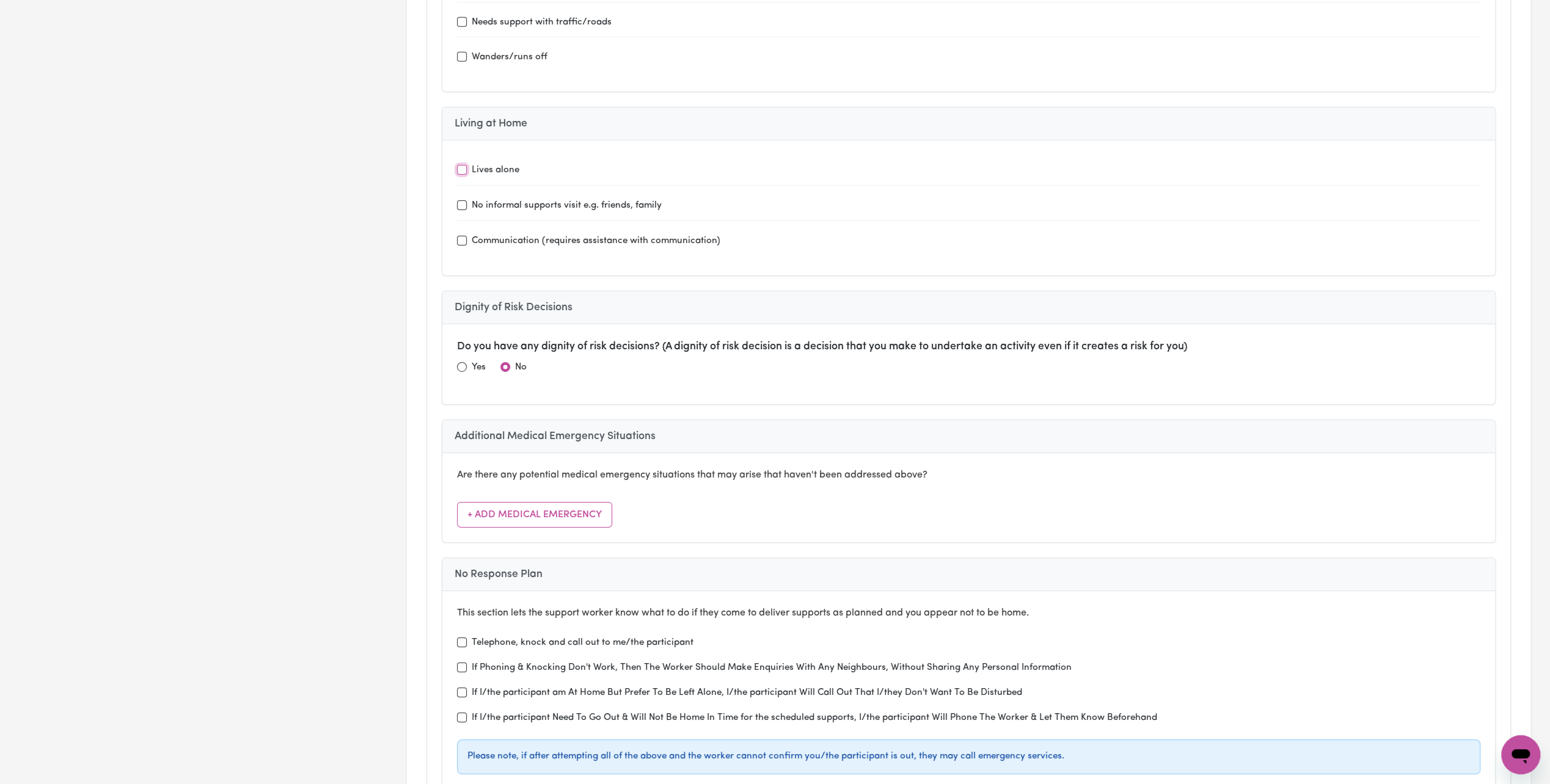
scroll to position [4153, 0]
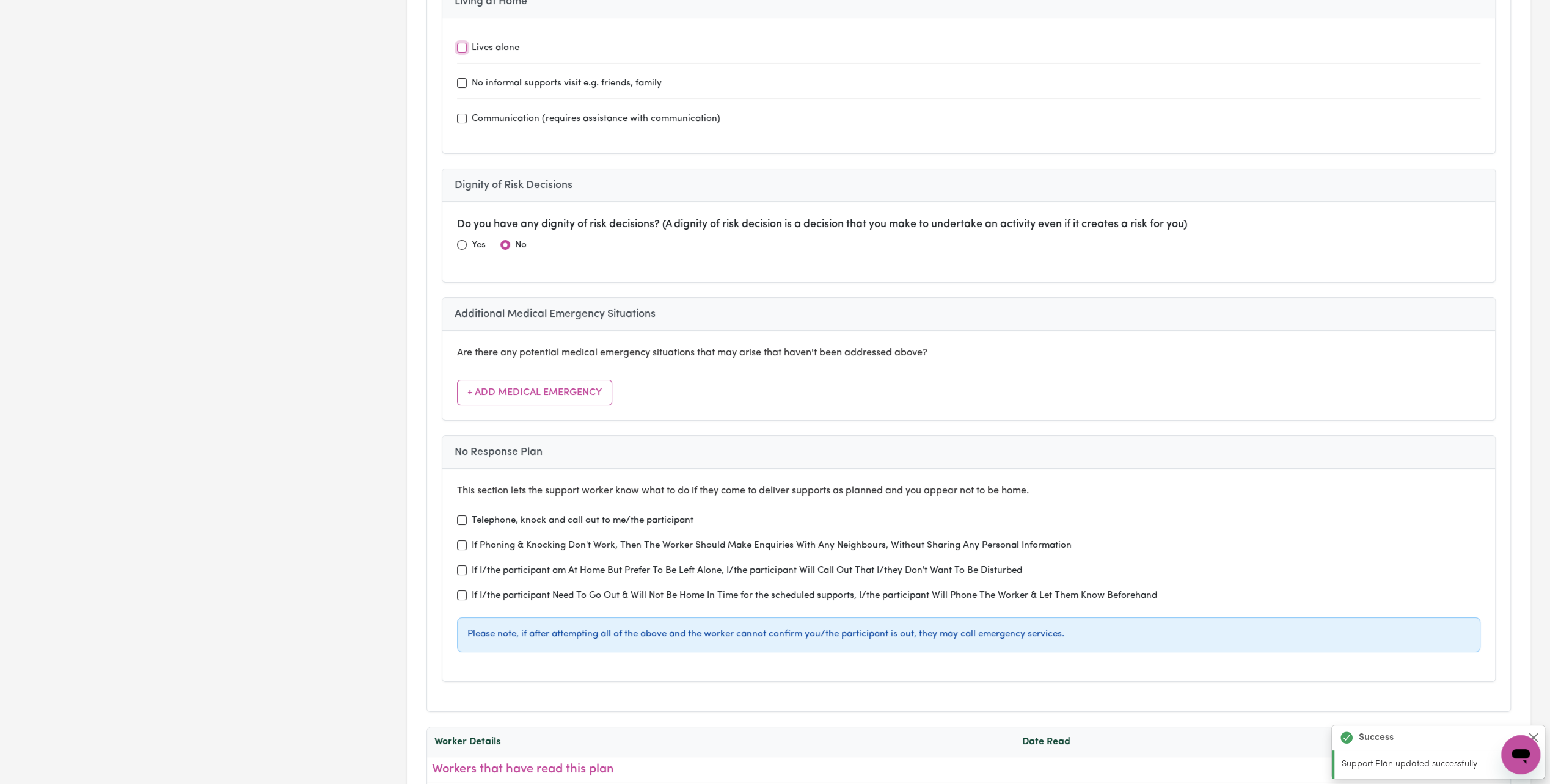
type input "Holdsworth House Medical pracice"
type input "every 2 months or when needed"
type input "Bounce Rehab Pyrmont"
type input "fortnightly or when needed"
click at [522, 514] on label "Telephone, knock and call out to me/the participant" at bounding box center [582, 521] width 222 height 14
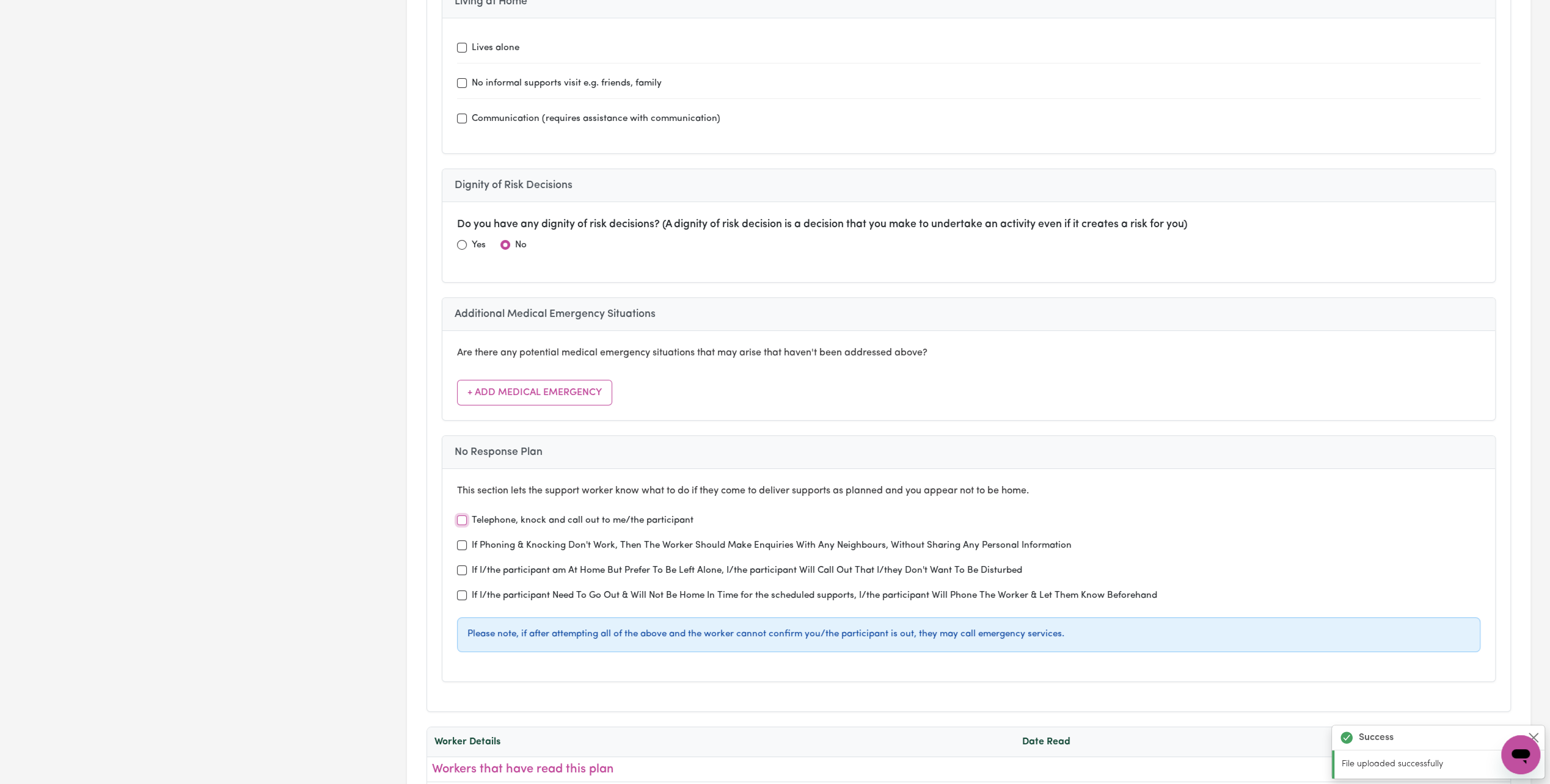
click at [467, 516] on input "Telephone, knock and call out to me/the participant" at bounding box center [462, 521] width 10 height 10
checkbox input "true"
click at [482, 539] on label "If Phoning & Knocking Don't Work, Then The Worker Should Make Enquiries With An…" at bounding box center [771, 546] width 600 height 14
click at [467, 540] on input "If Phoning & Knocking Don't Work, Then The Worker Should Make Enquiries With An…" at bounding box center [462, 545] width 10 height 10
checkbox input "true"
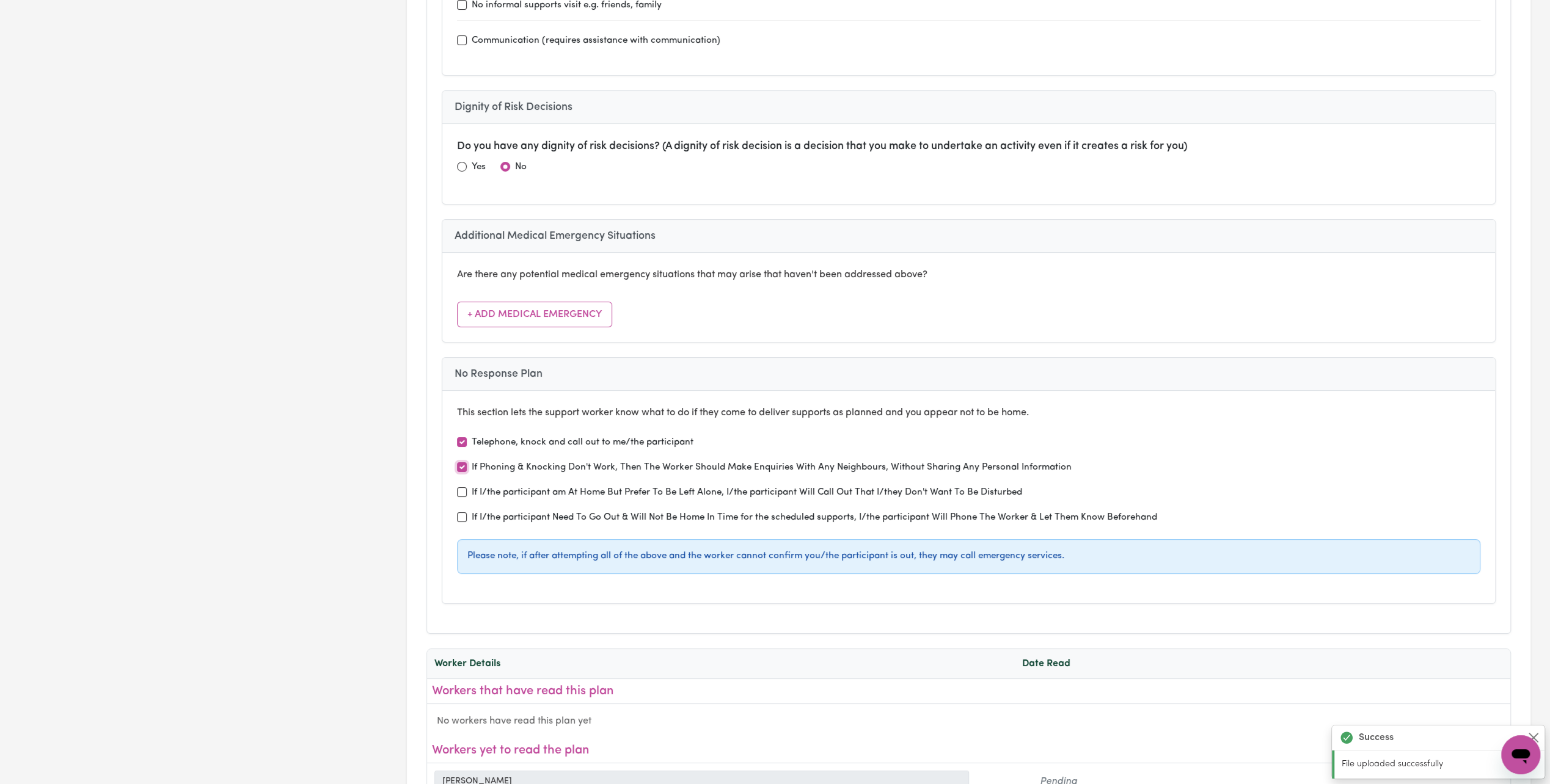
scroll to position [4336, 0]
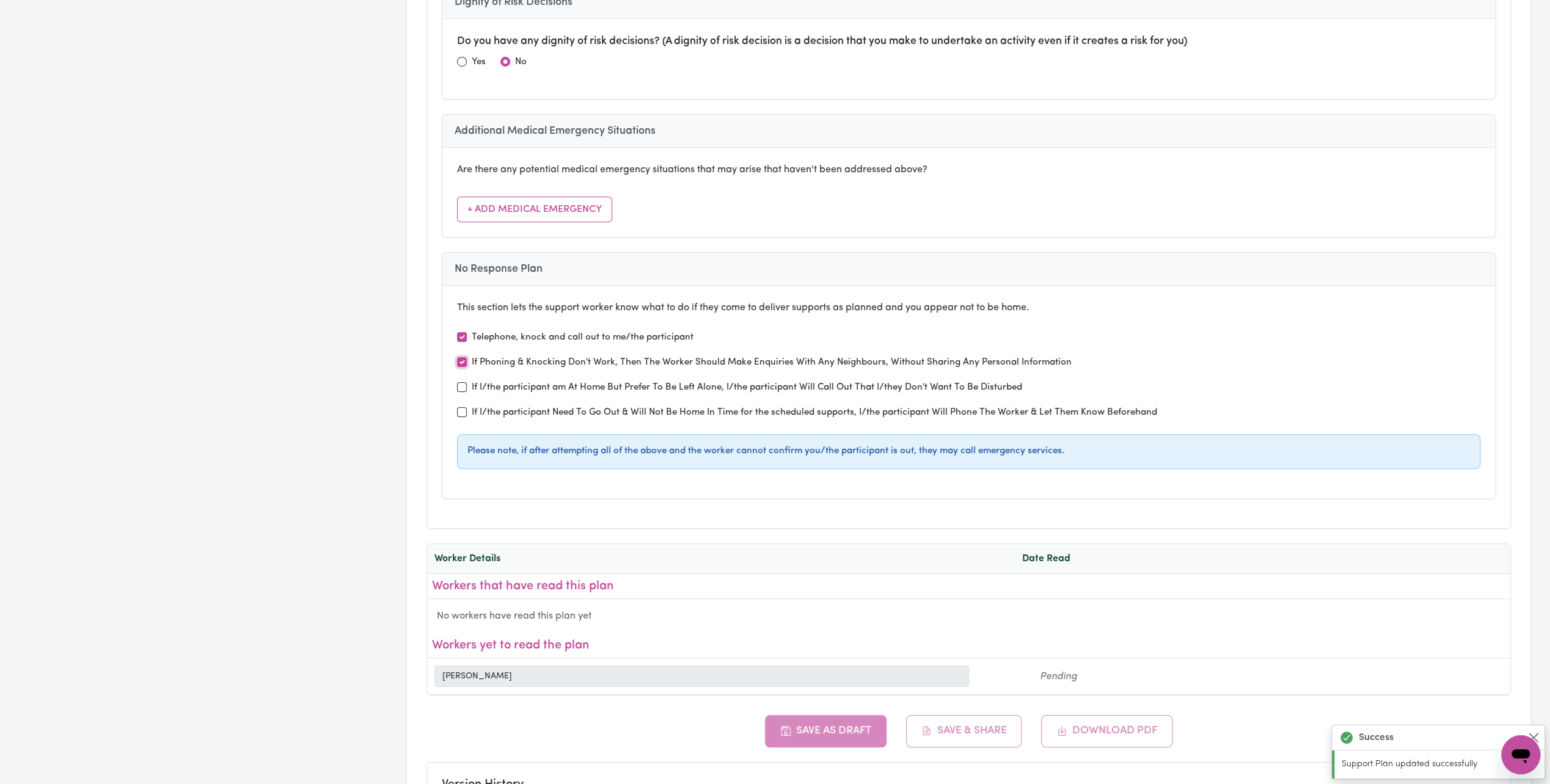
type input "Bounce Rehab Pyrmont"
type input "Transport and Attend Appointments"
type input "fortnightly or when needed"
type input "Uplift Psychology -"
type input "Transport to and from"
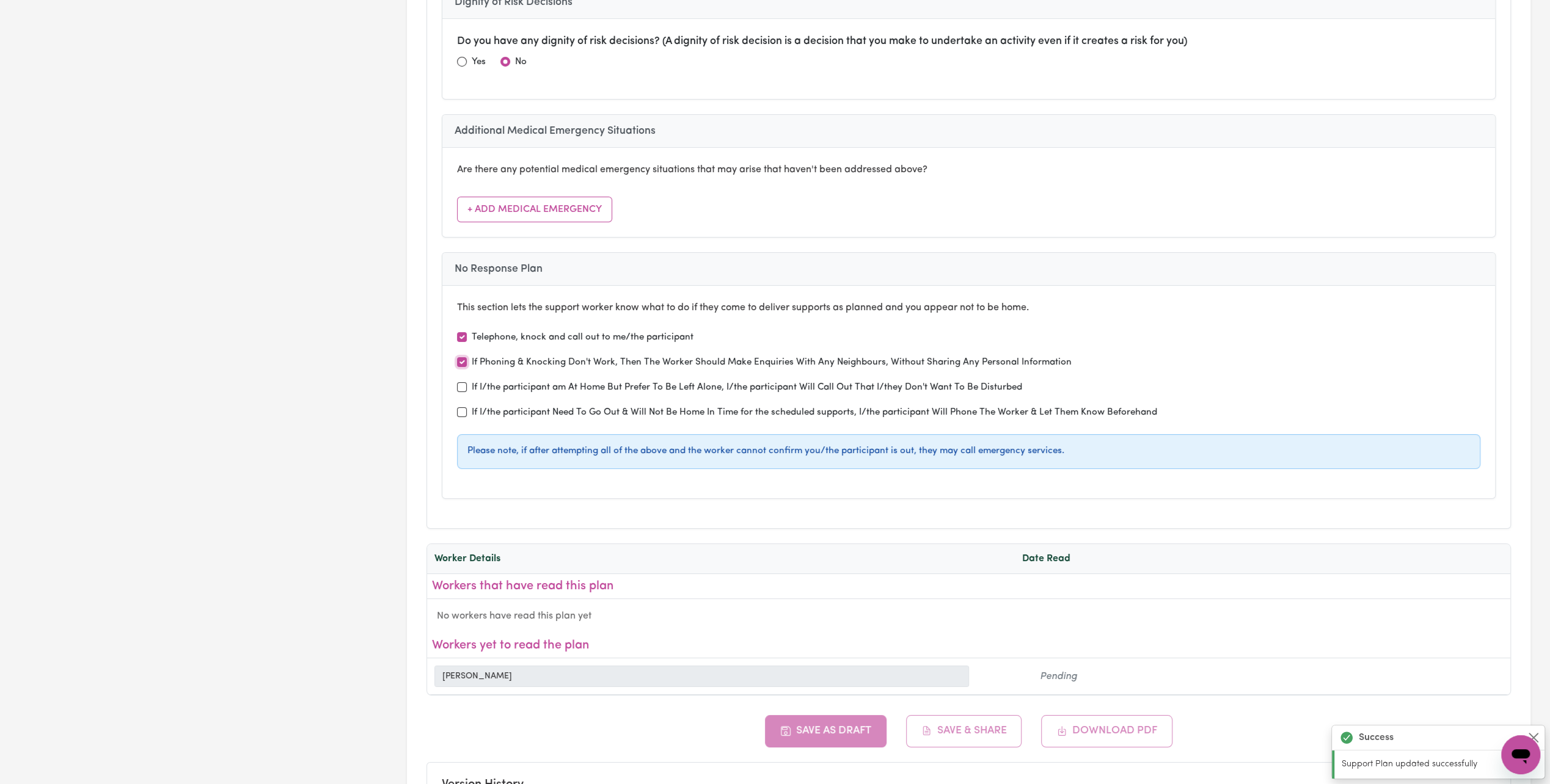
type input "fortnightly"
type input "Holdsworth House Medical pracice"
type input "every 2 months or when needed"
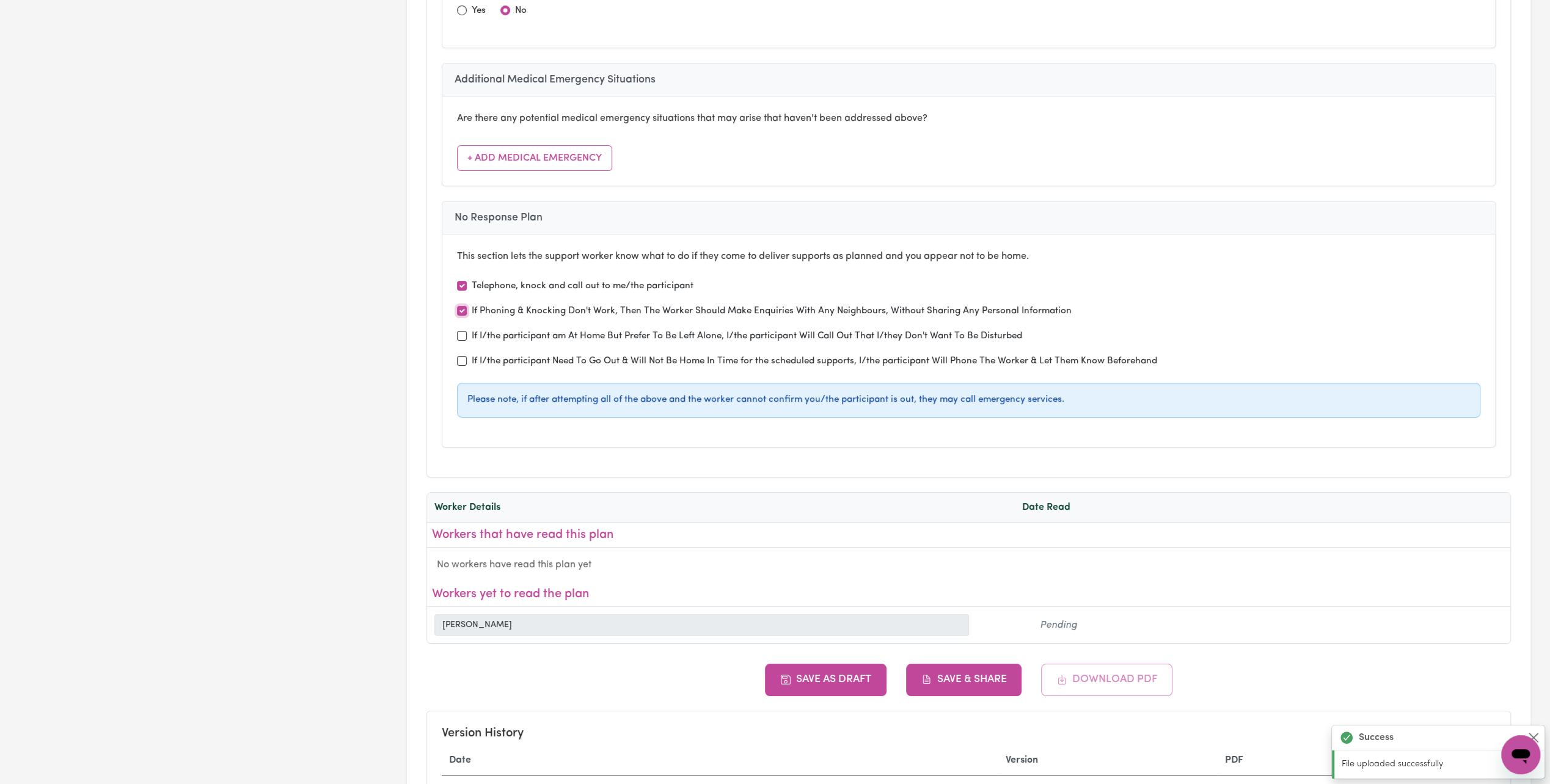
scroll to position [4458, 0]
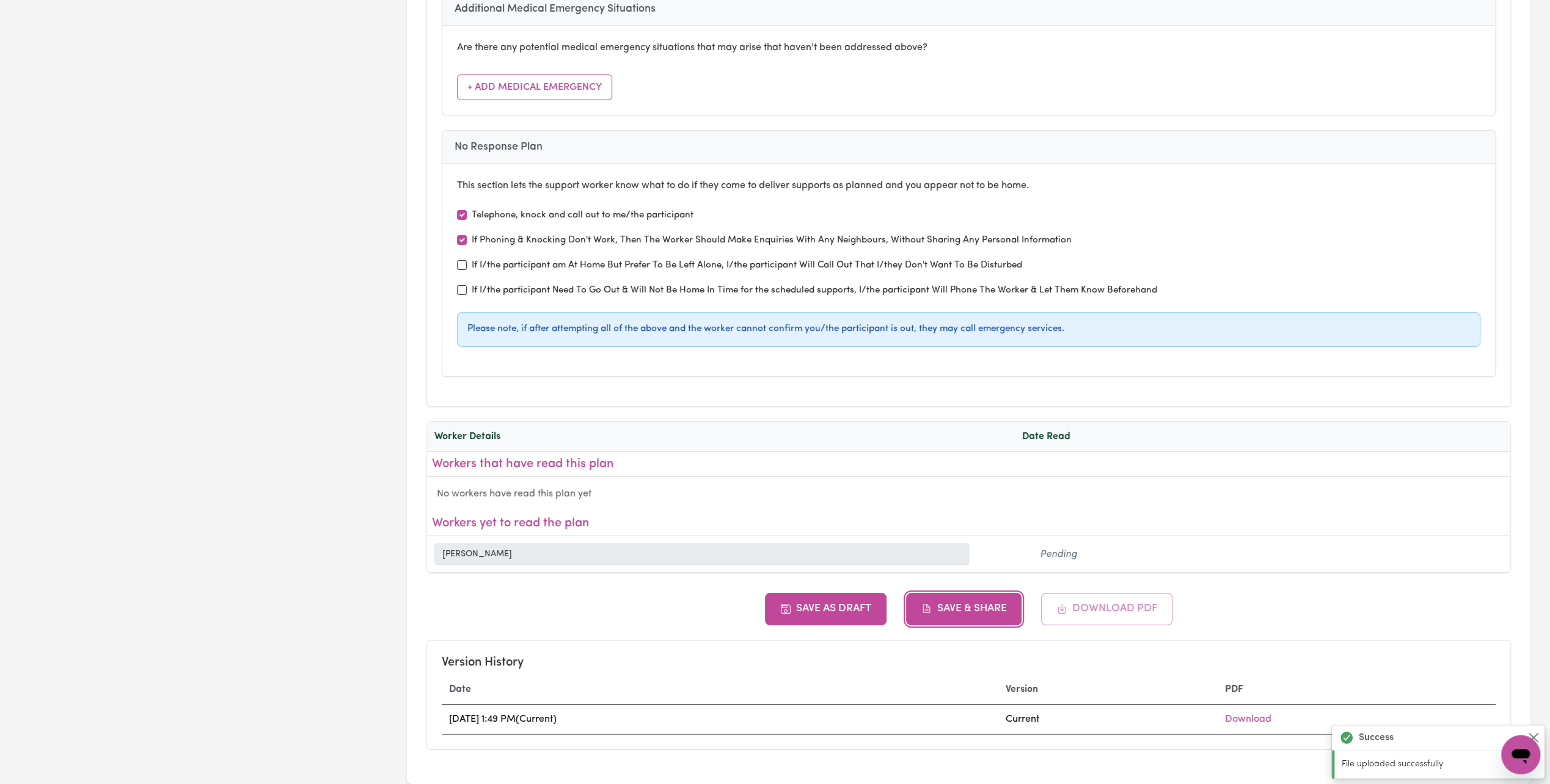
click at [973, 593] on button "Save & Share" at bounding box center [963, 609] width 116 height 32
type input "Holdsworth House Medical pracice"
type input "every 2 months or when needed"
type input "Bounce Rehab Pyrmont"
type input "Transport and Attend Appointments"
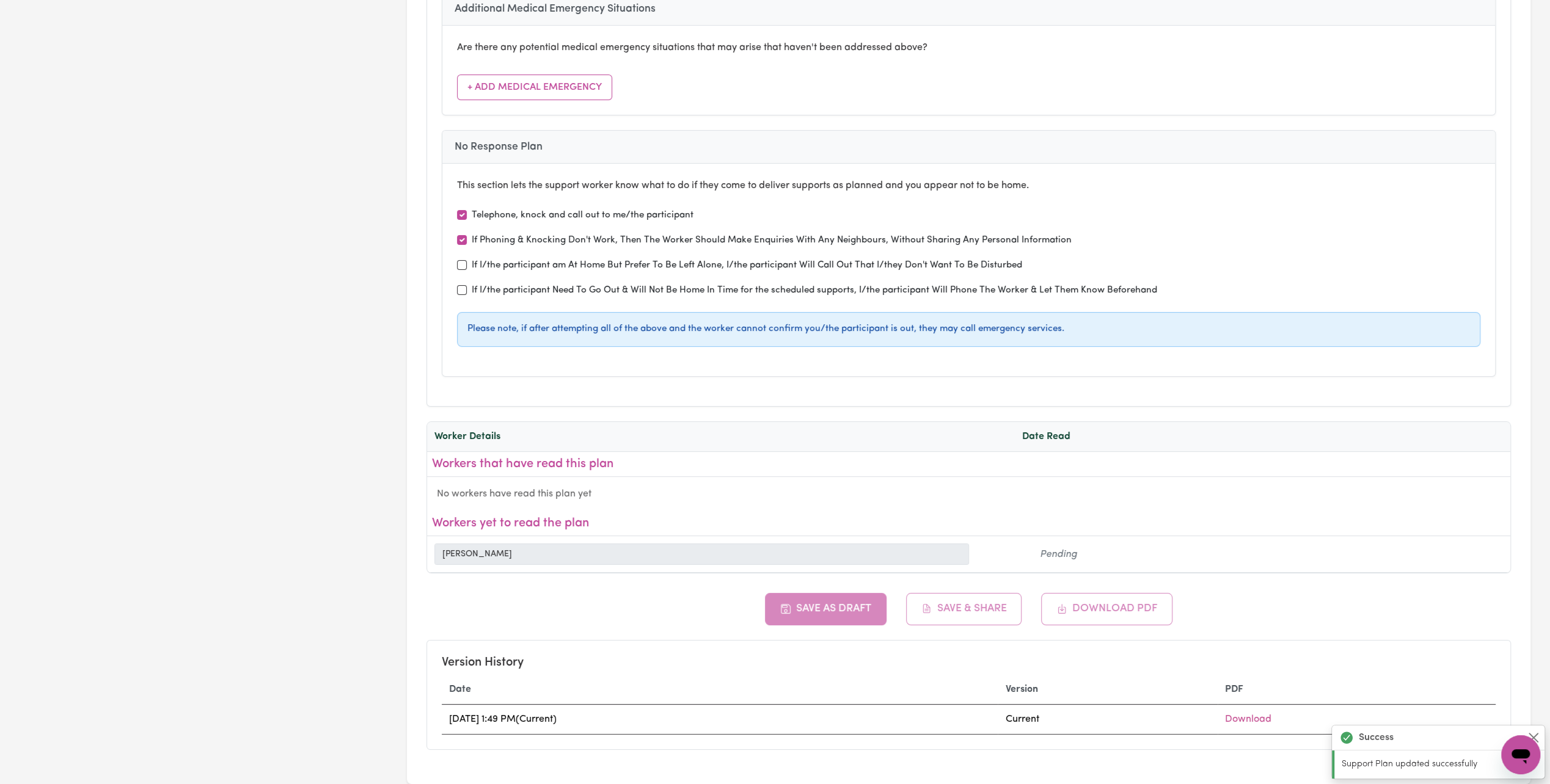
type input "fortnightly or when needed"
type input "Uplift Psychology -"
type input "Transport to and from"
type input "fortnightly"
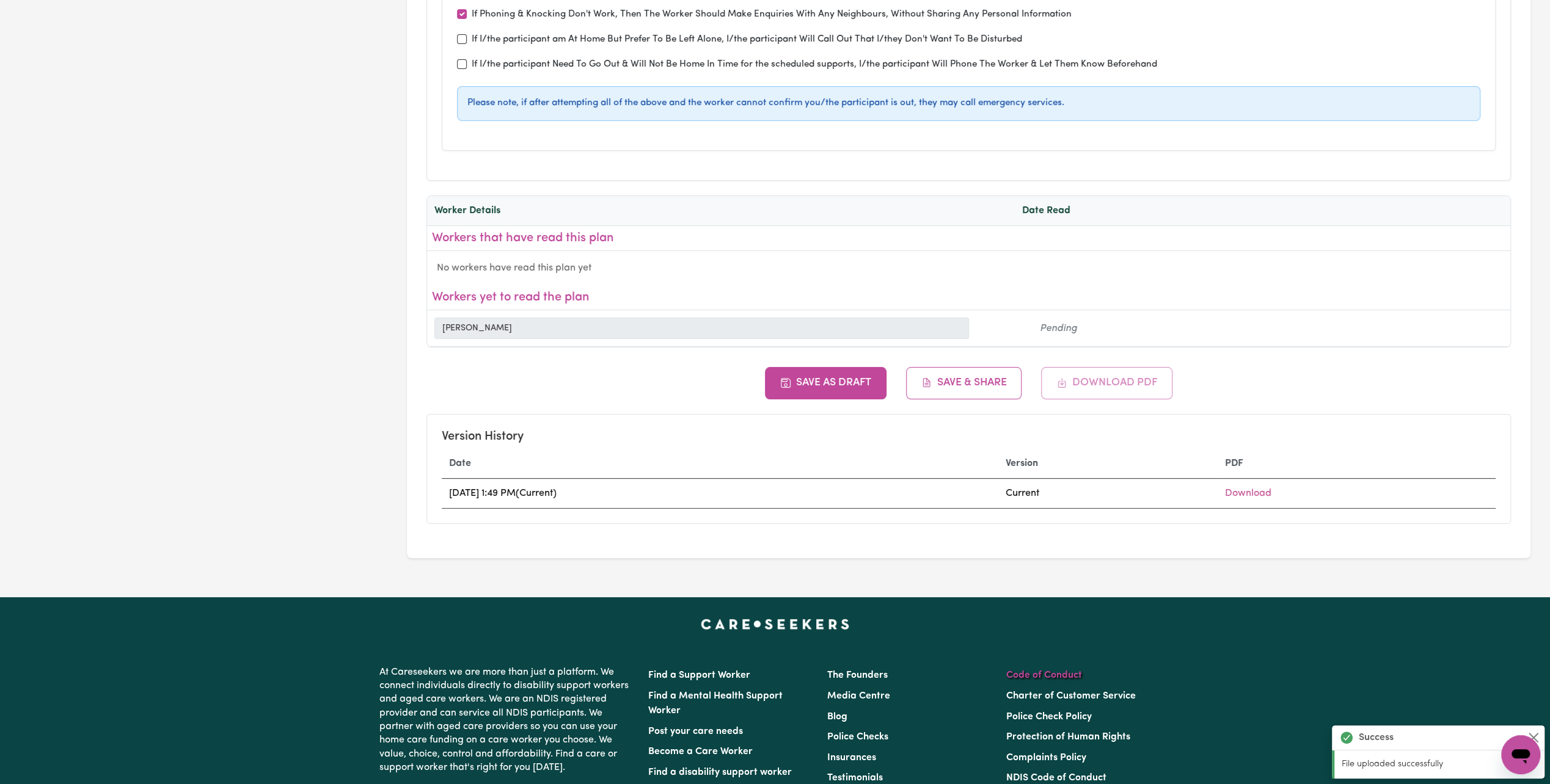
scroll to position [4703, 0]
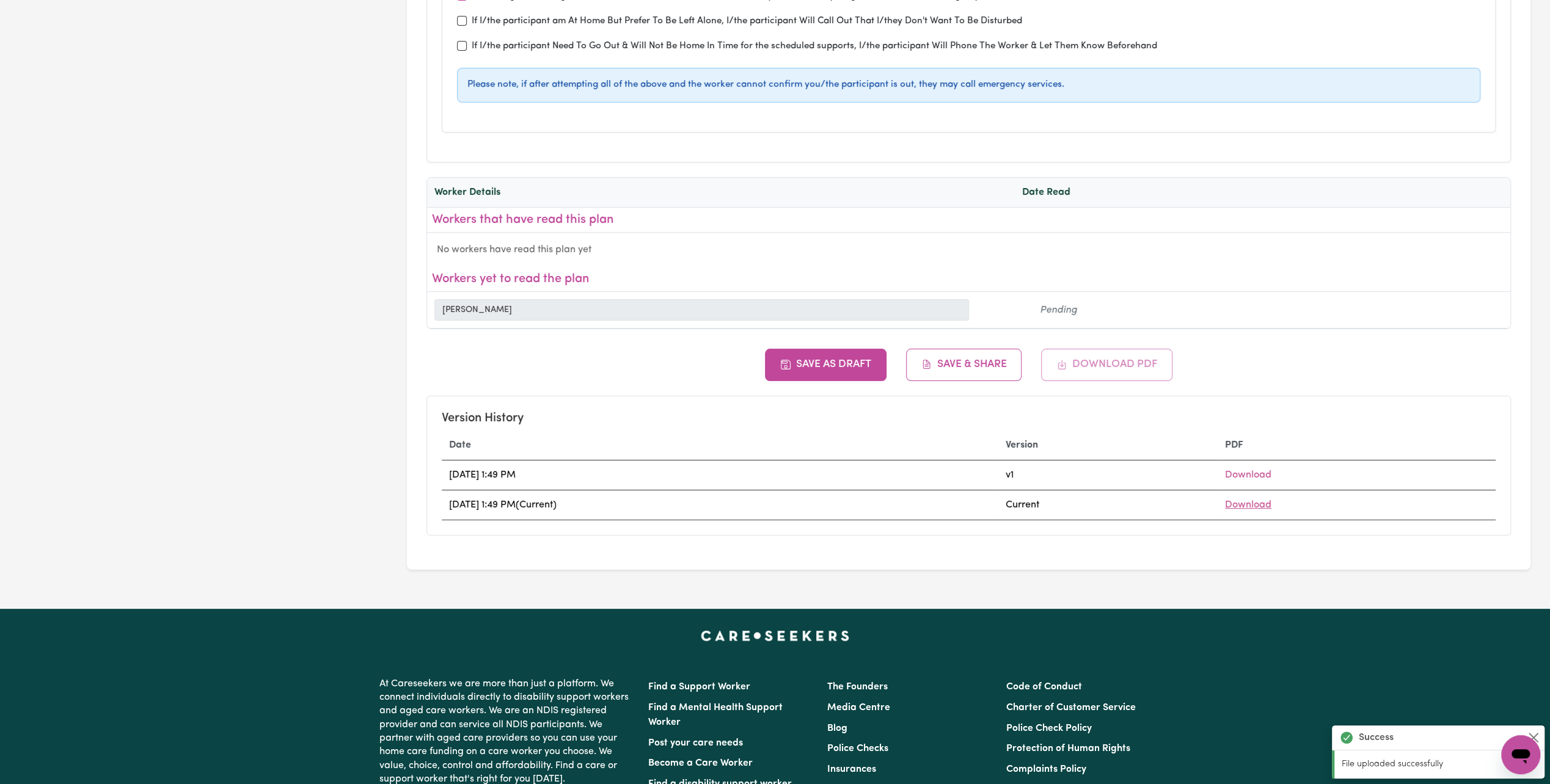
click at [1272, 500] on link "Download" at bounding box center [1247, 505] width 46 height 10
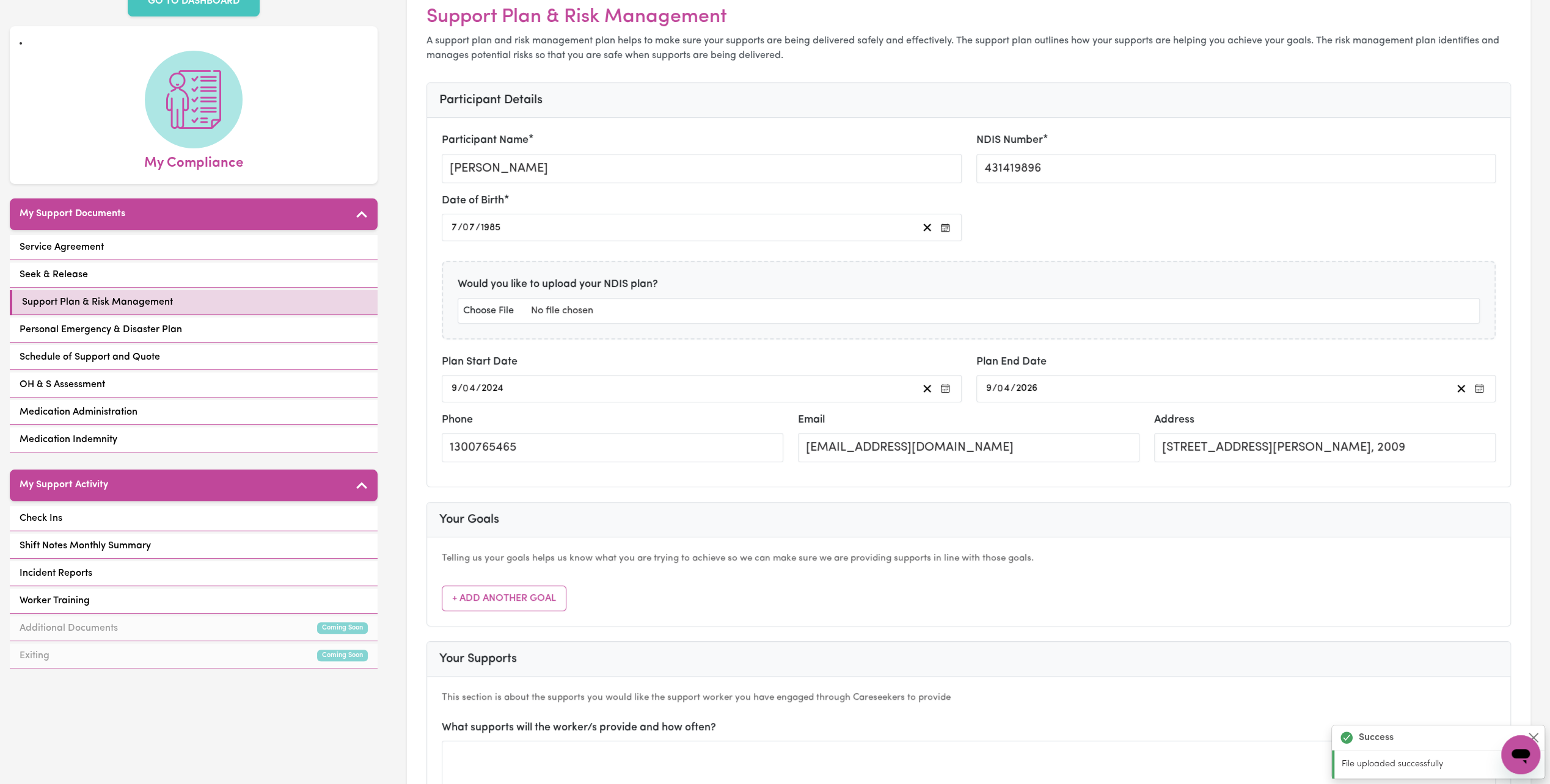
scroll to position [0, 0]
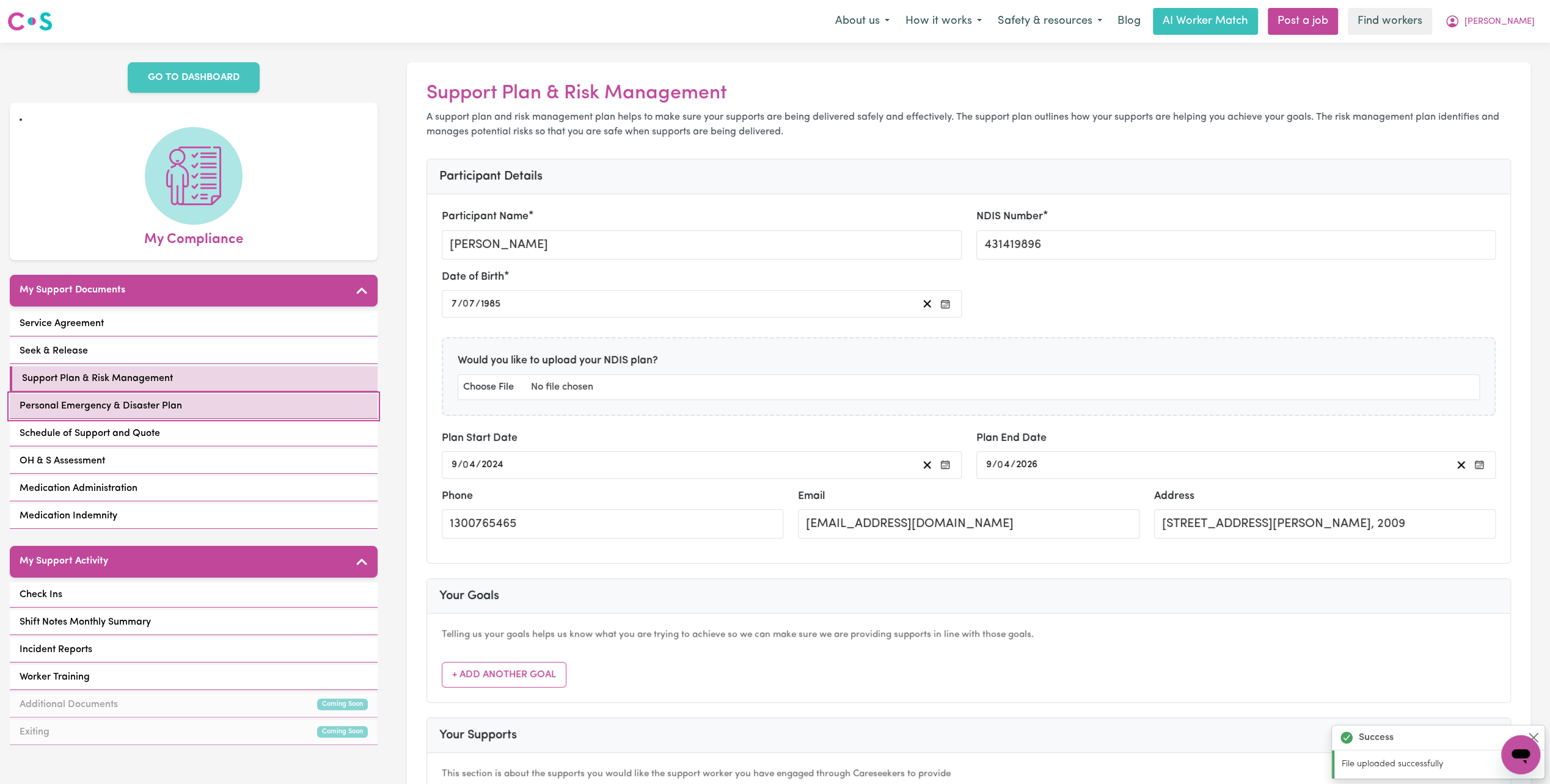
click at [129, 399] on span "Personal Emergency & Disaster Plan" at bounding box center [101, 406] width 163 height 15
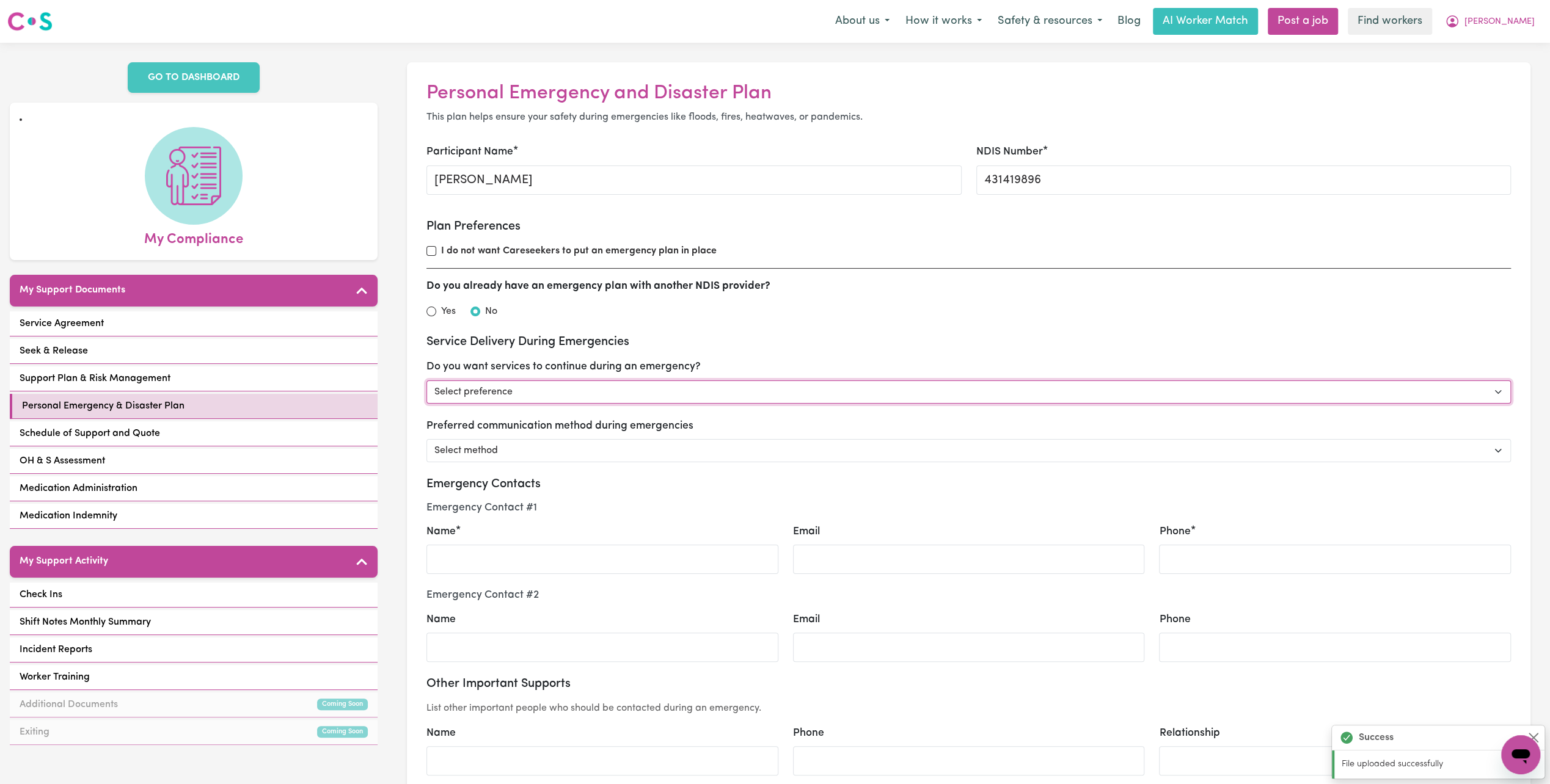
click at [561, 391] on select "Select preference Yes - continue as critical to daily living No - postpone/canc…" at bounding box center [968, 392] width 1085 height 23
select select "postpone"
click at [426, 381] on select "Select preference Yes - continue as critical to daily living No - postpone/canc…" at bounding box center [968, 392] width 1085 height 23
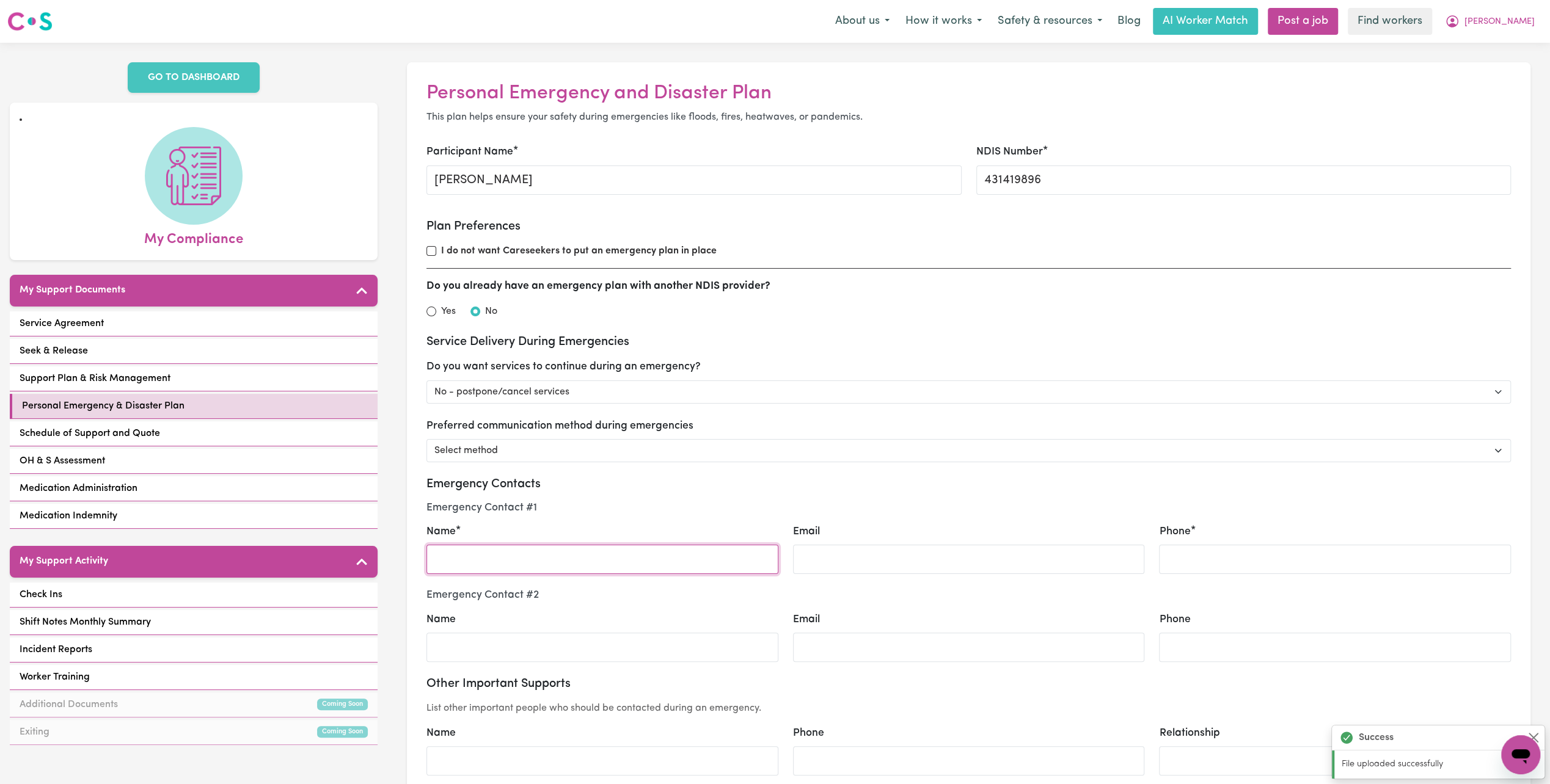
click at [497, 556] on input "Name" at bounding box center [602, 559] width 352 height 29
type input "[PERSON_NAME] Factor"
select select "postpone"
type input "0431847312"
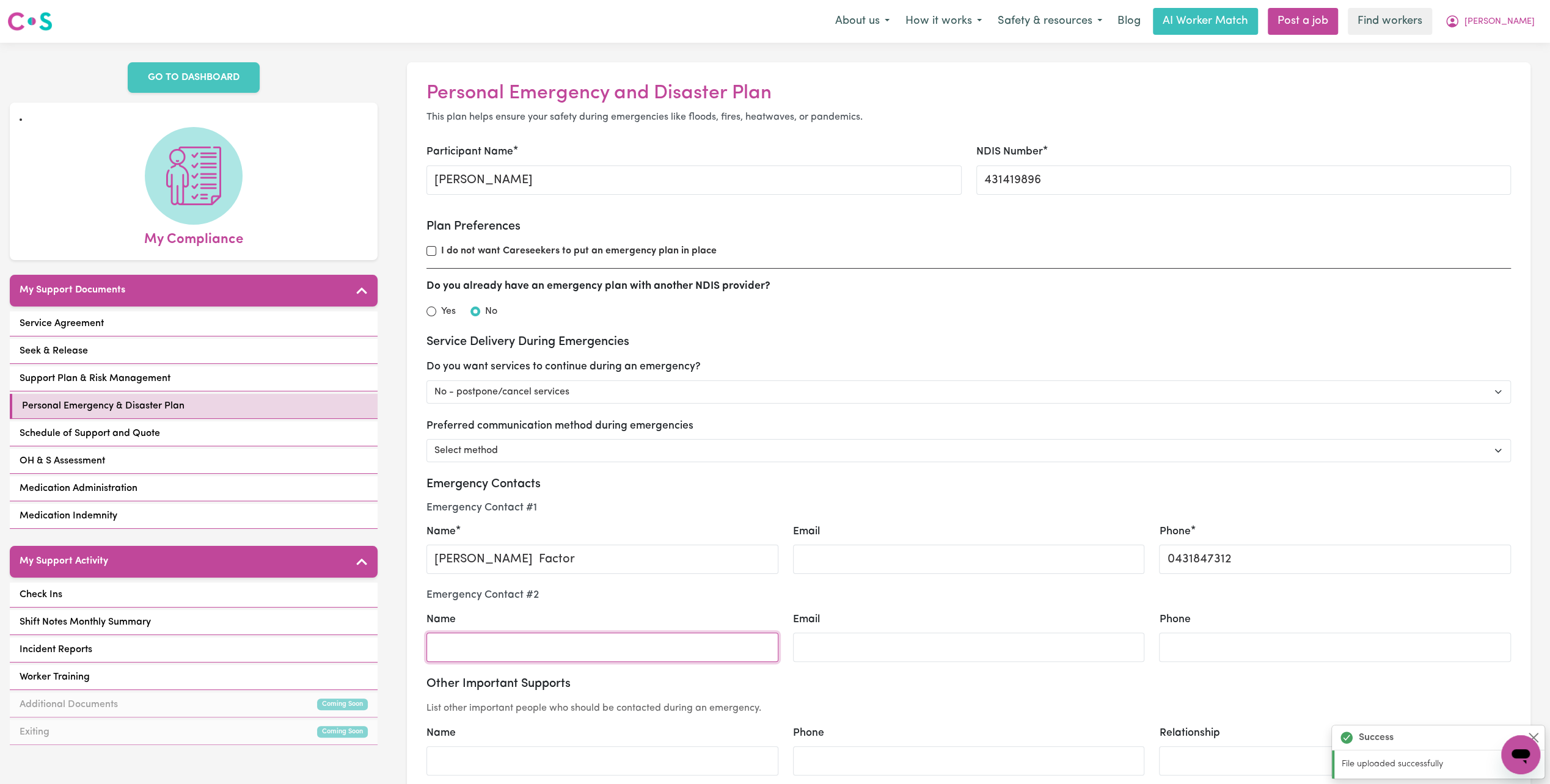
click at [465, 641] on input "Name" at bounding box center [602, 647] width 352 height 29
type input "[PERSON_NAME]"
click at [563, 562] on input "[PERSON_NAME] Factor" at bounding box center [602, 559] width 352 height 29
type input "[PERSON_NAME] Factor Sister"
click at [556, 657] on input "[PERSON_NAME]" at bounding box center [602, 647] width 352 height 29
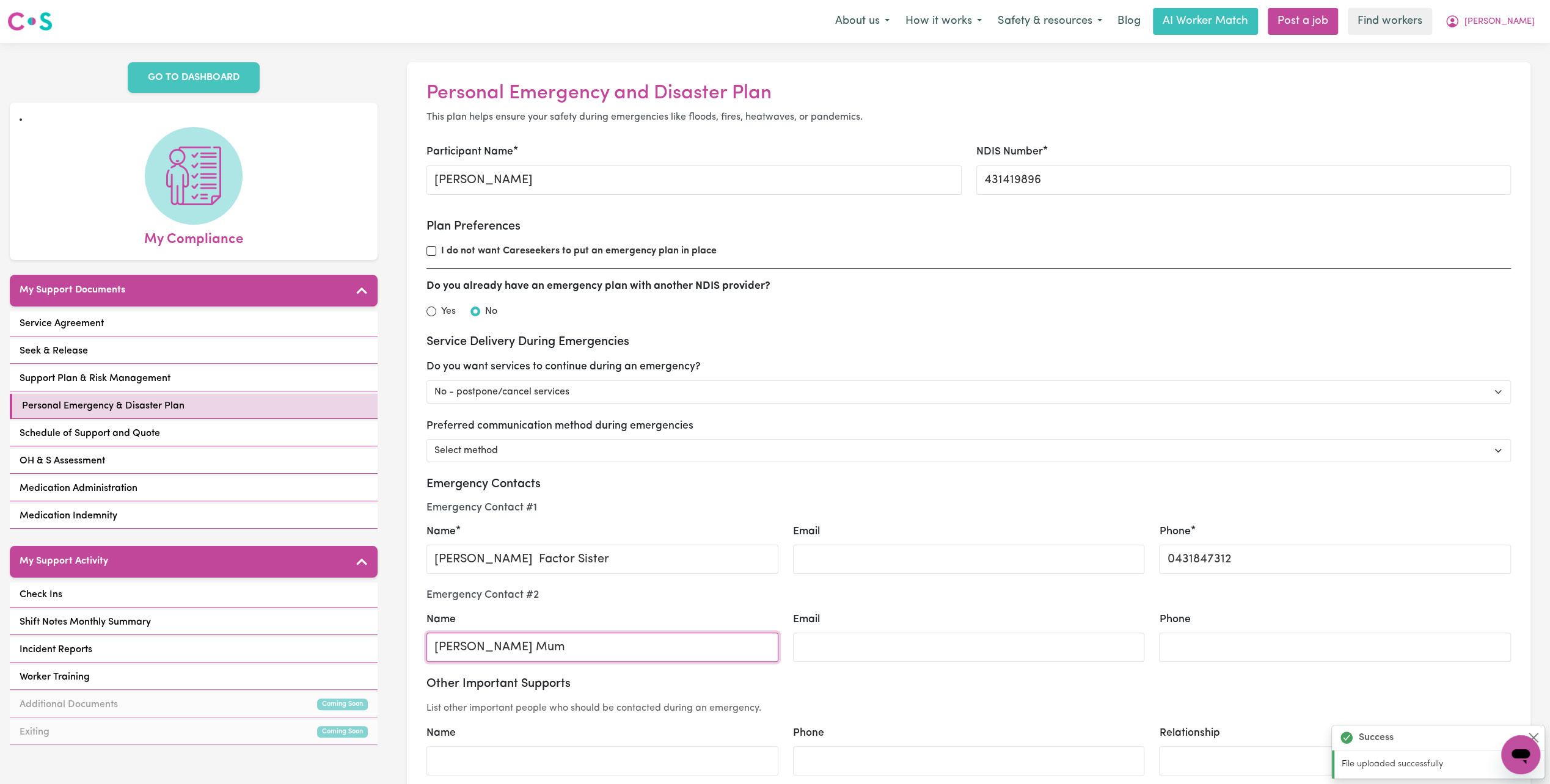
type input "[PERSON_NAME] Mum"
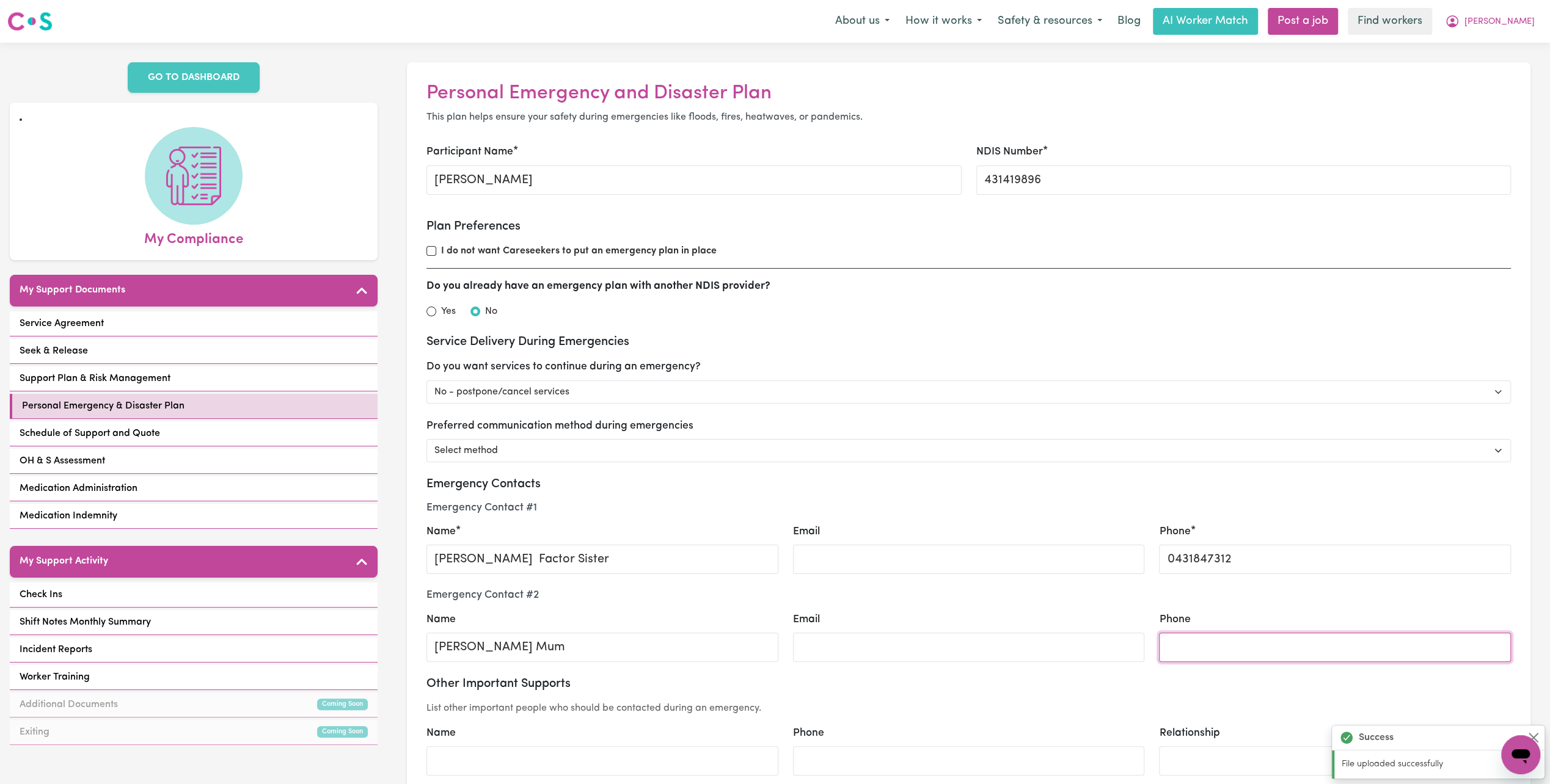
select select "postpone"
type input "0412398955"
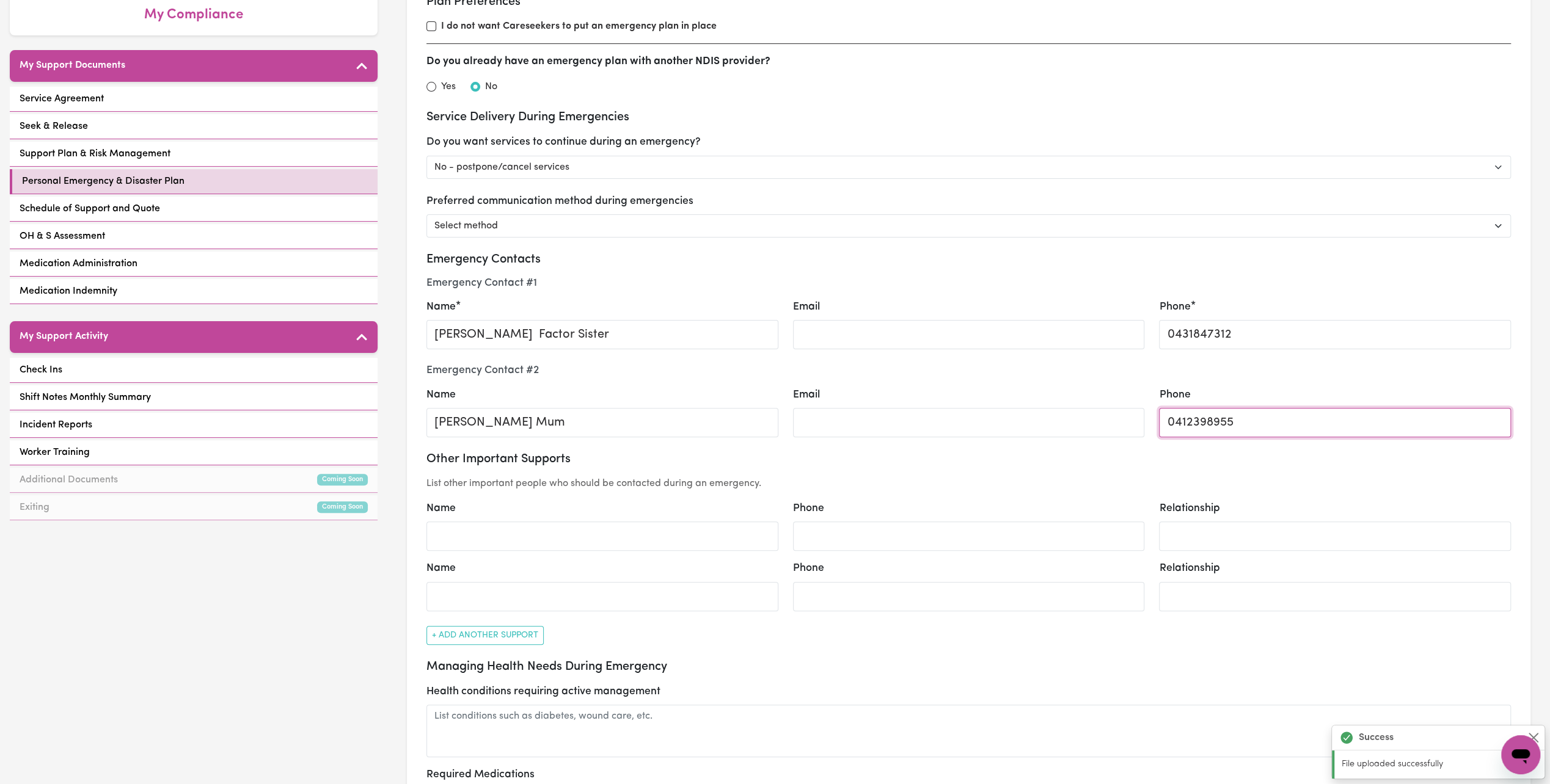
scroll to position [244, 0]
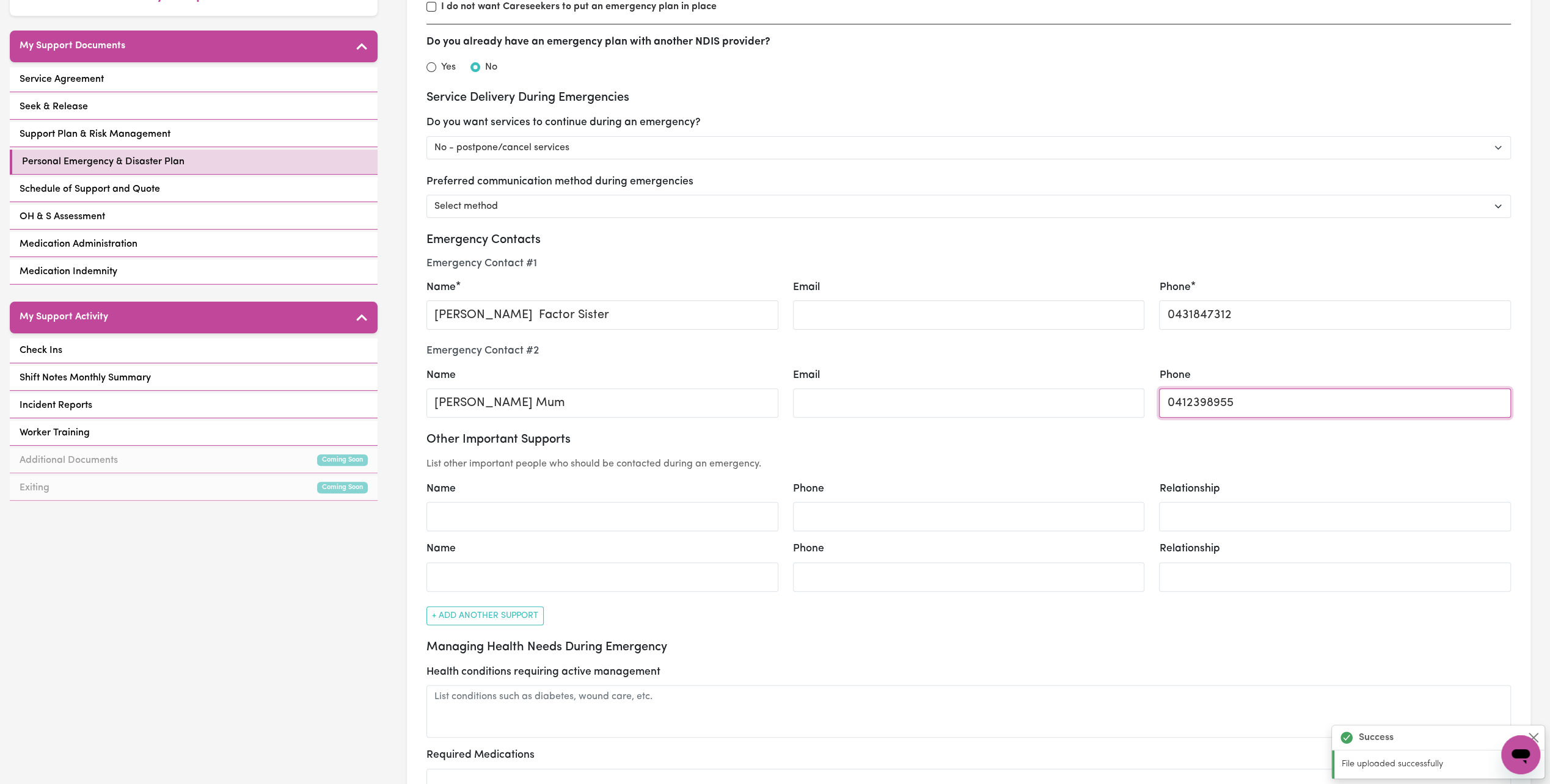
select select "postpone"
type input "0412398955"
click at [546, 518] on input "Name" at bounding box center [602, 516] width 352 height 29
type input "[PERSON_NAME]"
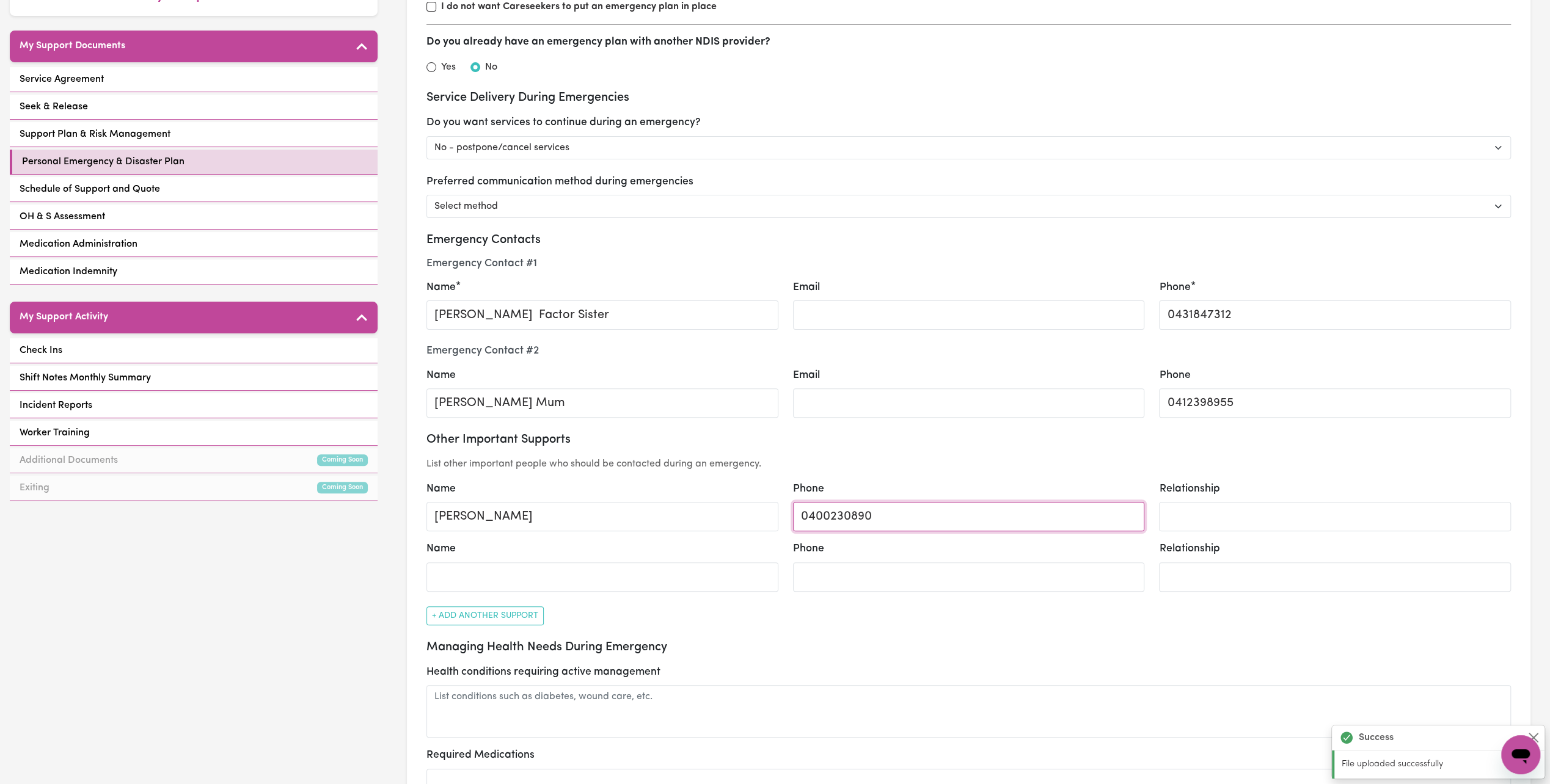
type input "0400230890"
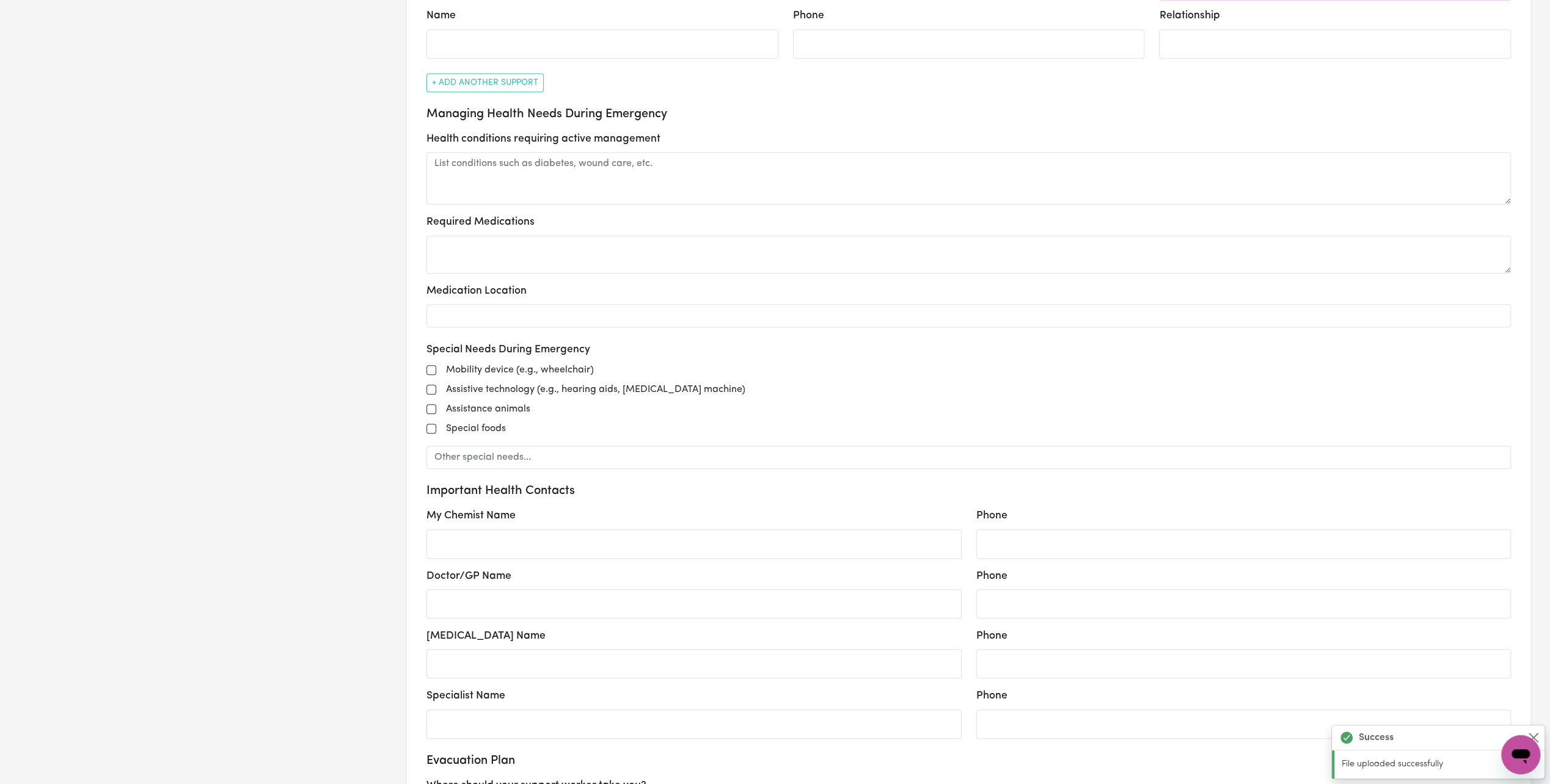
scroll to position [794, 0]
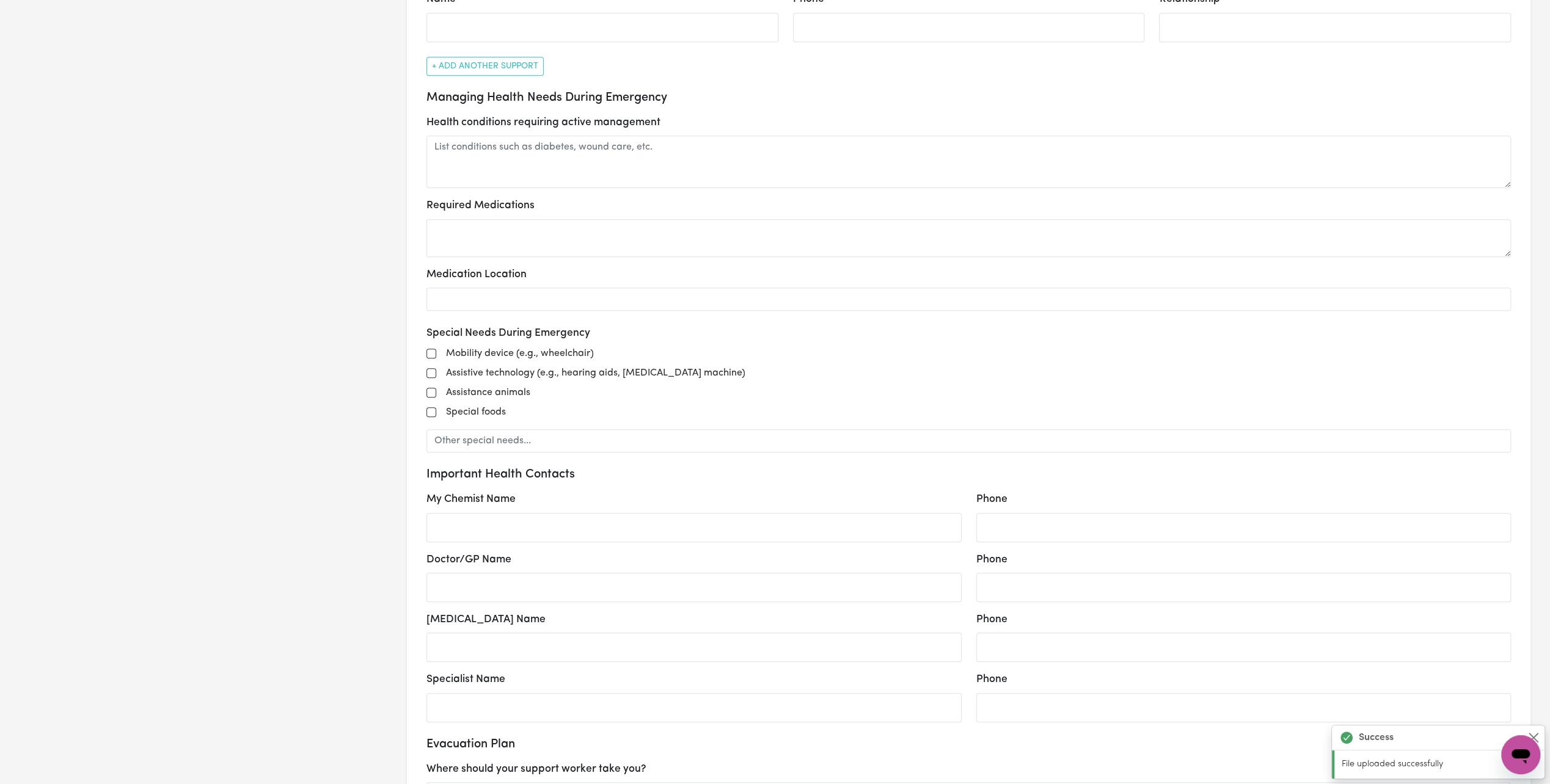
type input "Support Worker"
click at [543, 594] on input "Doctor/GP Name" at bounding box center [693, 587] width 535 height 29
type input "Dr [PERSON_NAME] Holdsworth House"
select select "postpone"
type input "0293317228"
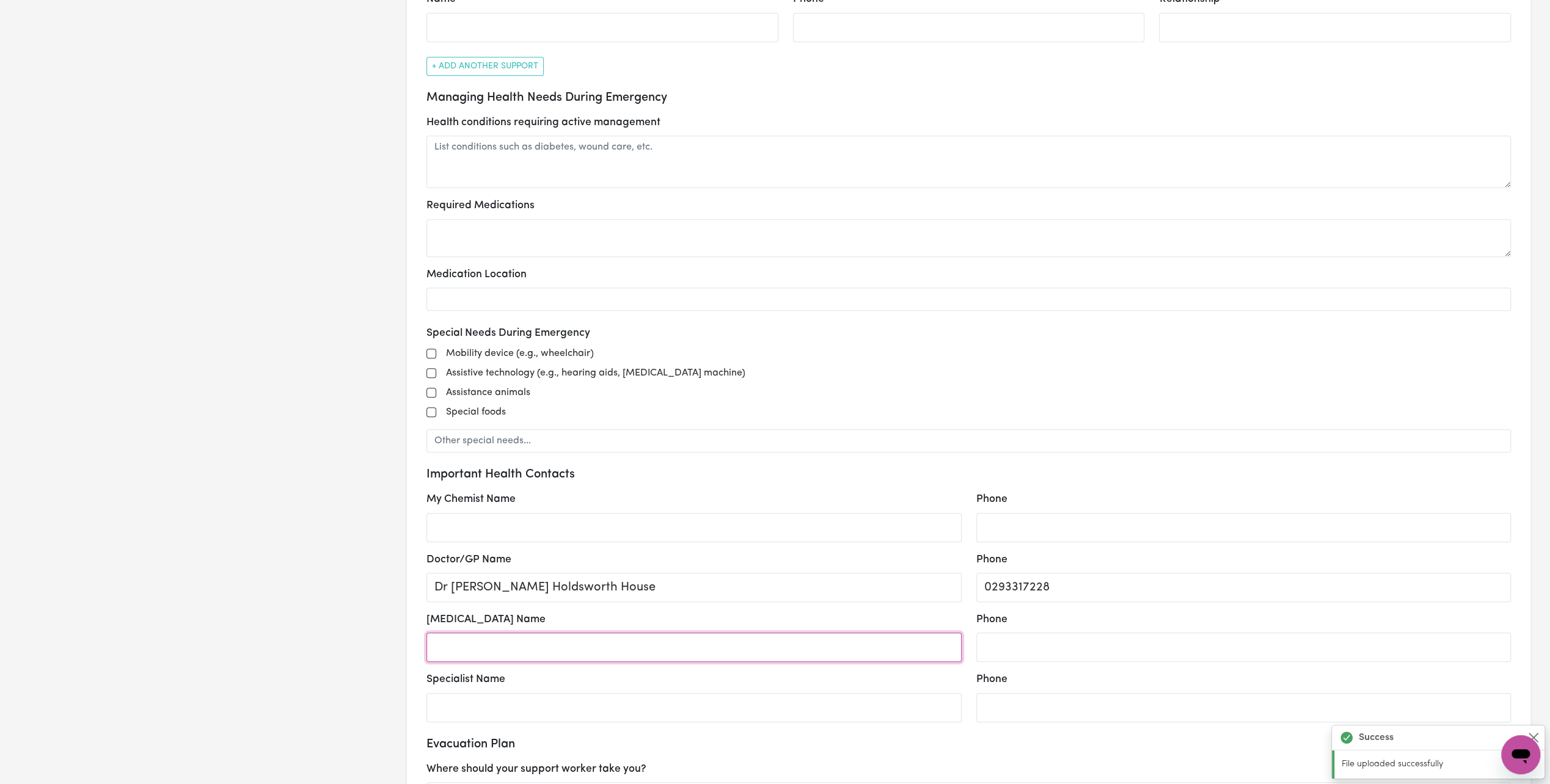
click at [520, 638] on input "[MEDICAL_DATA] Name" at bounding box center [693, 647] width 535 height 29
type input "Voula - Uplift Psychology"
select select "postpone"
type input "Voula - Uplift Psychological Services"
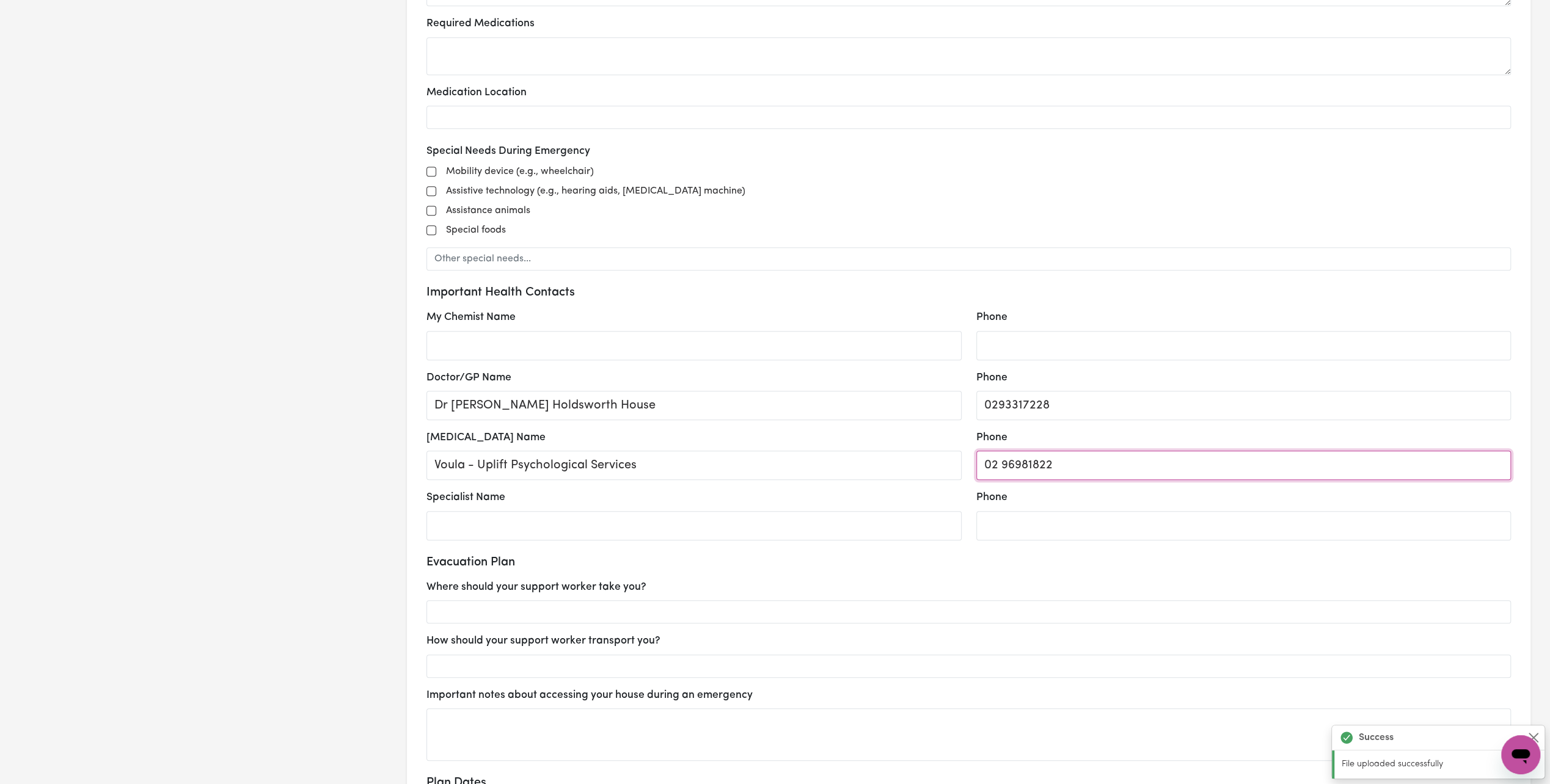
scroll to position [977, 0]
type input "02 96981822"
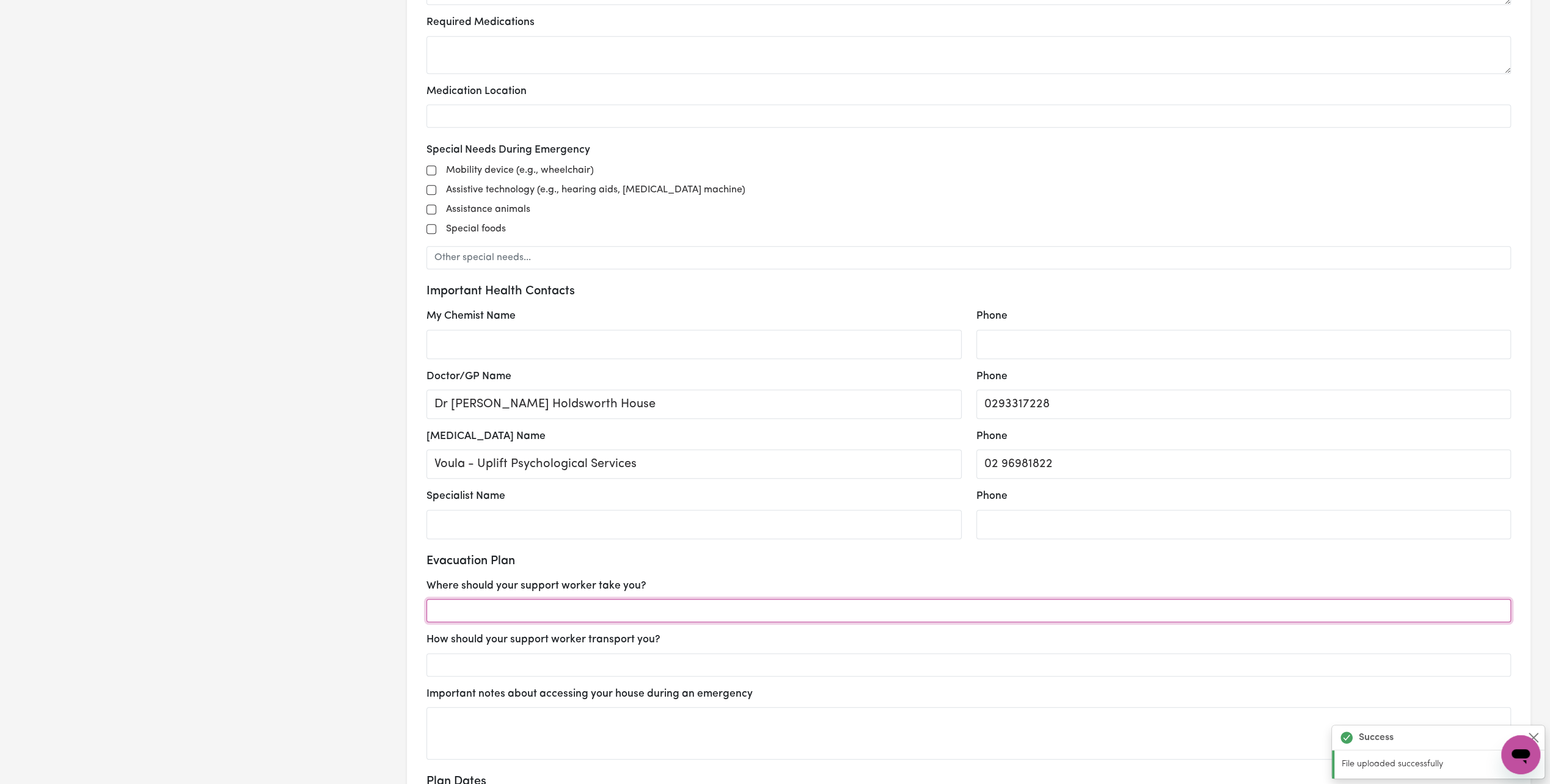
click at [565, 609] on input "text" at bounding box center [968, 611] width 1085 height 23
select select "postpone"
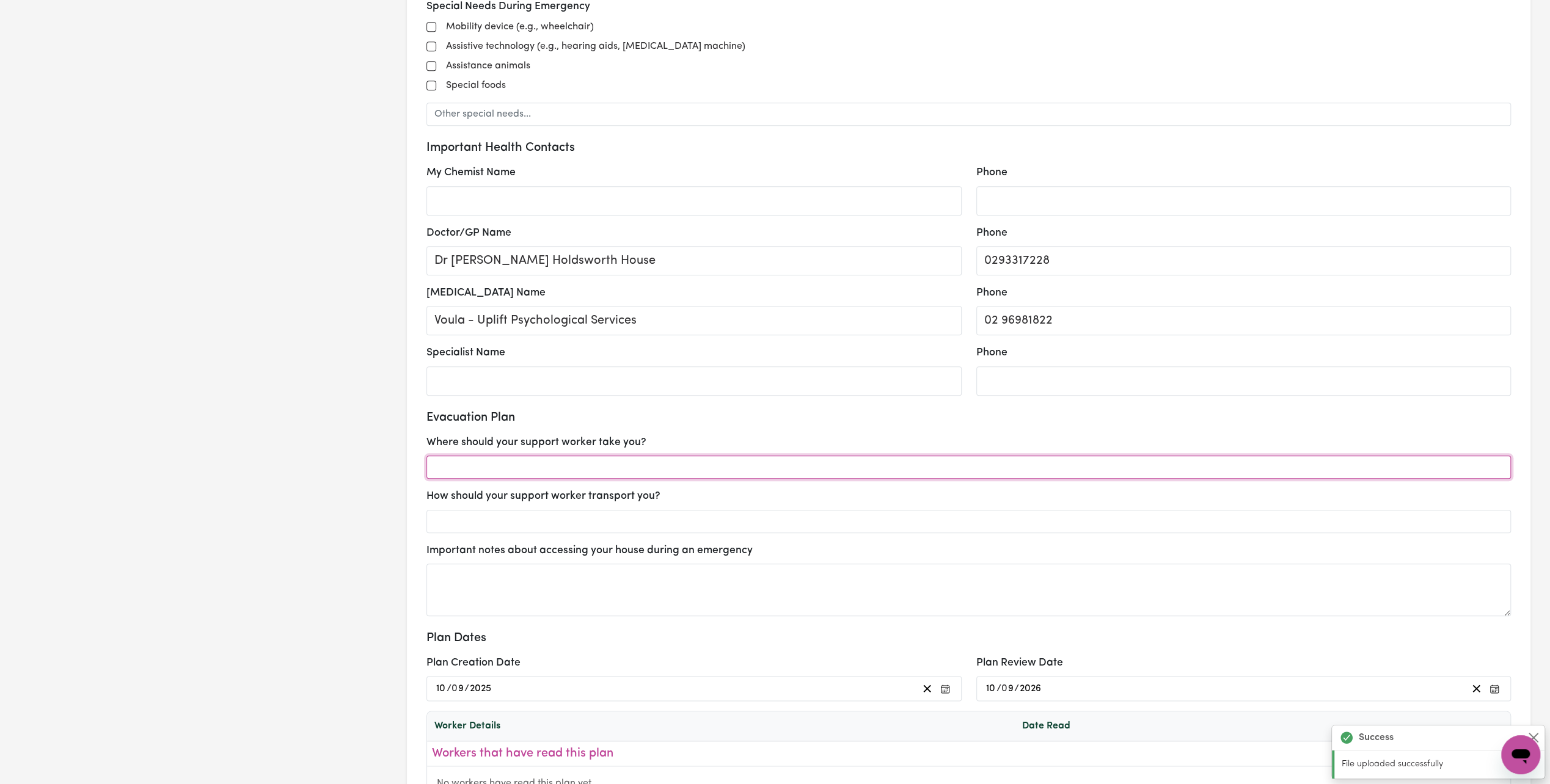
scroll to position [1283, 0]
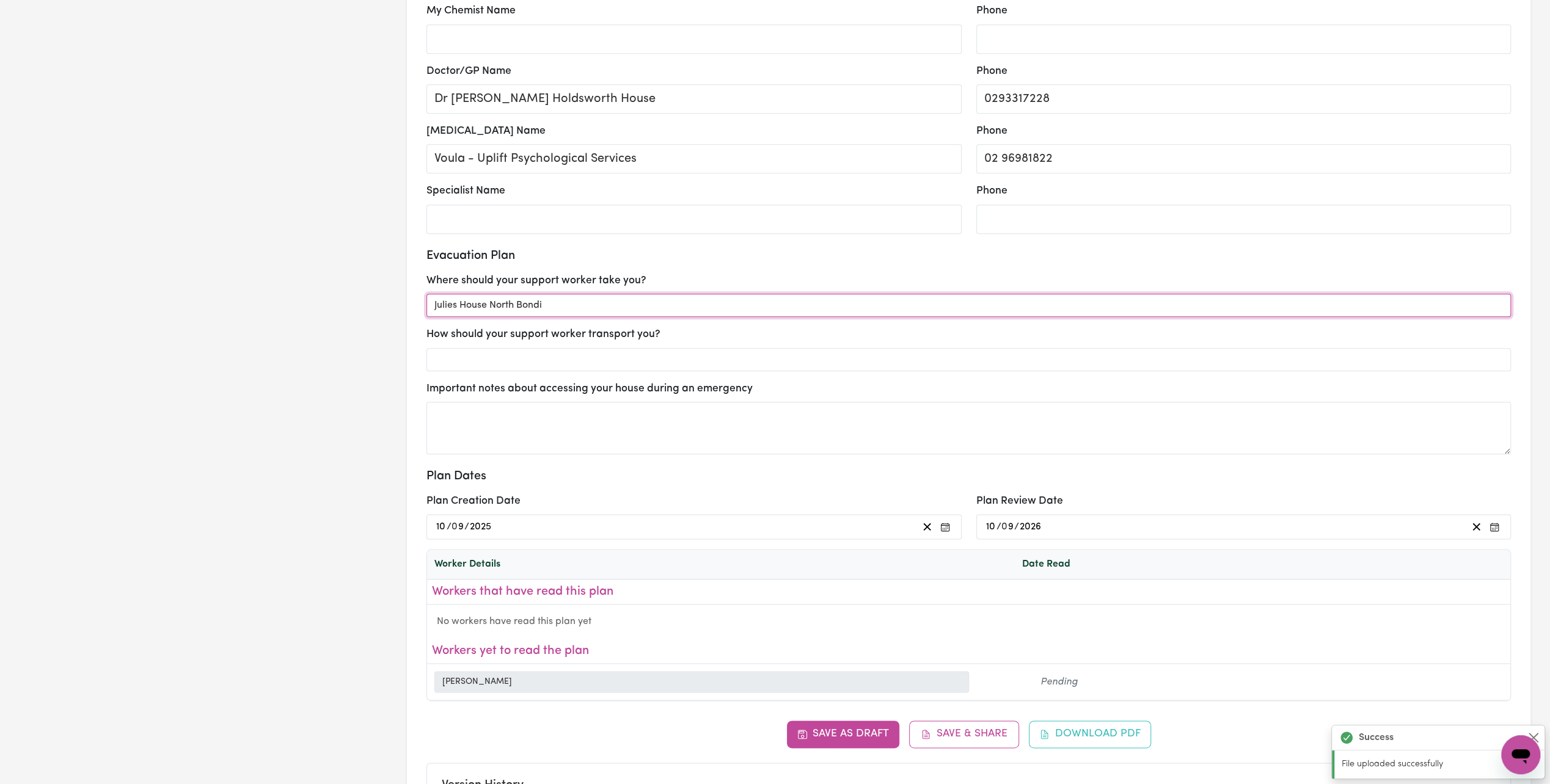
type input "Julies House North Bondi"
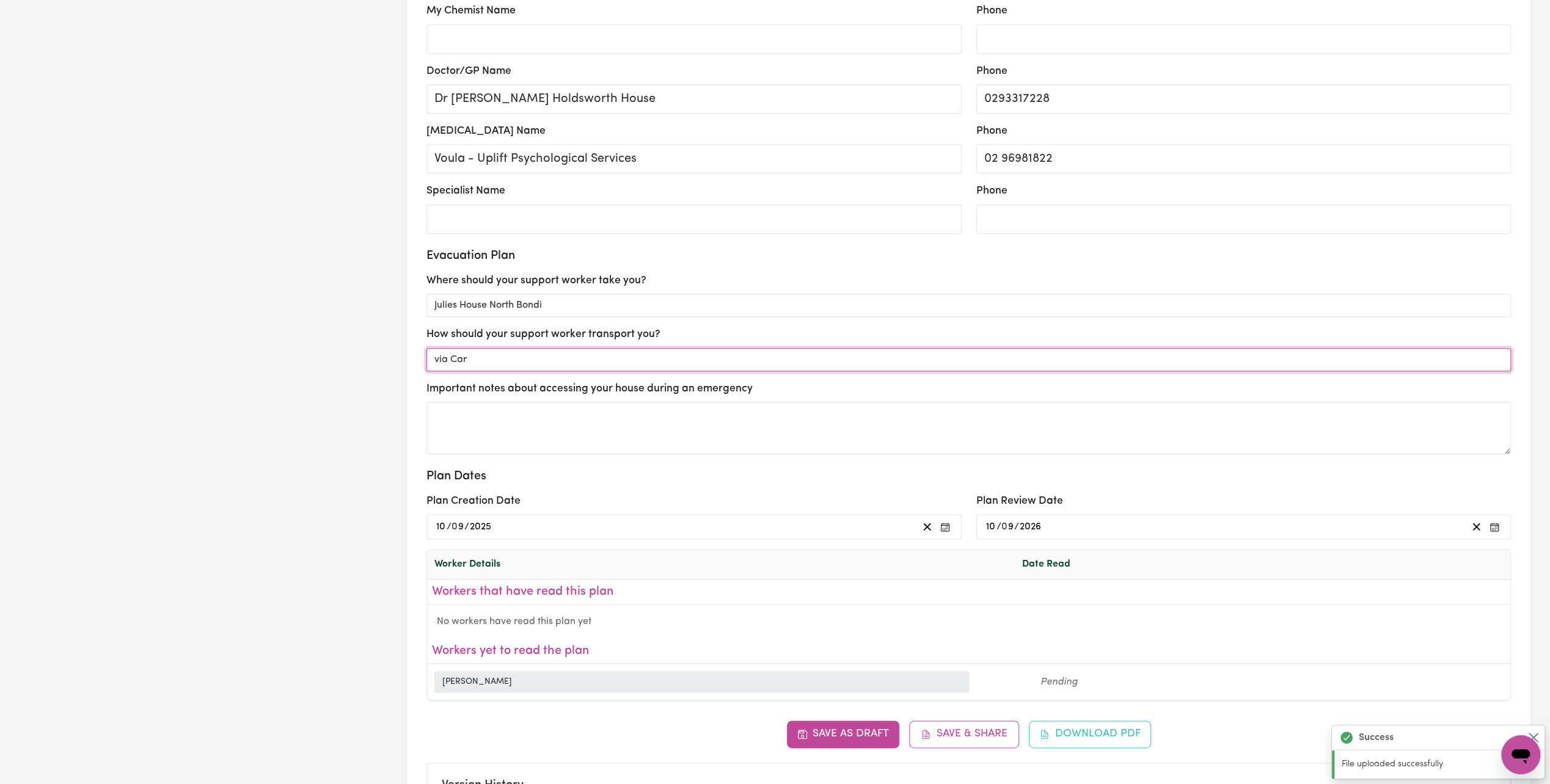
type input "via Car"
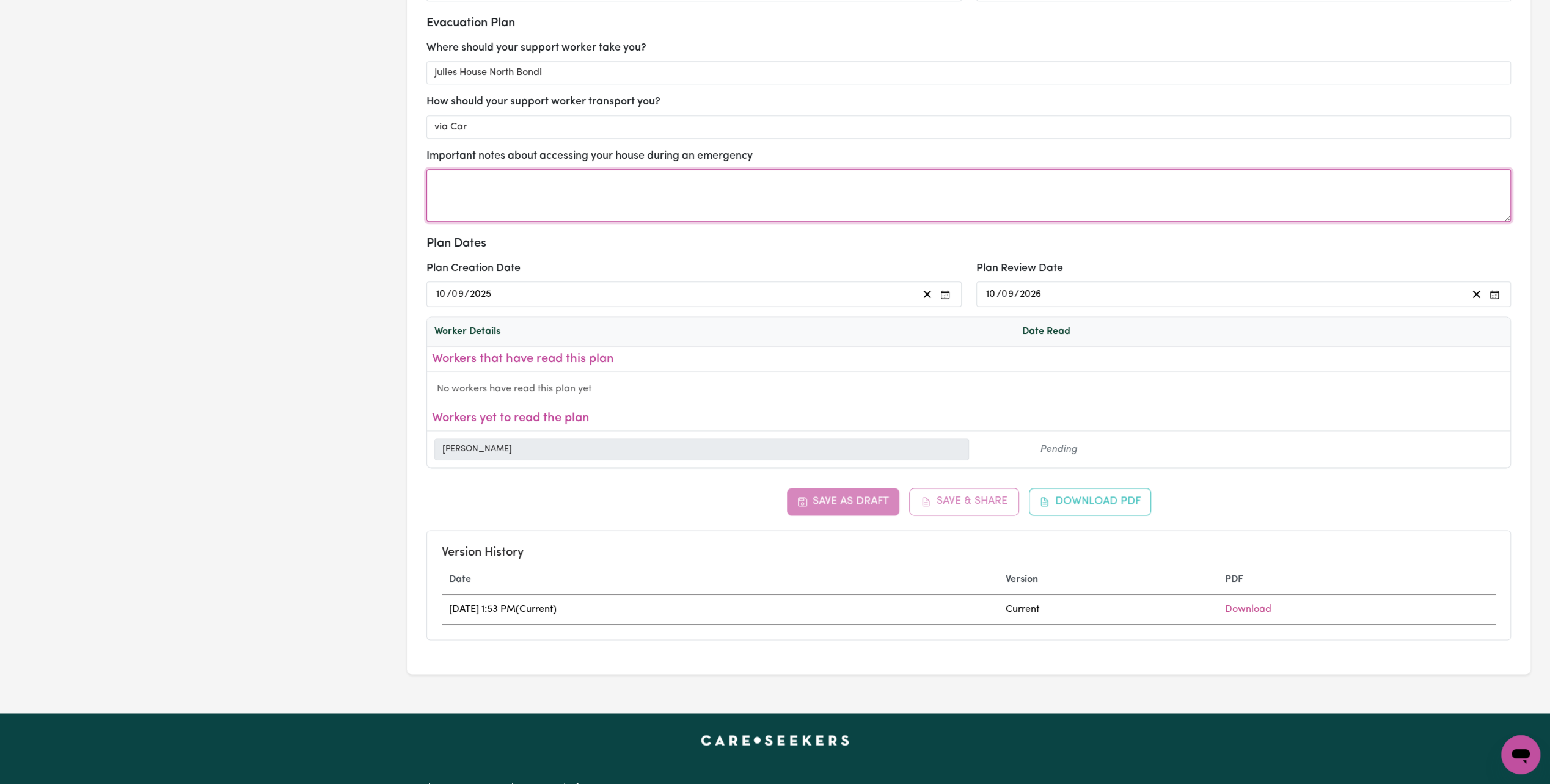
scroll to position [1527, 0]
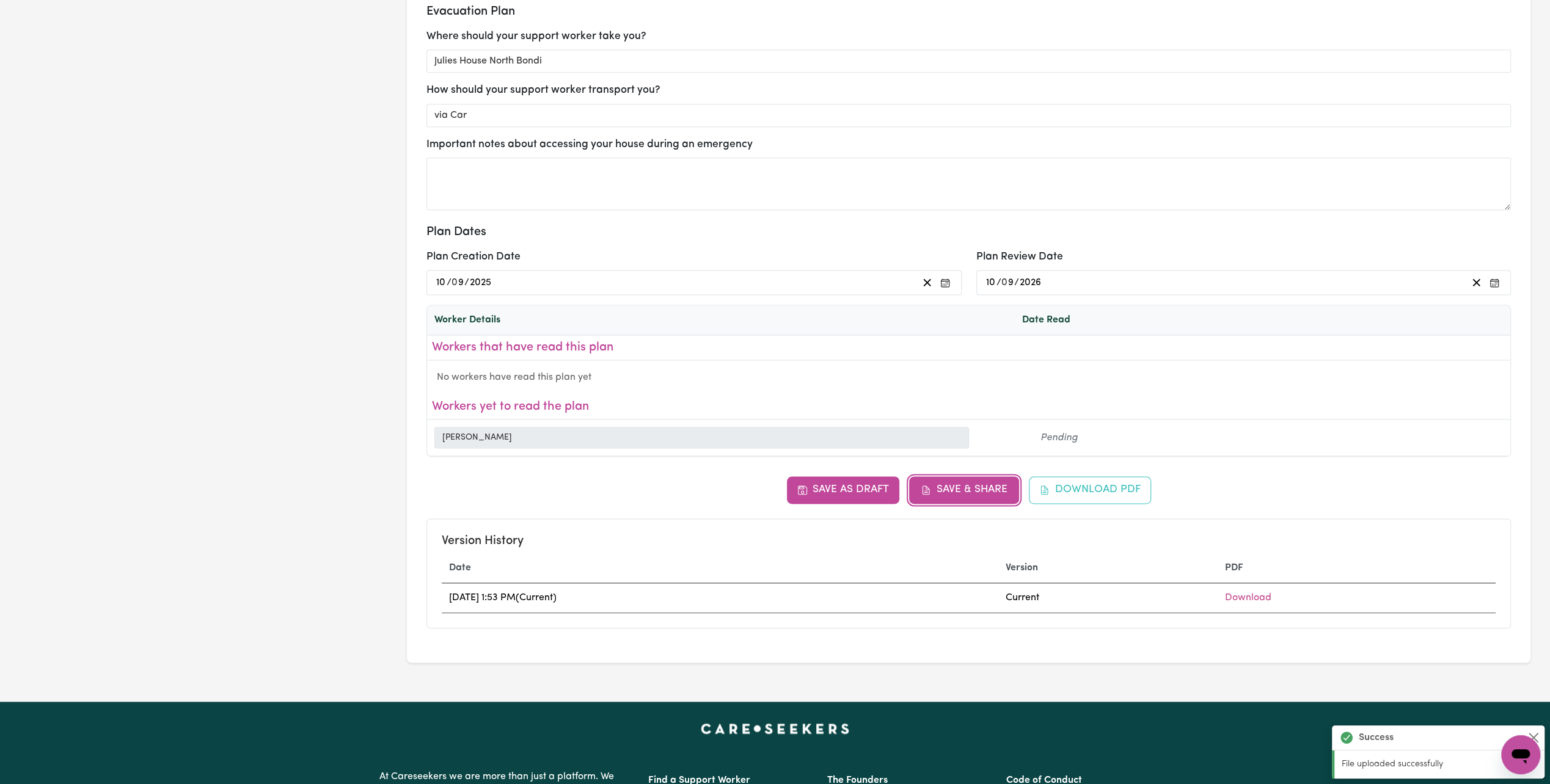
click at [1001, 489] on button "Save & Share" at bounding box center [964, 490] width 110 height 27
select select "postpone"
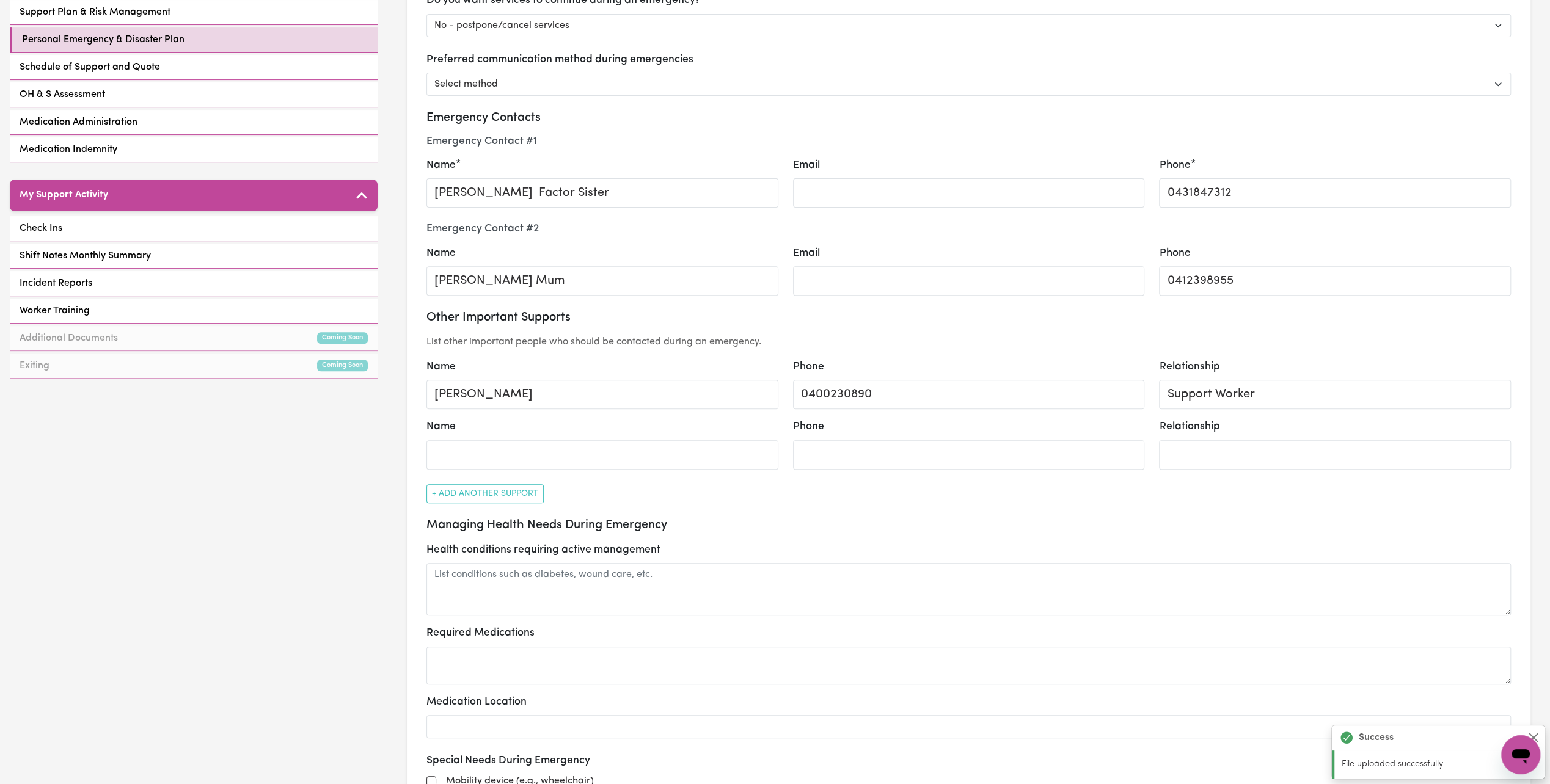
scroll to position [122, 0]
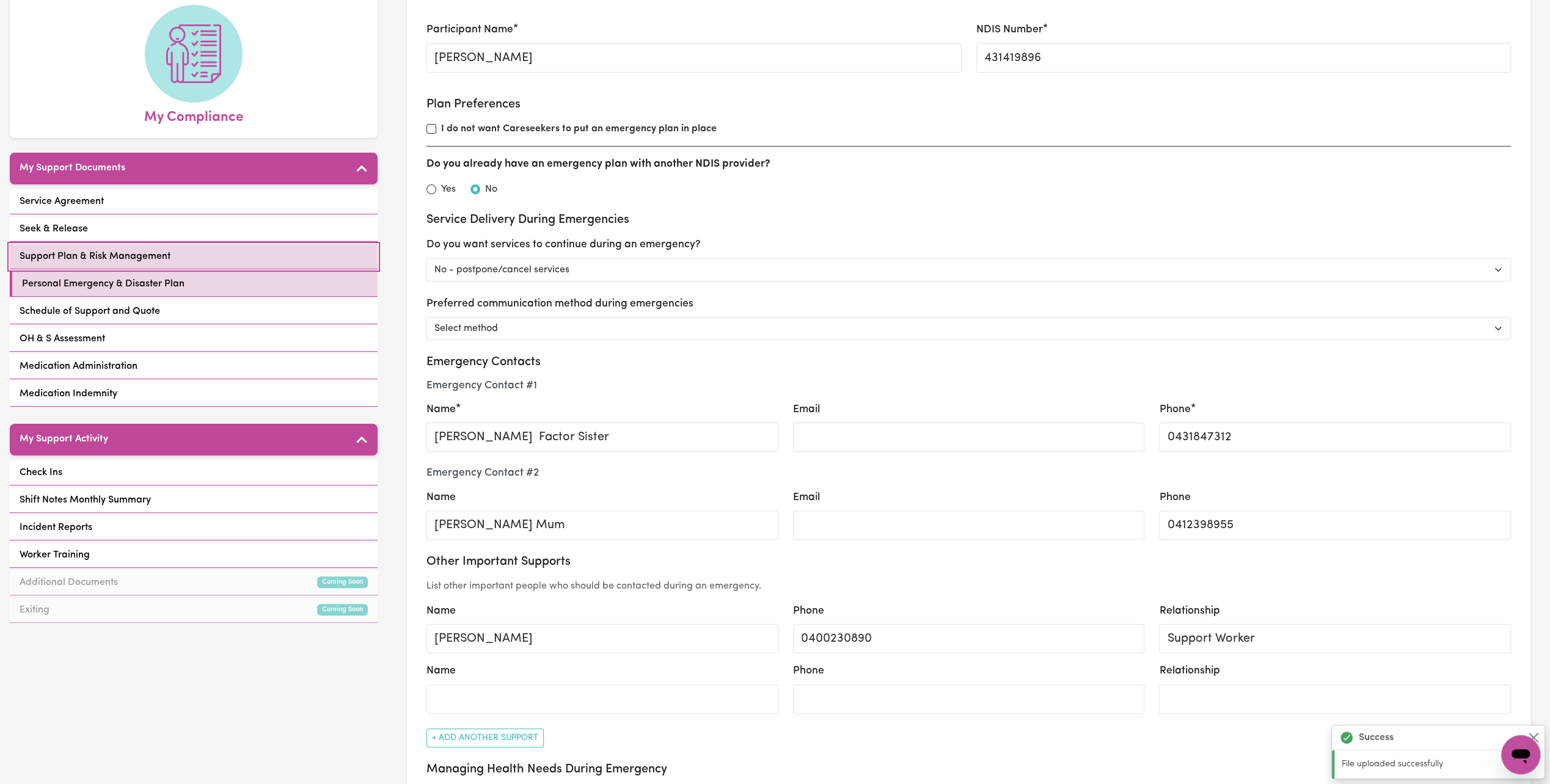
click at [180, 244] on link "Support Plan & Risk Management" at bounding box center [194, 256] width 368 height 25
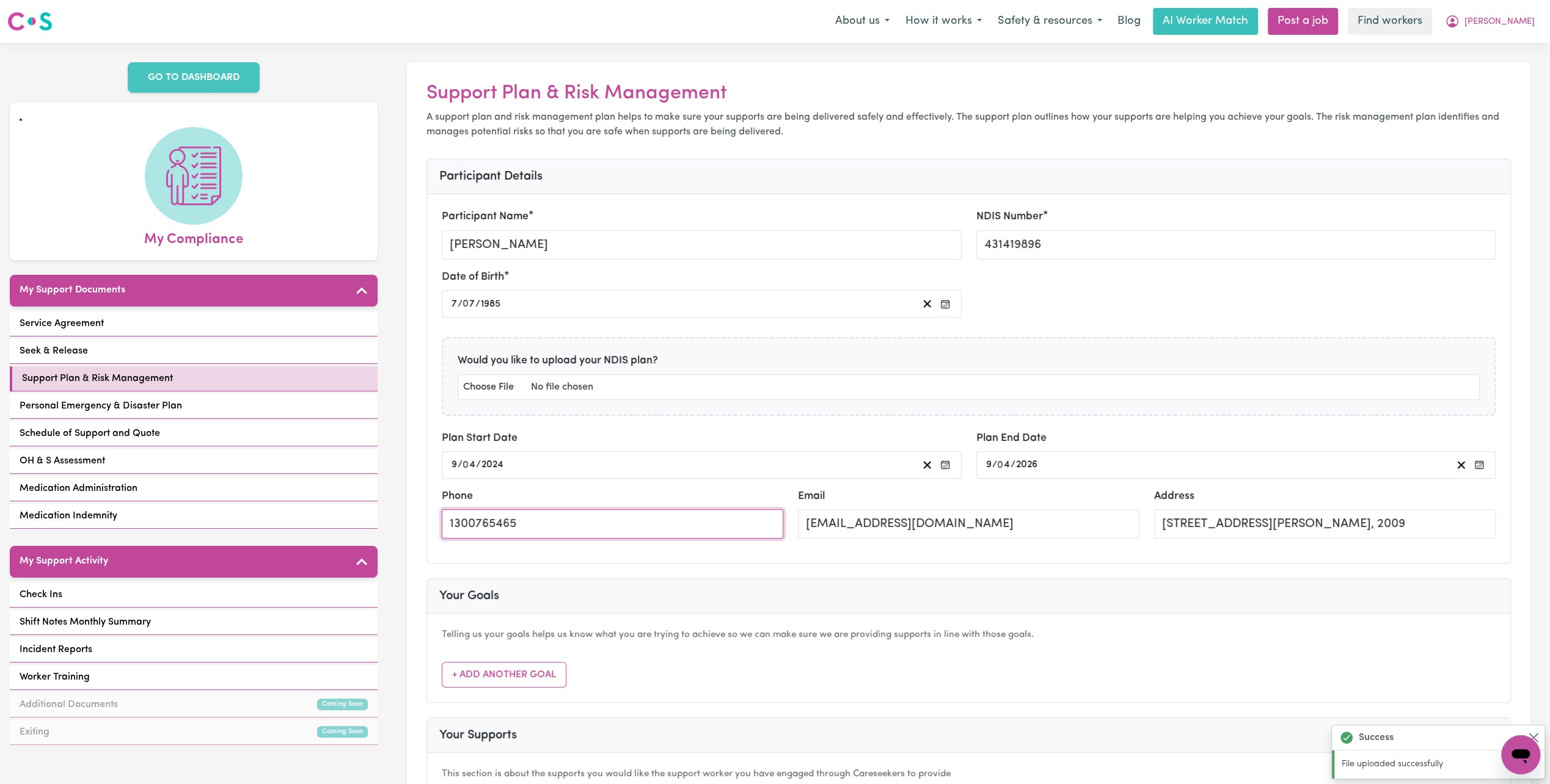
drag, startPoint x: 589, startPoint y: 521, endPoint x: 224, endPoint y: 512, distance: 365.1
type input "1300765465"
type input "Uplift Psychology -"
type input "Transport to and from"
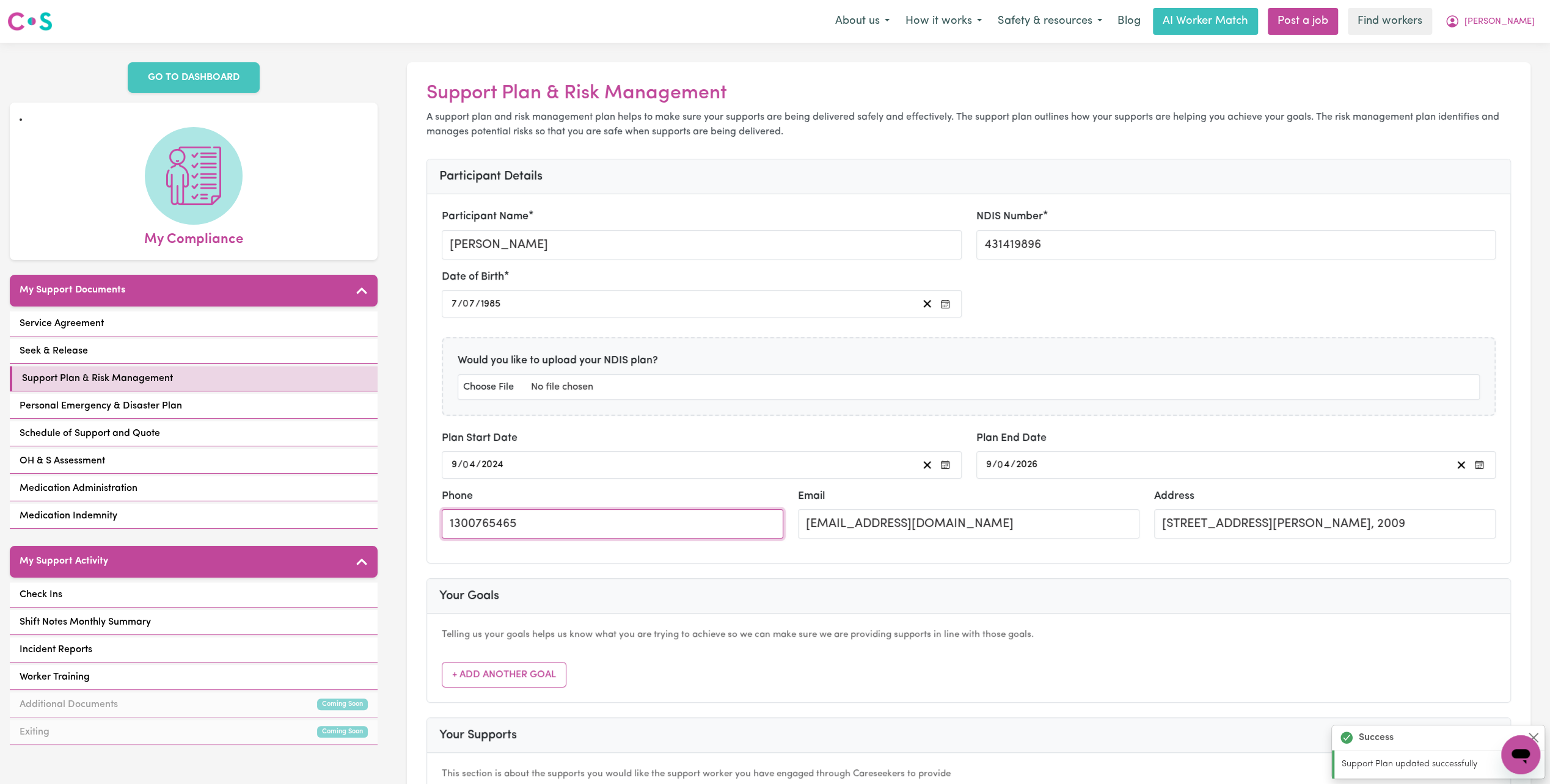
type input "fortnightly"
type input "Bounce Rehab Pyrmont"
type input "Transport and Attend Appointments"
type input "fortnightly or when needed"
type input "1"
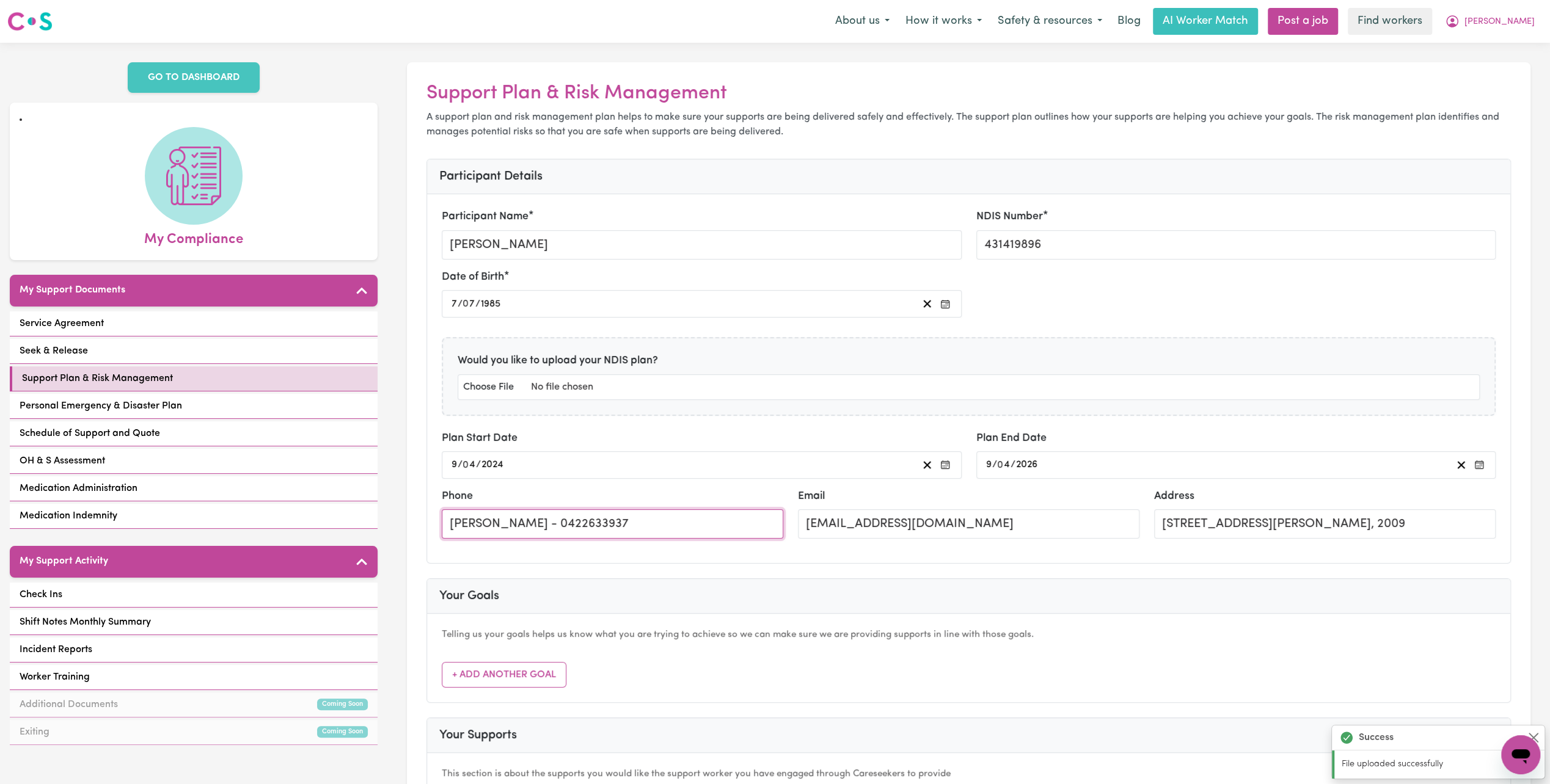
type input "[PERSON_NAME] - 0422633937"
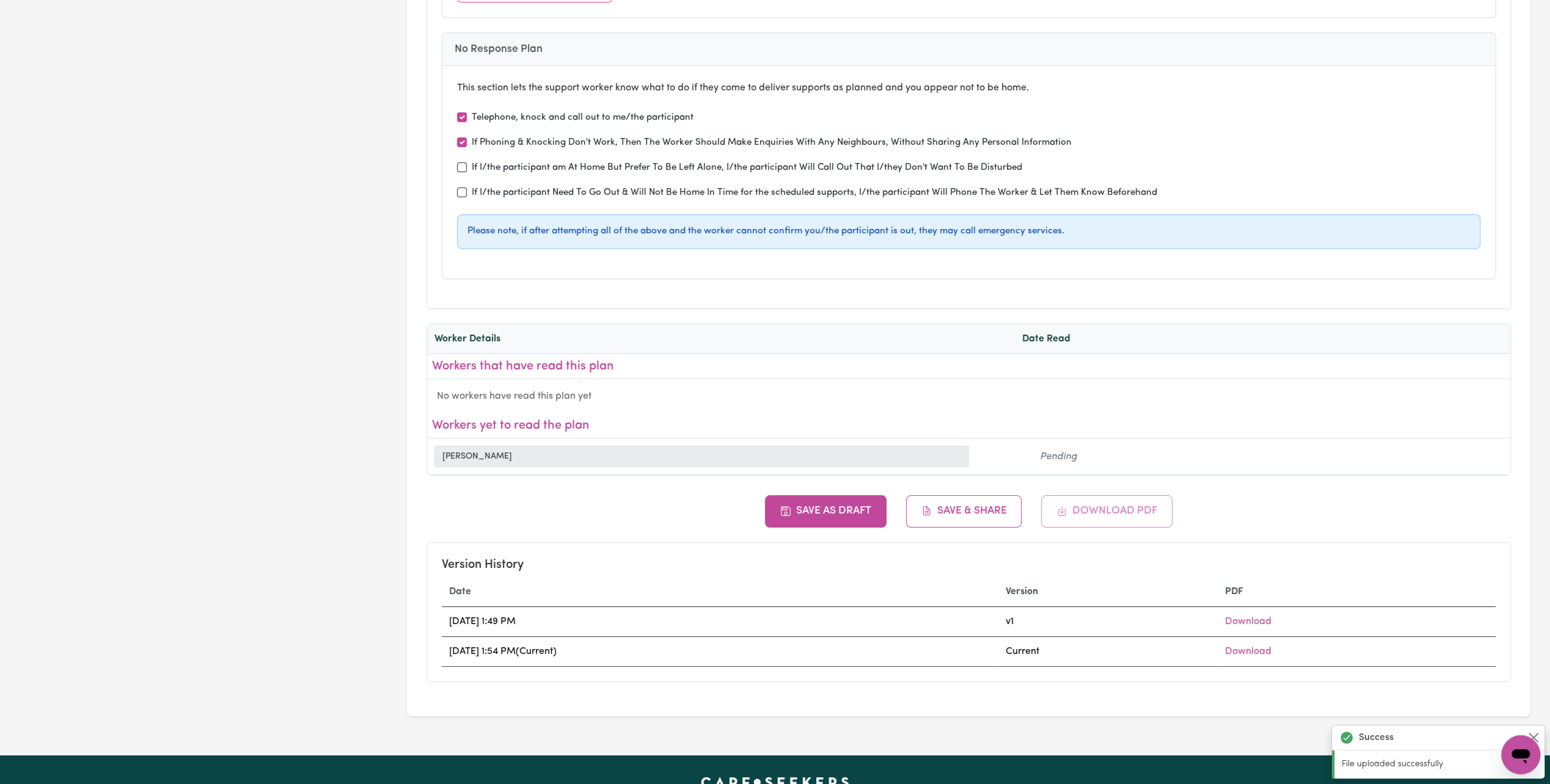
scroll to position [4642, 0]
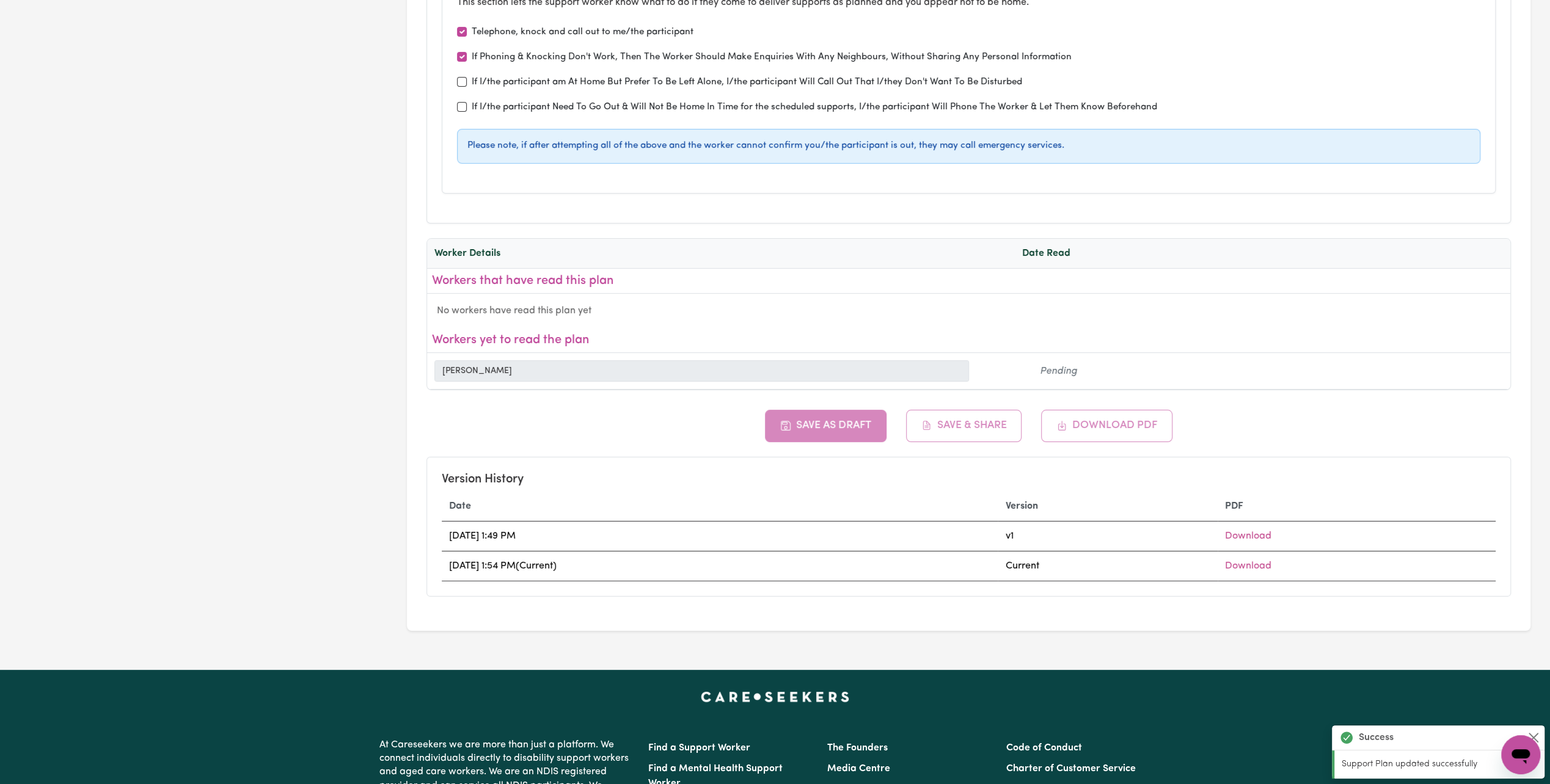
type input "Bounce Rehab Pyrmont"
type input "Transport and Attend Appointments"
type input "fortnightly or when needed"
type input "Uplift Psychology -"
type input "Transport to and from"
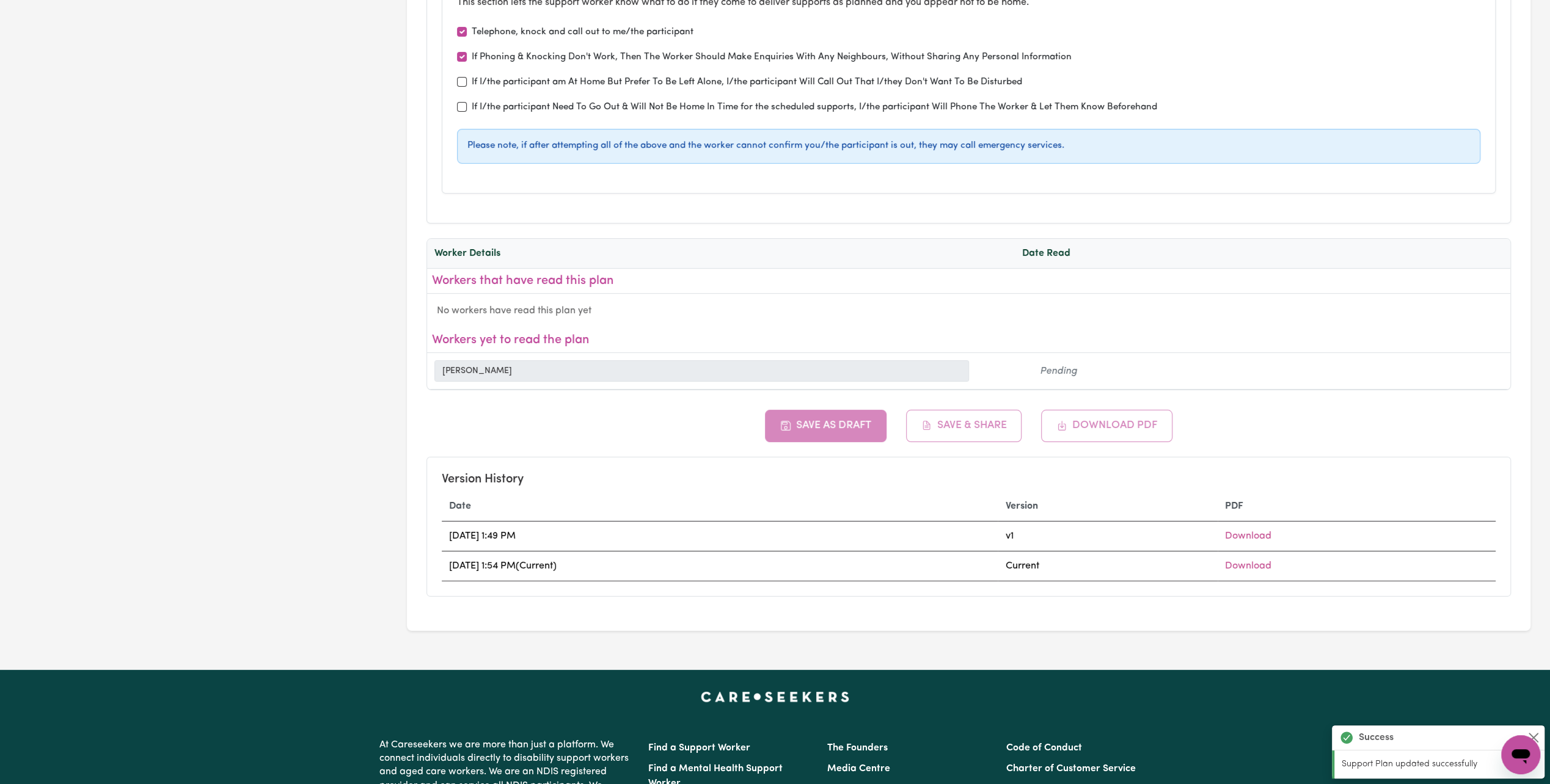
type input "fortnightly"
click at [979, 410] on button "Save & Share" at bounding box center [963, 425] width 116 height 32
type input "Uplift Psychology -"
type input "Transport to and from"
type input "fortnightly"
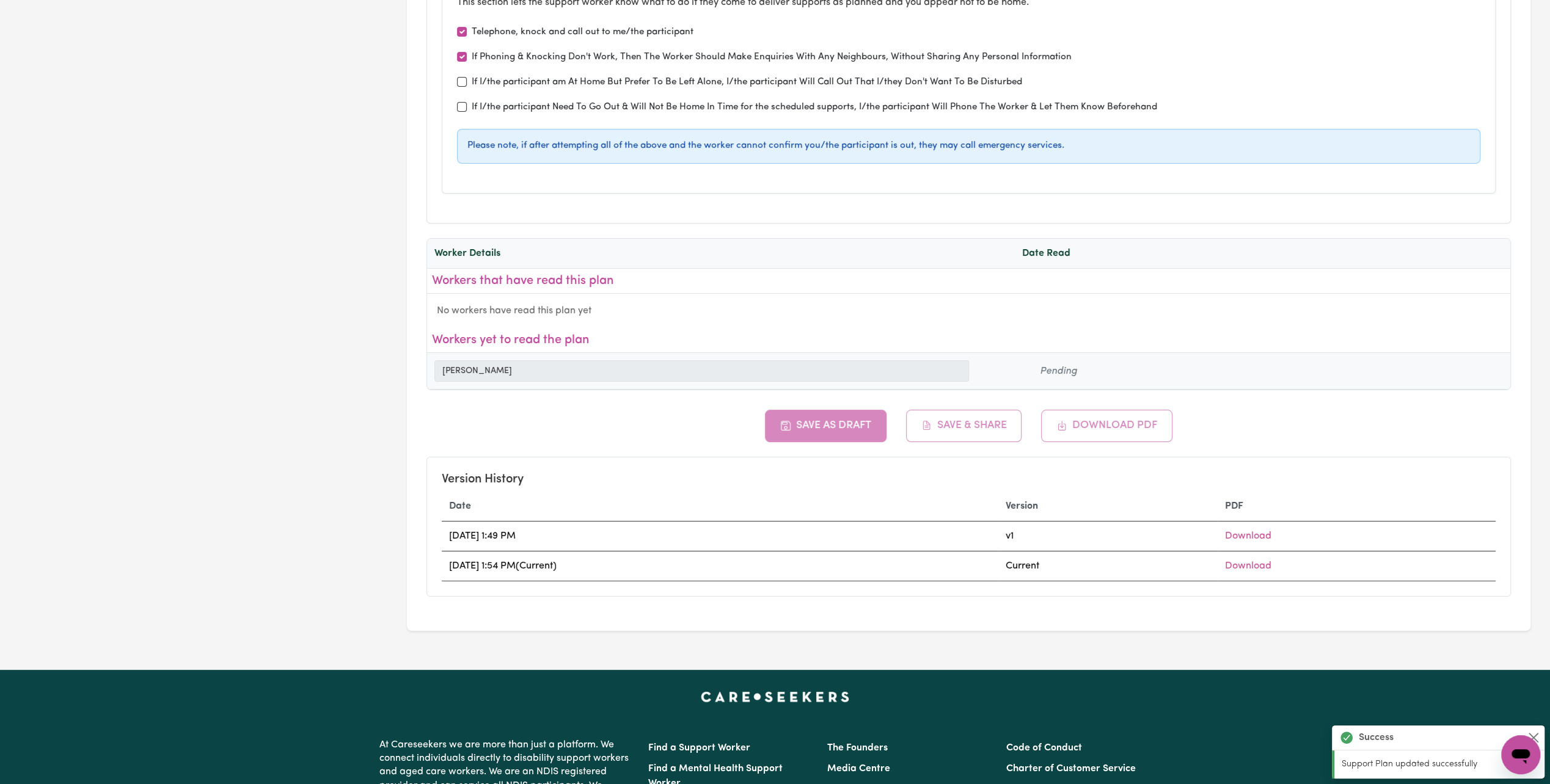
type input "Holdsworth House Medical pracice"
type input "every 2 months or when needed"
type input "Bounce Rehab Pyrmont"
type input "Transport and Attend Appointments"
type input "fortnightly or when needed"
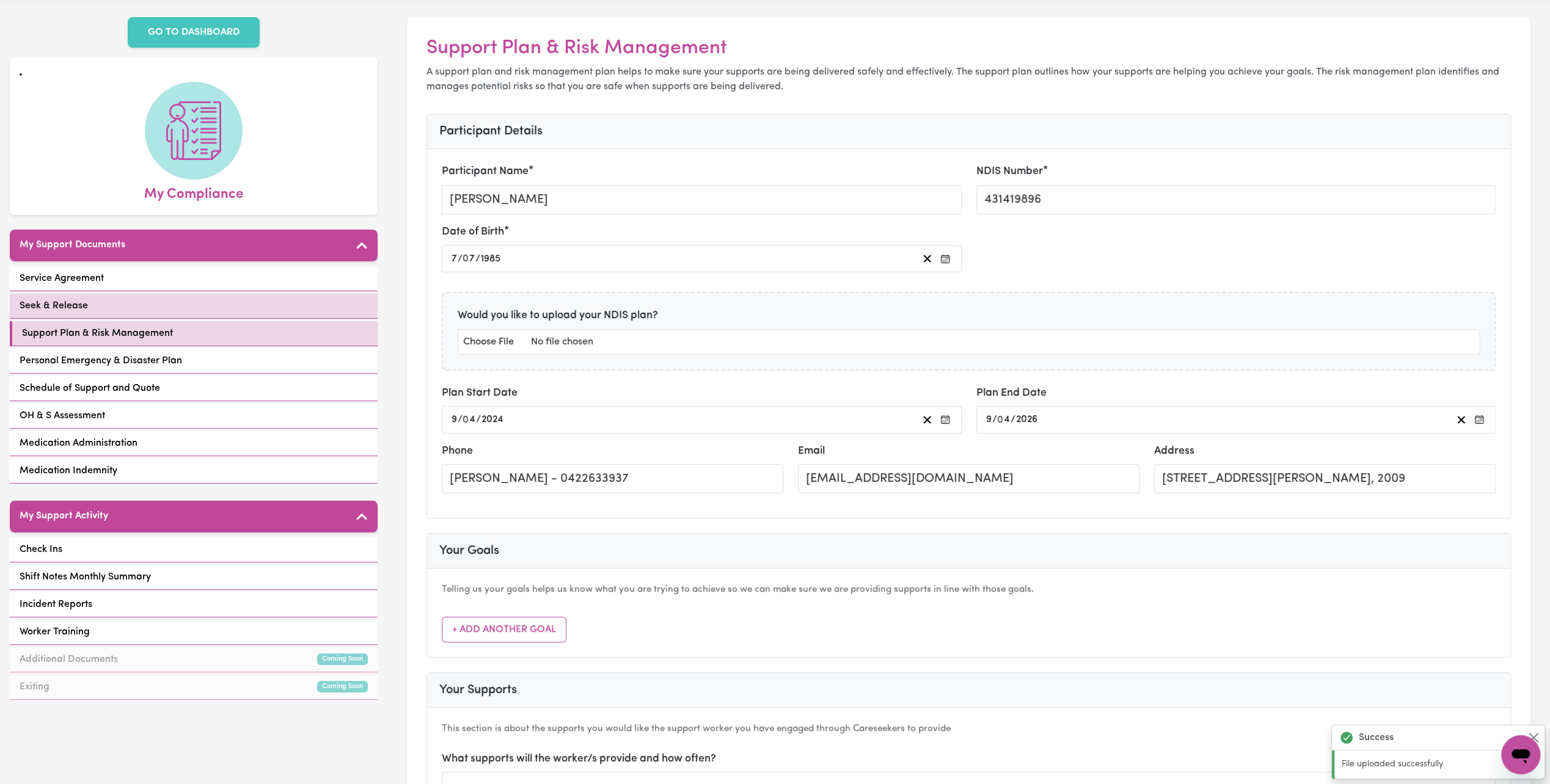
scroll to position [0, 0]
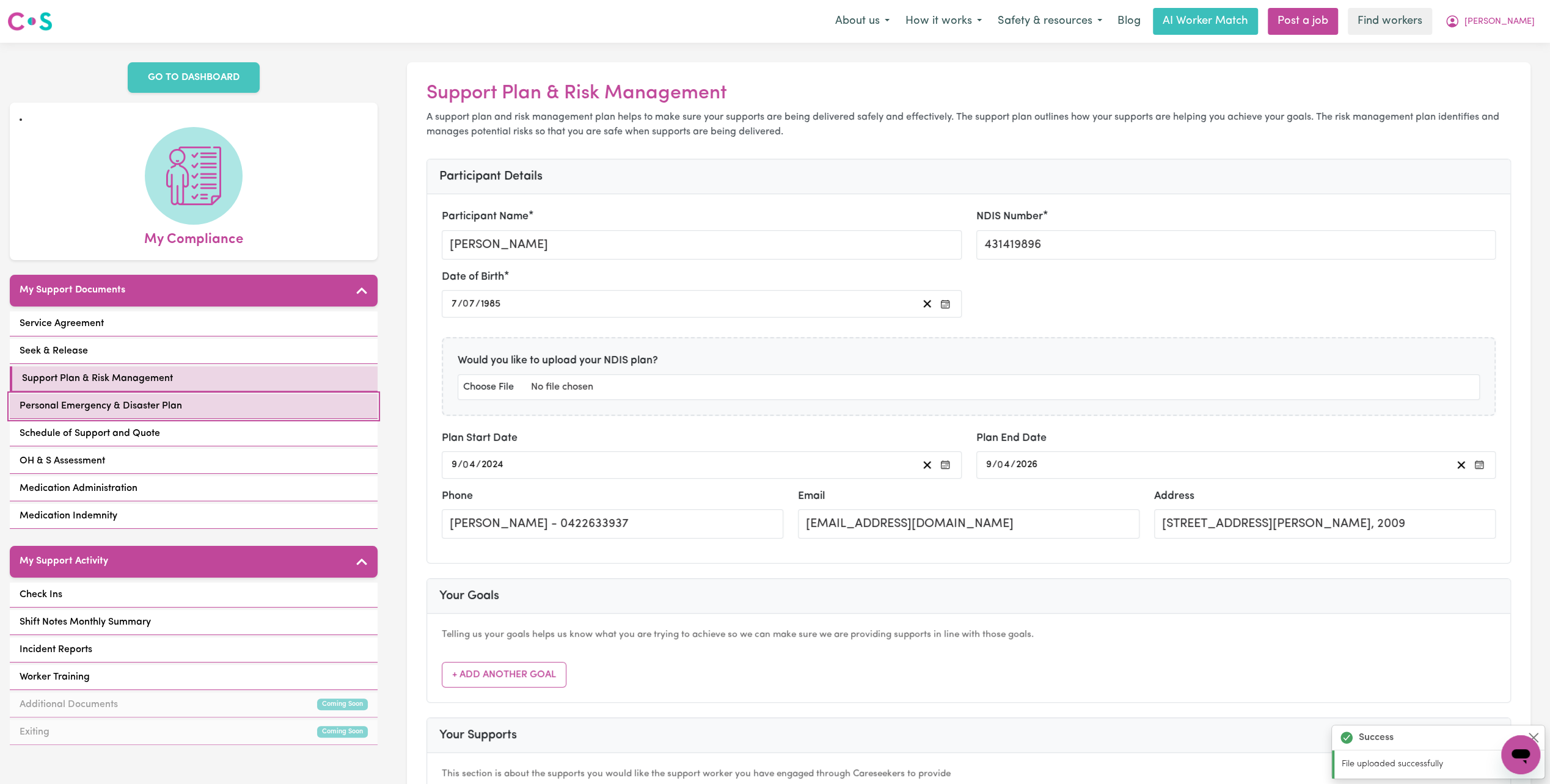
click at [173, 398] on link "Personal Emergency & Disaster Plan" at bounding box center [194, 406] width 368 height 25
select select "postpone"
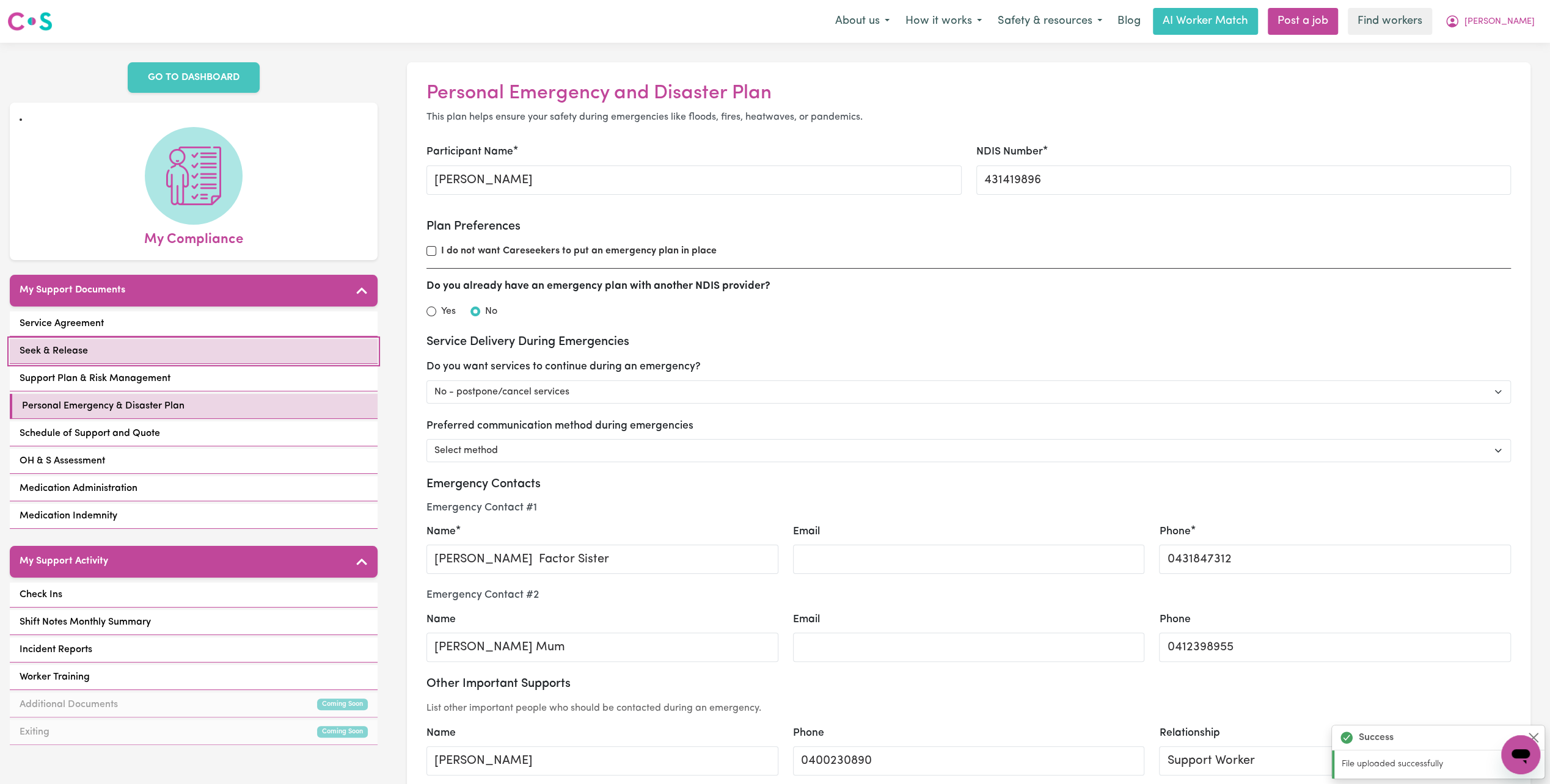
click at [142, 339] on link "Seek & Release" at bounding box center [194, 351] width 368 height 25
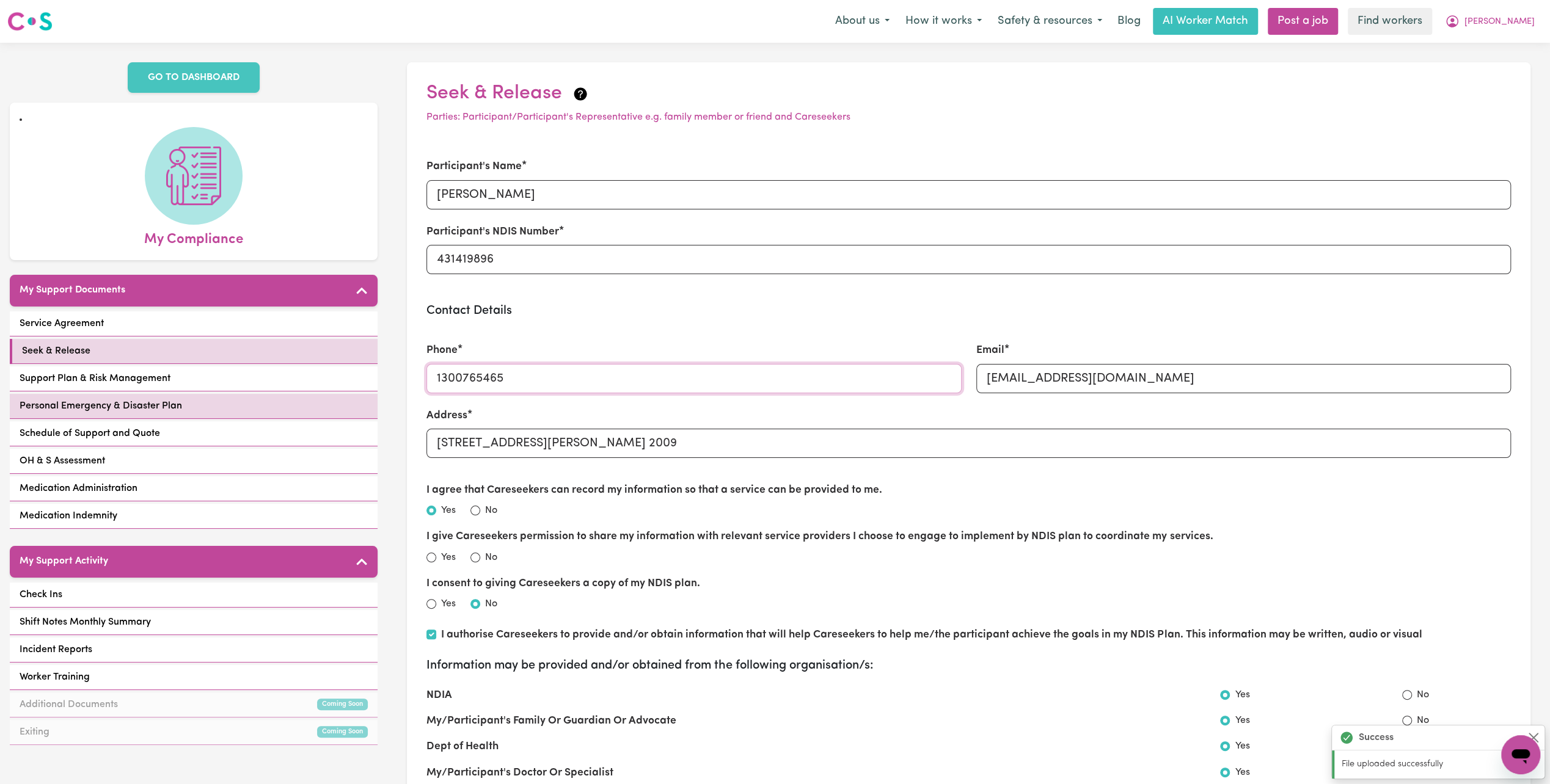
drag, startPoint x: 608, startPoint y: 390, endPoint x: 364, endPoint y: 389, distance: 244.0
click at [364, 389] on div "GO TO DASHBOARD My Compliance My Support Documents Service Agreement Seek & Rel…" at bounding box center [775, 566] width 1550 height 1047
type input "1"
type input "0422633937"
click at [592, 339] on div "Phone [PHONE_NUMBER]" at bounding box center [693, 368] width 549 height 80
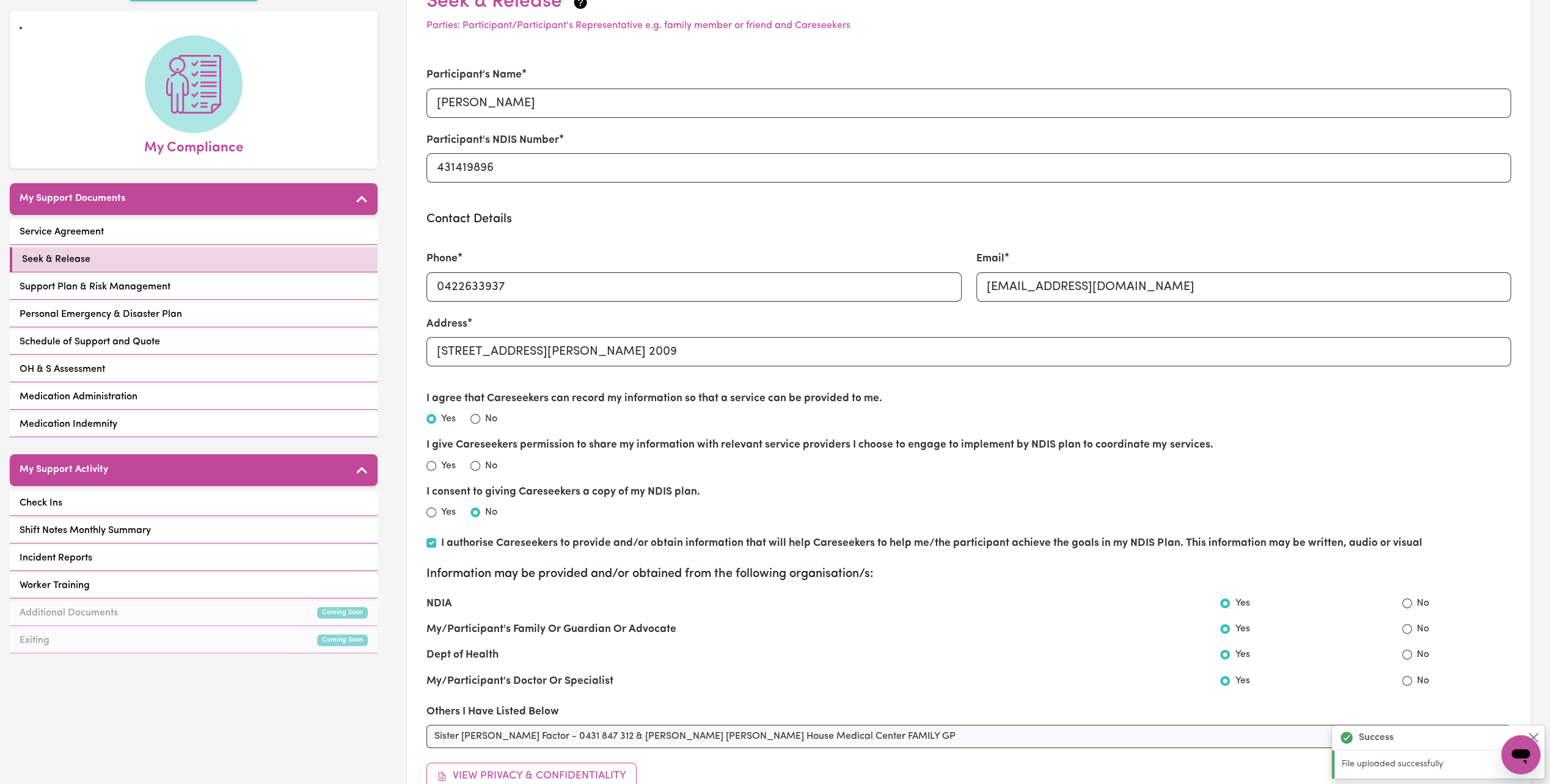
scroll to position [366, 0]
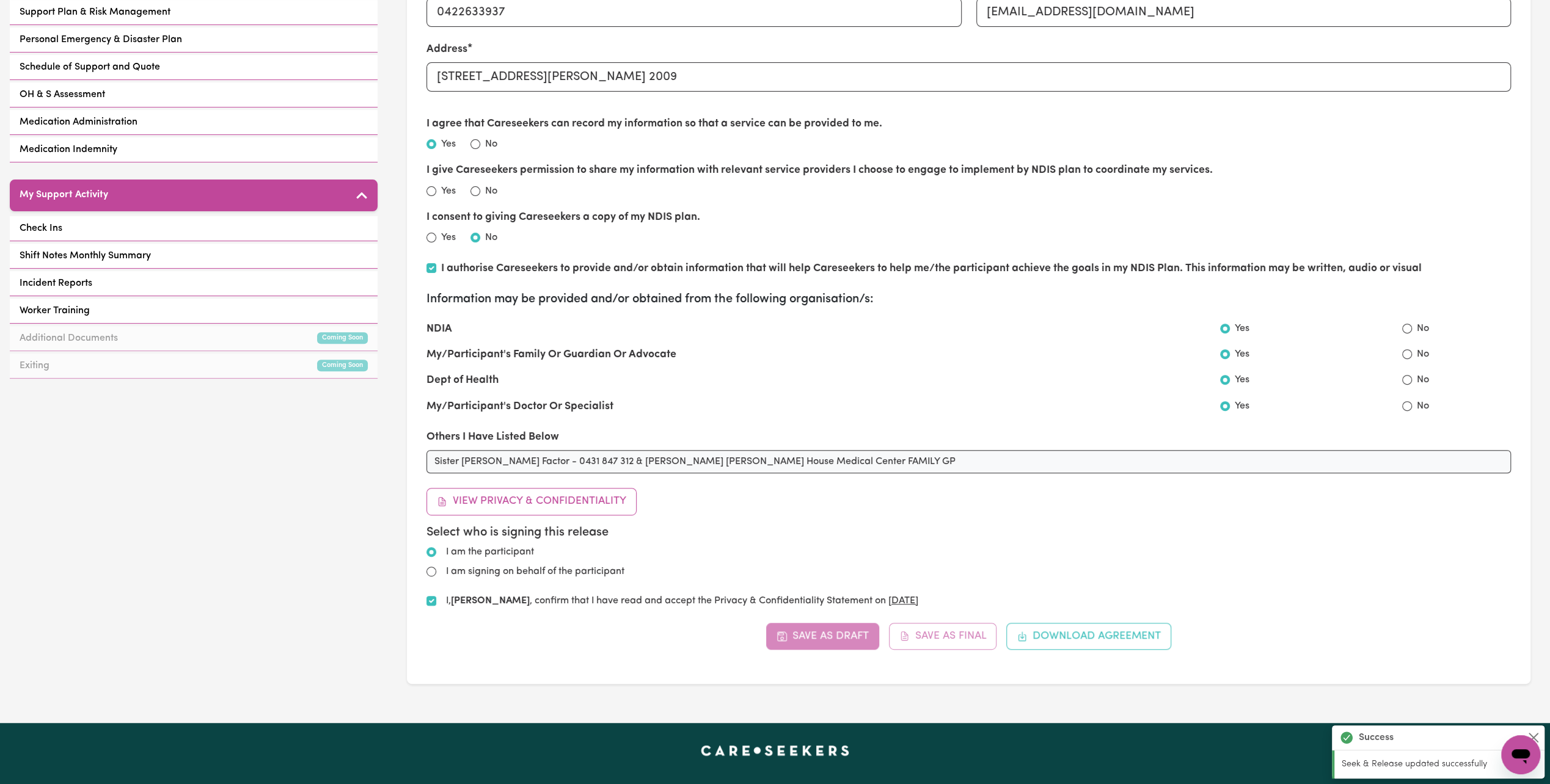
click at [969, 639] on div "Save as Draft Save as Final Download Agreement" at bounding box center [968, 636] width 1085 height 27
click at [930, 637] on button "Save as Final" at bounding box center [943, 636] width 108 height 27
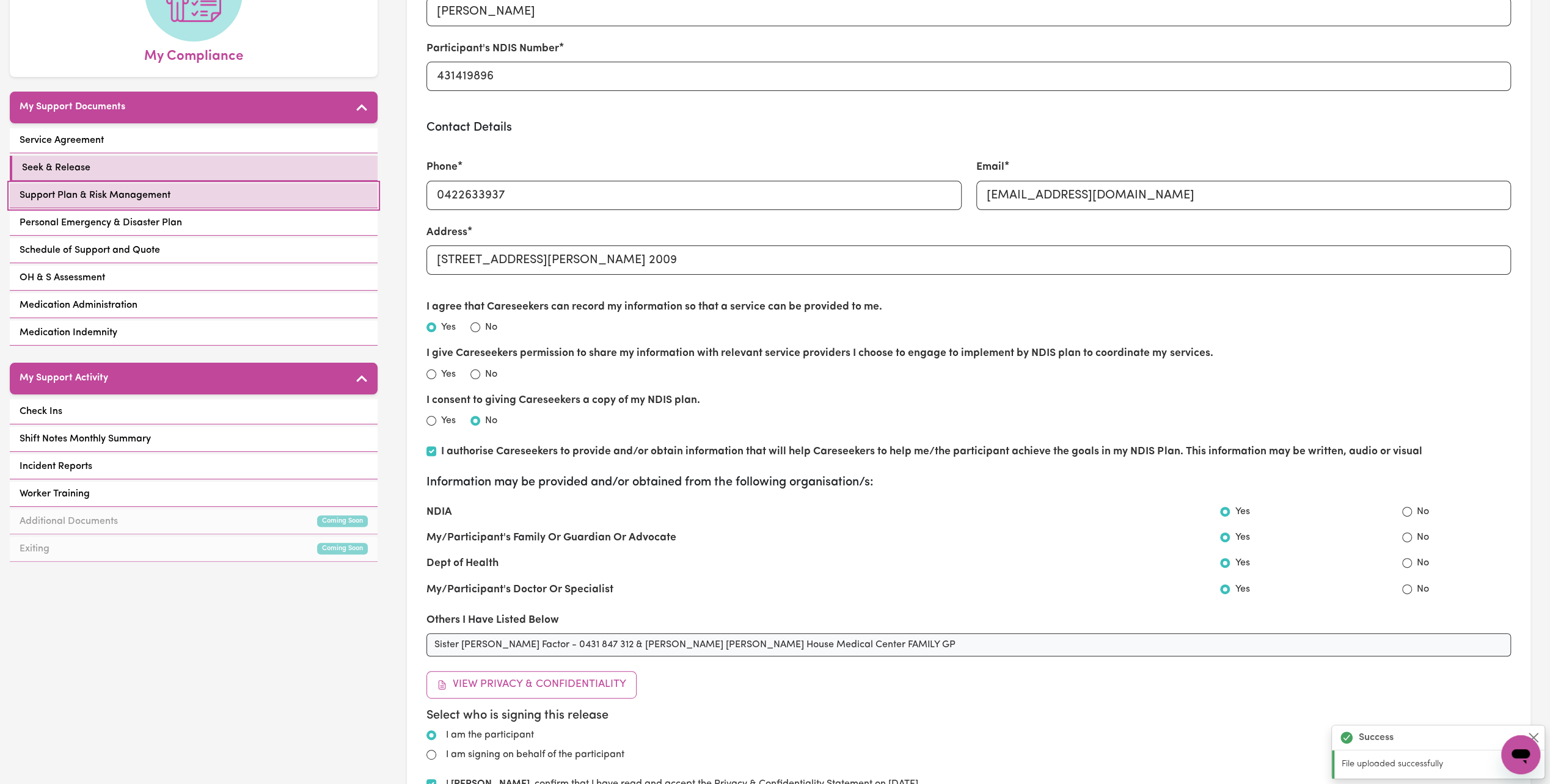
click at [89, 188] on span "Support Plan & Risk Management" at bounding box center [95, 195] width 151 height 15
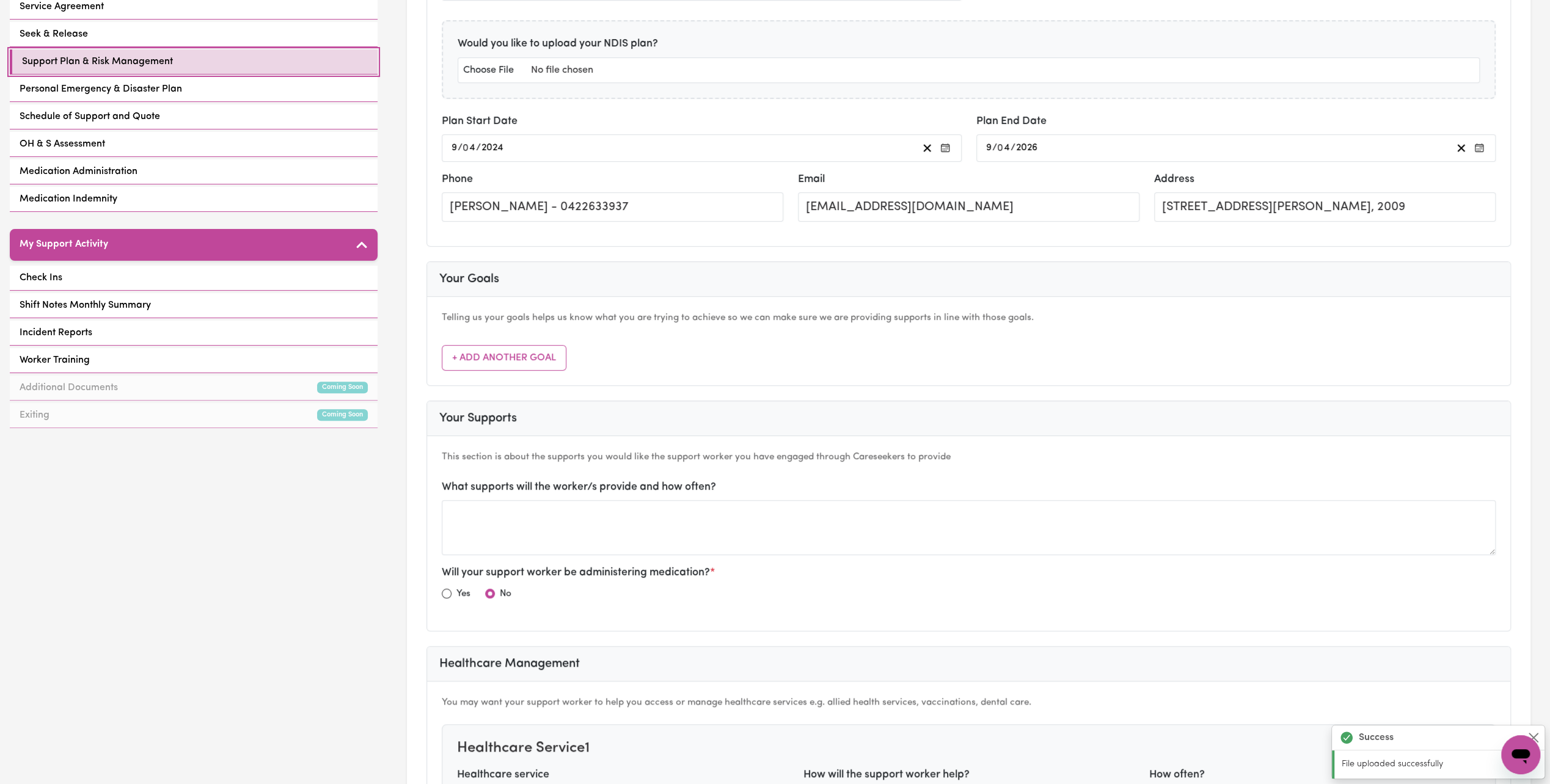
scroll to position [122, 0]
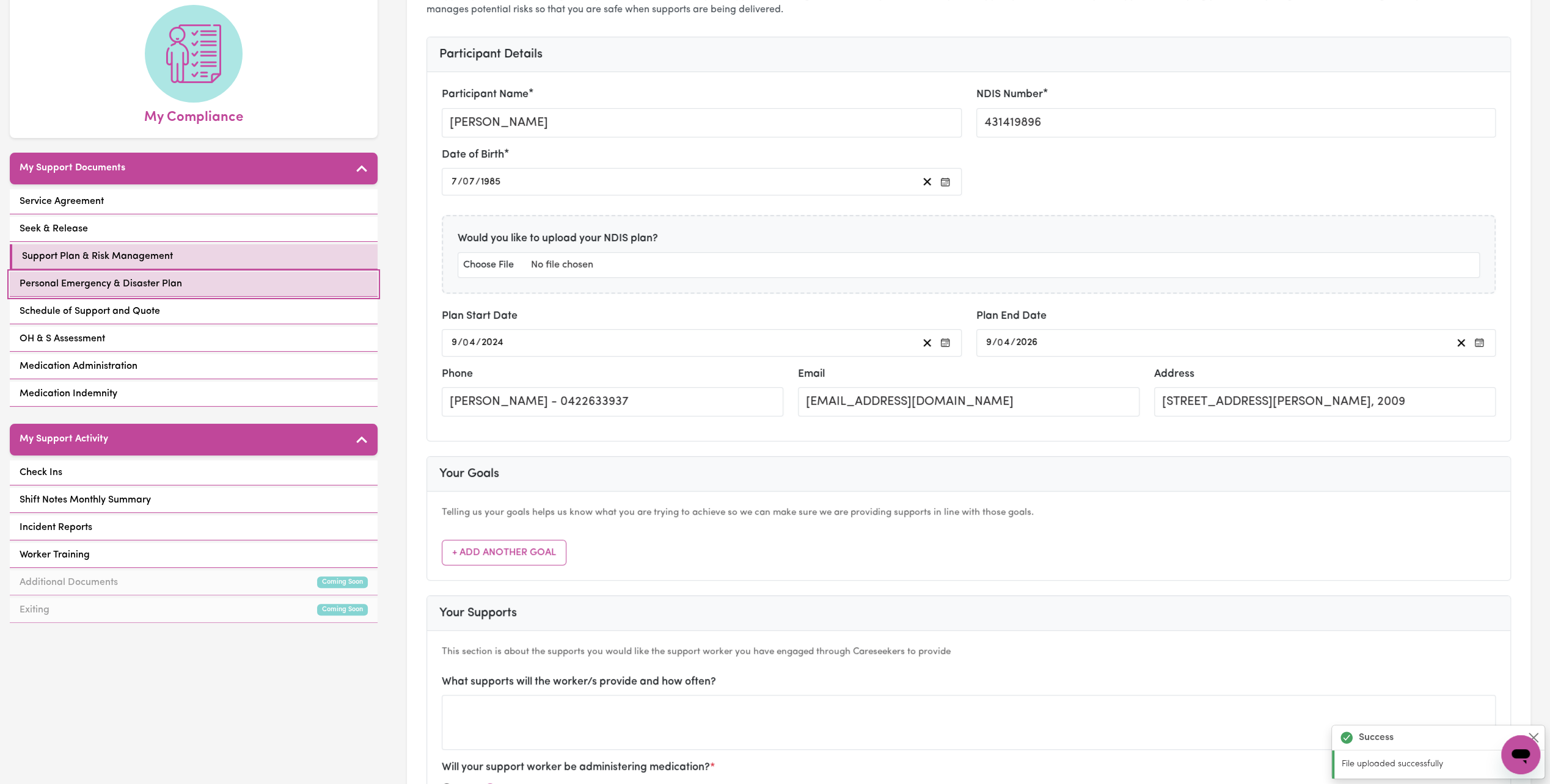
click at [124, 276] on link "Personal Emergency & Disaster Plan" at bounding box center [194, 284] width 368 height 25
select select "postpone"
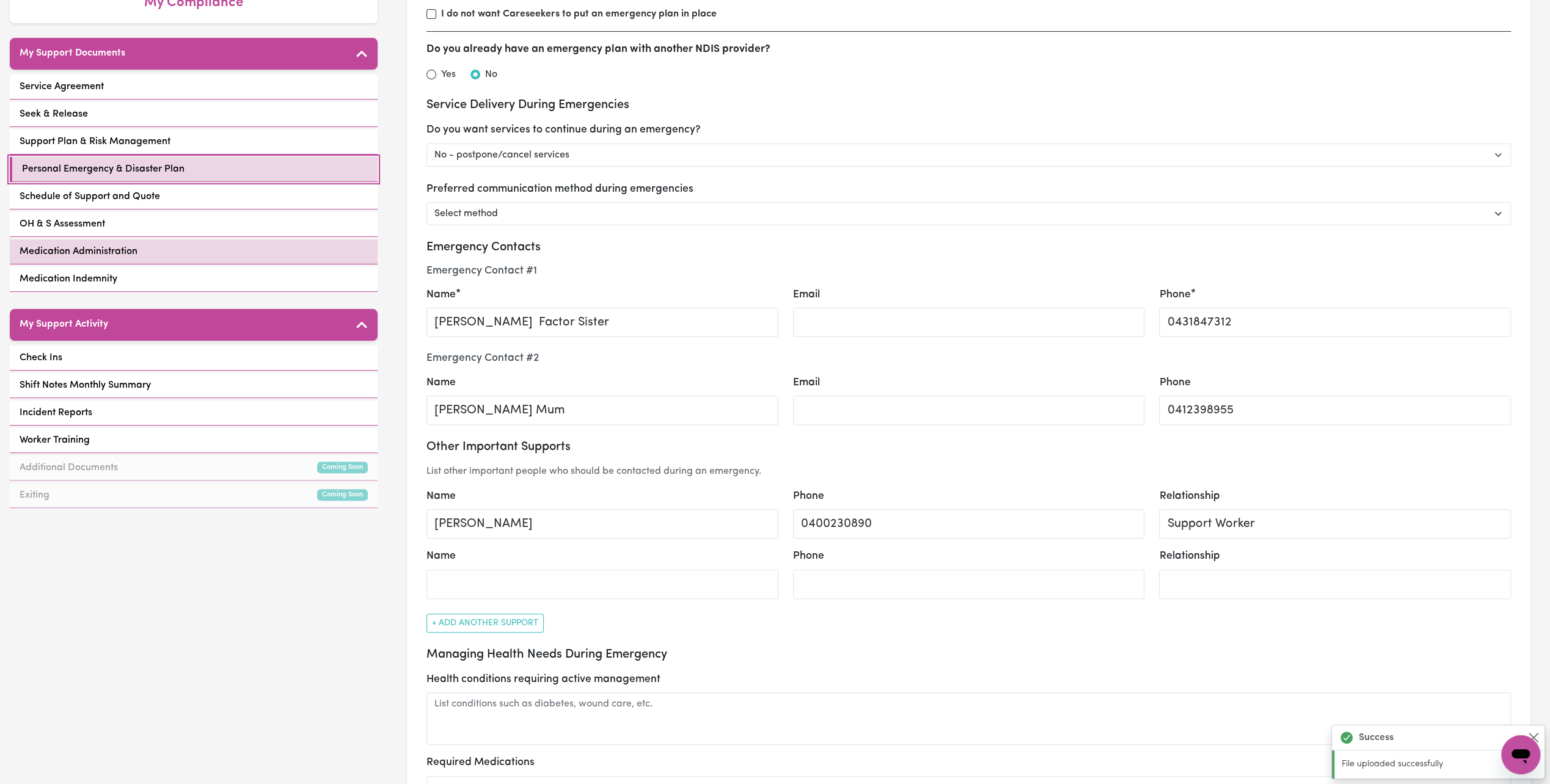
scroll to position [244, 0]
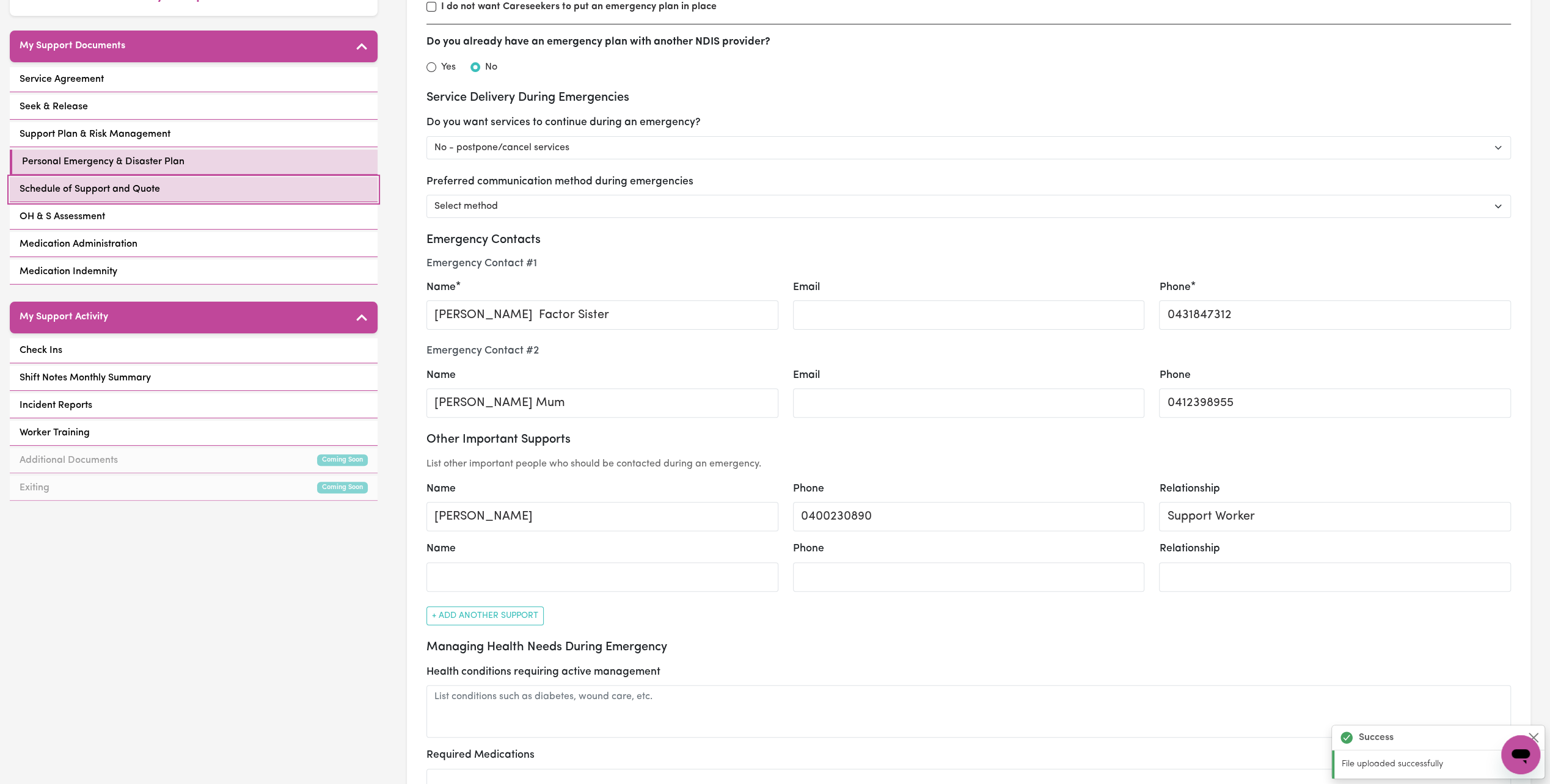
click at [173, 180] on link "Schedule of Support and Quote" at bounding box center [194, 189] width 368 height 25
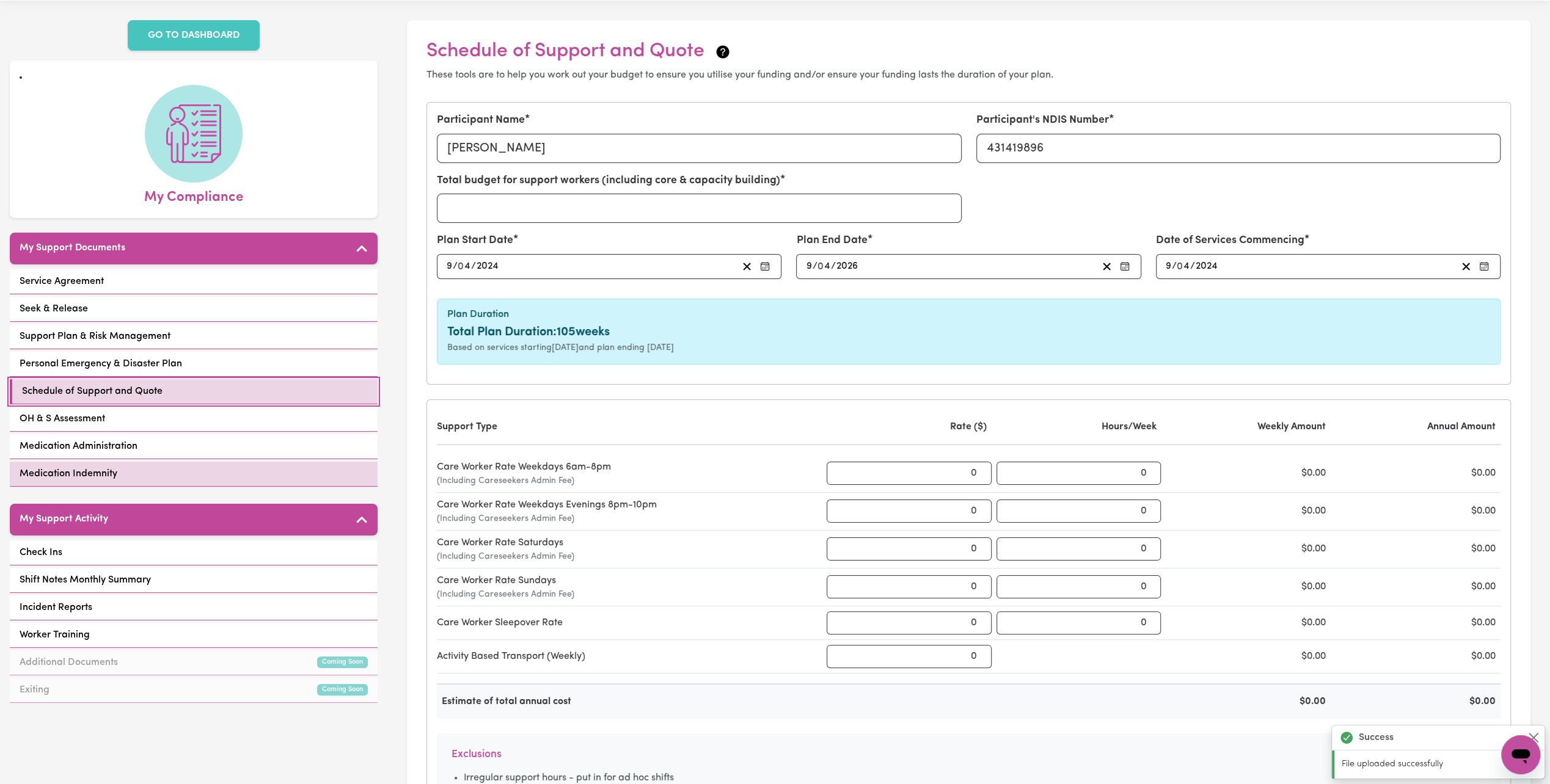
scroll to position [61, 0]
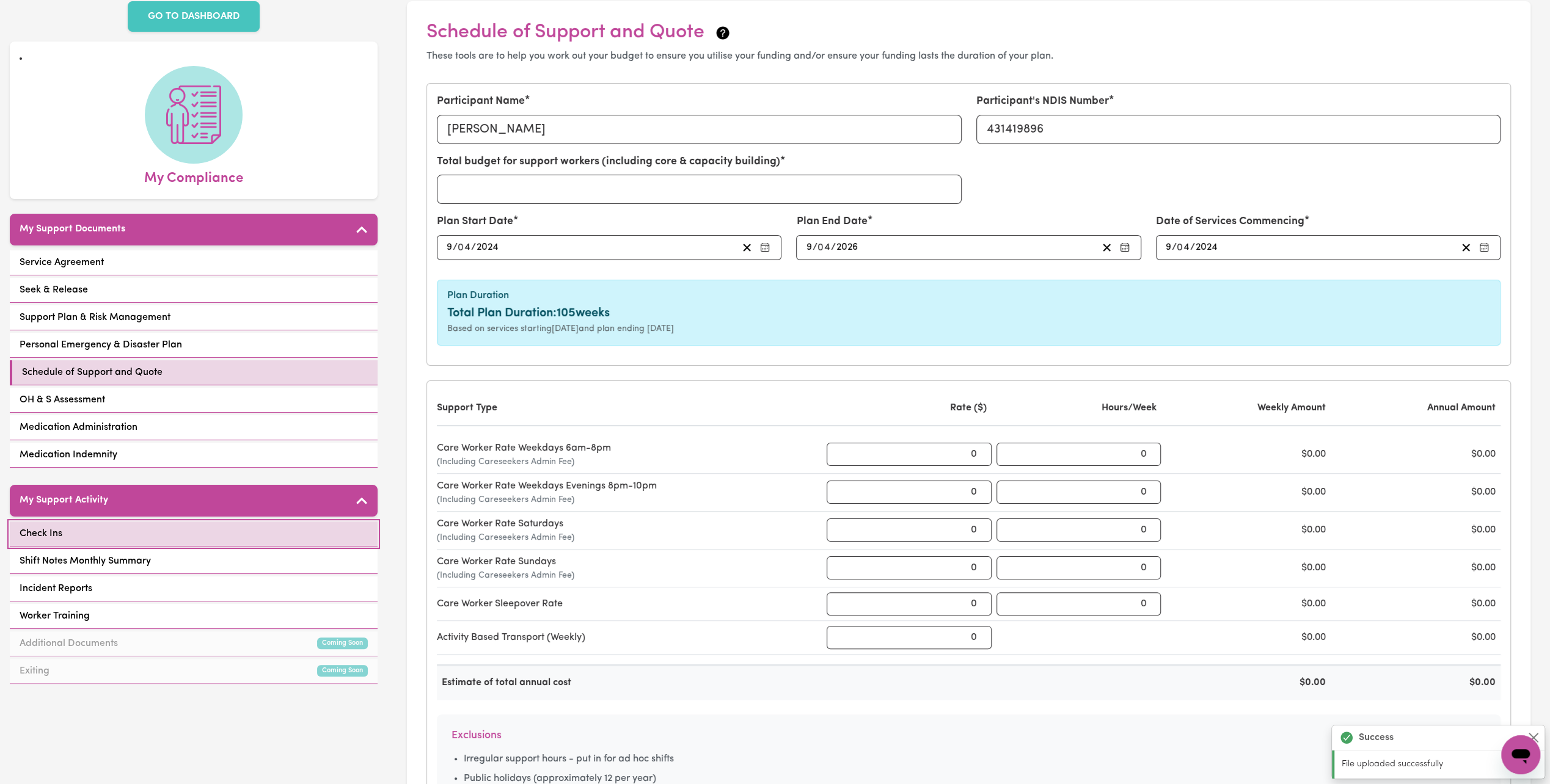
click at [212, 521] on link "Check Ins" at bounding box center [194, 533] width 368 height 25
